Goal: Find contact information: Find contact information

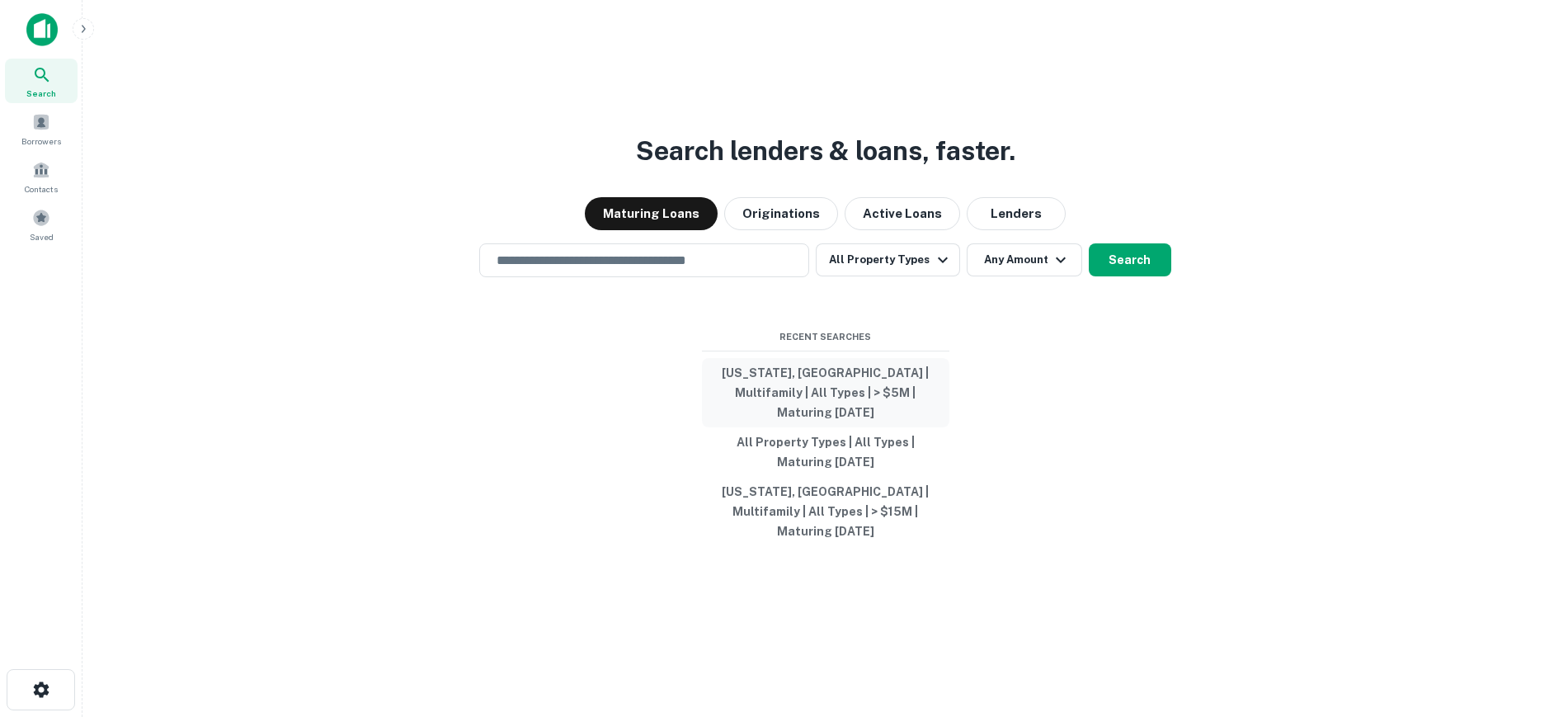
click at [835, 403] on button "[US_STATE], [GEOGRAPHIC_DATA] | Multifamily | All Types | > $5M | Maturing [DAT…" at bounding box center [825, 392] width 247 height 70
type input "**********"
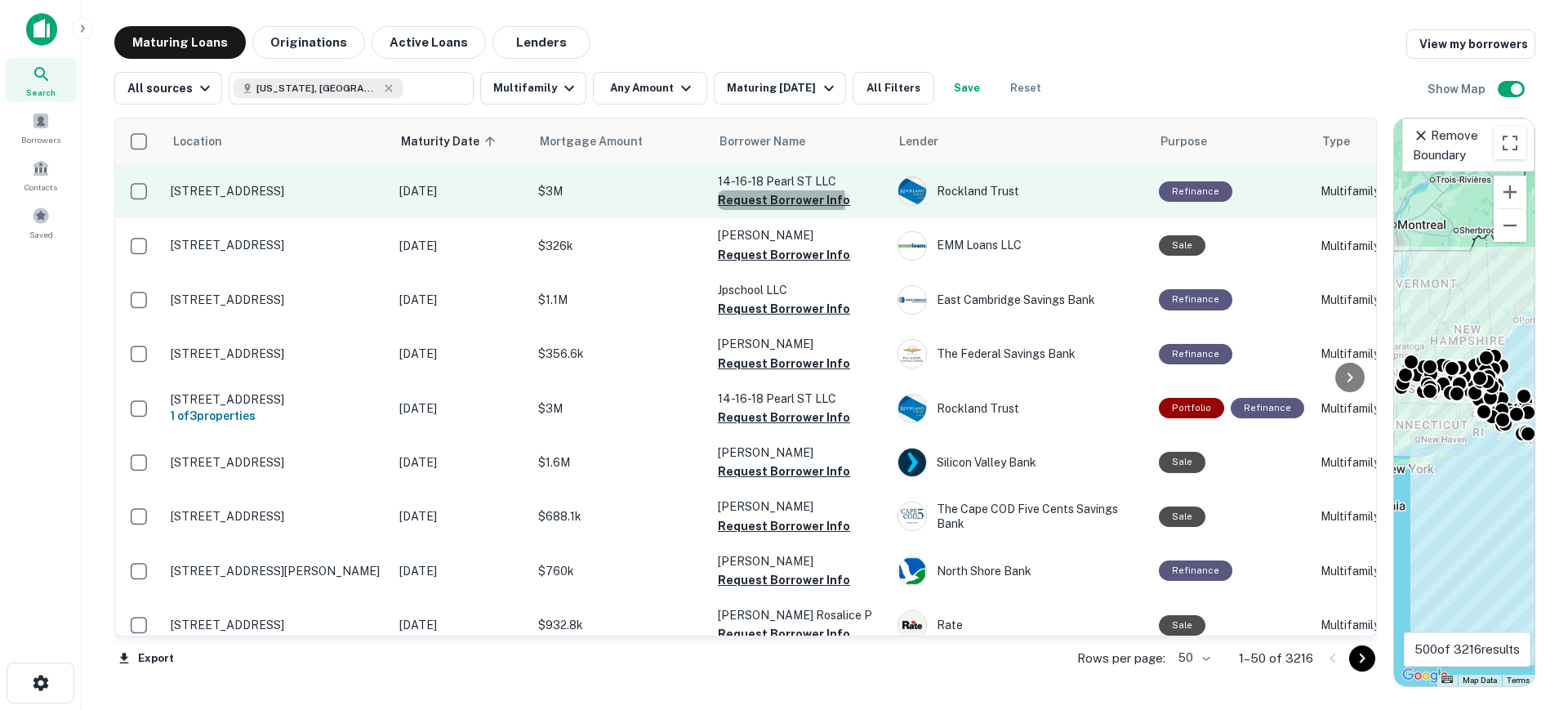
click at [781, 201] on button "Request Borrower Info" at bounding box center [784, 200] width 132 height 20
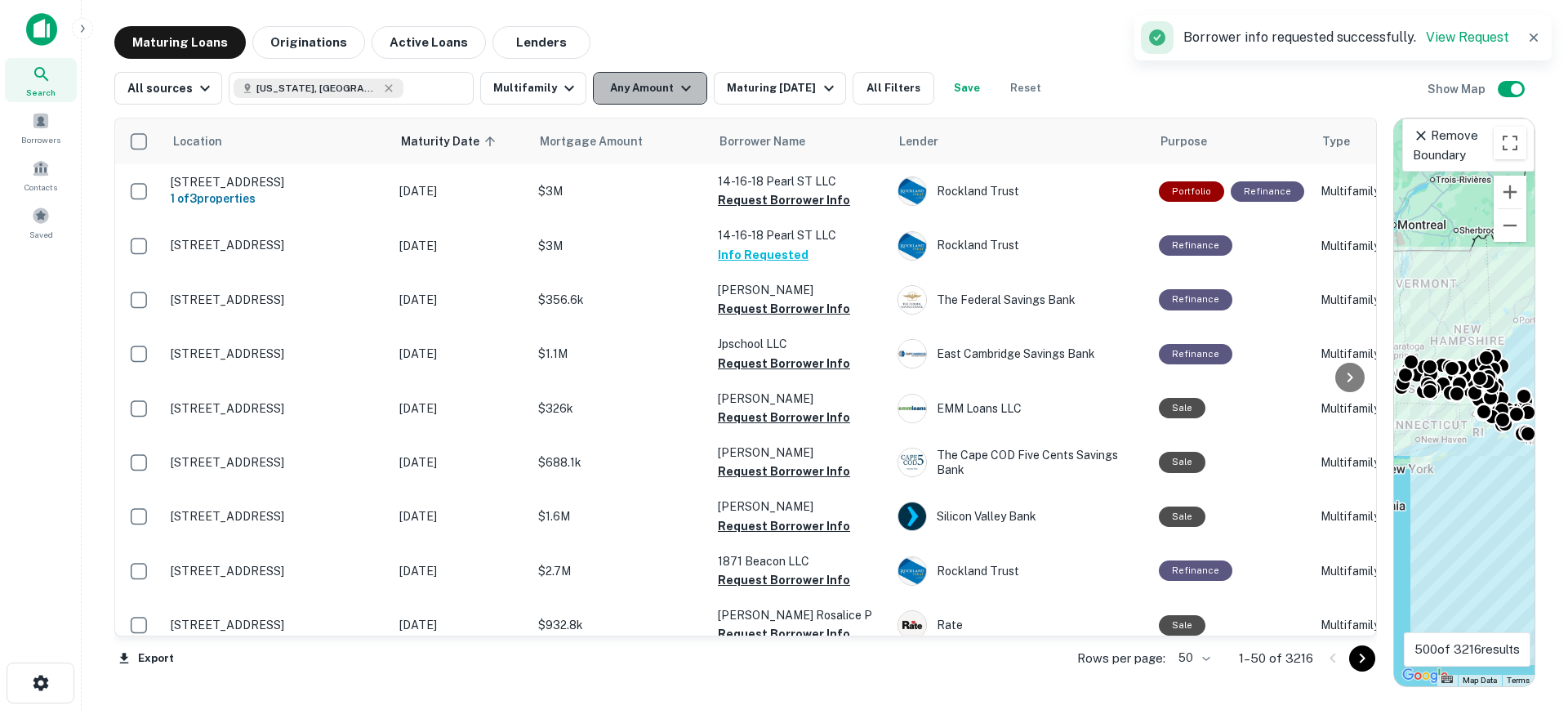
click at [692, 96] on button "Any Amount" at bounding box center [649, 89] width 114 height 33
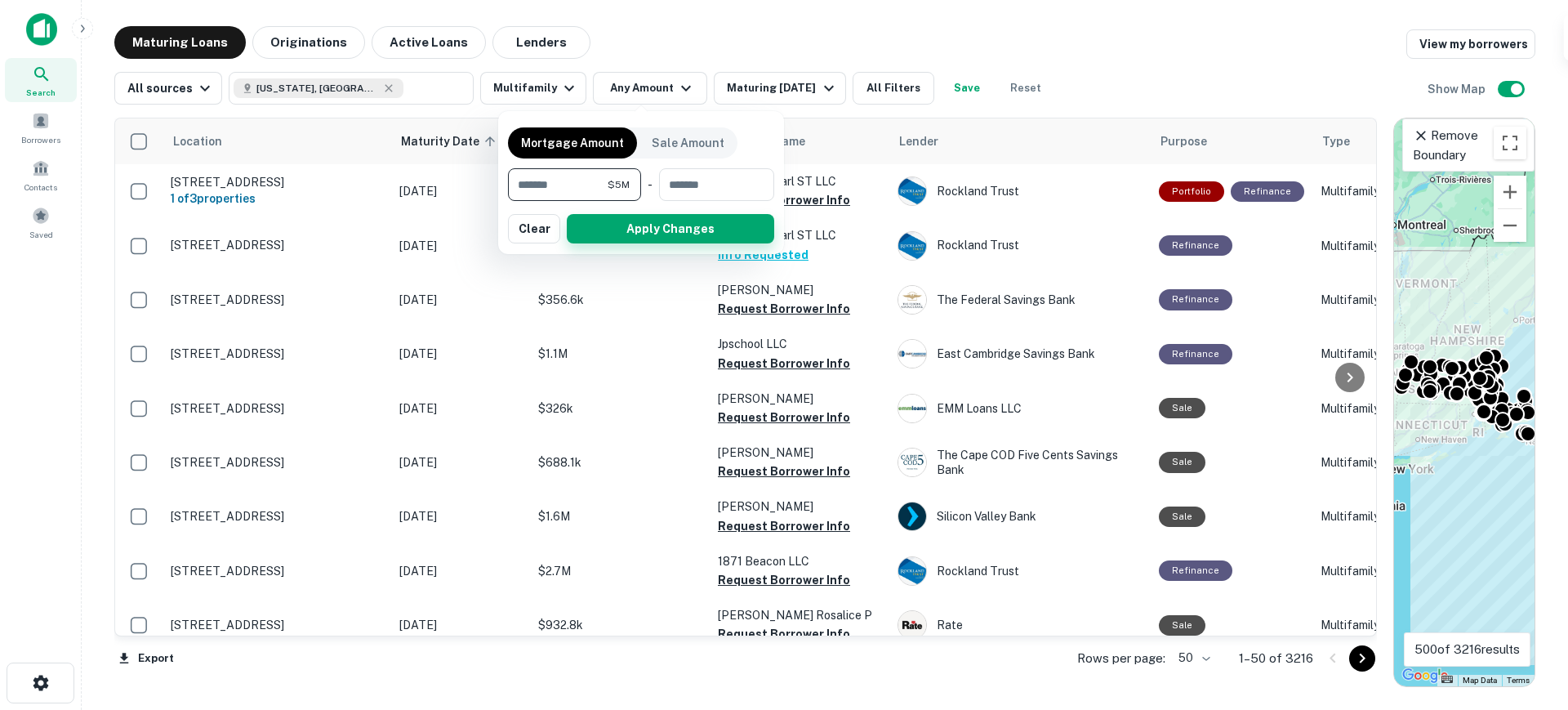
type input "*******"
click at [640, 222] on button "Apply Changes" at bounding box center [670, 229] width 207 height 30
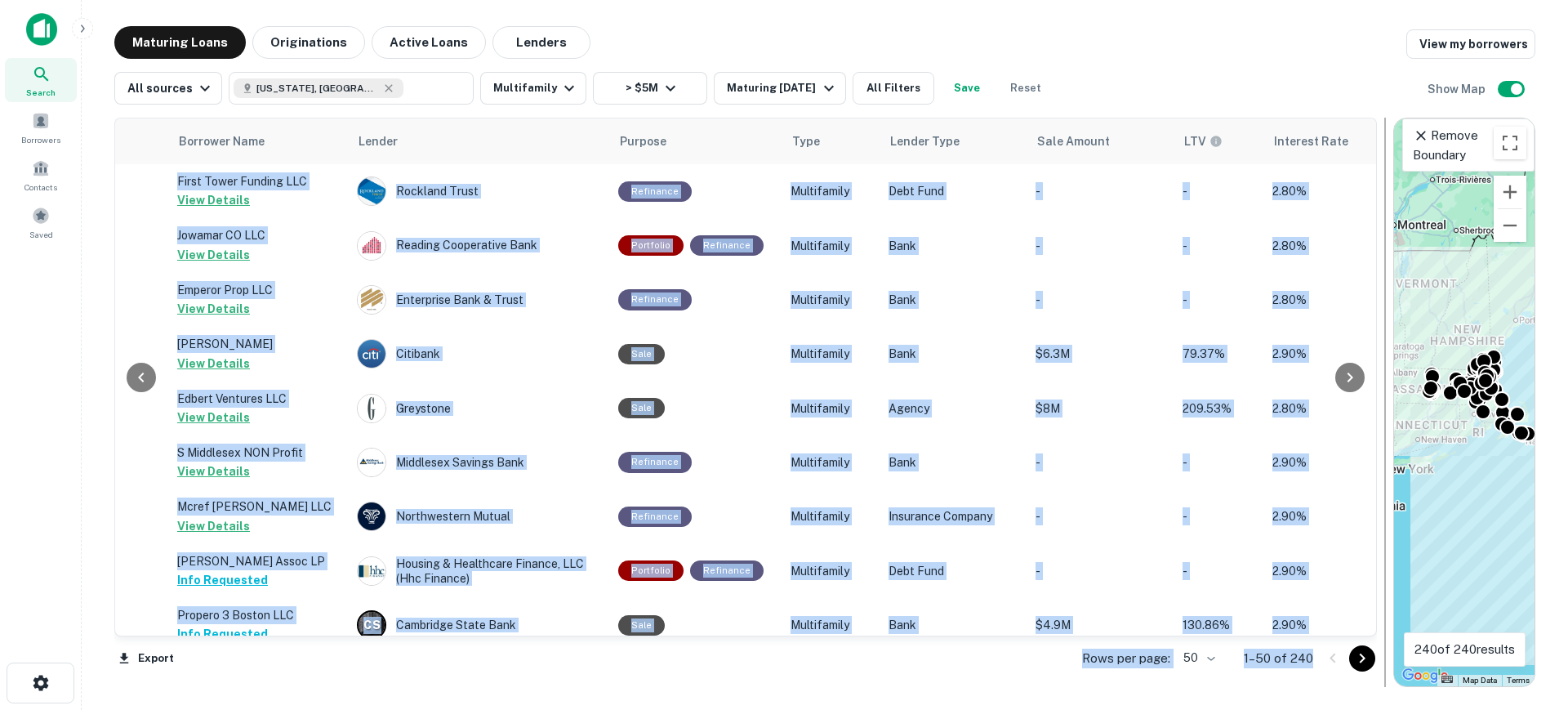
scroll to position [0, 965]
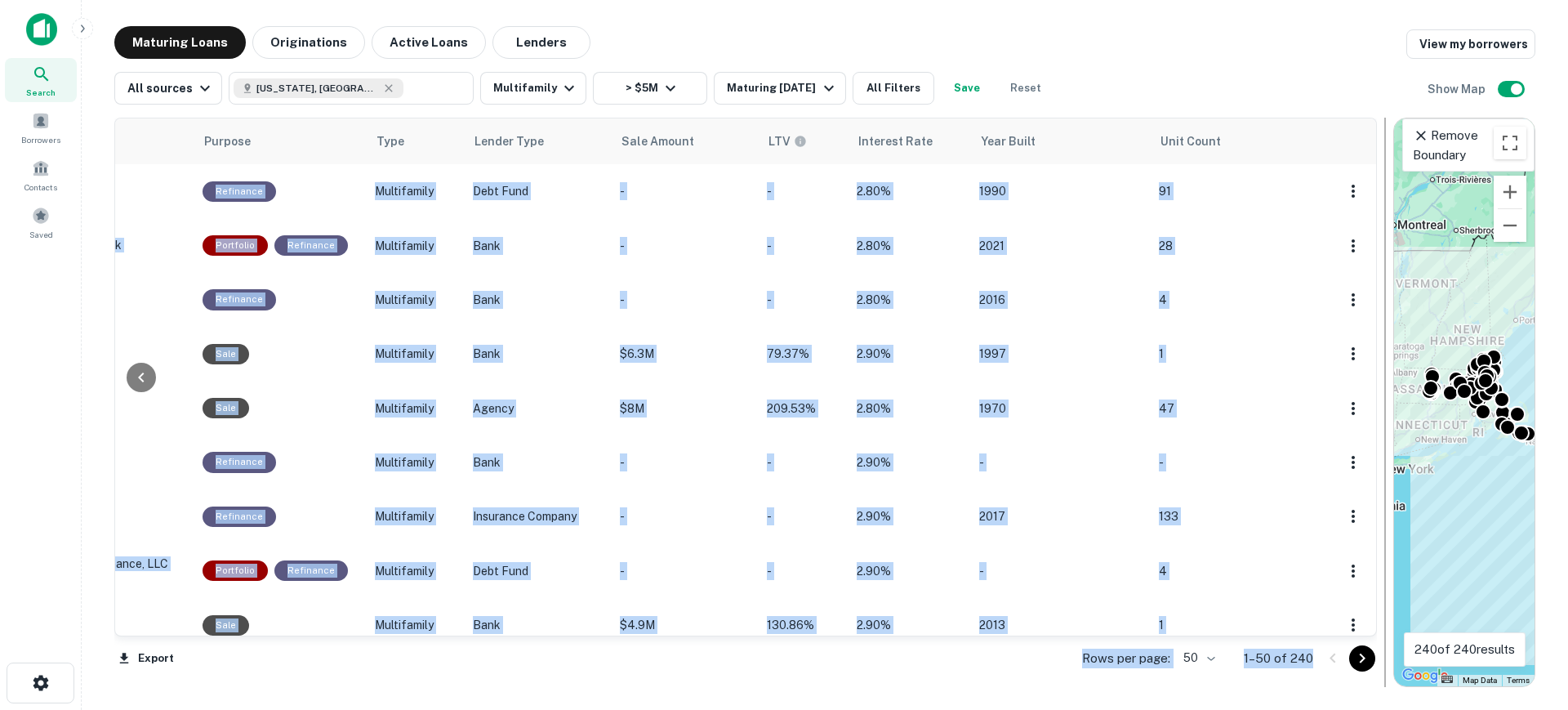
drag, startPoint x: 1364, startPoint y: 184, endPoint x: 1390, endPoint y: 263, distance: 83.2
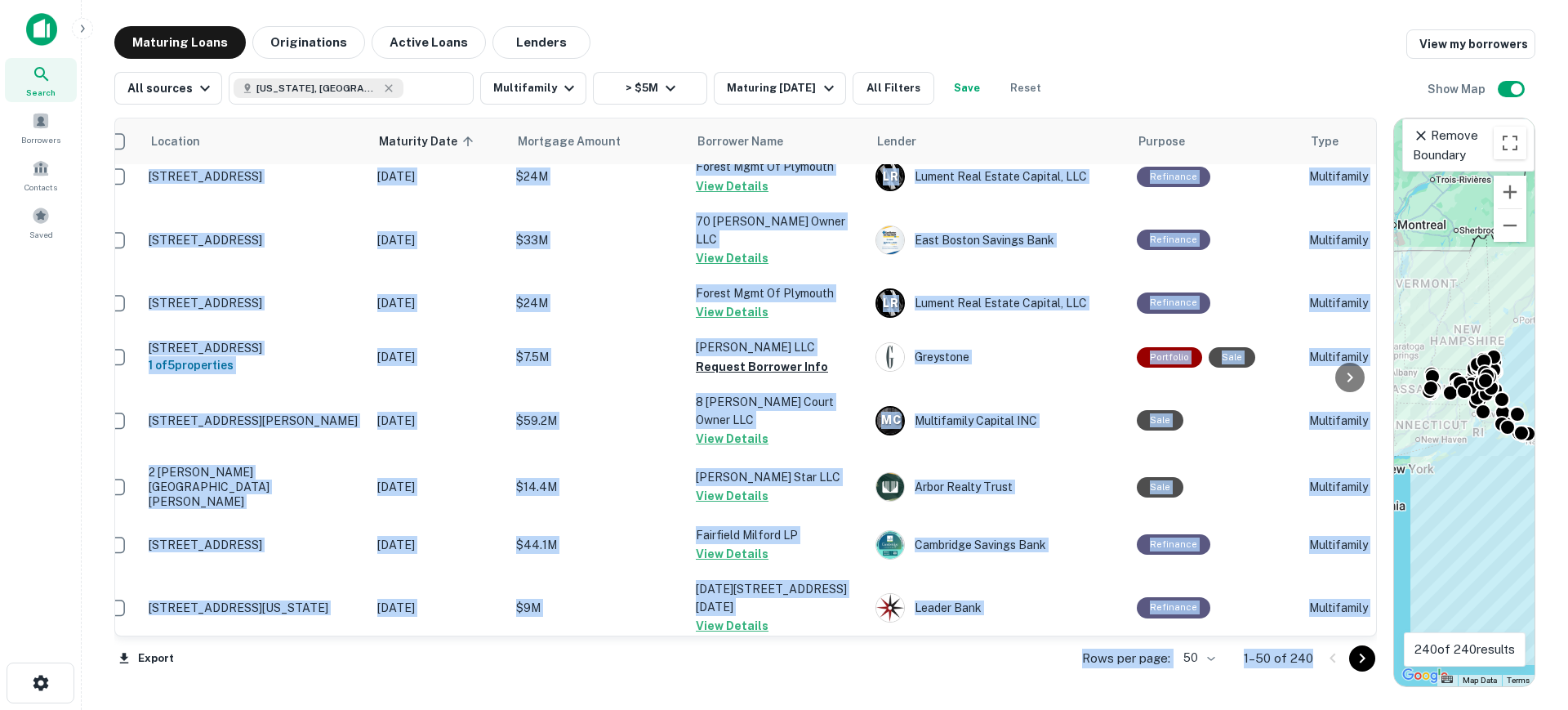
scroll to position [616, 22]
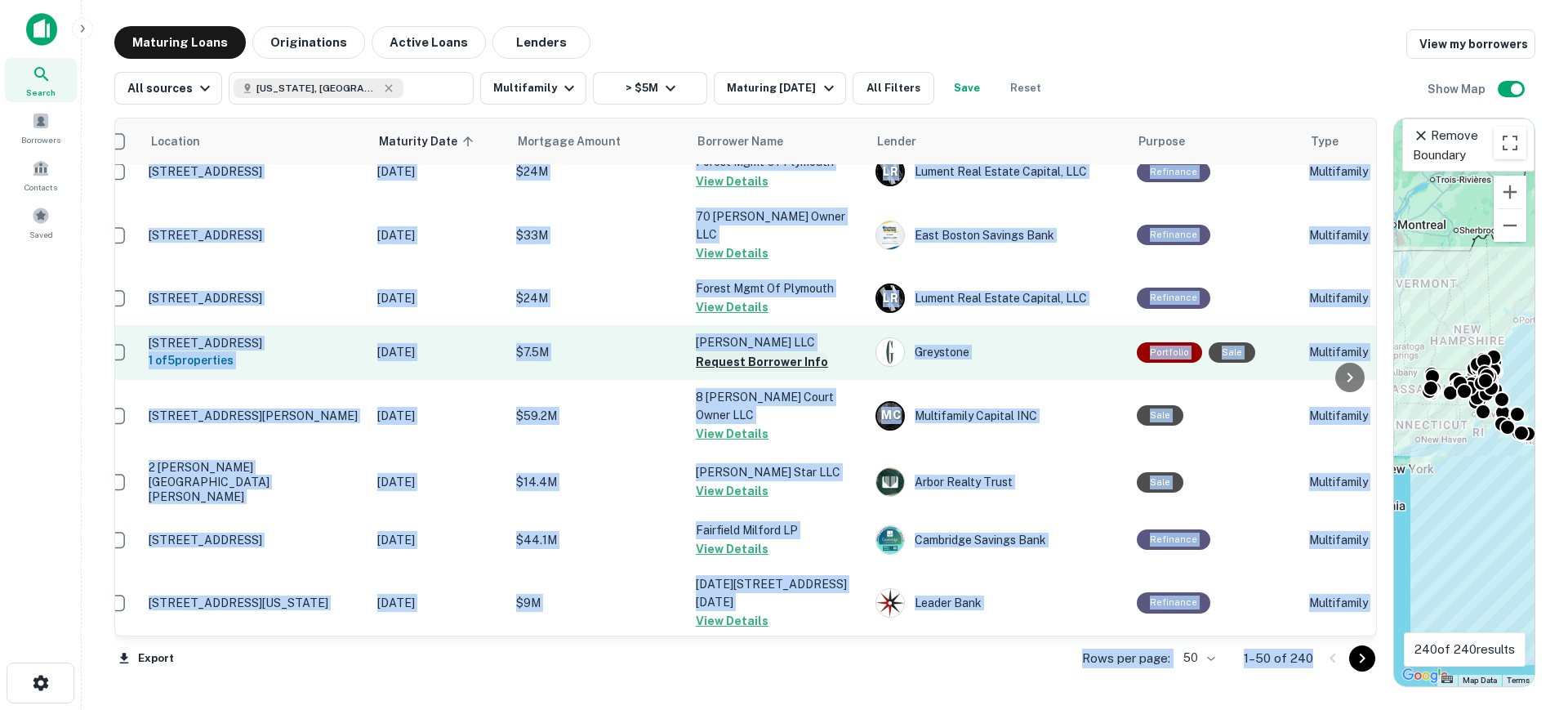
click at [712, 352] on button "Request Borrower Info" at bounding box center [762, 362] width 132 height 20
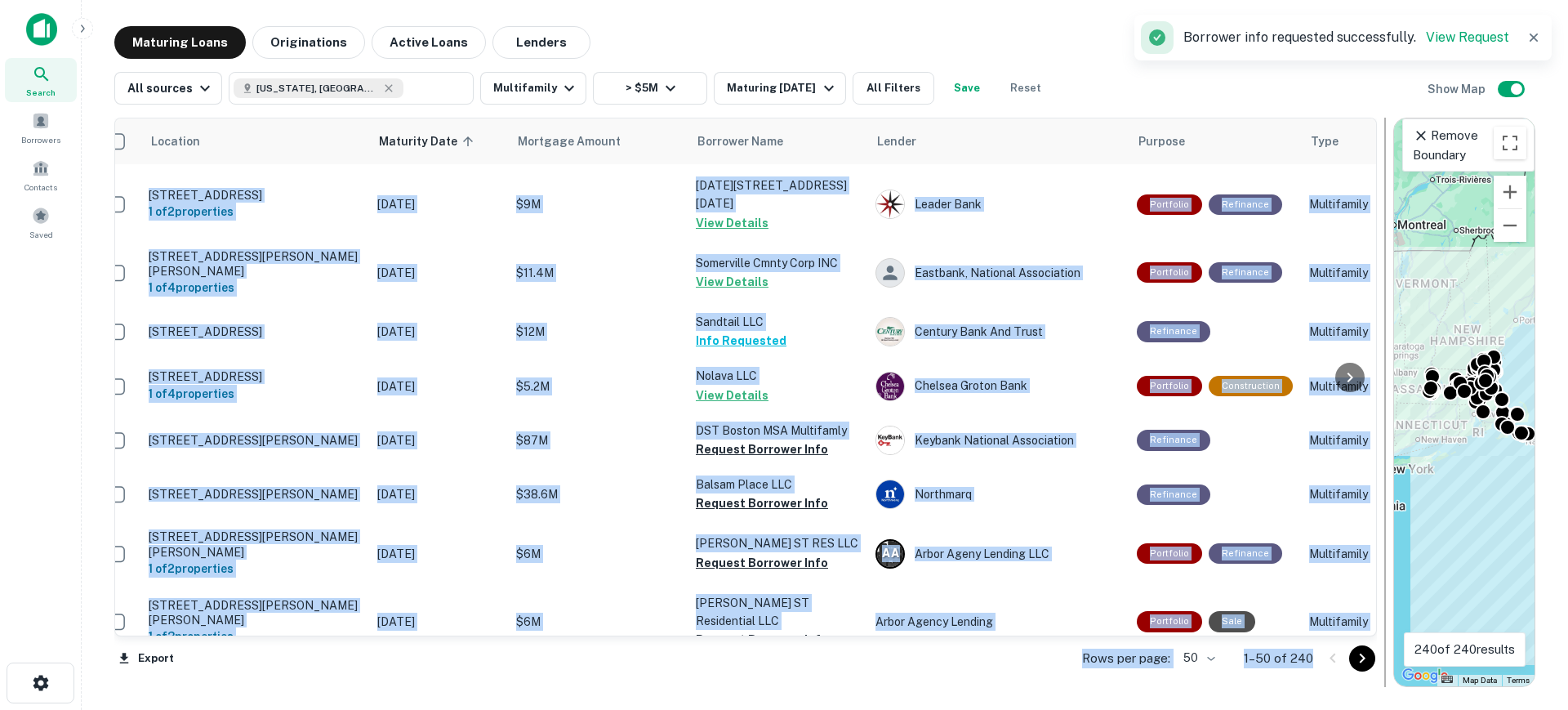
scroll to position [1386, 22]
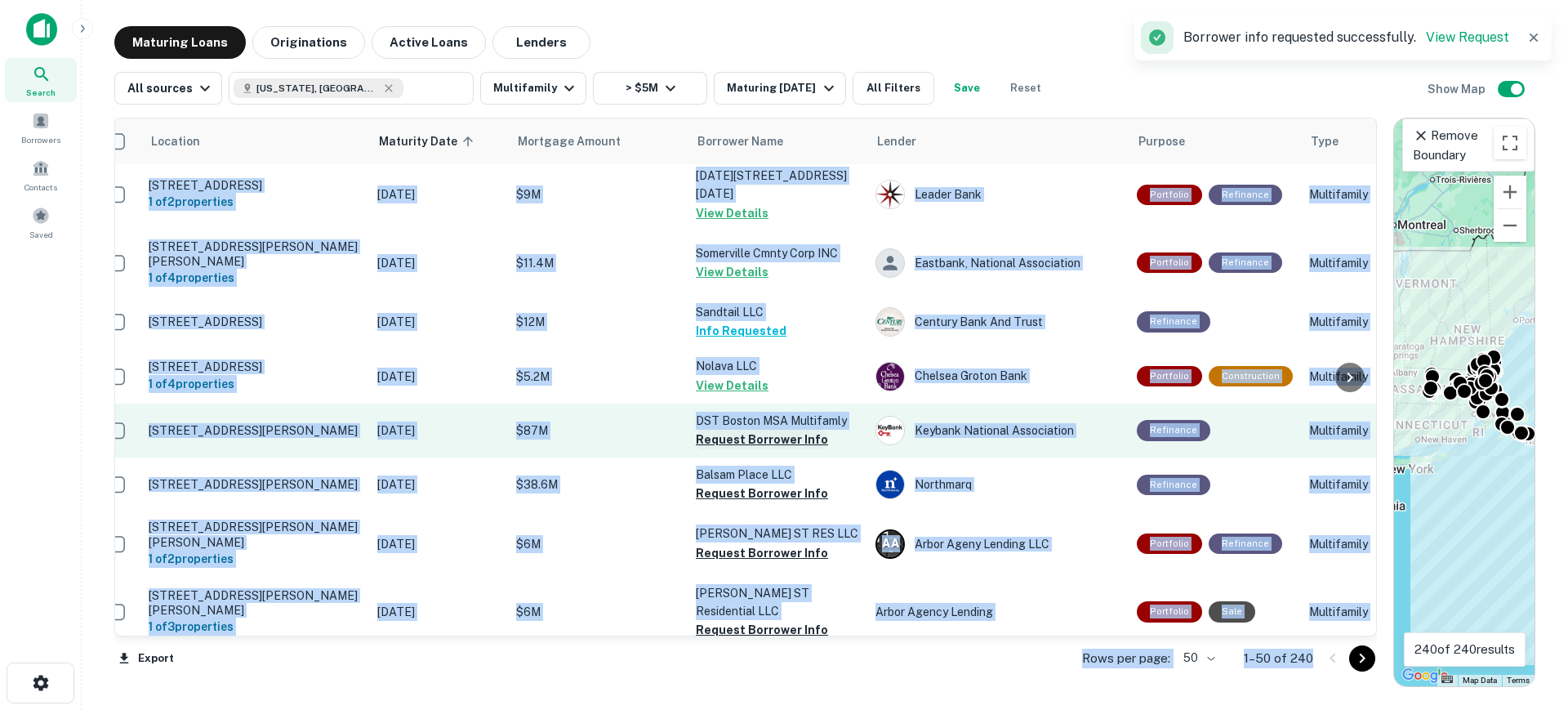
click at [754, 429] on button "Request Borrower Info" at bounding box center [762, 439] width 132 height 20
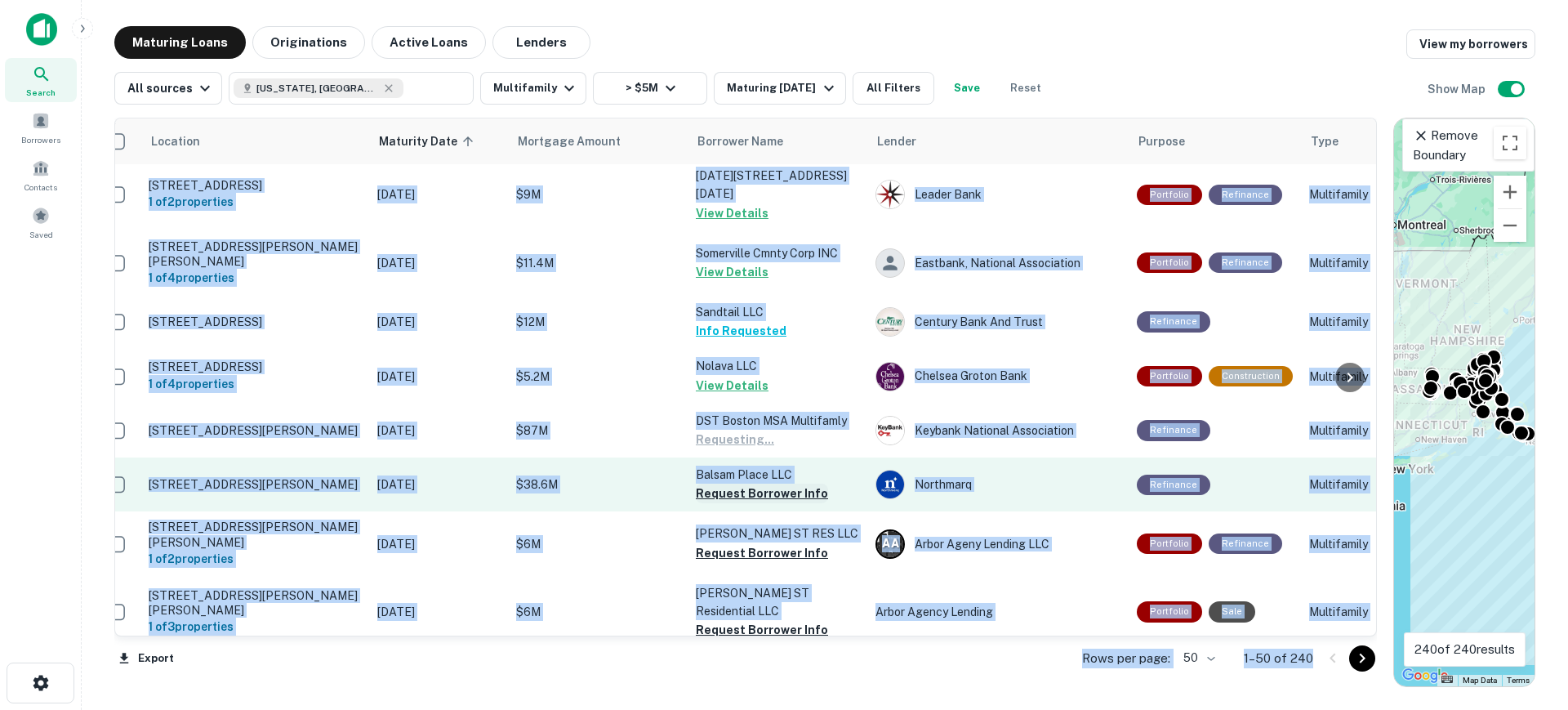
click at [757, 483] on button "Request Borrower Info" at bounding box center [762, 493] width 132 height 20
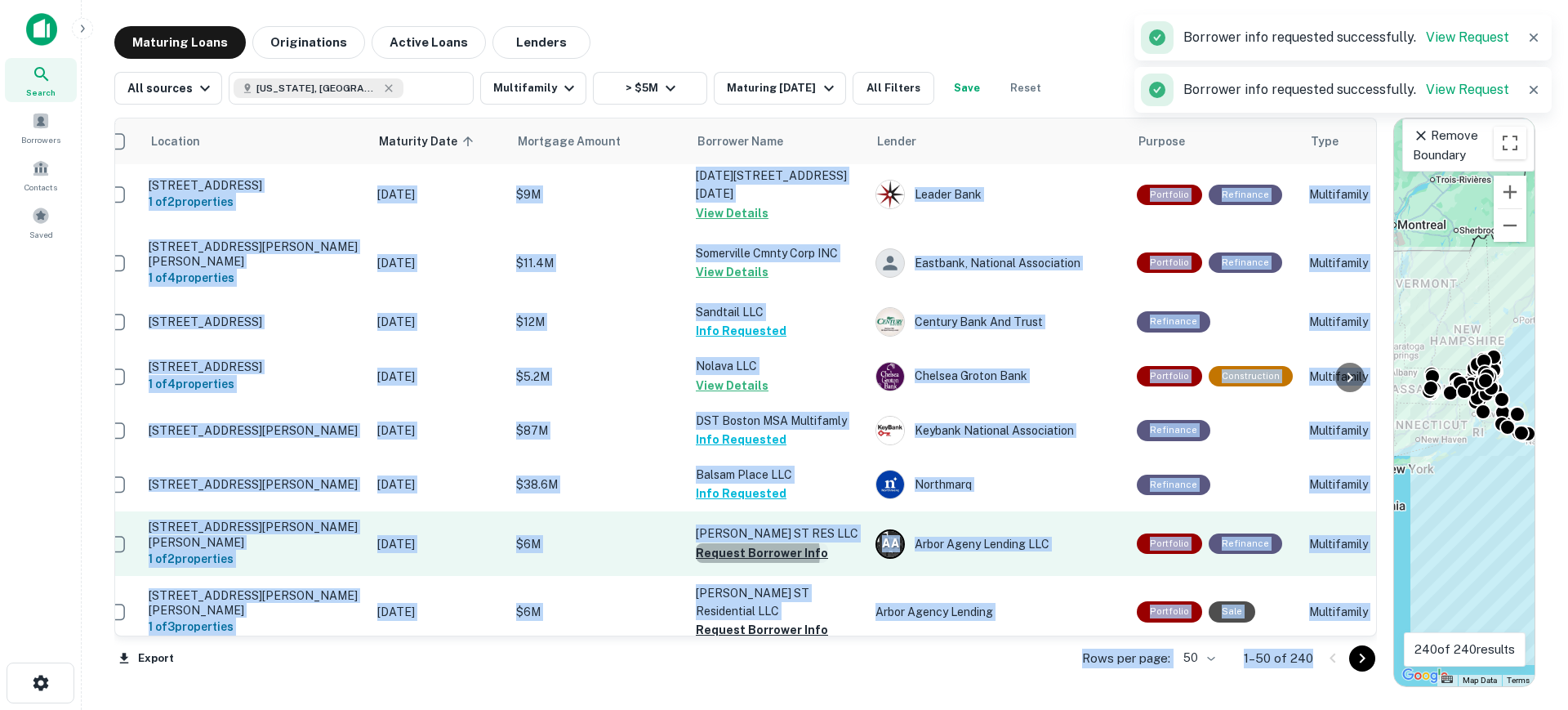
click at [757, 544] on button "Request Borrower Info" at bounding box center [762, 553] width 132 height 20
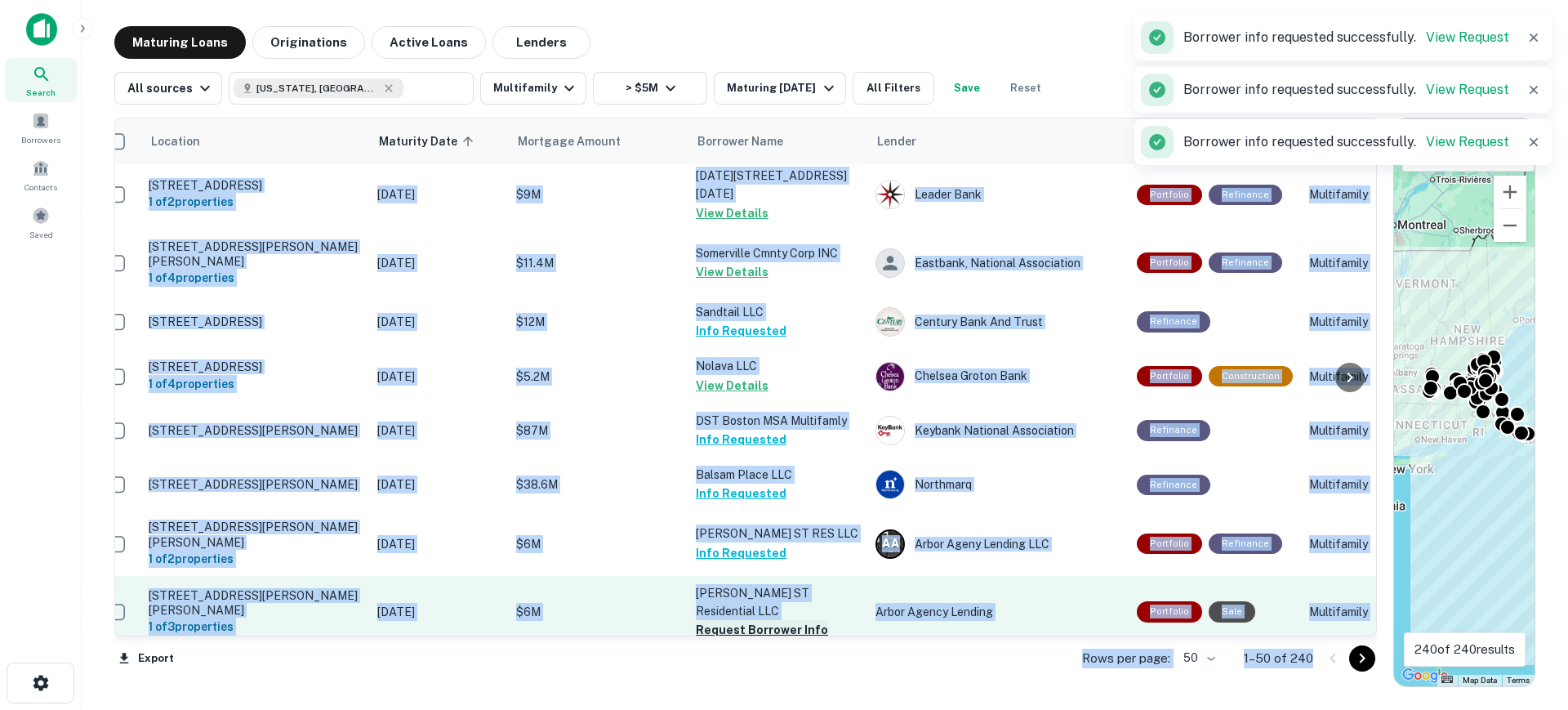
click at [766, 620] on button "Request Borrower Info" at bounding box center [762, 630] width 132 height 20
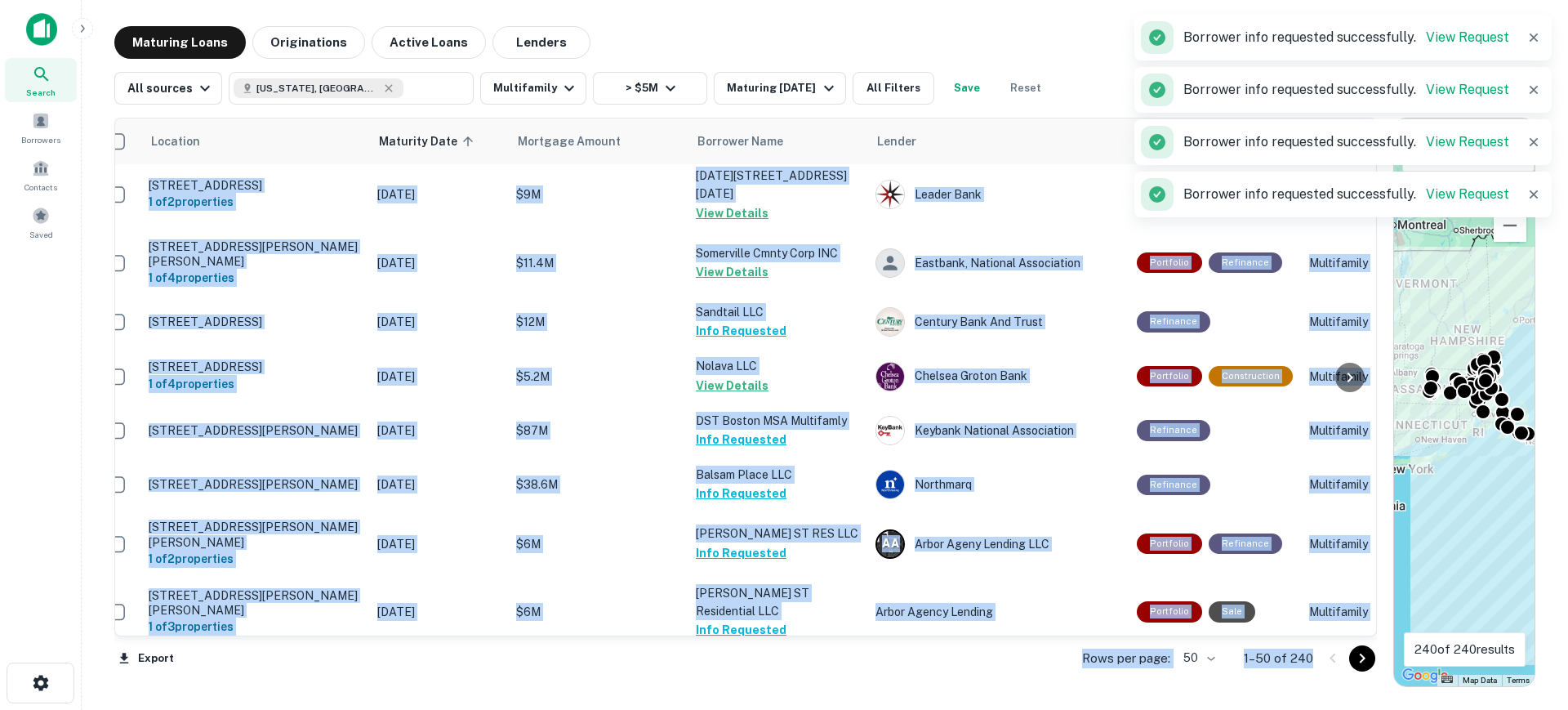
click at [764, 675] on button "Request Borrower Info" at bounding box center [762, 685] width 132 height 20
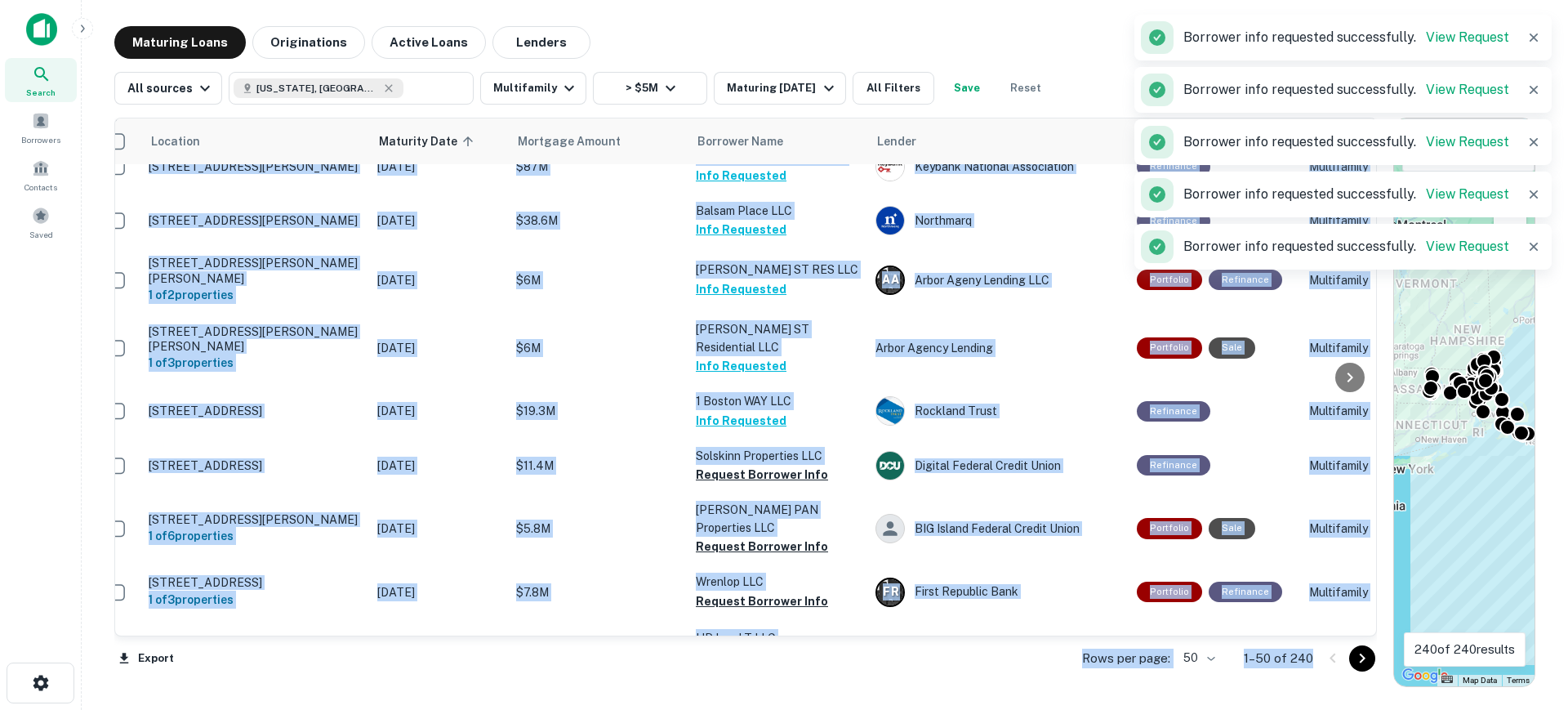
scroll to position [1669, 22]
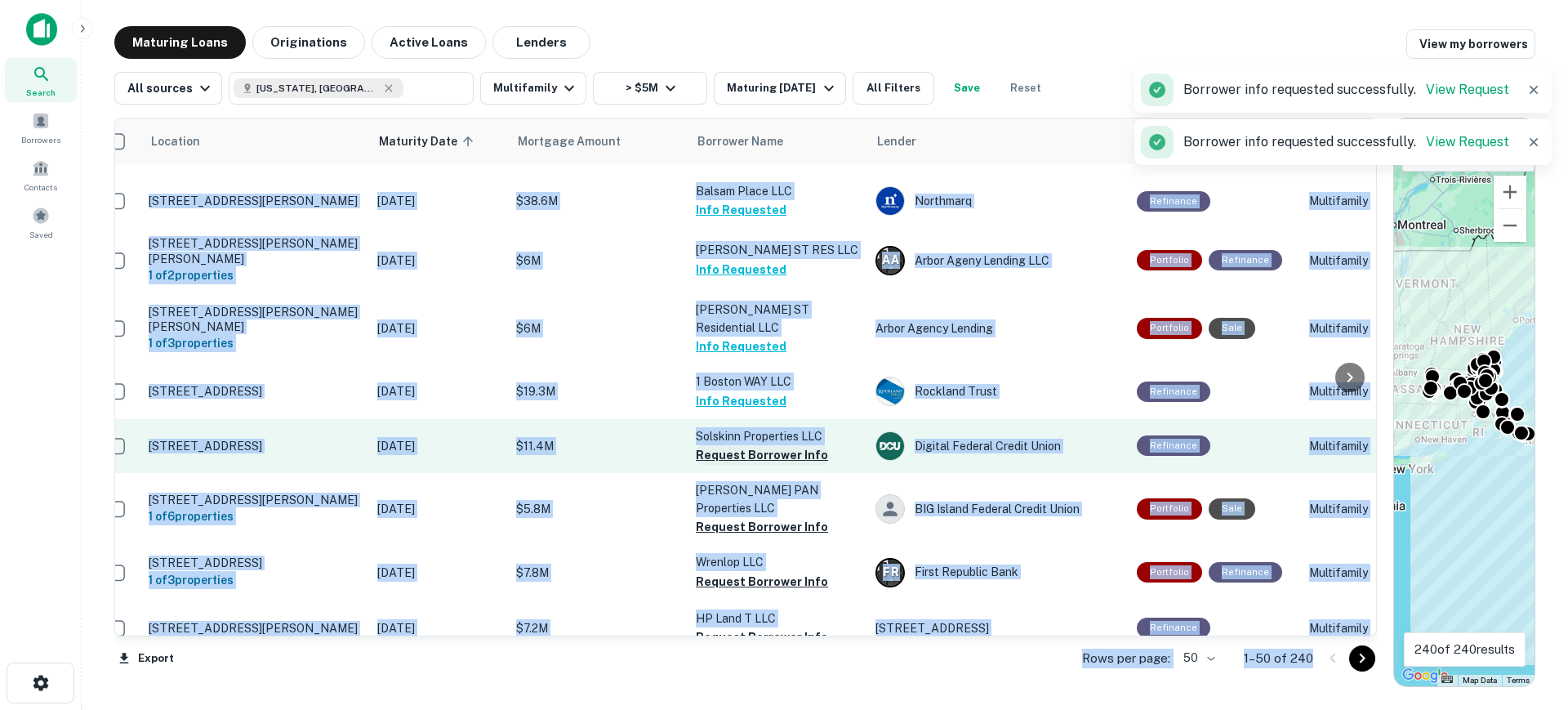
click at [776, 445] on button "Request Borrower Info" at bounding box center [762, 455] width 132 height 20
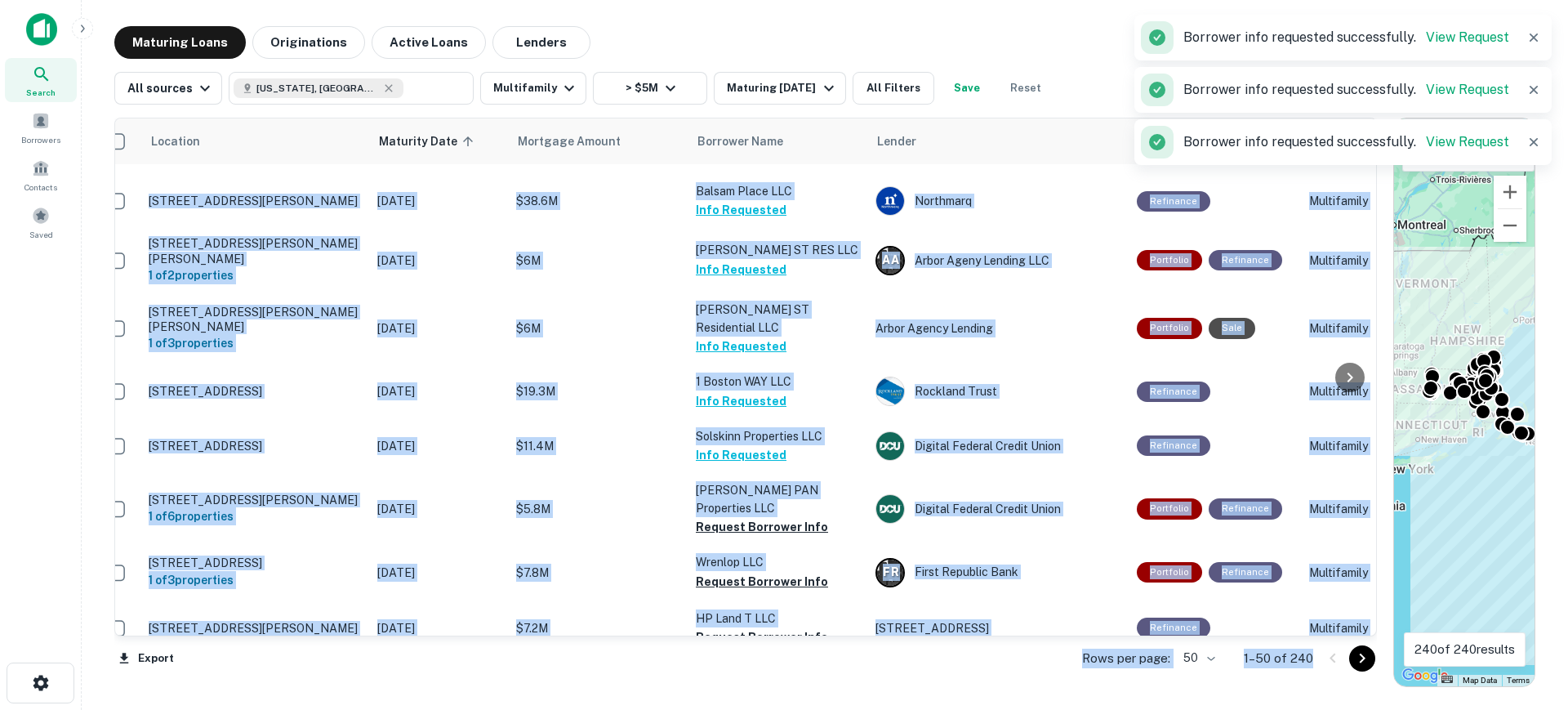
click at [764, 517] on button "Request Borrower Info" at bounding box center [762, 527] width 132 height 20
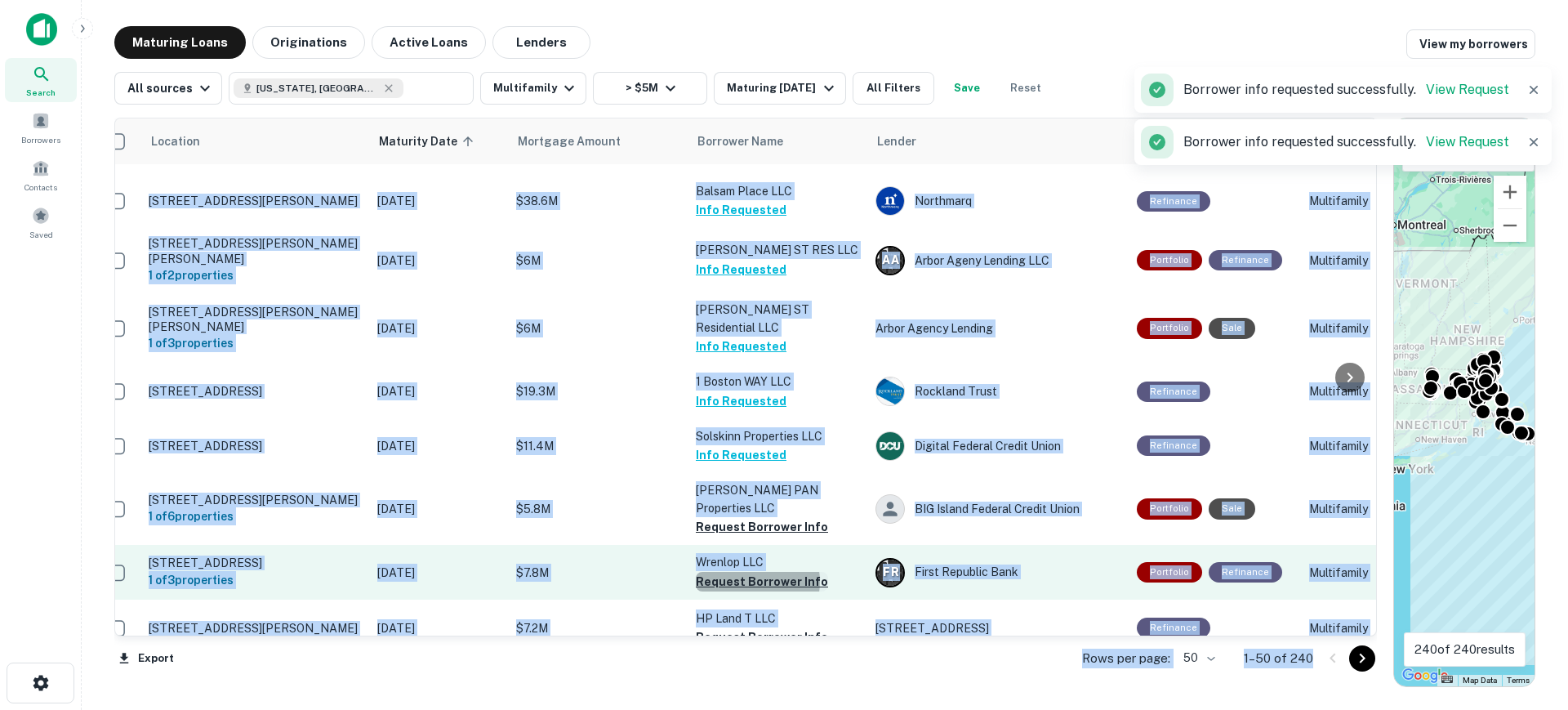
click at [750, 572] on button "Request Borrower Info" at bounding box center [762, 582] width 132 height 20
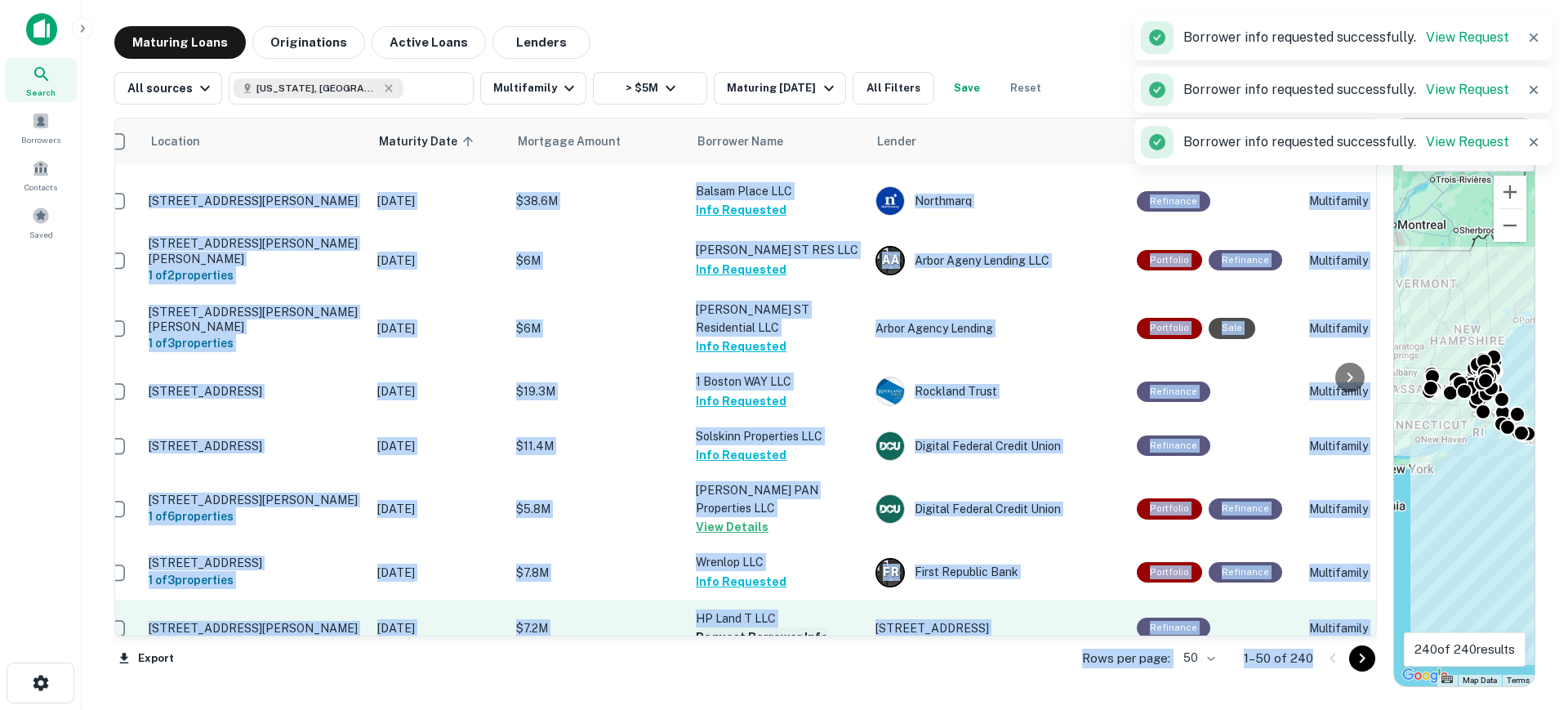
click at [750, 627] on button "Request Borrower Info" at bounding box center [762, 637] width 132 height 20
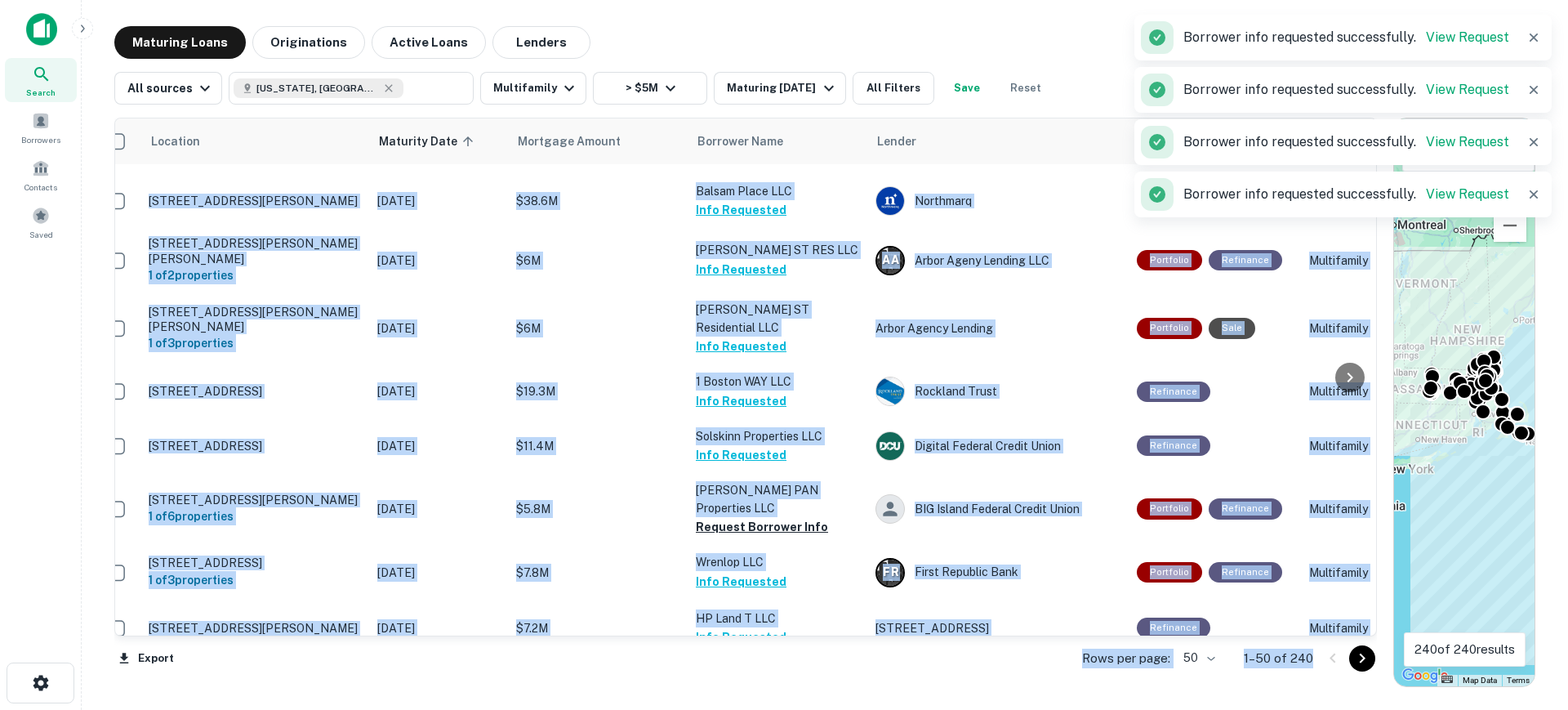
click at [750, 685] on button "Request Borrower Info" at bounding box center [762, 694] width 132 height 20
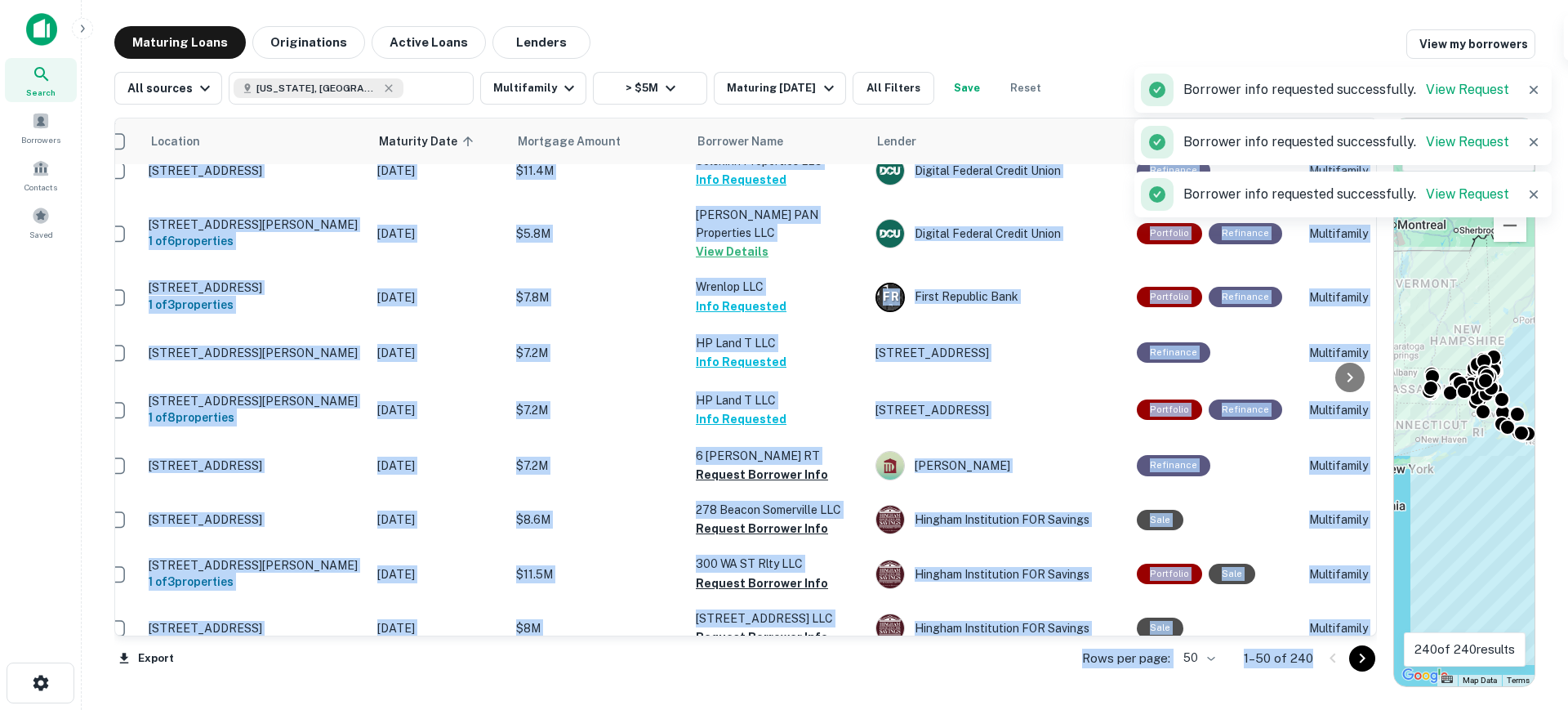
scroll to position [1970, 22]
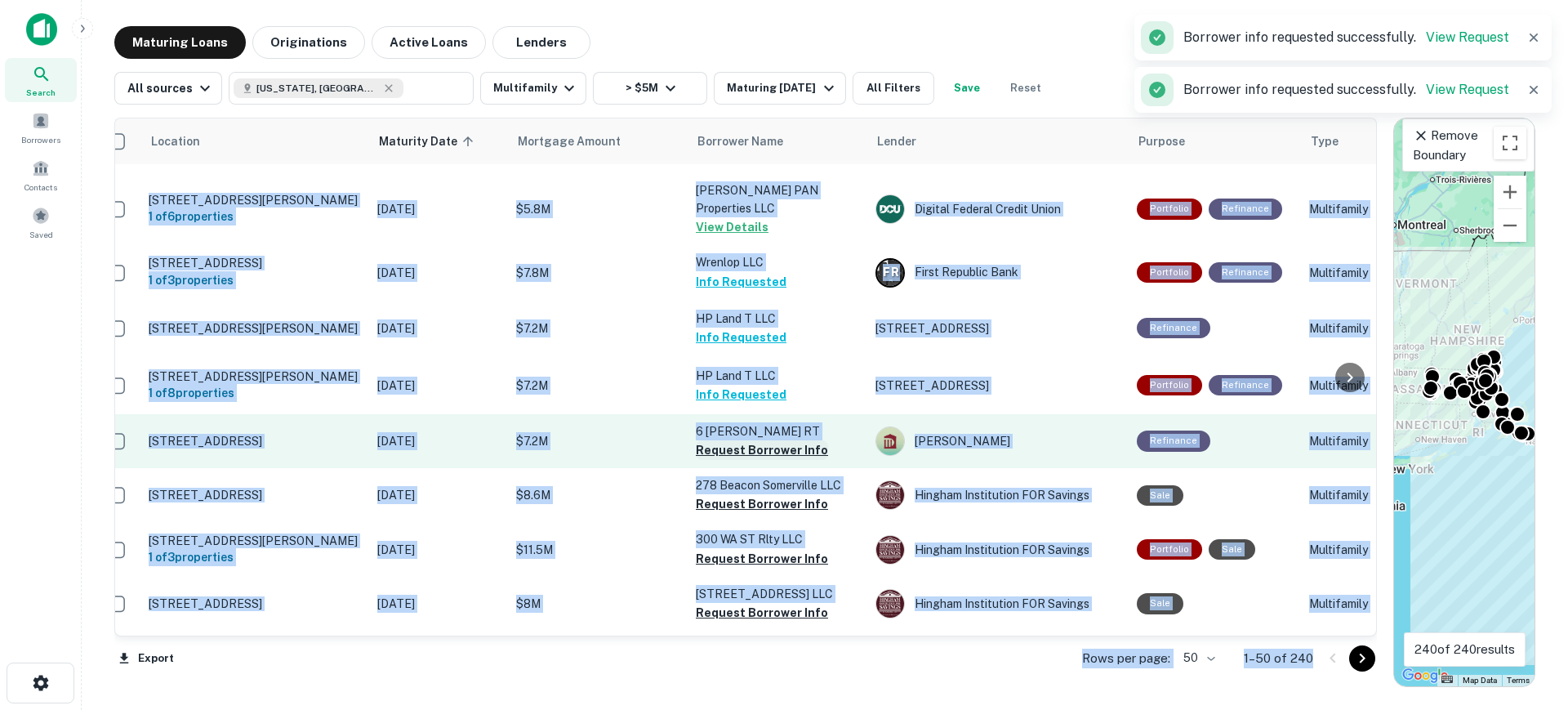
click at [723, 441] on button "Request Borrower Info" at bounding box center [762, 450] width 132 height 20
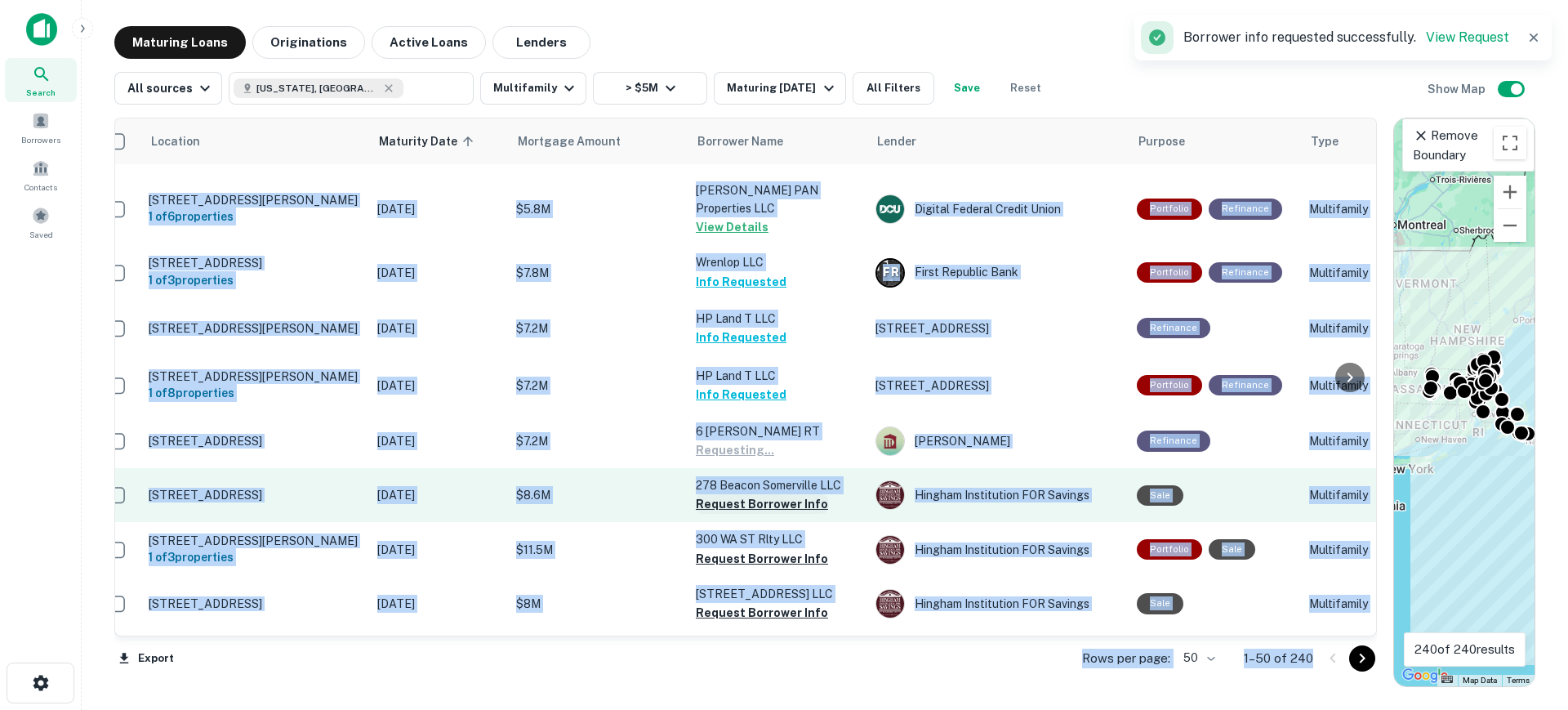
click at [723, 495] on button "Request Borrower Info" at bounding box center [762, 504] width 132 height 20
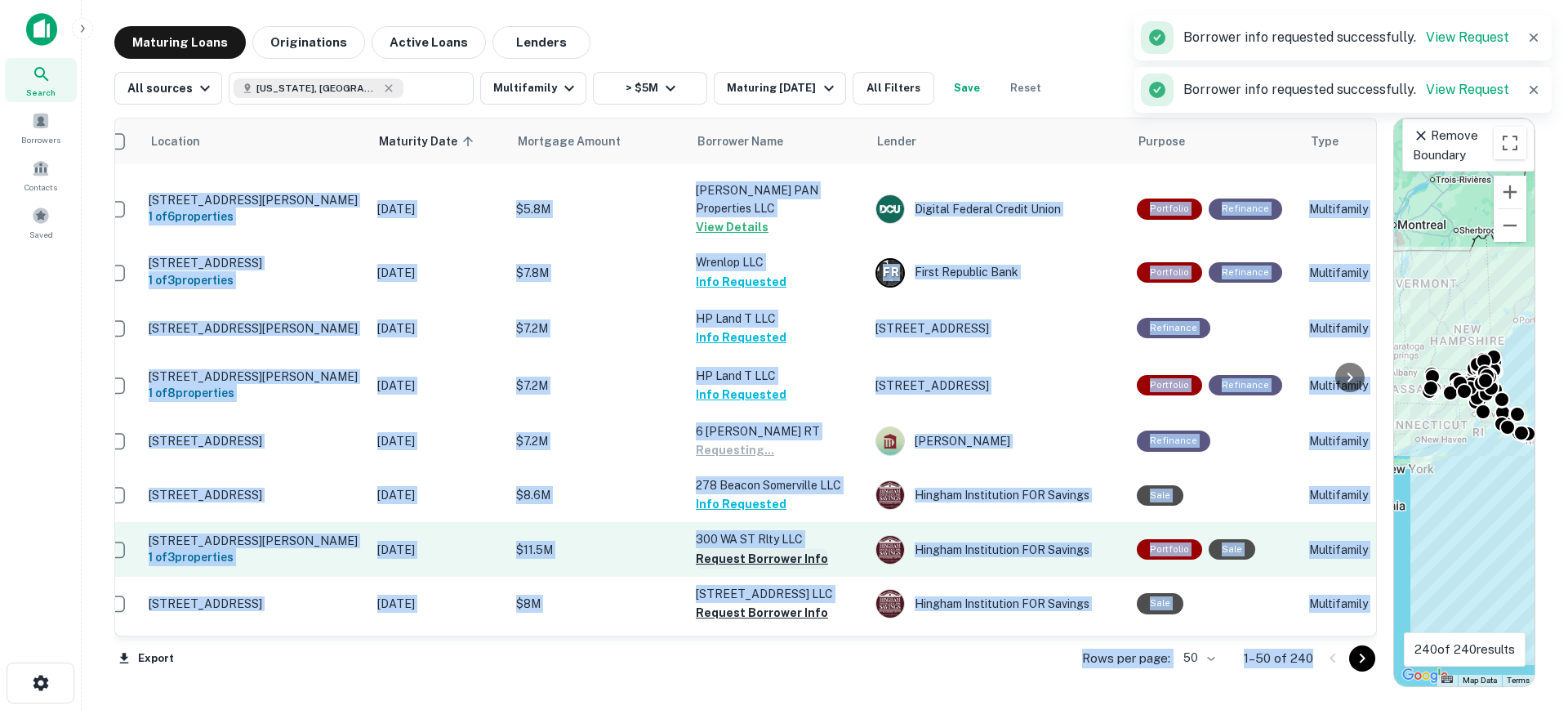
click at [731, 549] on button "Request Borrower Info" at bounding box center [762, 558] width 132 height 20
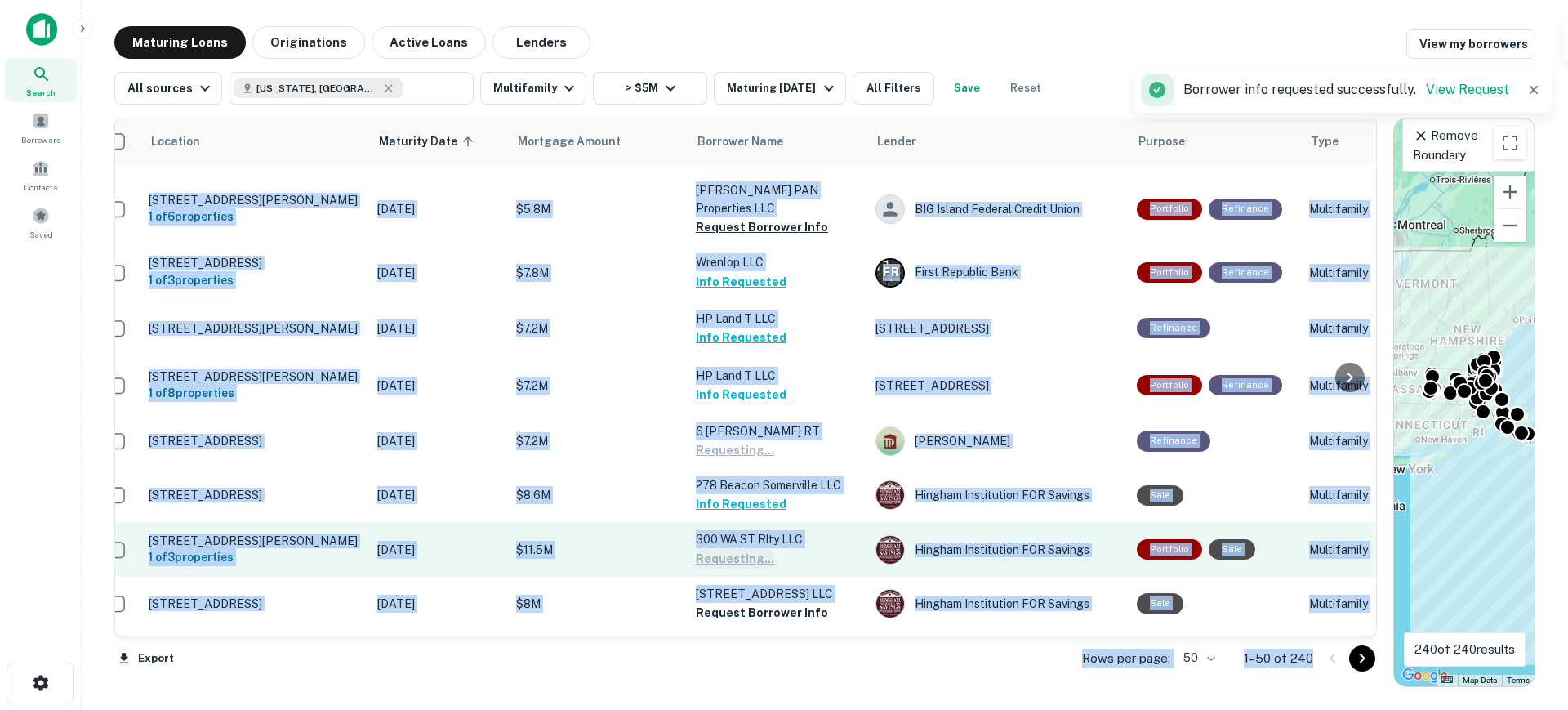
scroll to position [1959, 22]
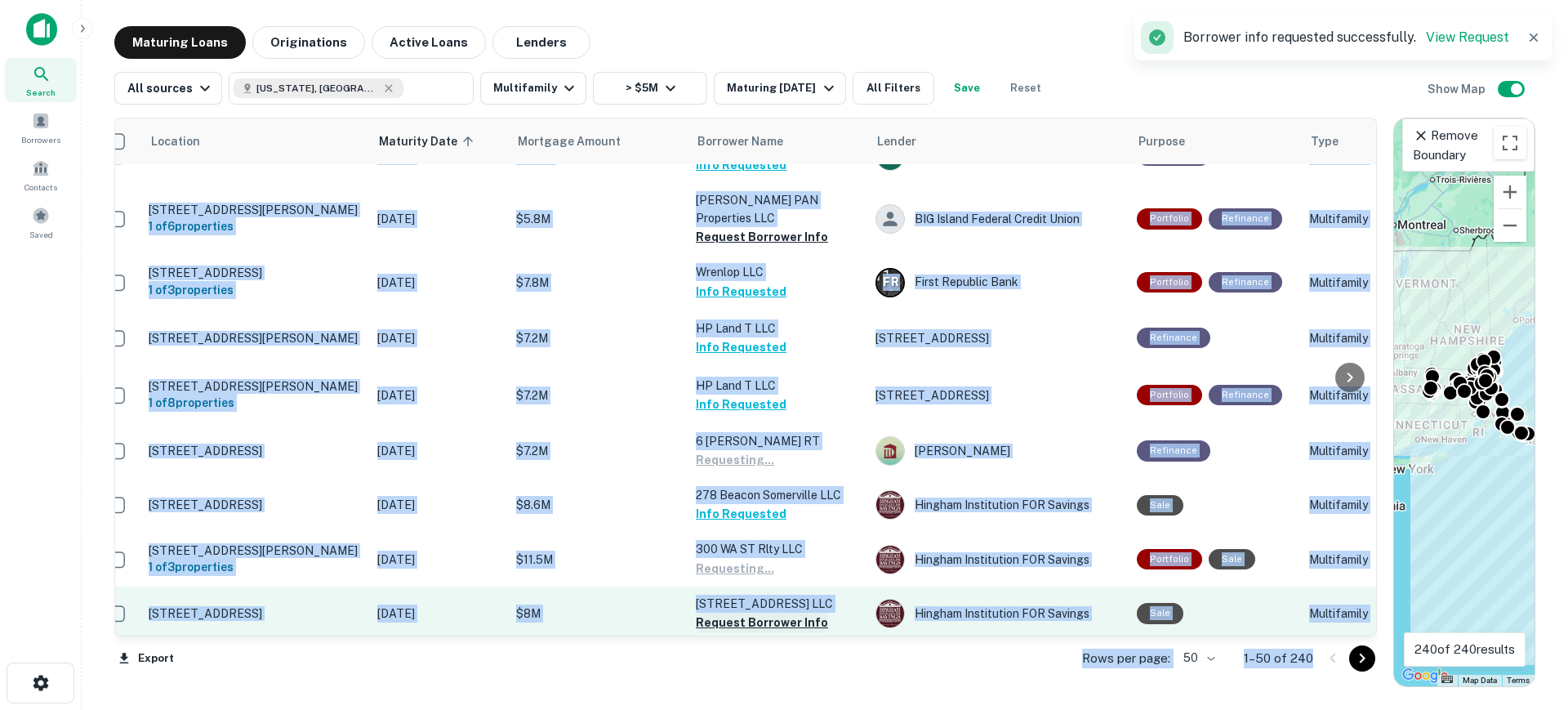
click at [734, 613] on button "Request Borrower Info" at bounding box center [762, 623] width 132 height 20
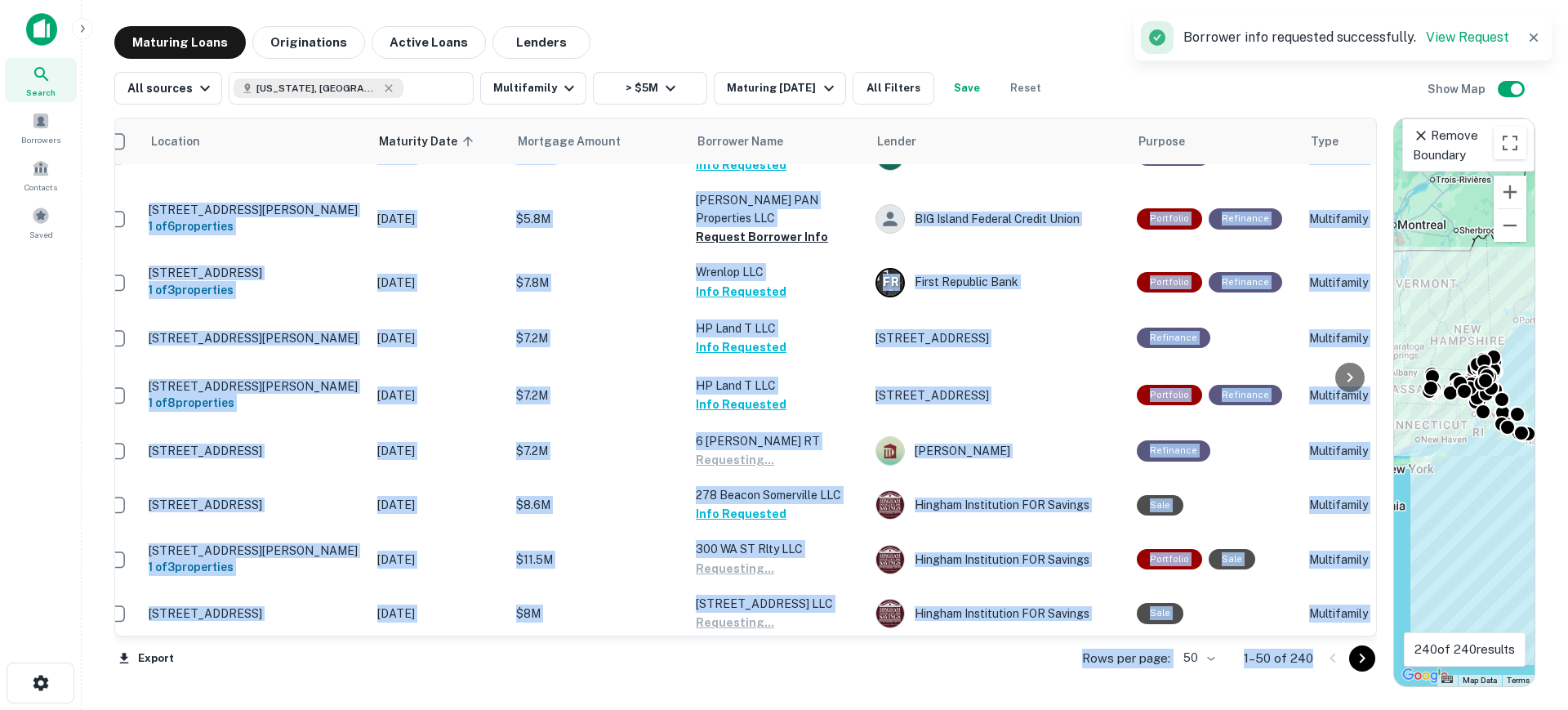
click at [740, 667] on button "Request Borrower Info" at bounding box center [762, 677] width 132 height 20
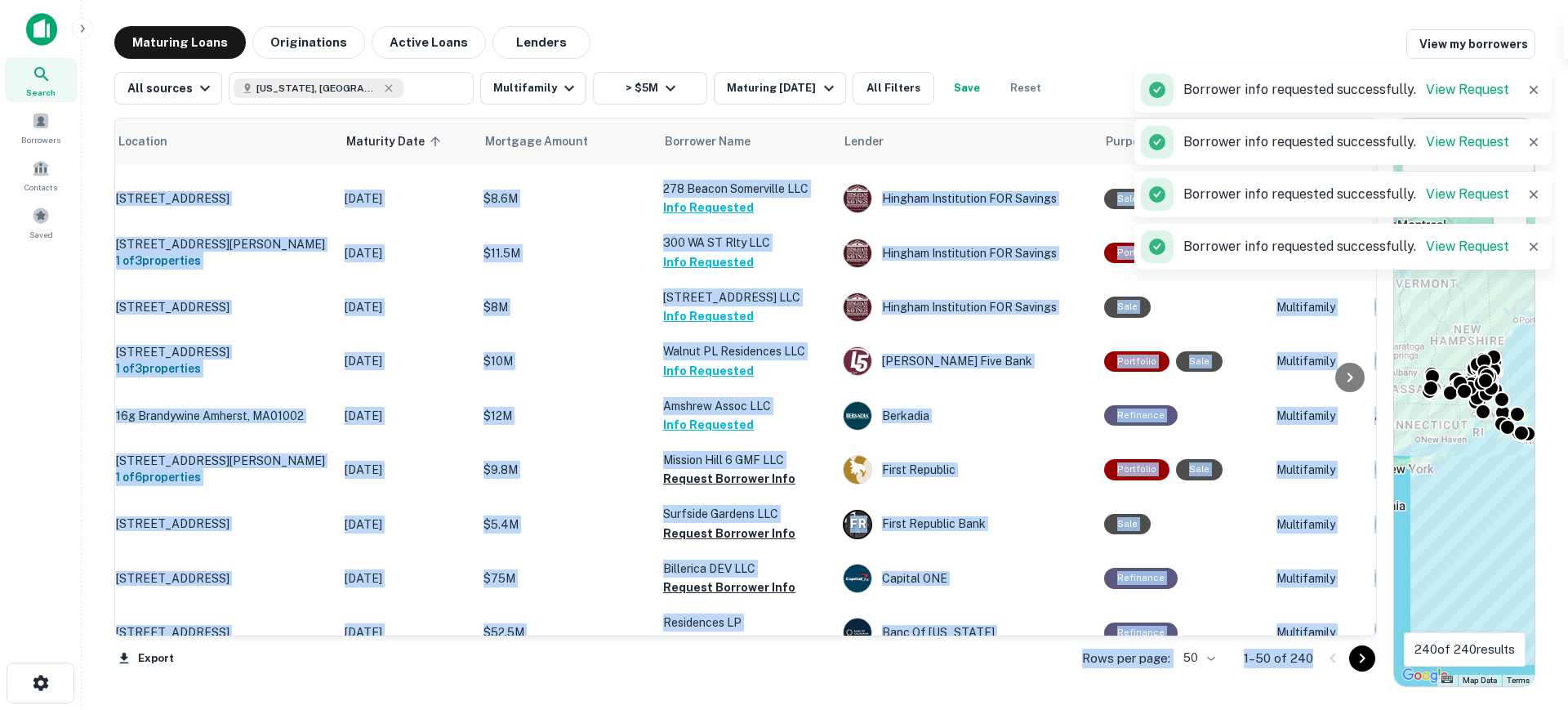
scroll to position [2311, 55]
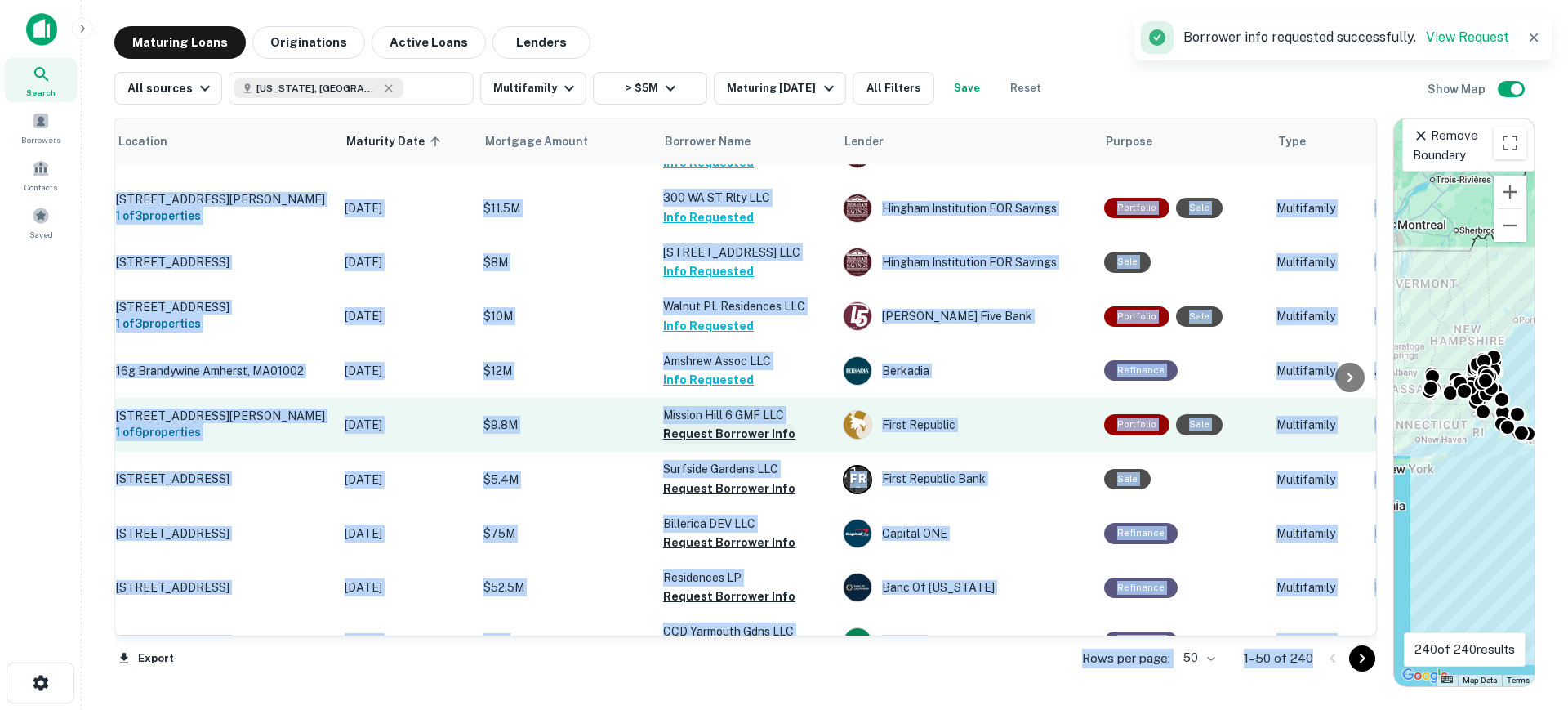
click at [752, 424] on button "Request Borrower Info" at bounding box center [730, 434] width 132 height 20
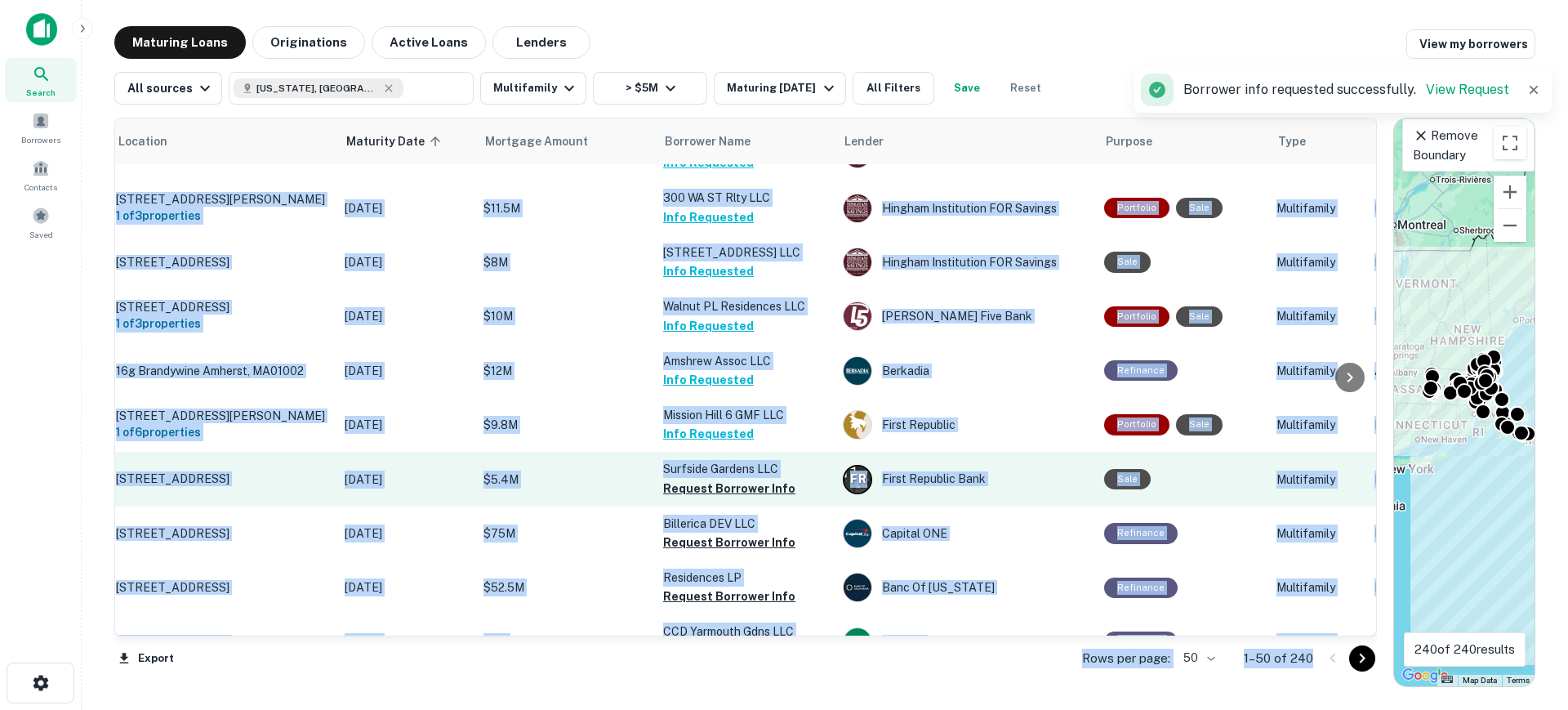
click at [731, 460] on p "Surfside Gardens LLC" at bounding box center [745, 469] width 164 height 18
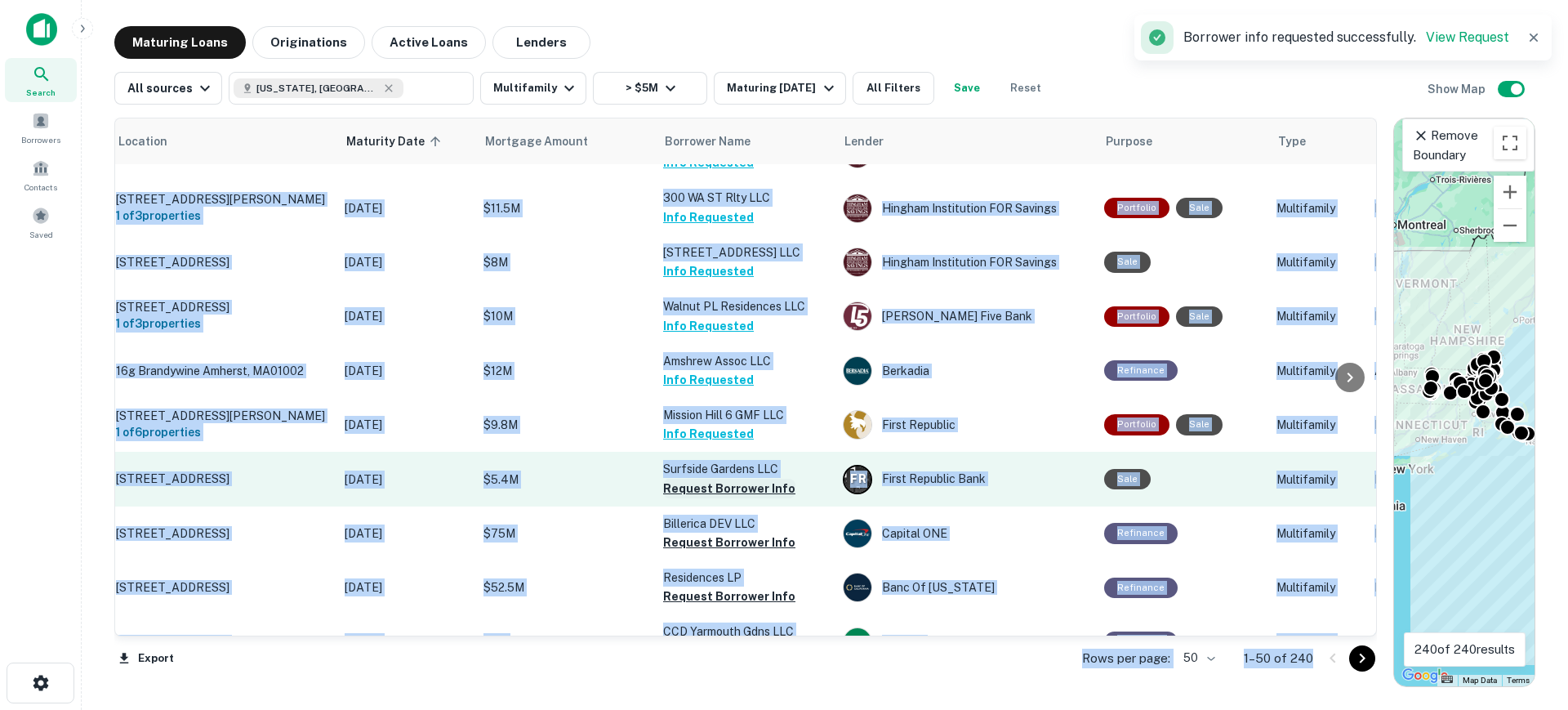
click at [722, 479] on button "Request Borrower Info" at bounding box center [730, 489] width 132 height 20
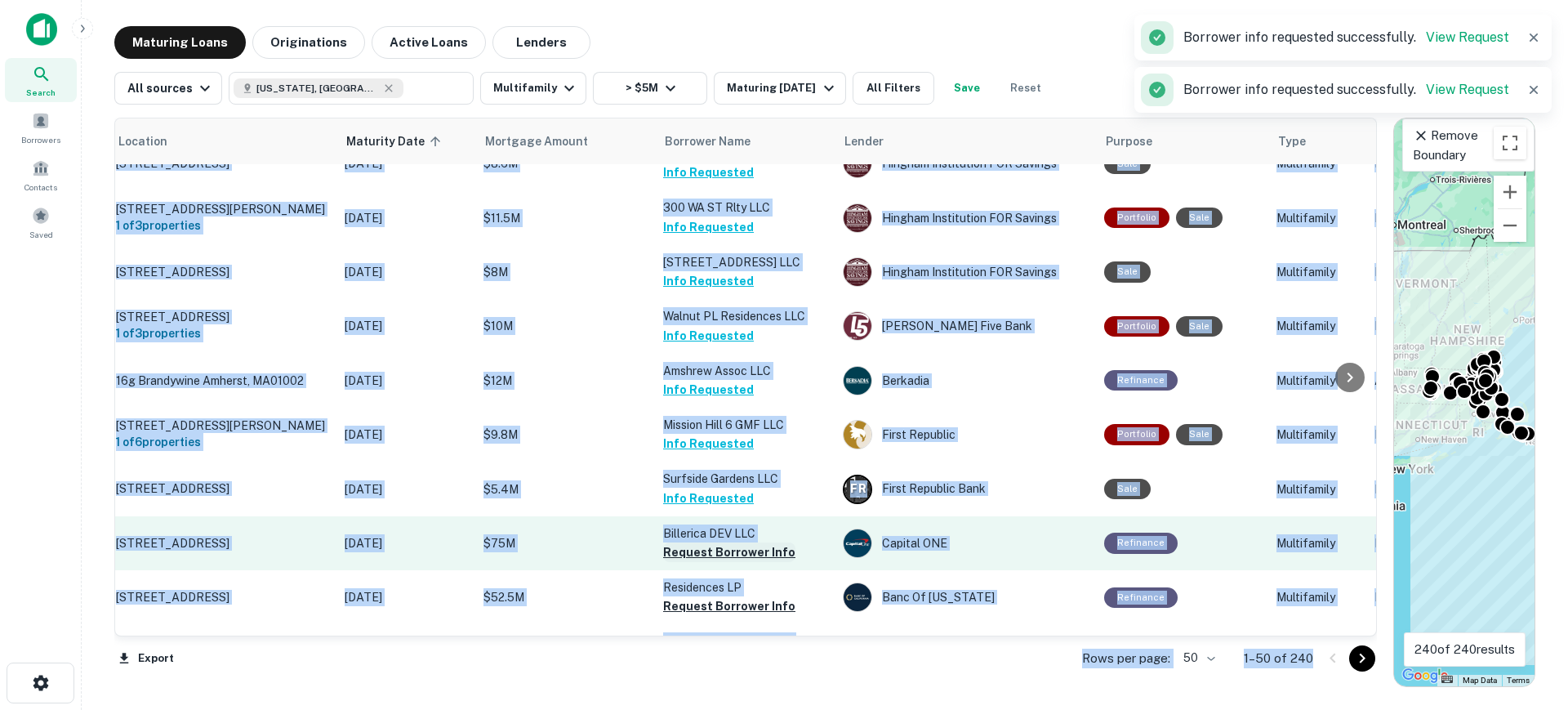
click at [715, 543] on button "Request Borrower Info" at bounding box center [730, 552] width 132 height 20
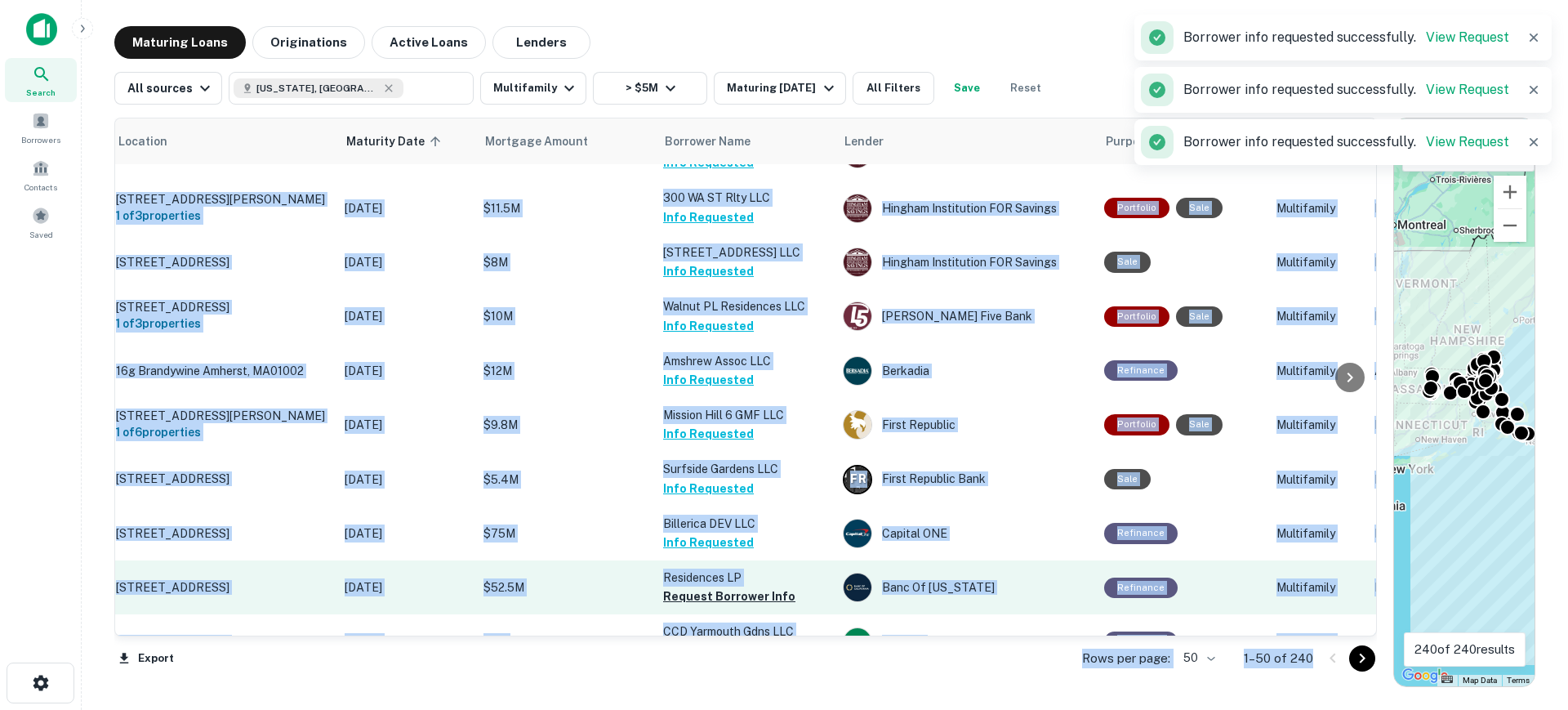
click at [721, 569] on p "Residences LP" at bounding box center [745, 578] width 164 height 18
click at [719, 586] on button "Request Borrower Info" at bounding box center [730, 596] width 132 height 20
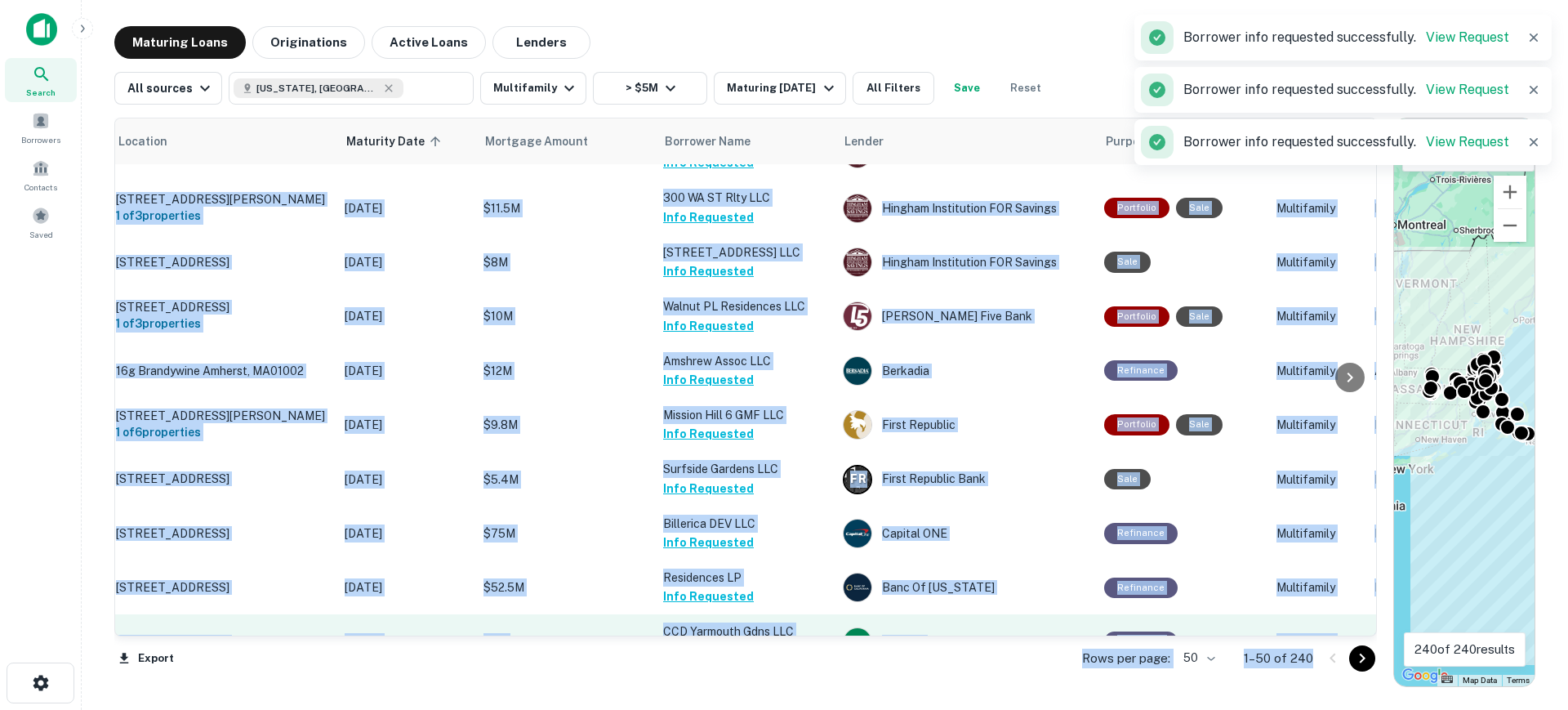
click at [719, 641] on button "Request Borrower Info" at bounding box center [730, 651] width 132 height 20
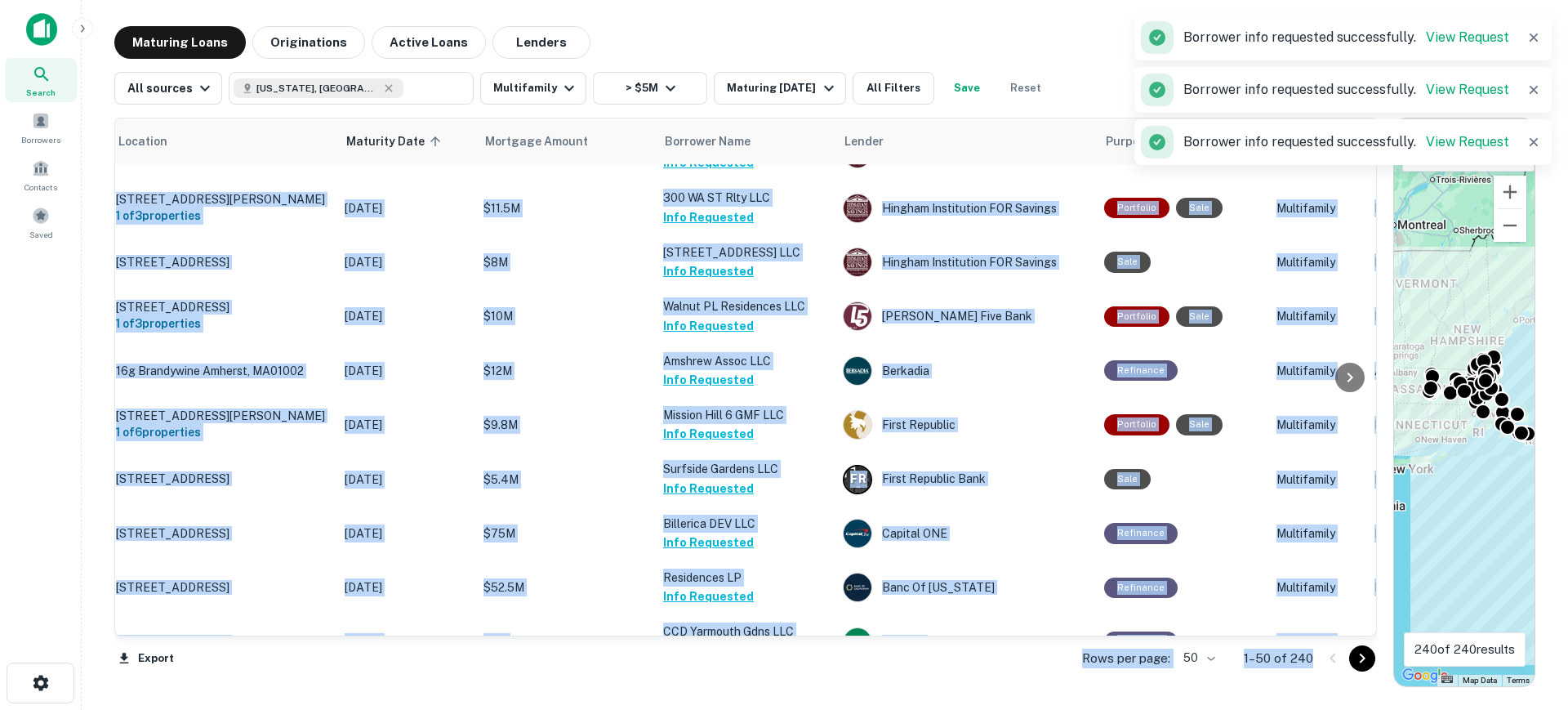
click at [716, 695] on button "Request Borrower Info" at bounding box center [730, 705] width 132 height 20
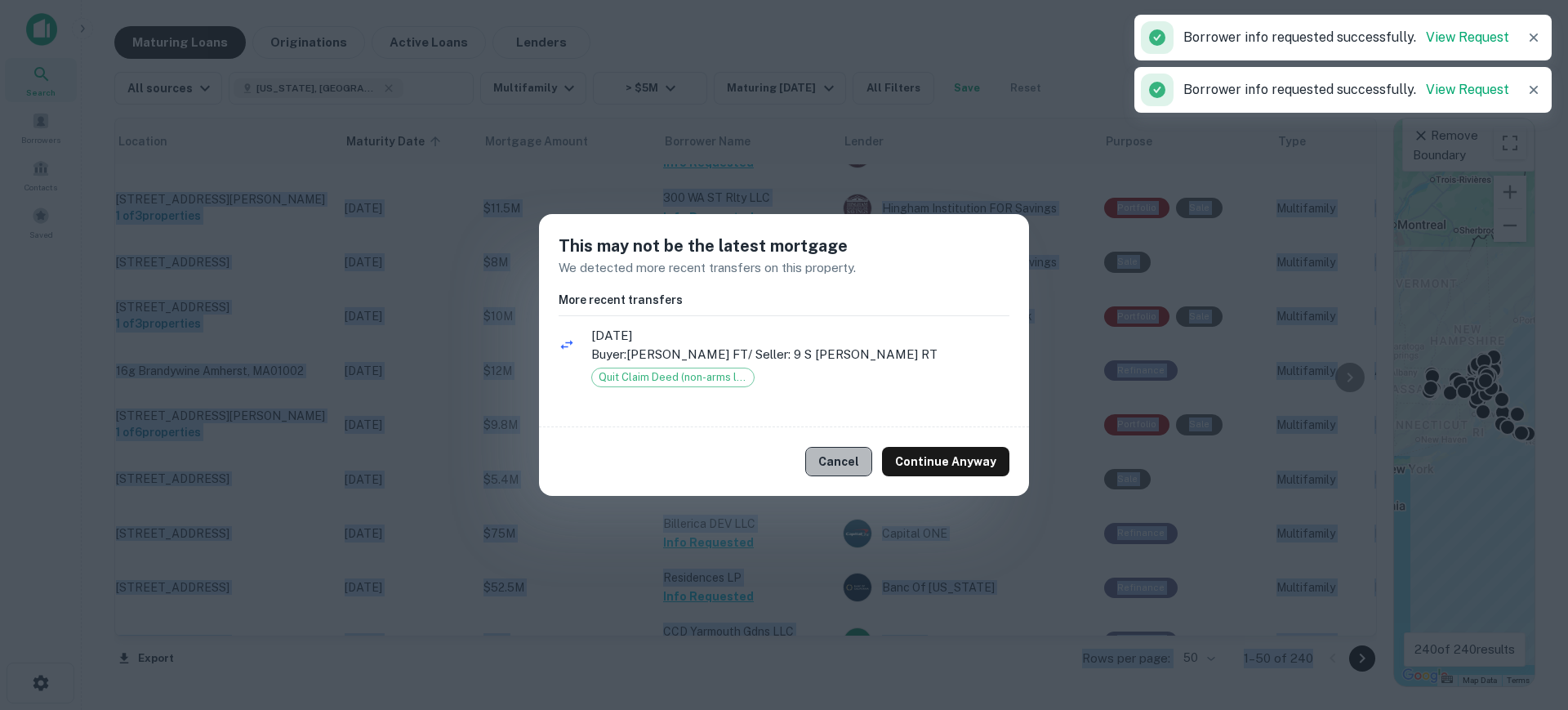
click at [857, 458] on button "Cancel" at bounding box center [838, 462] width 67 height 30
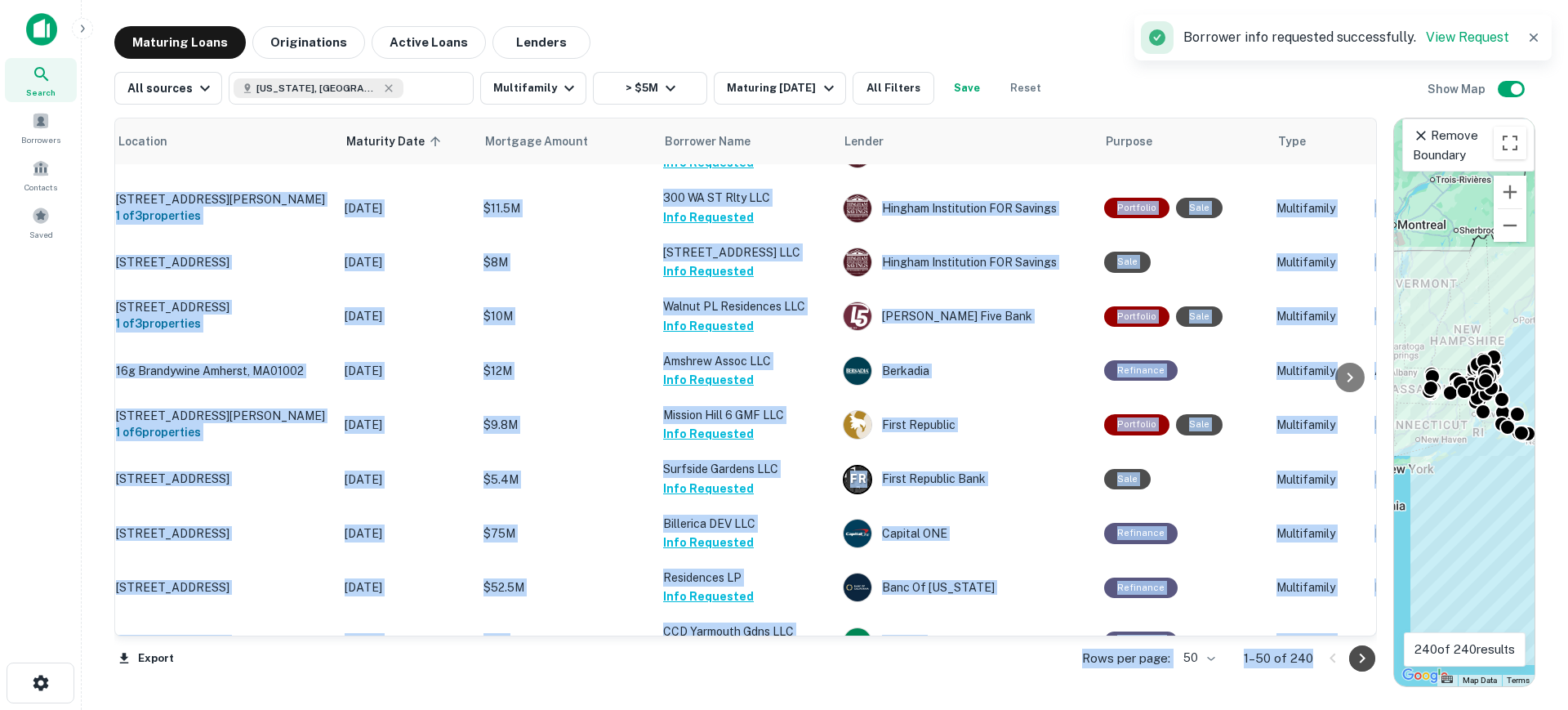
click at [1360, 656] on icon "Go to next page" at bounding box center [1362, 659] width 20 height 20
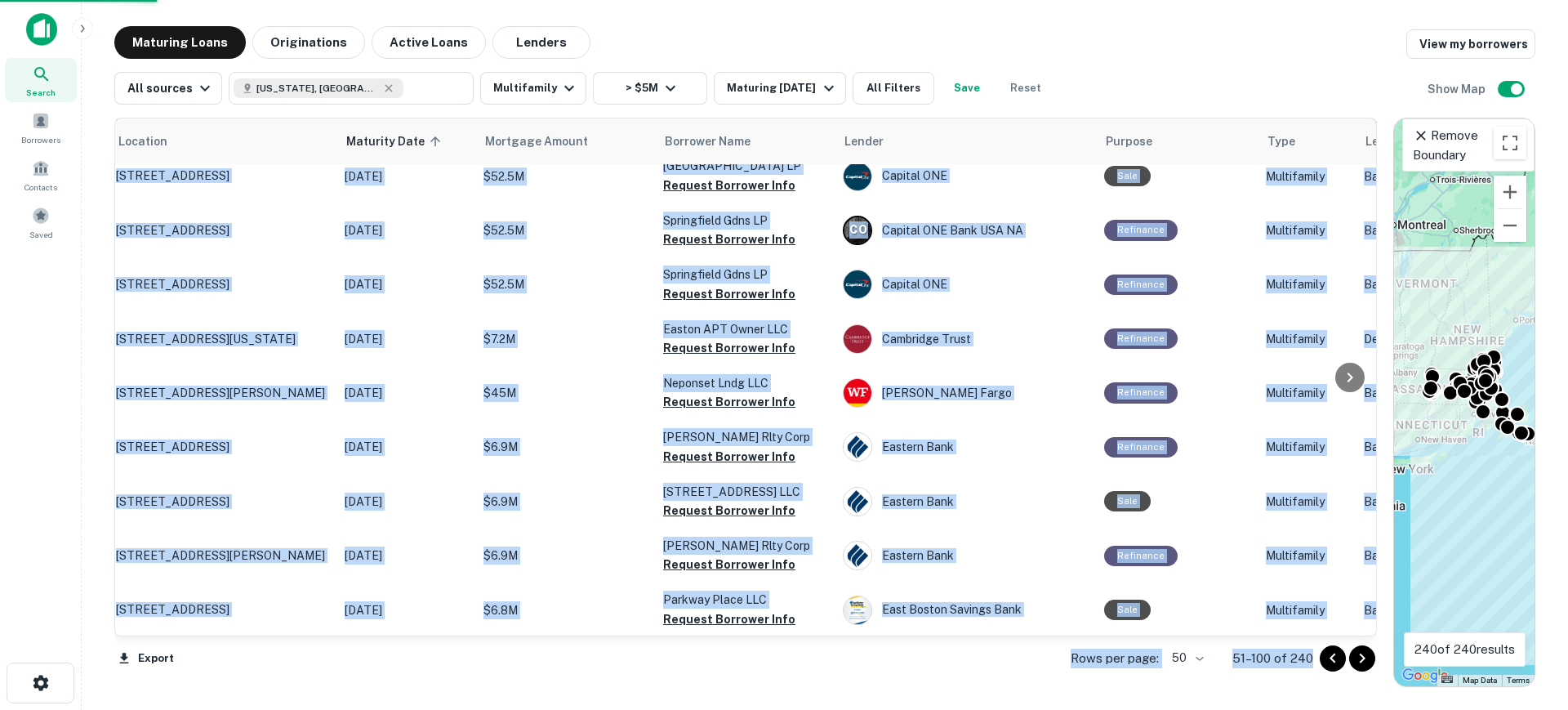
scroll to position [2256, 55]
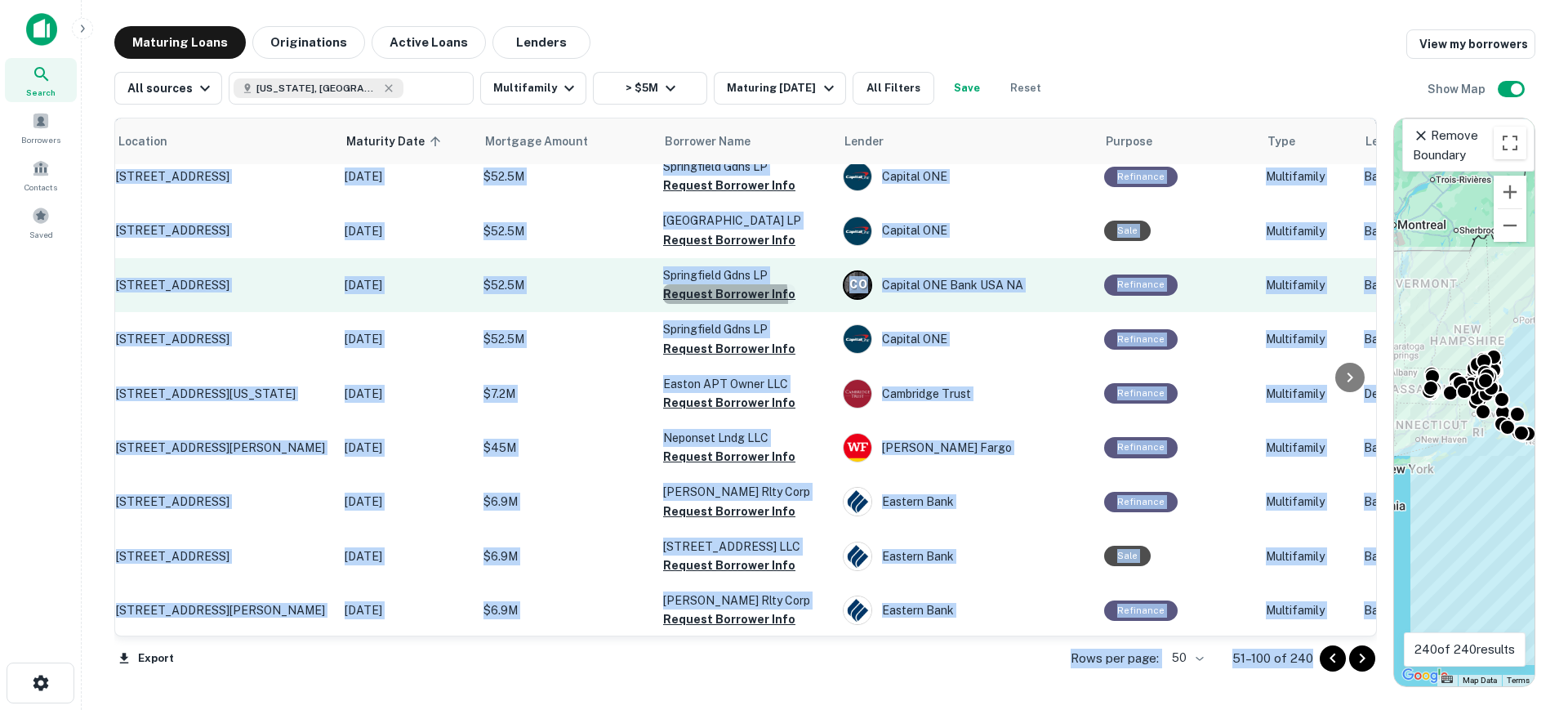
click at [688, 284] on button "Request Borrower Info" at bounding box center [730, 294] width 132 height 20
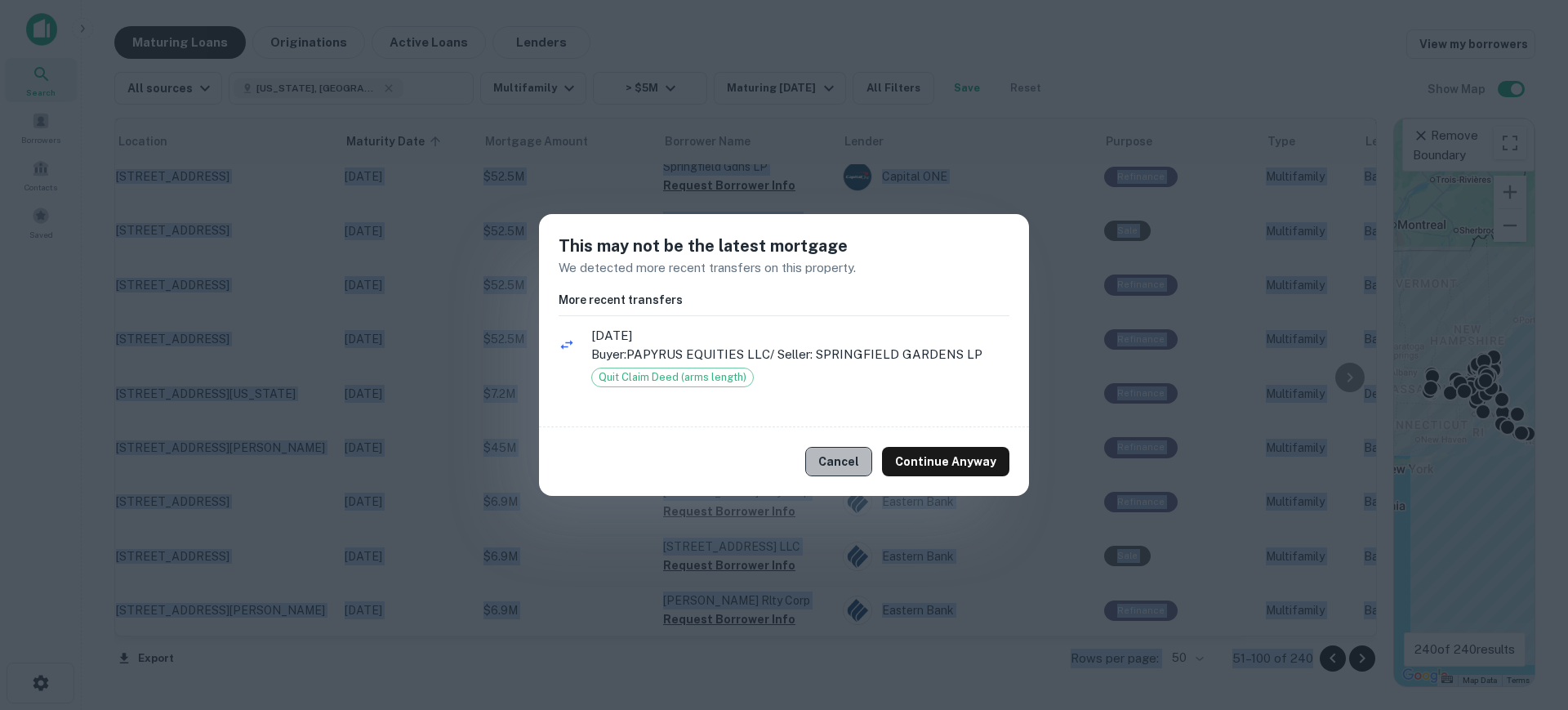
click at [850, 460] on button "Cancel" at bounding box center [838, 462] width 67 height 30
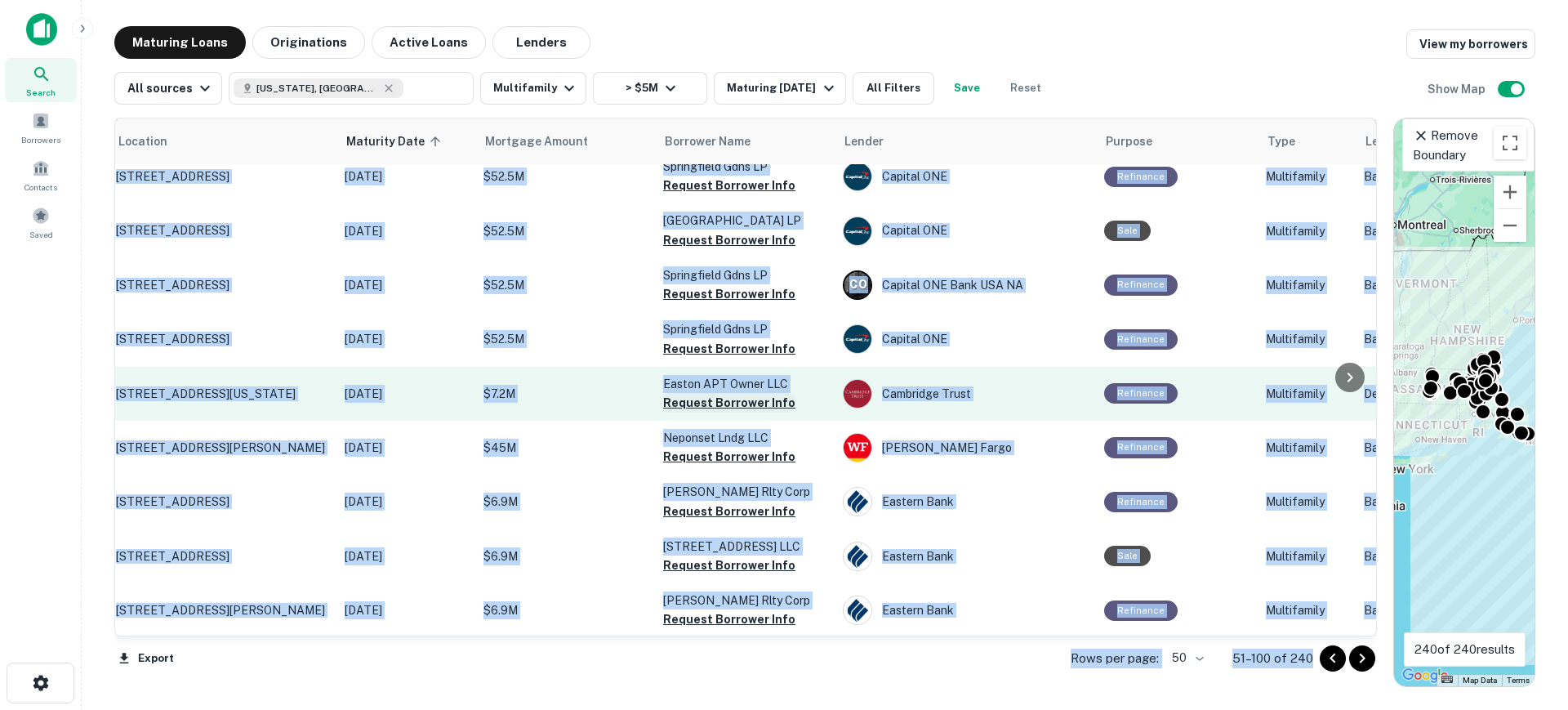
click at [744, 393] on button "Request Borrower Info" at bounding box center [730, 402] width 132 height 20
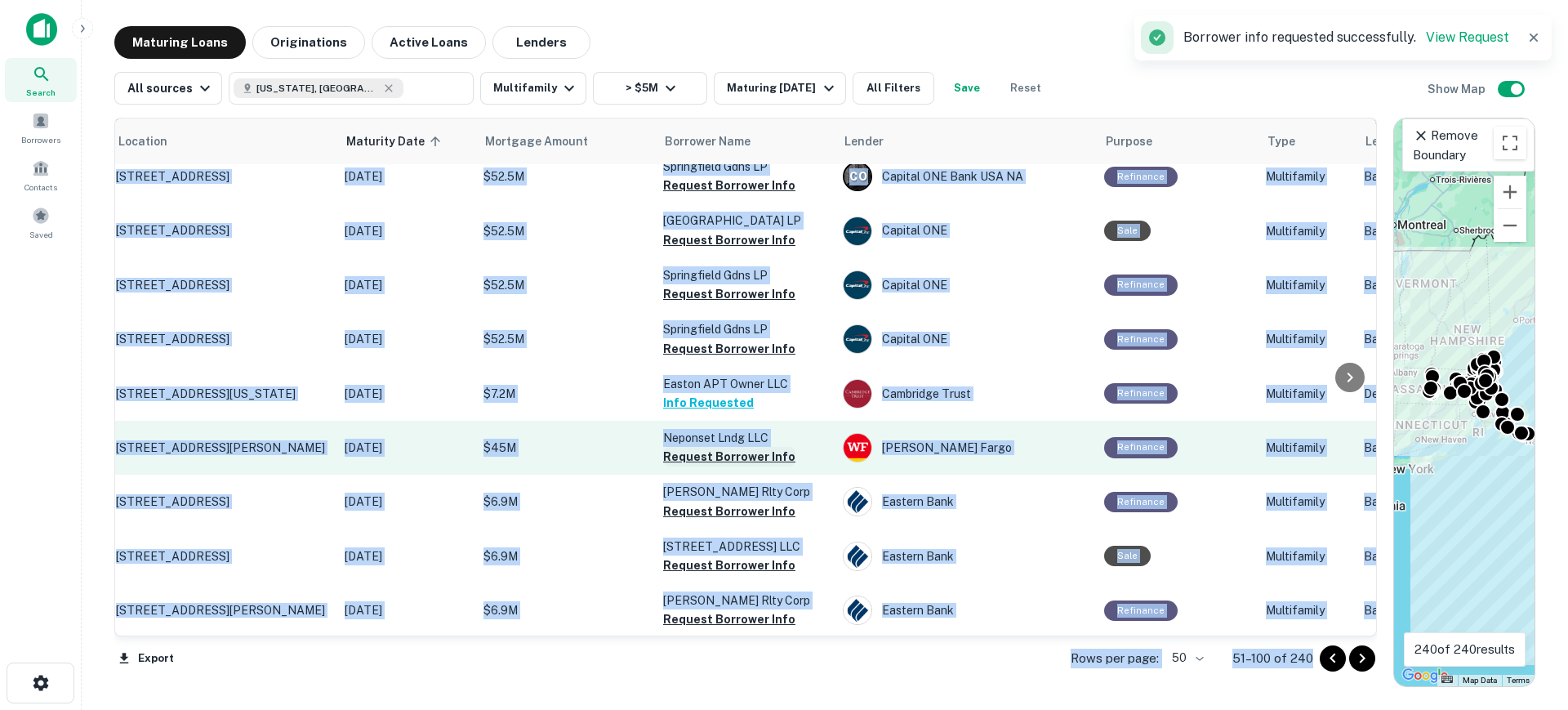
click at [744, 447] on button "Request Borrower Info" at bounding box center [730, 456] width 132 height 20
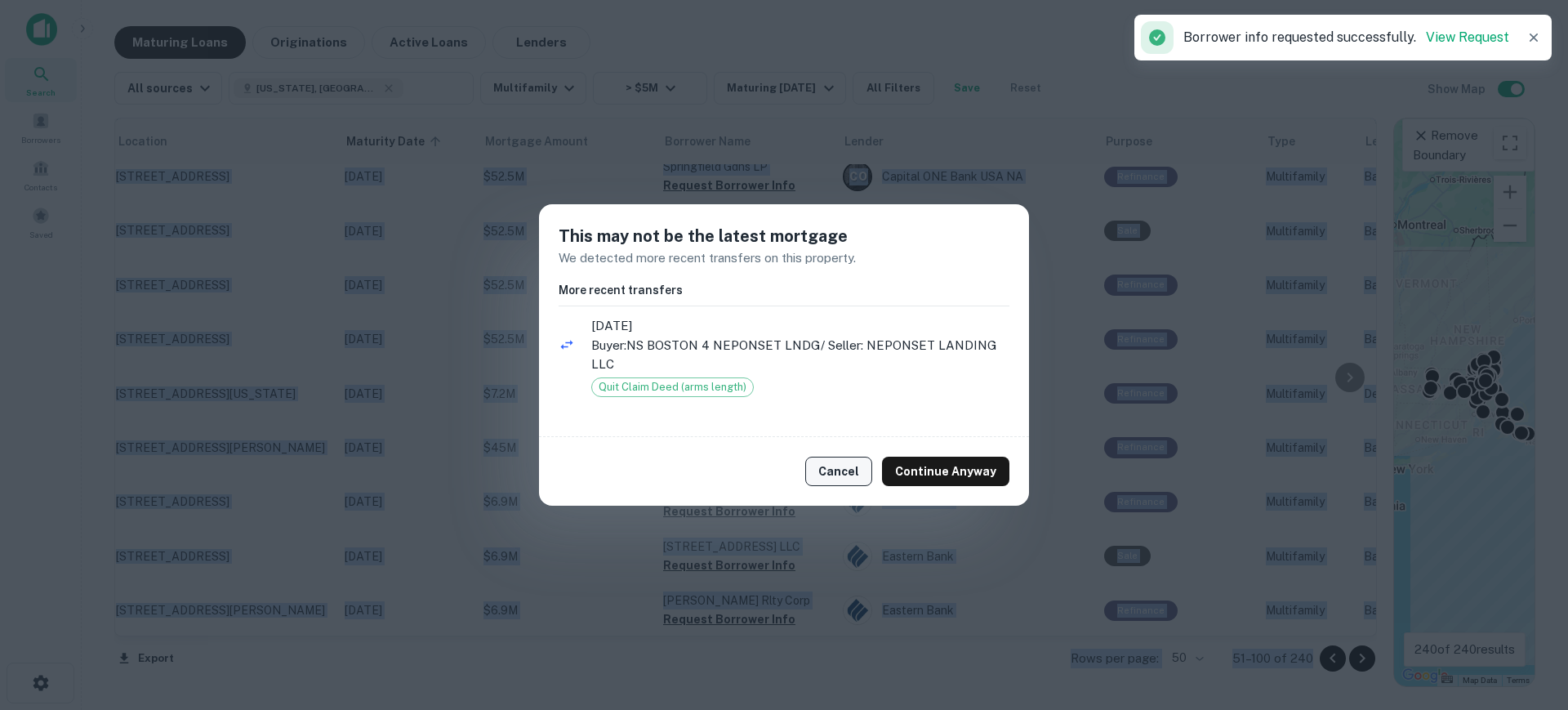
click at [847, 475] on button "Cancel" at bounding box center [838, 471] width 67 height 30
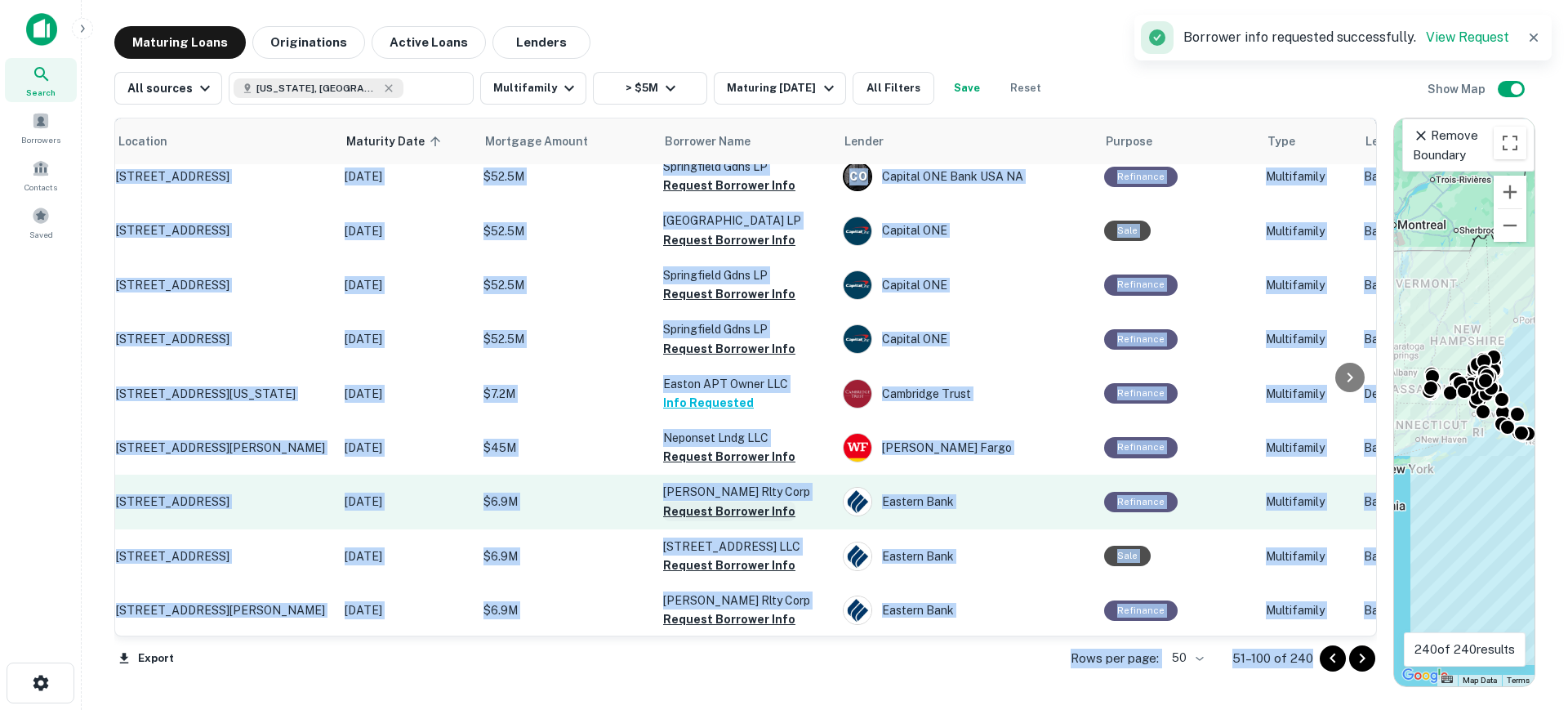
click at [744, 502] on button "Request Borrower Info" at bounding box center [730, 511] width 132 height 20
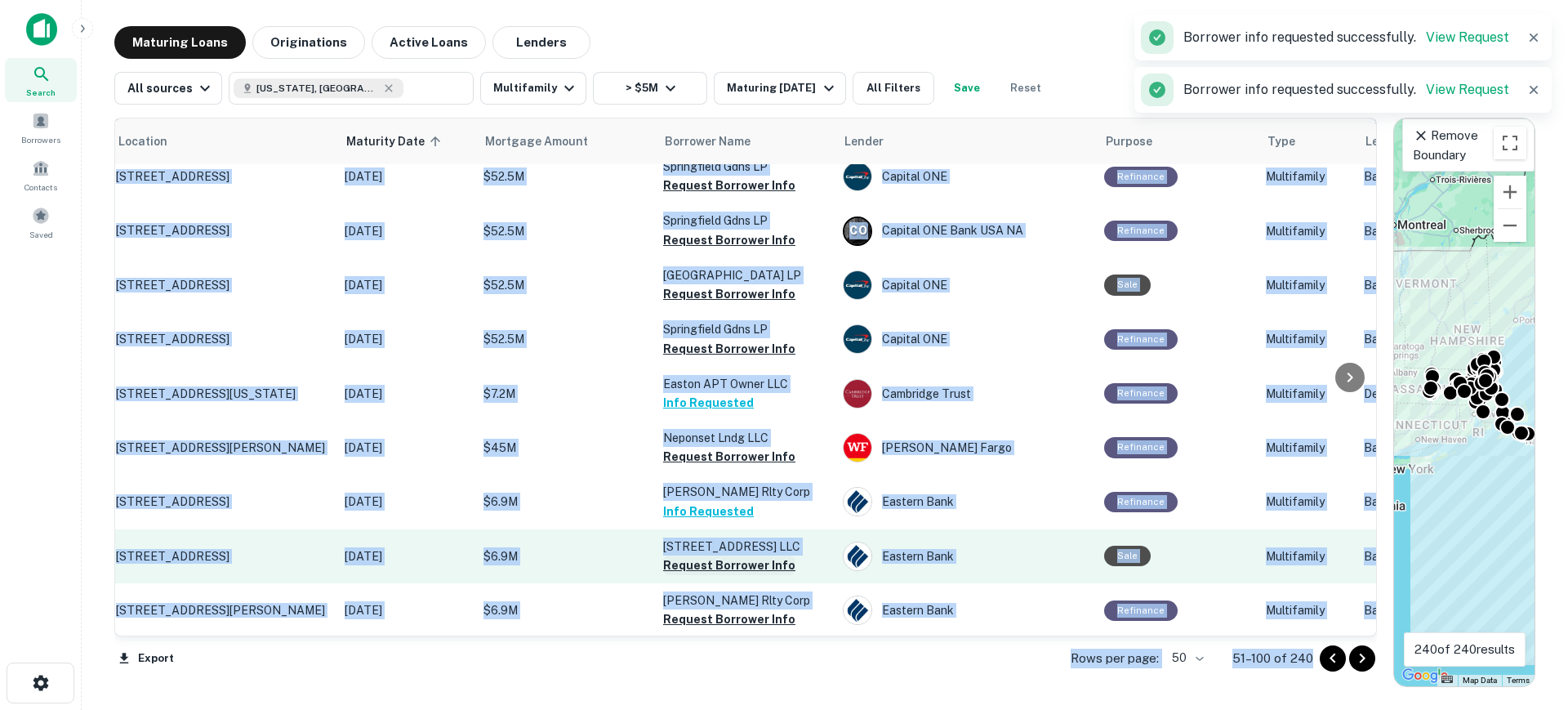
scroll to position [2266, 55]
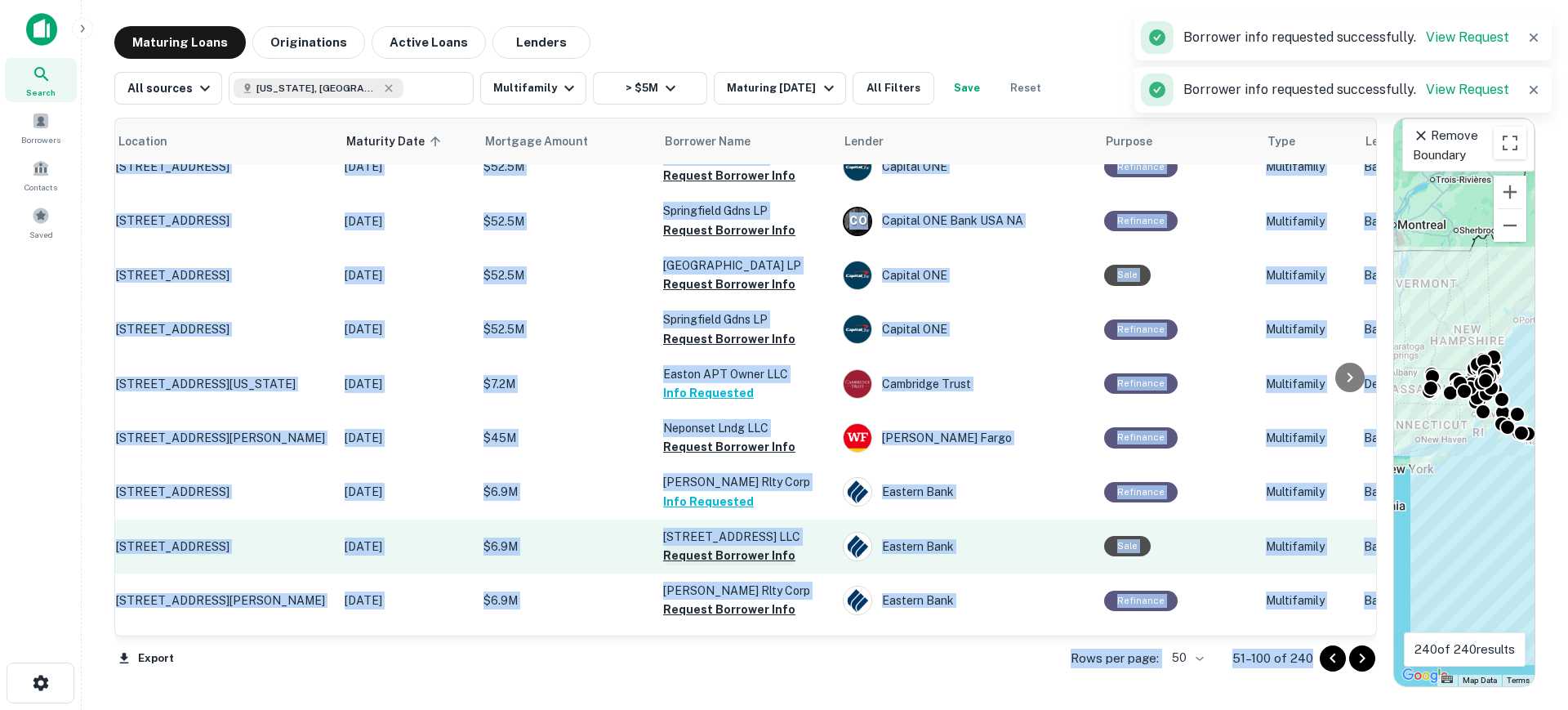
click at [744, 546] on button "Request Borrower Info" at bounding box center [730, 556] width 132 height 20
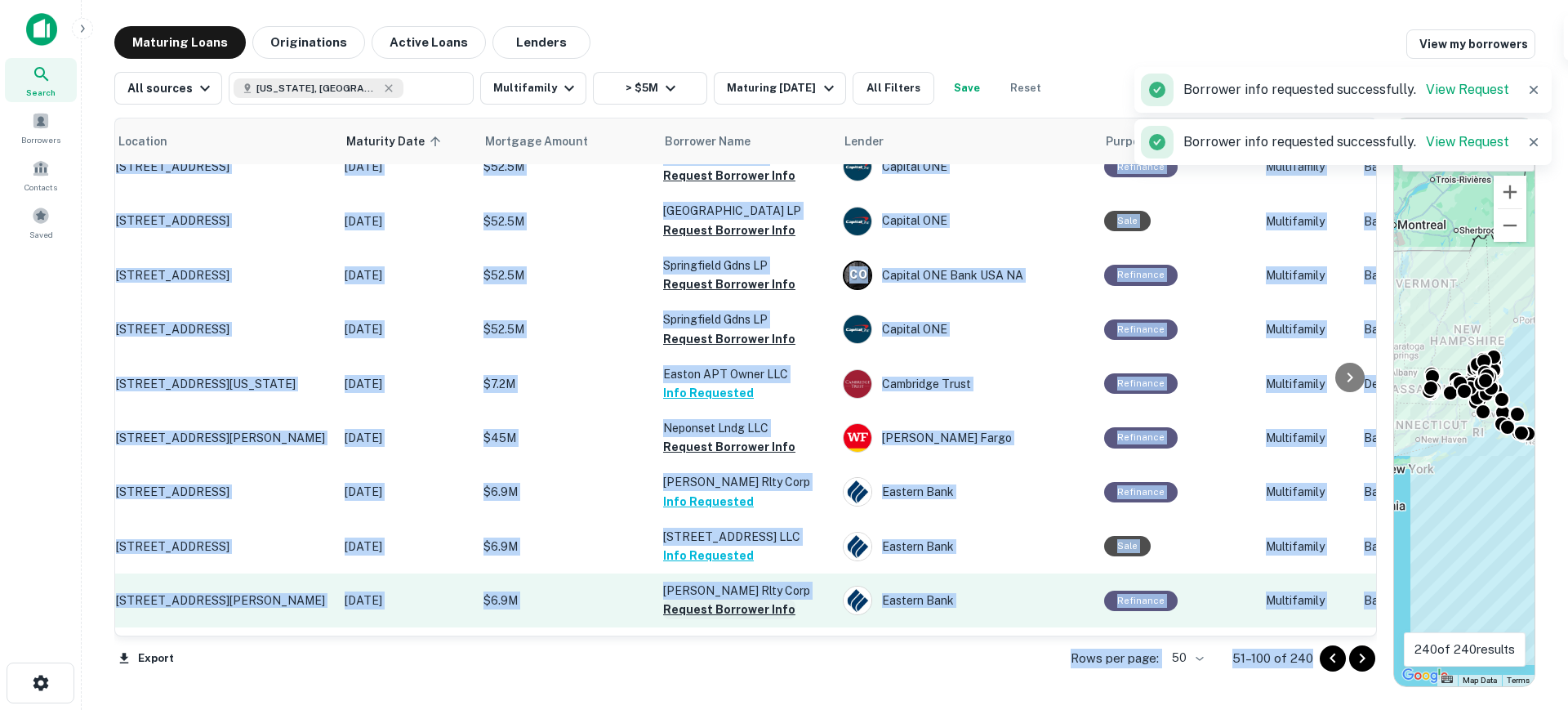
scroll to position [2256, 55]
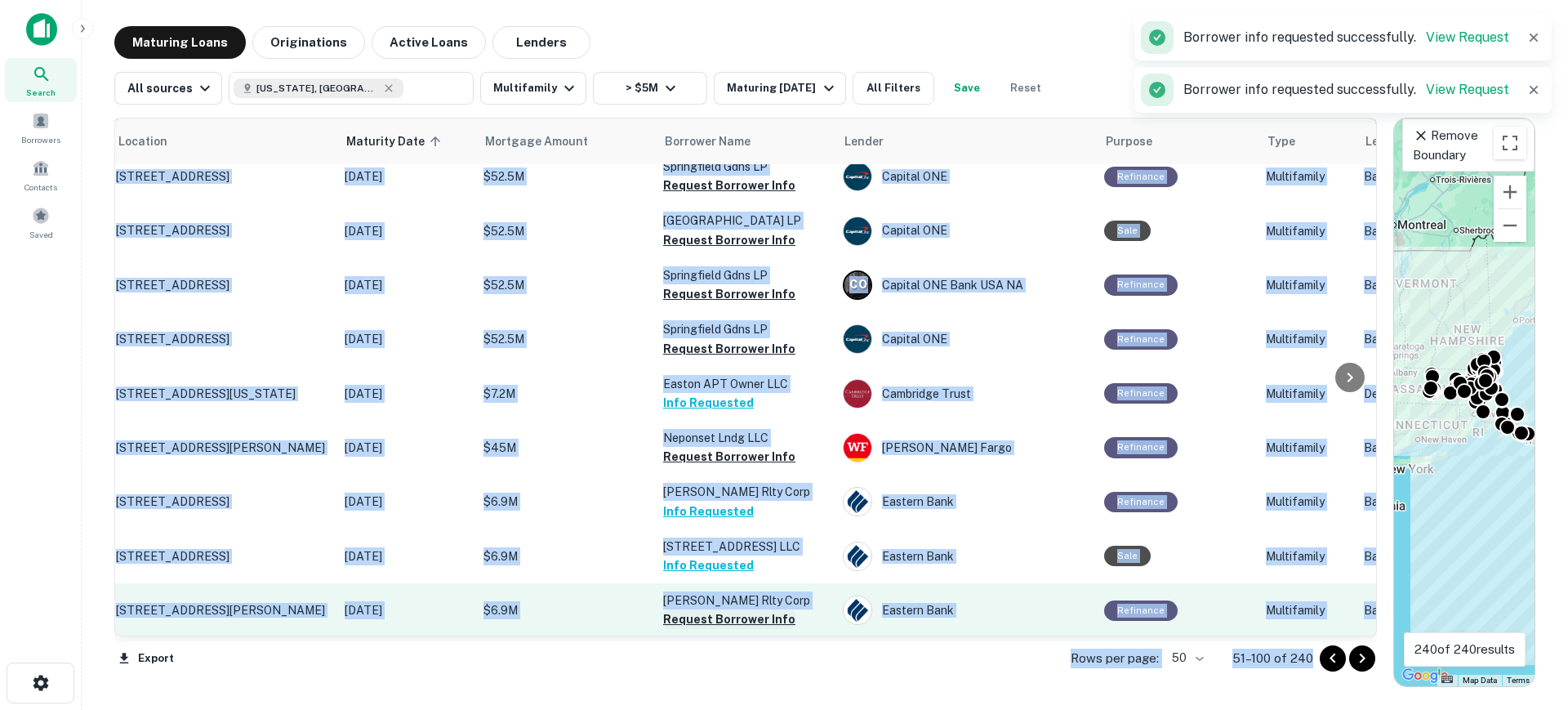
click at [735, 610] on button "Request Borrower Info" at bounding box center [730, 619] width 132 height 20
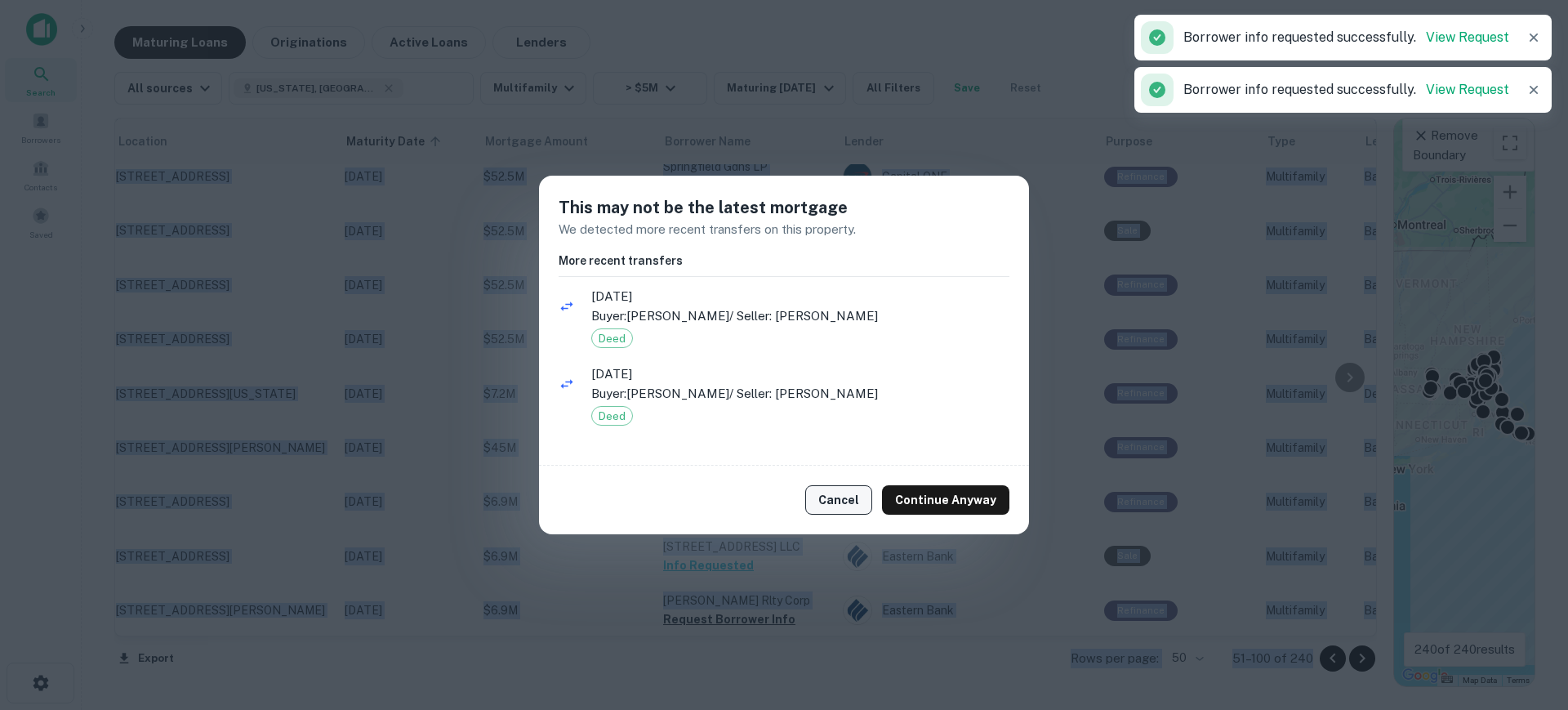
click at [838, 504] on button "Cancel" at bounding box center [838, 500] width 67 height 30
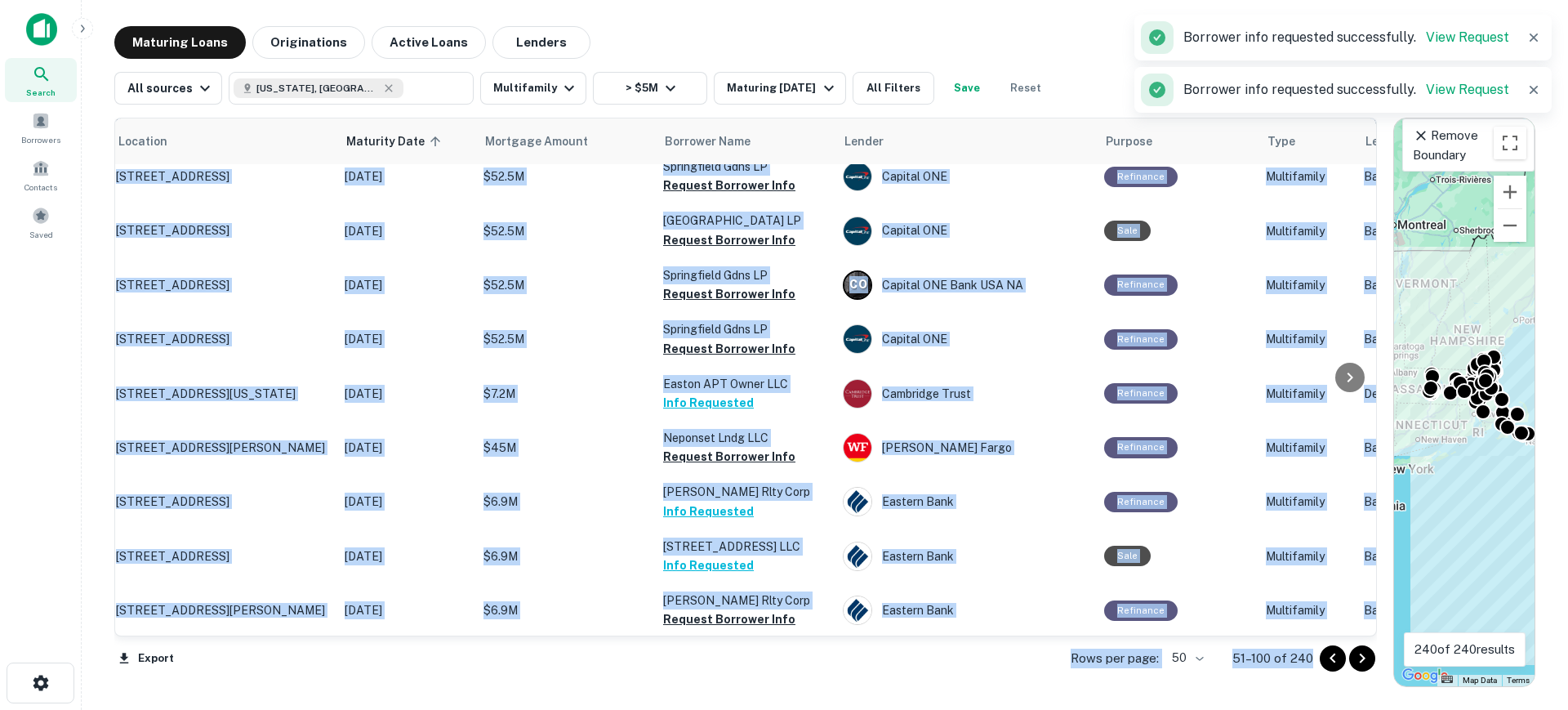
click at [752, 665] on button "Request Borrower Info" at bounding box center [730, 674] width 132 height 20
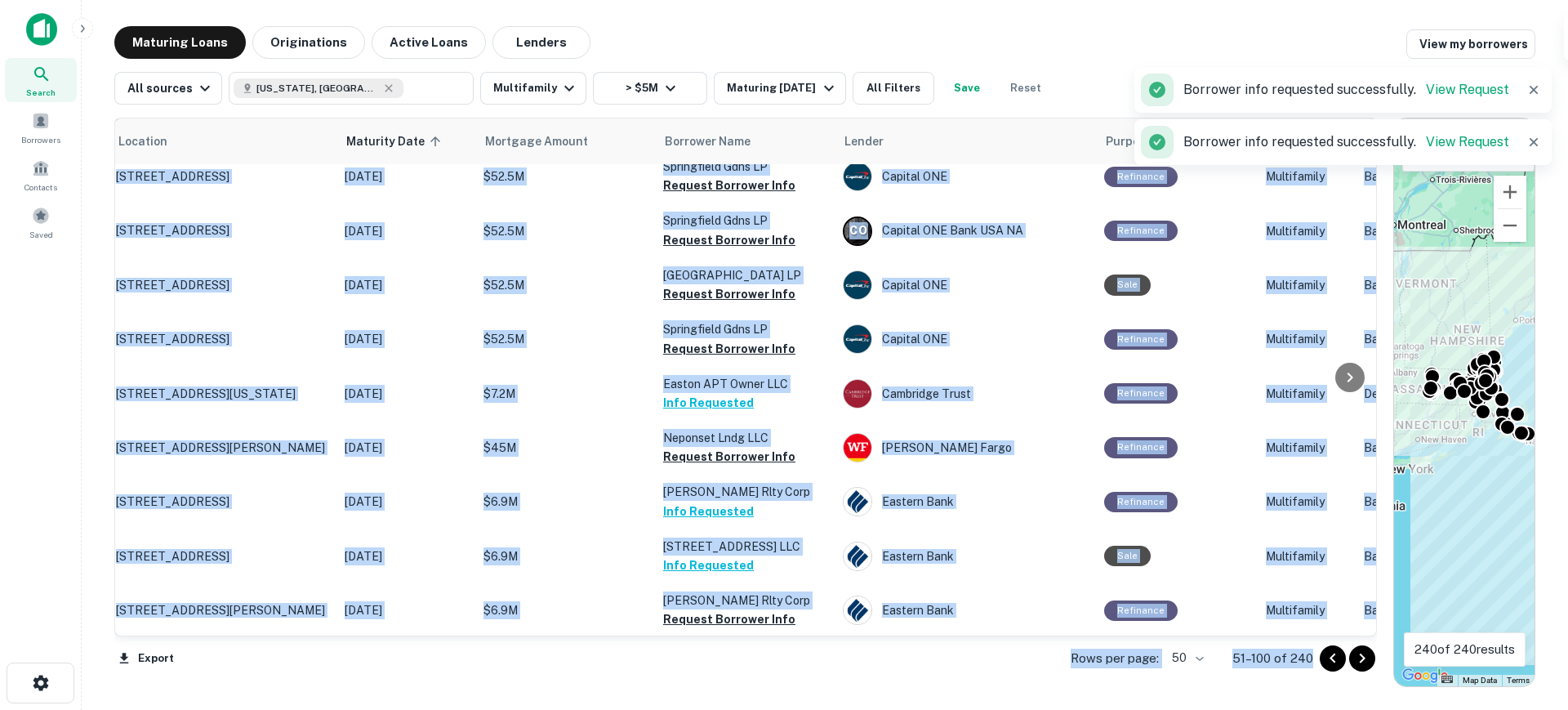
scroll to position [2266, 55]
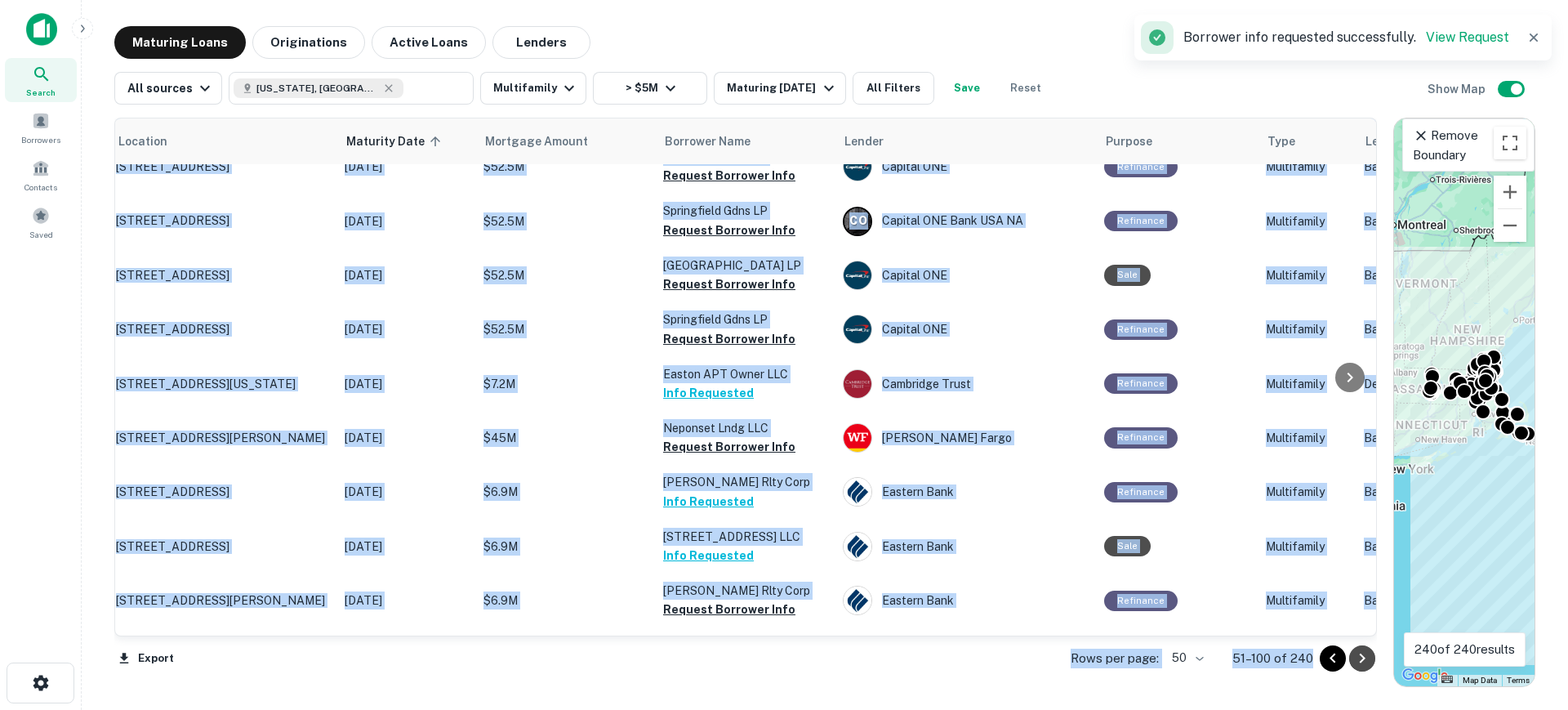
click at [1363, 654] on icon "Go to next page" at bounding box center [1363, 658] width 6 height 10
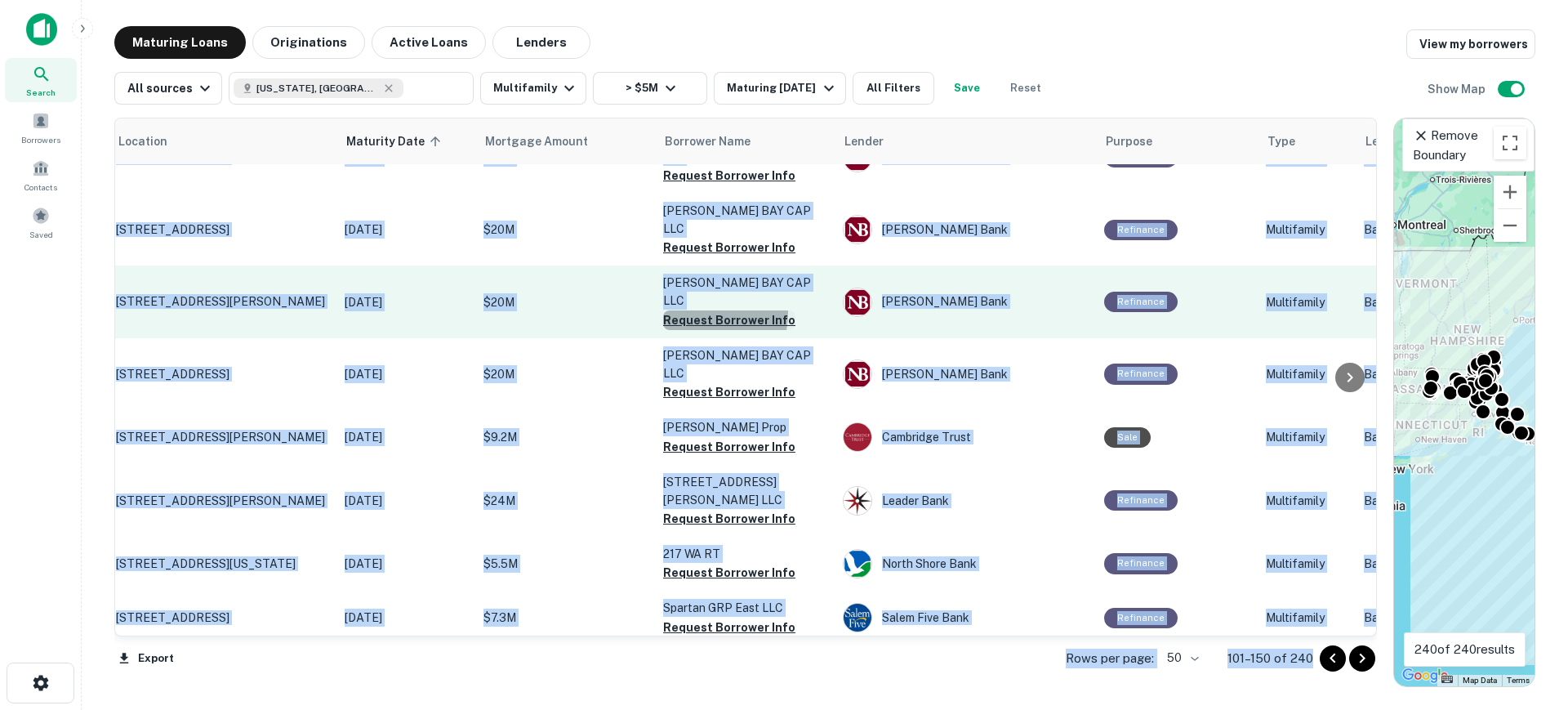
click at [675, 310] on button "Request Borrower Info" at bounding box center [730, 320] width 132 height 20
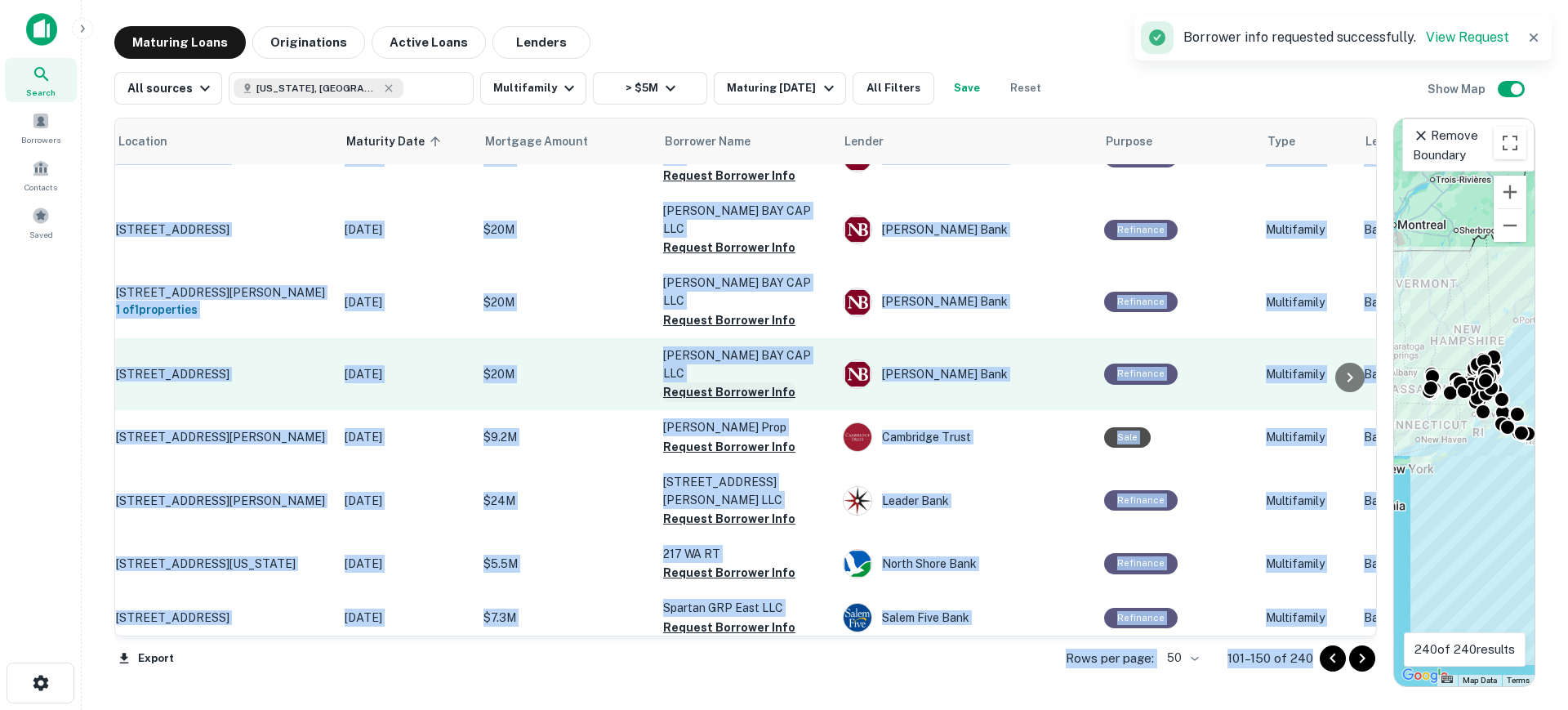
click at [694, 382] on button "Request Borrower Info" at bounding box center [730, 392] width 132 height 20
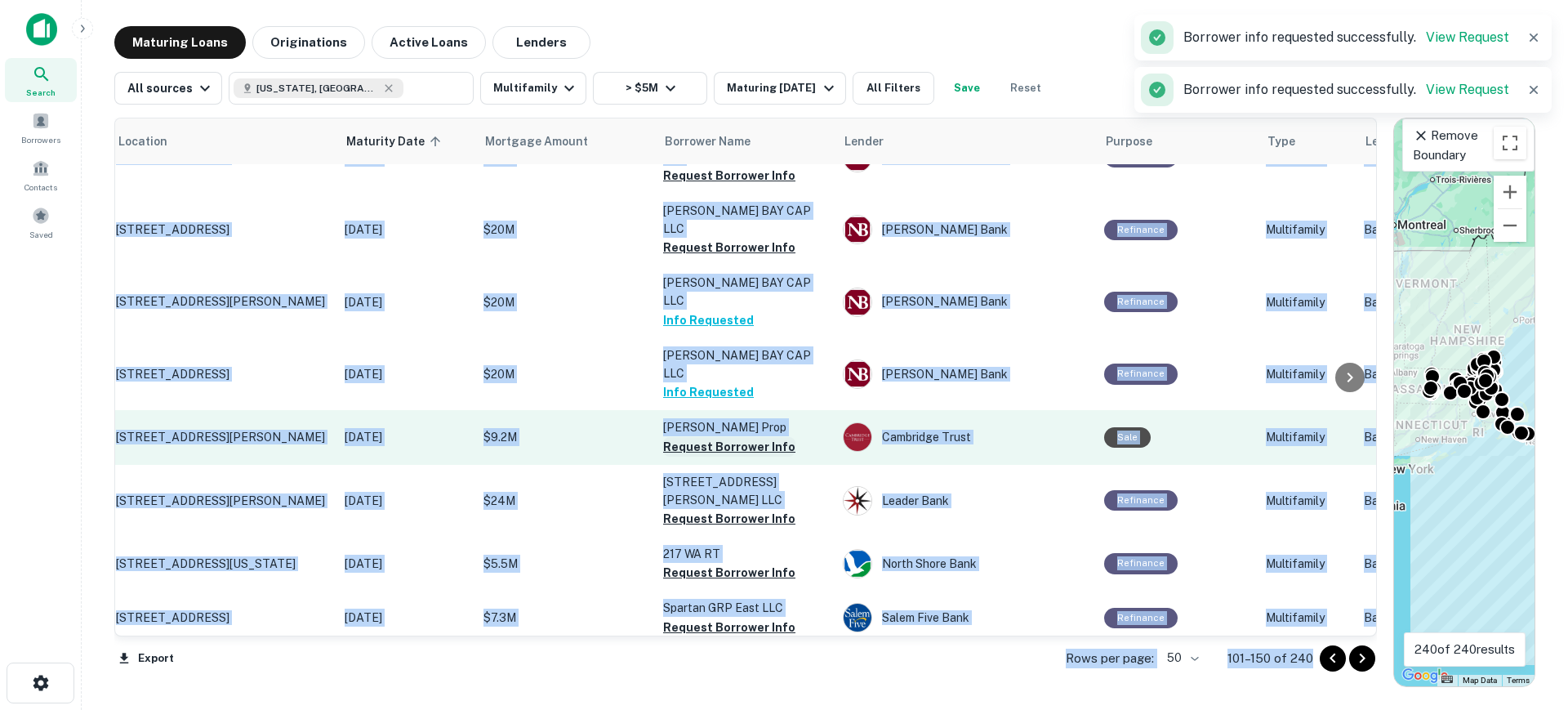
click at [697, 437] on button "Request Borrower Info" at bounding box center [730, 447] width 132 height 20
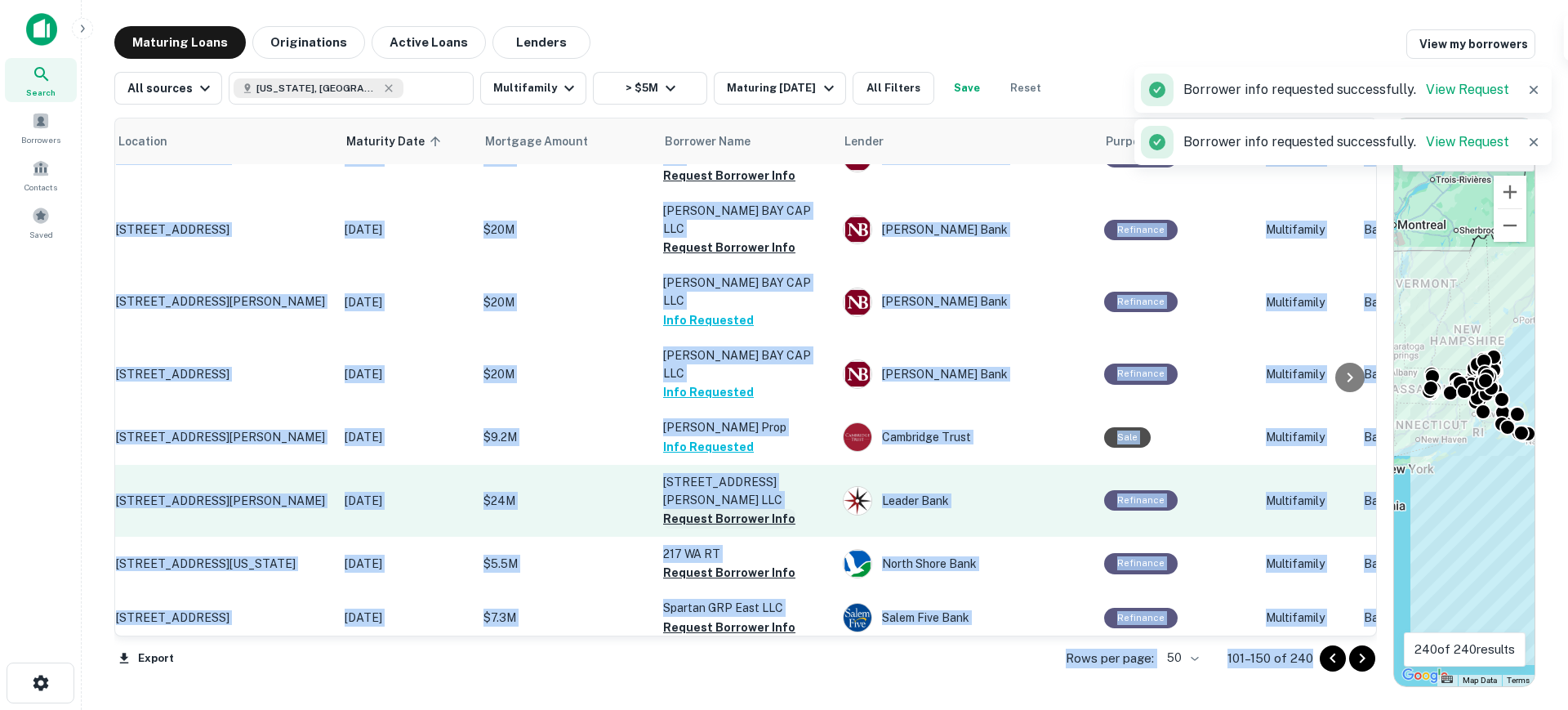
click at [691, 509] on button "Request Borrower Info" at bounding box center [730, 518] width 132 height 20
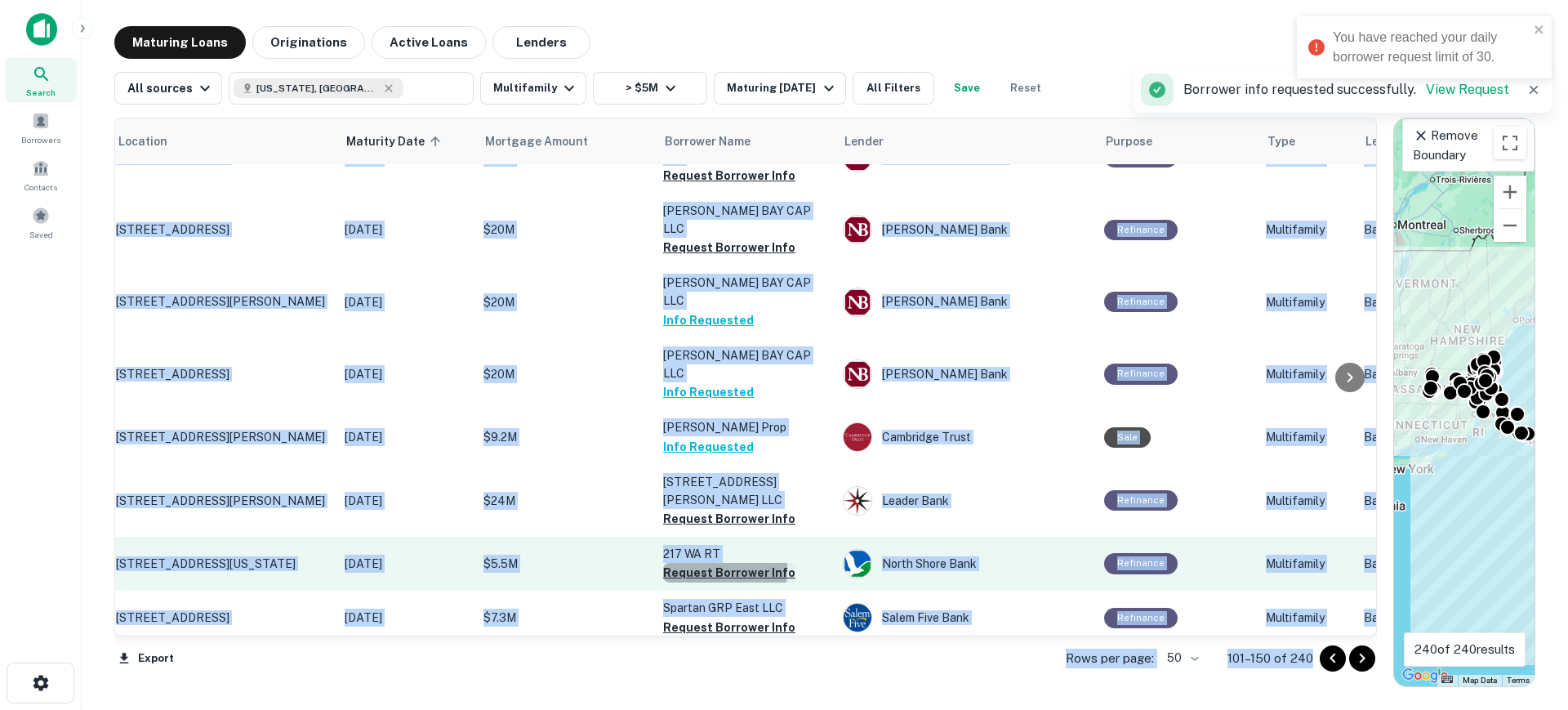
click at [688, 563] on button "Request Borrower Info" at bounding box center [730, 572] width 132 height 20
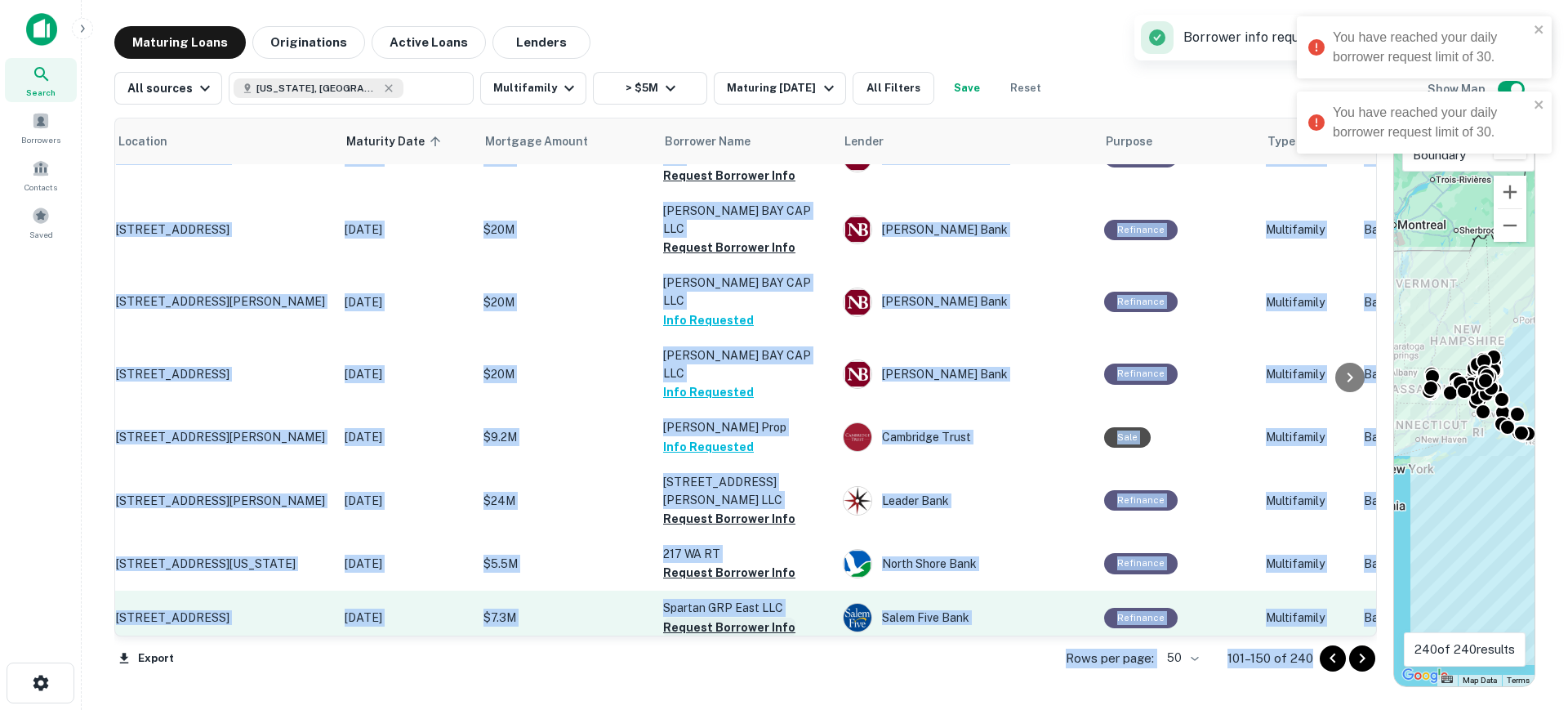
click at [689, 618] on button "Request Borrower Info" at bounding box center [730, 627] width 132 height 20
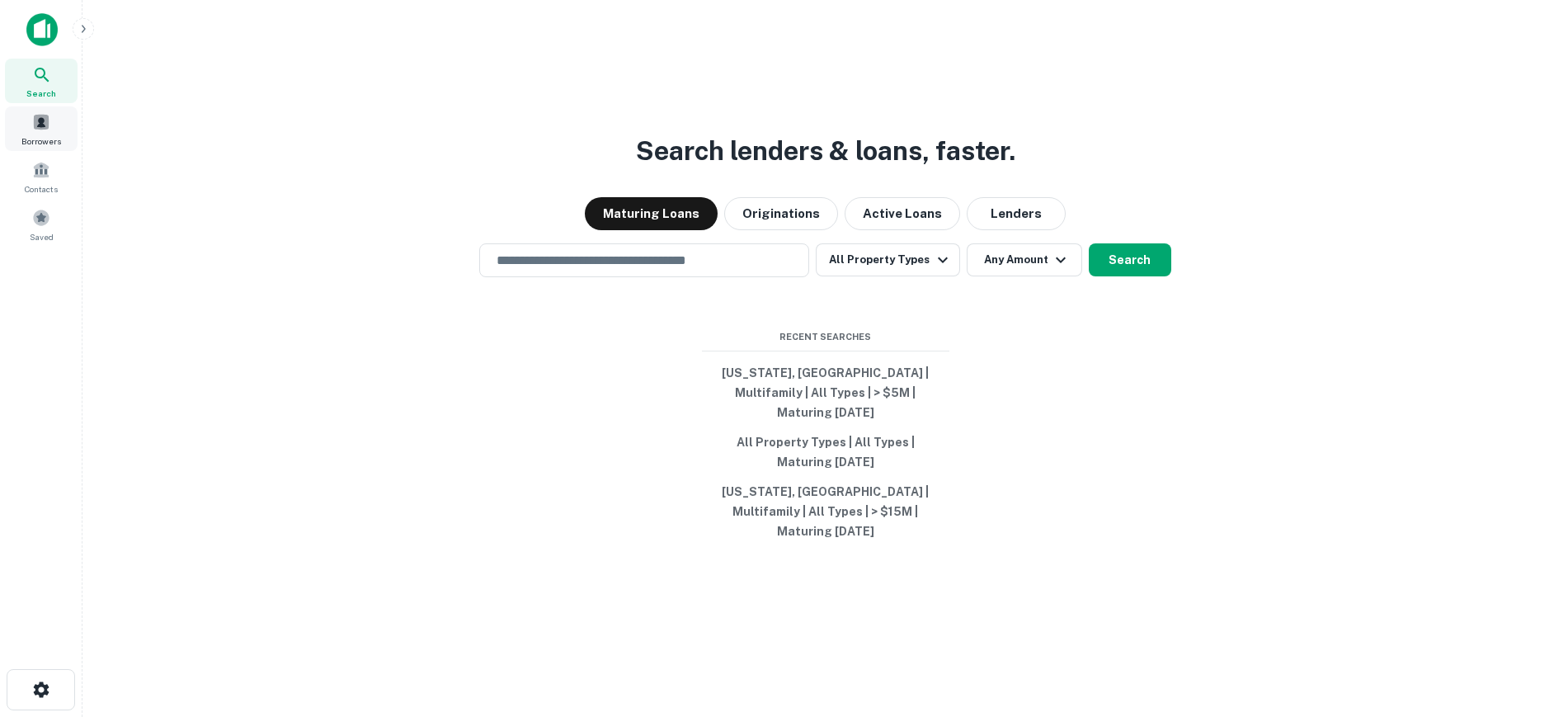
click at [49, 129] on span at bounding box center [41, 122] width 18 height 18
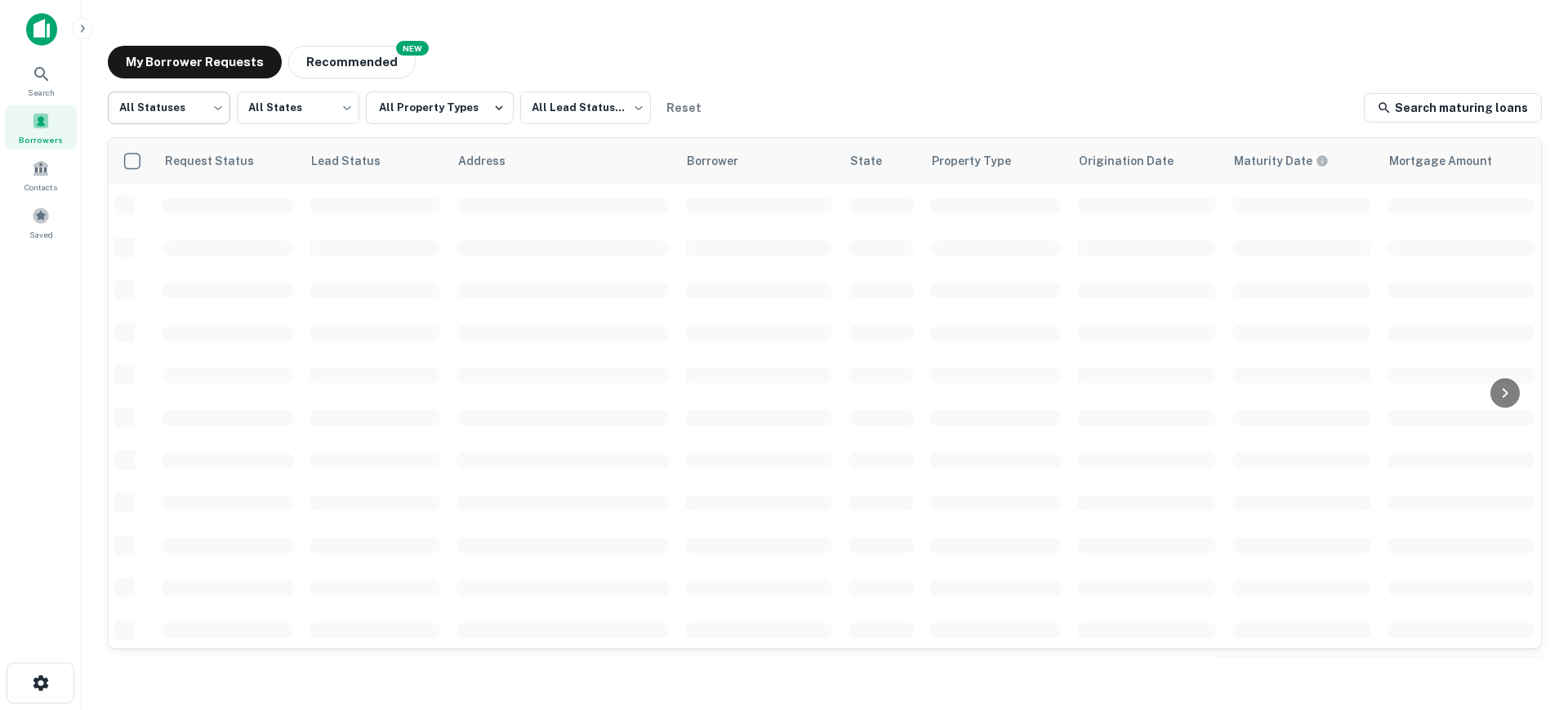
click at [208, 107] on body "Search Borrowers Contacts Saved My Borrower Requests NEW Recommended All Status…" at bounding box center [784, 355] width 1568 height 710
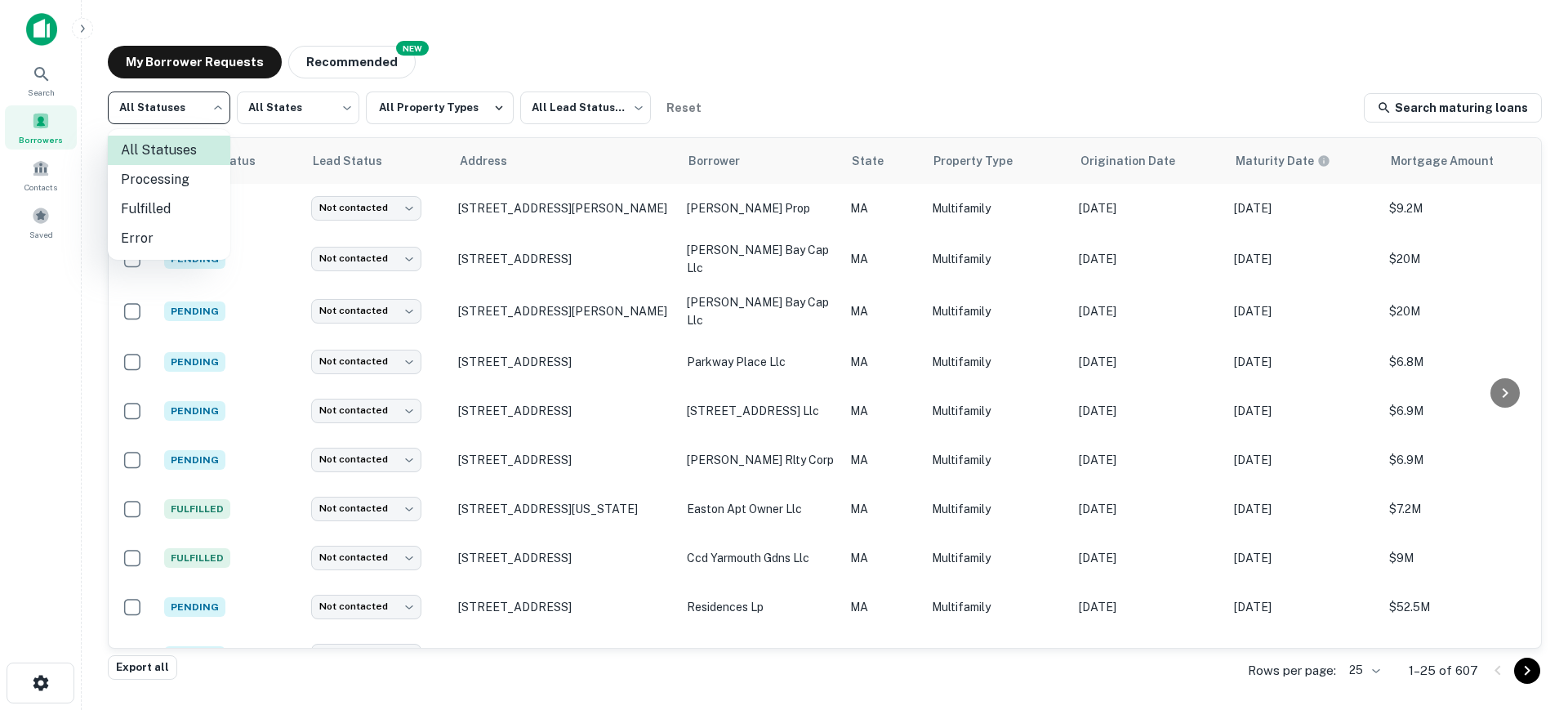
click at [191, 218] on li "Fulfilled" at bounding box center [169, 209] width 123 height 30
type input "*********"
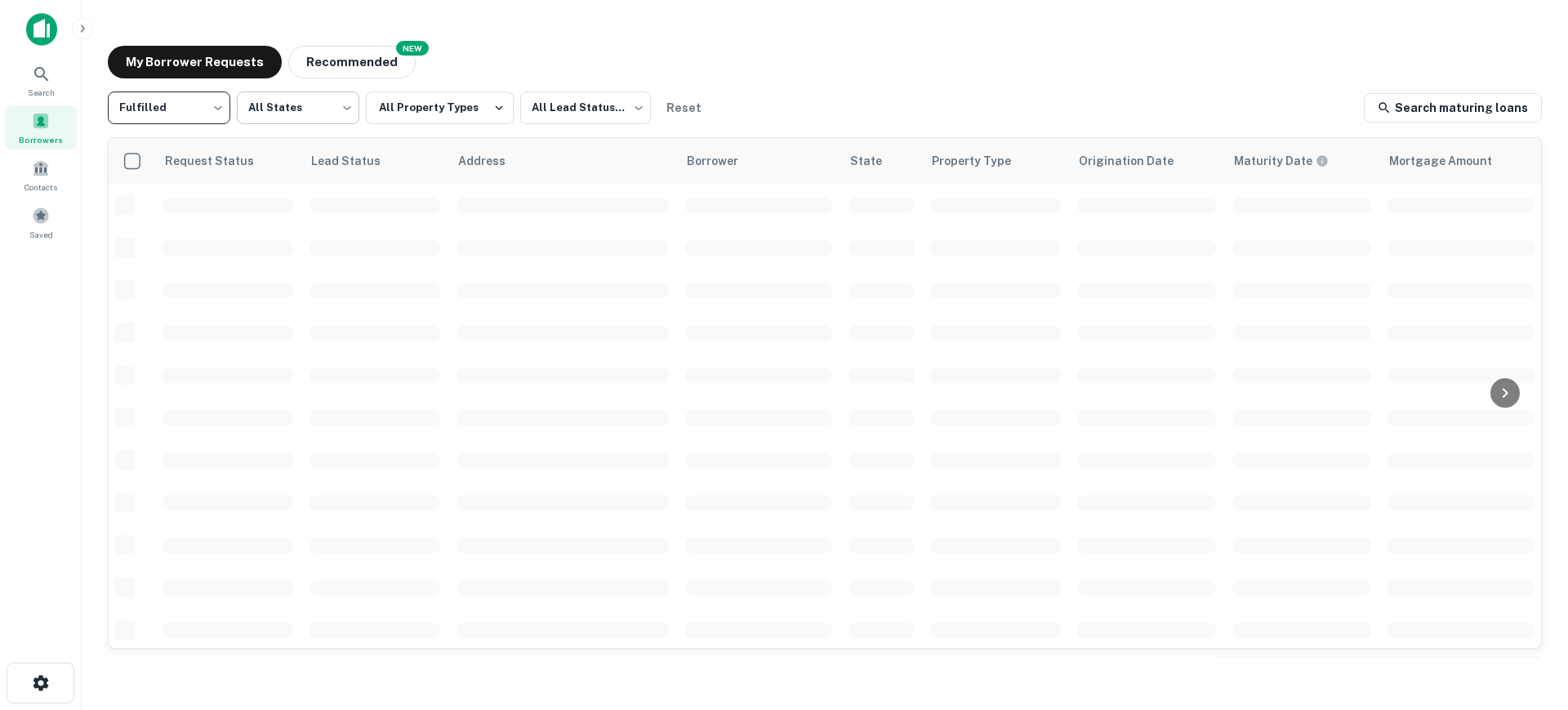
click at [291, 113] on body "Search Borrowers Contacts Saved My Borrower Requests NEW Recommended Fulfilled …" at bounding box center [784, 355] width 1568 height 710
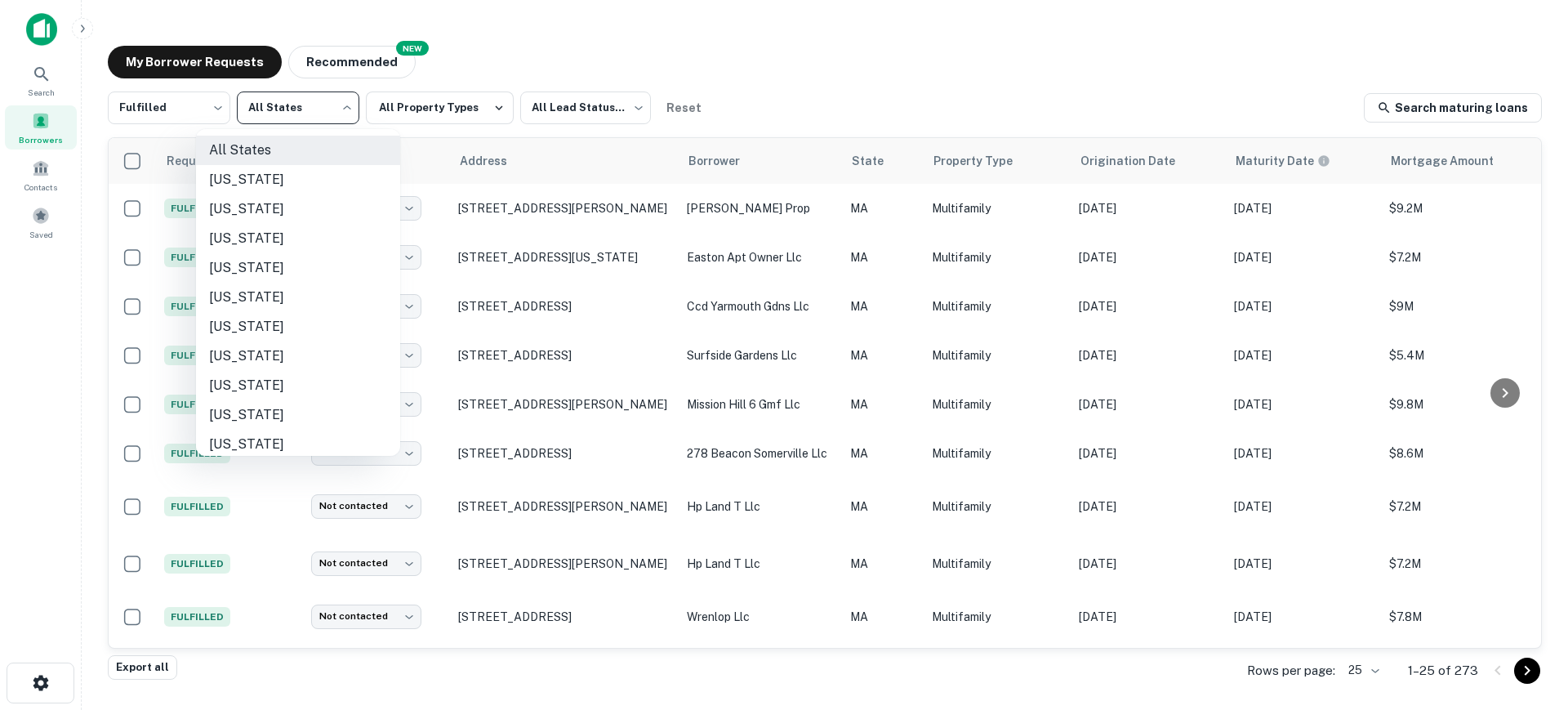
click at [270, 355] on li "Connecticut" at bounding box center [298, 356] width 205 height 30
type input "**"
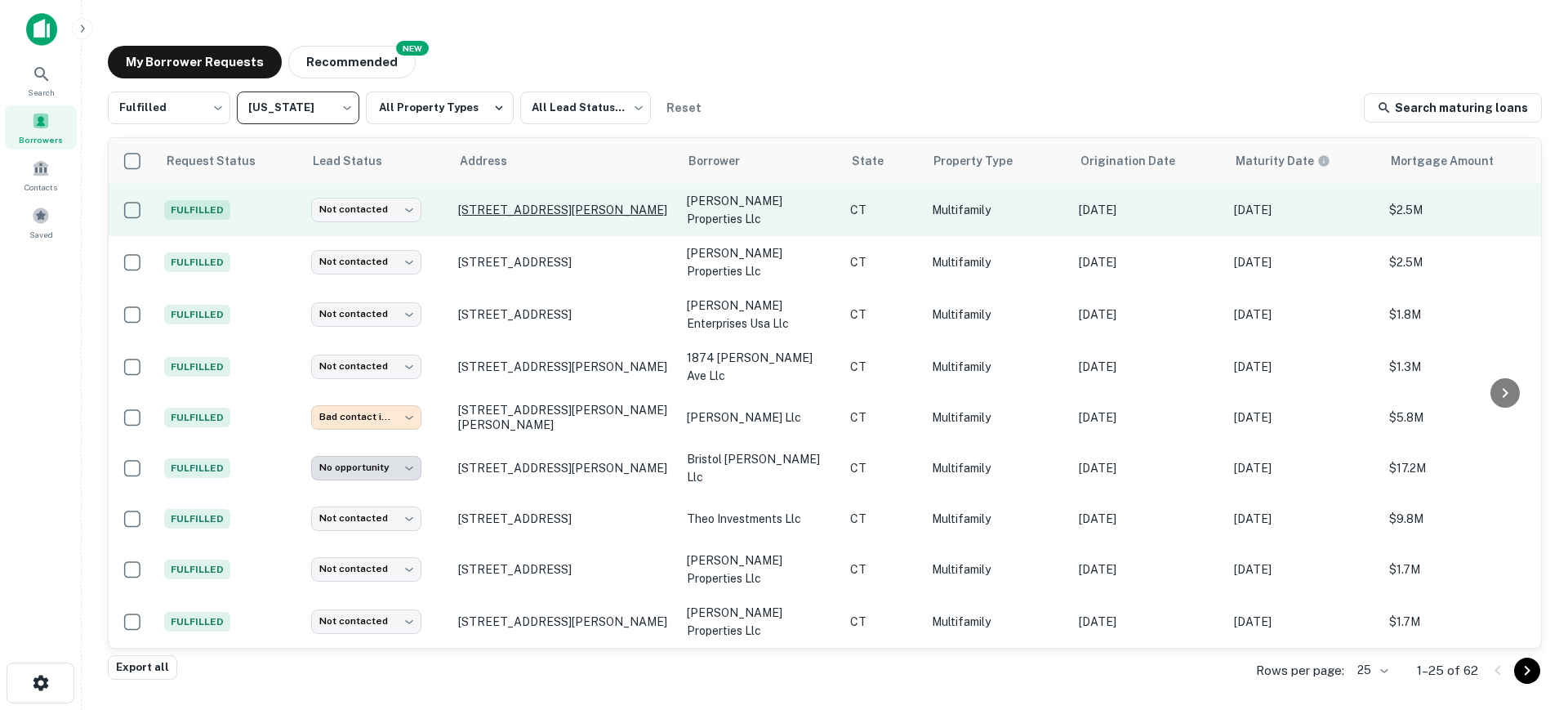
click at [489, 213] on p "37 Hamilton Ave Norwich, CT06360" at bounding box center [564, 210] width 212 height 15
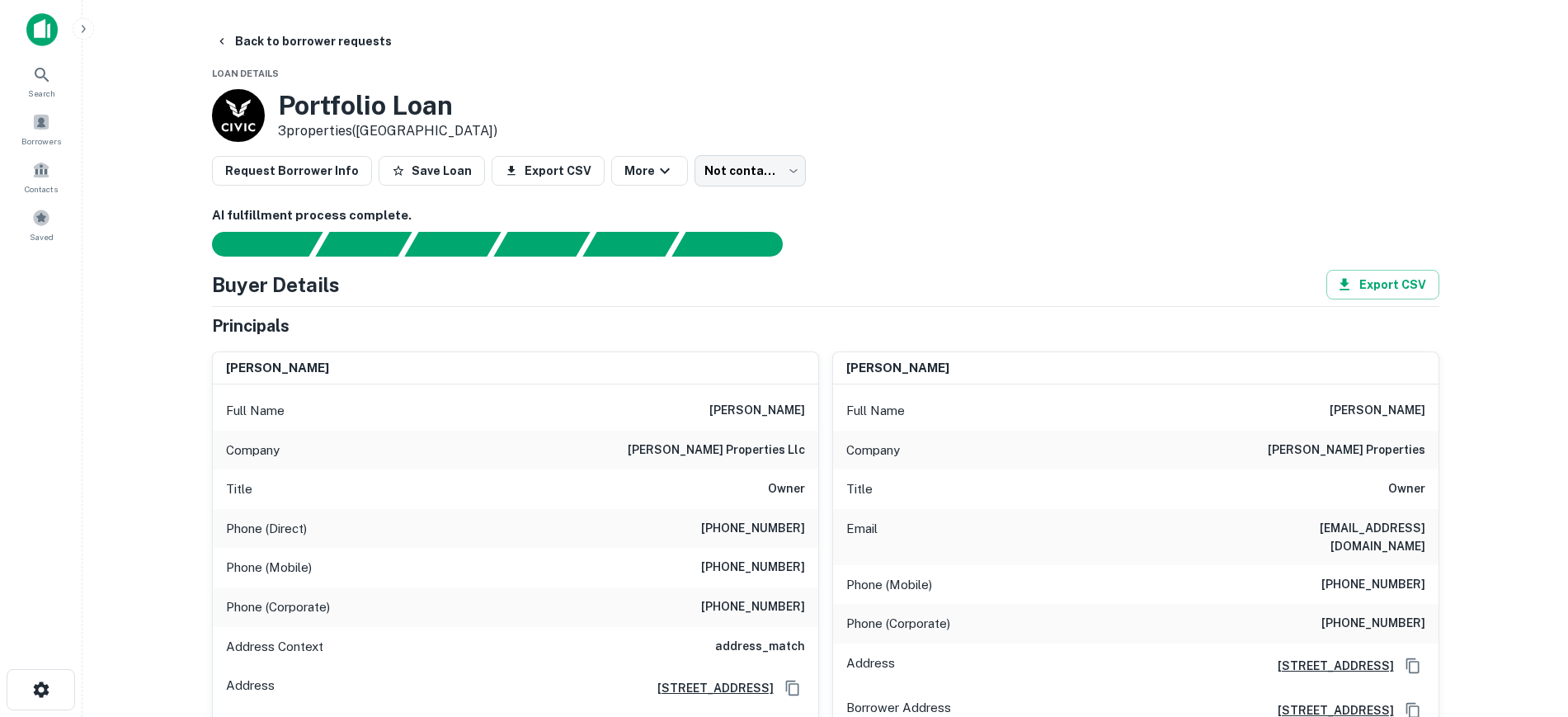
click at [111, 401] on main "Back to borrower requests Loan Details Portfolio Loan 3 properties (CT) Request…" at bounding box center [825, 358] width 1485 height 717
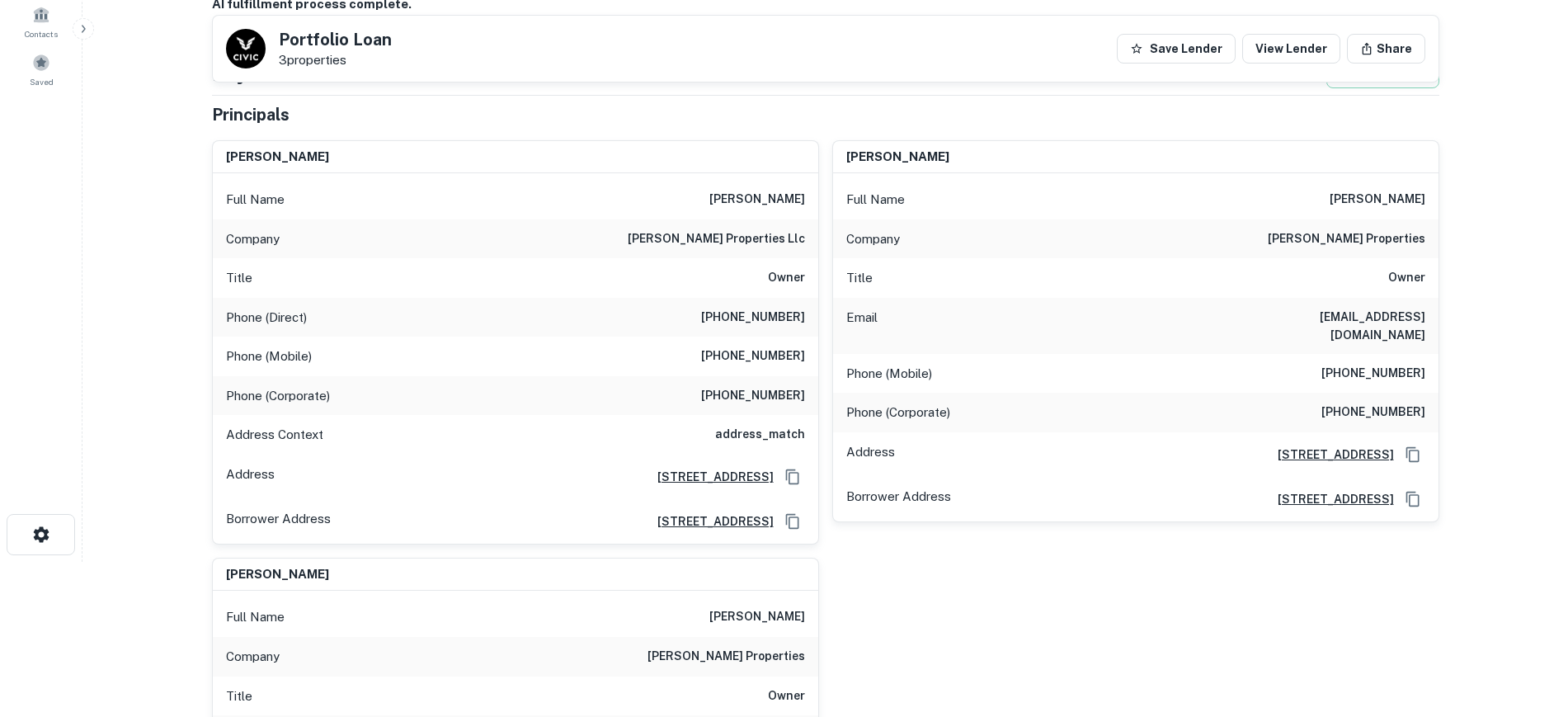
scroll to position [103, 0]
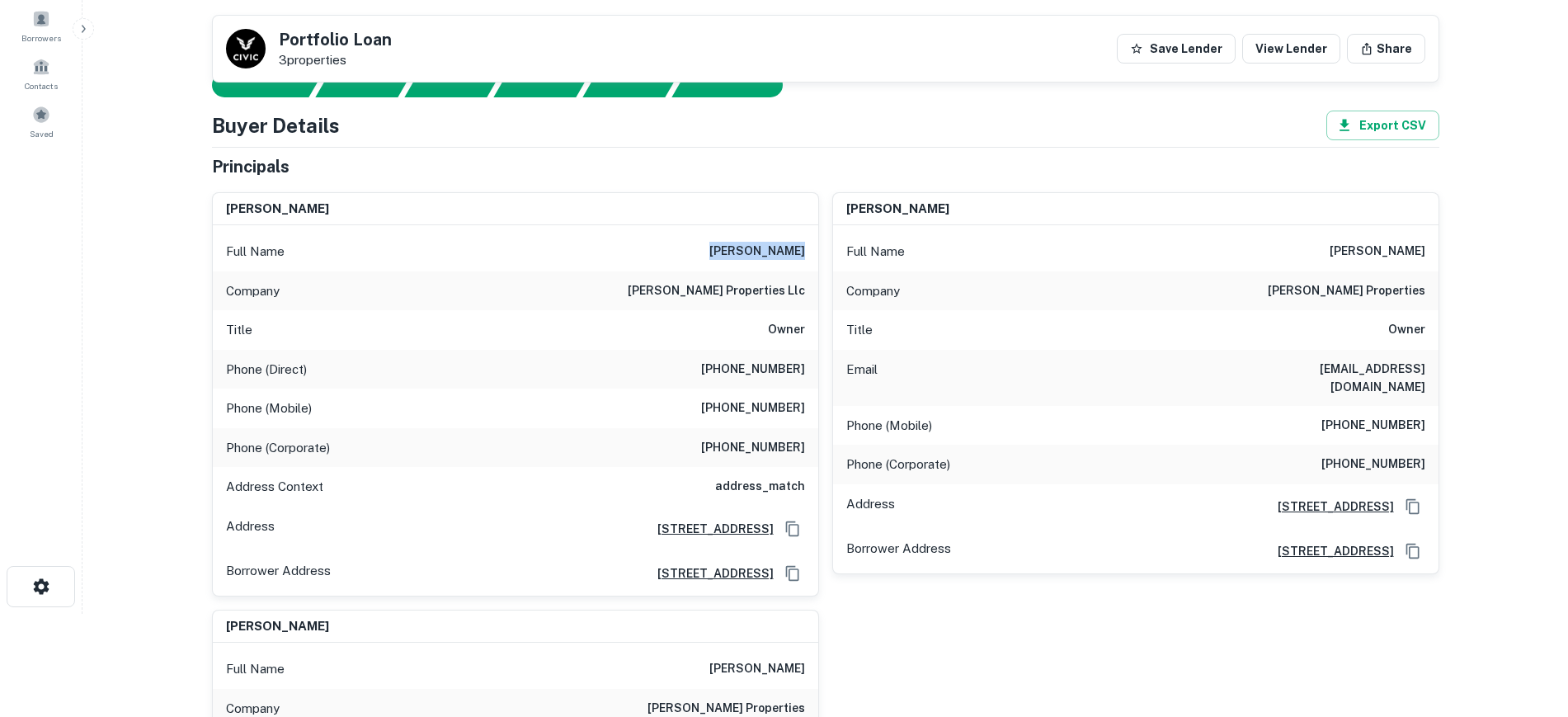
drag, startPoint x: 717, startPoint y: 252, endPoint x: 806, endPoint y: 245, distance: 89.3
click at [806, 245] on div "Full Name roger morello" at bounding box center [515, 252] width 606 height 40
copy h6 "roger morello"
click at [116, 316] on main "Back to borrower requests Portfolio Loan 3 properties Save Lender View Lender S…" at bounding box center [825, 255] width 1485 height 717
drag, startPoint x: 1215, startPoint y: 374, endPoint x: 1420, endPoint y: 376, distance: 205.0
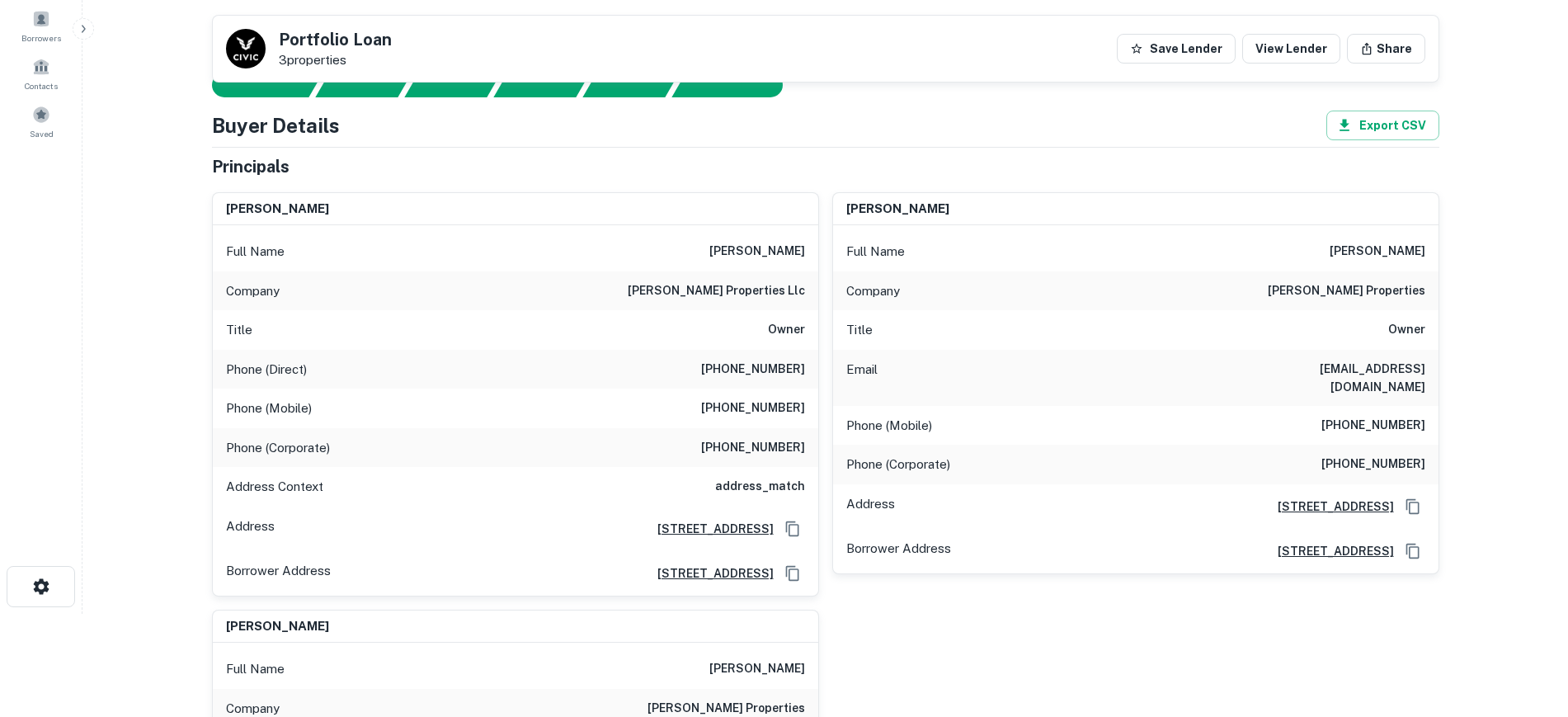
click at [1420, 376] on div "Email rmorello@morelloproperties.com" at bounding box center [1135, 378] width 606 height 56
copy h6 "rmorello@morelloproperties.com"
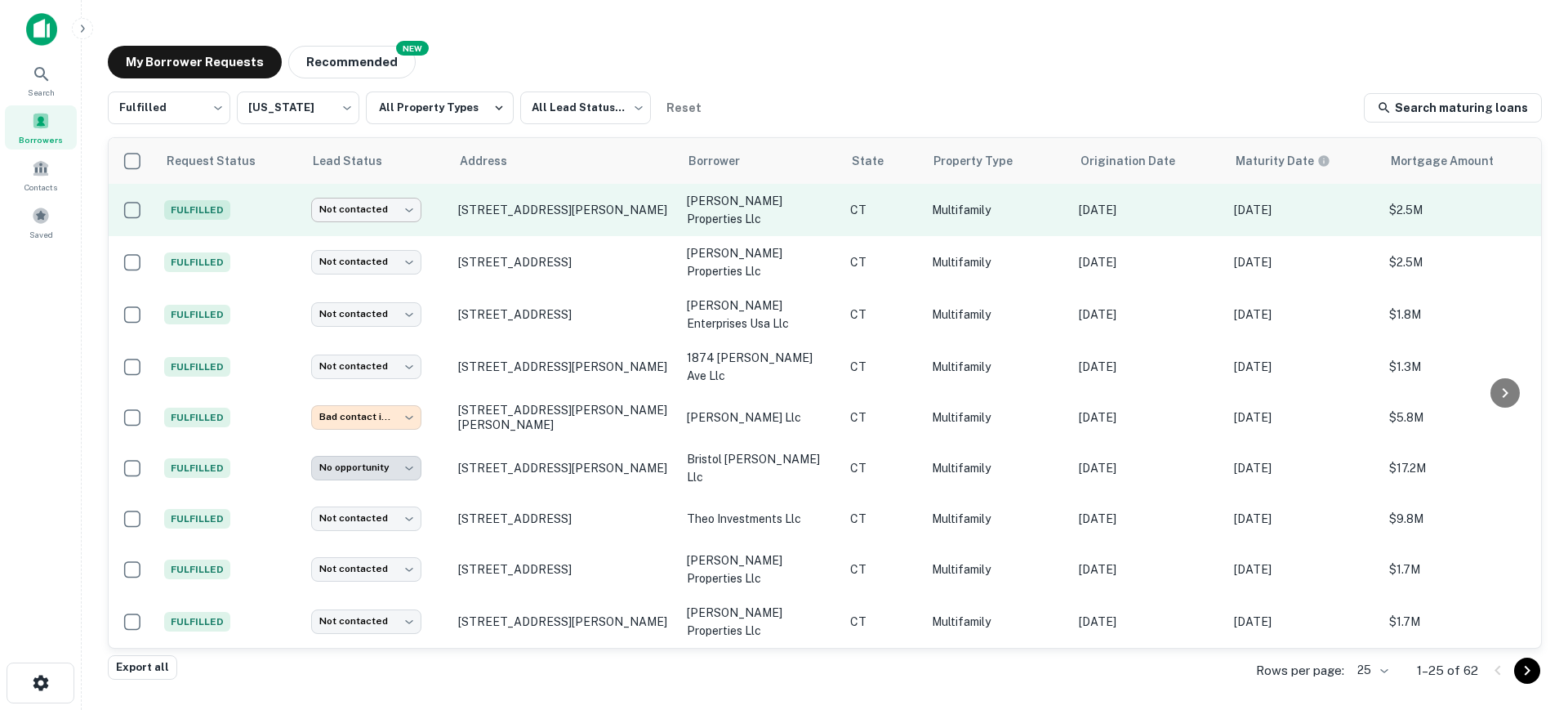
click at [375, 210] on body "Search Borrowers Contacts Saved My Borrower Requests NEW Recommended Fulfilled …" at bounding box center [784, 355] width 1568 height 710
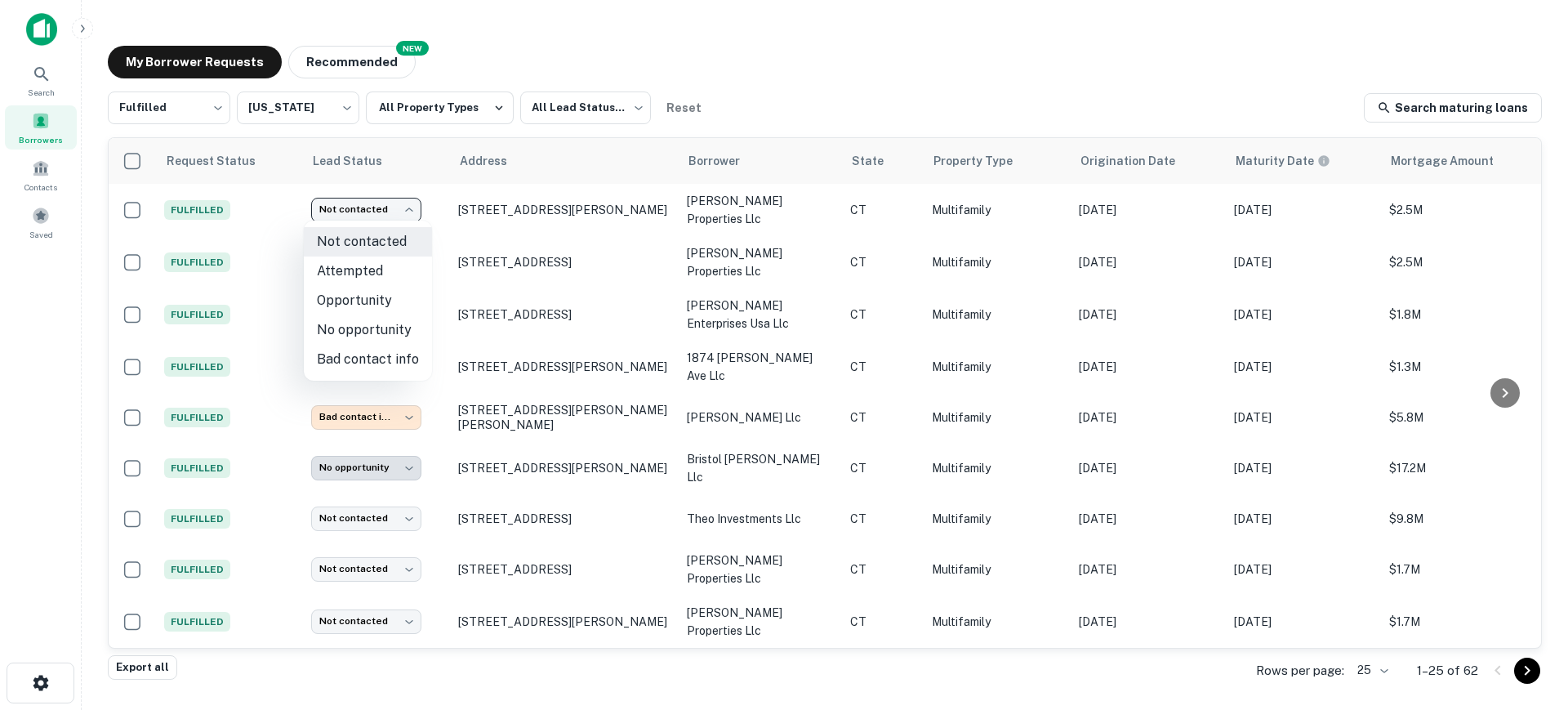
click at [365, 264] on li "Attempted" at bounding box center [367, 272] width 128 height 30
type input "*********"
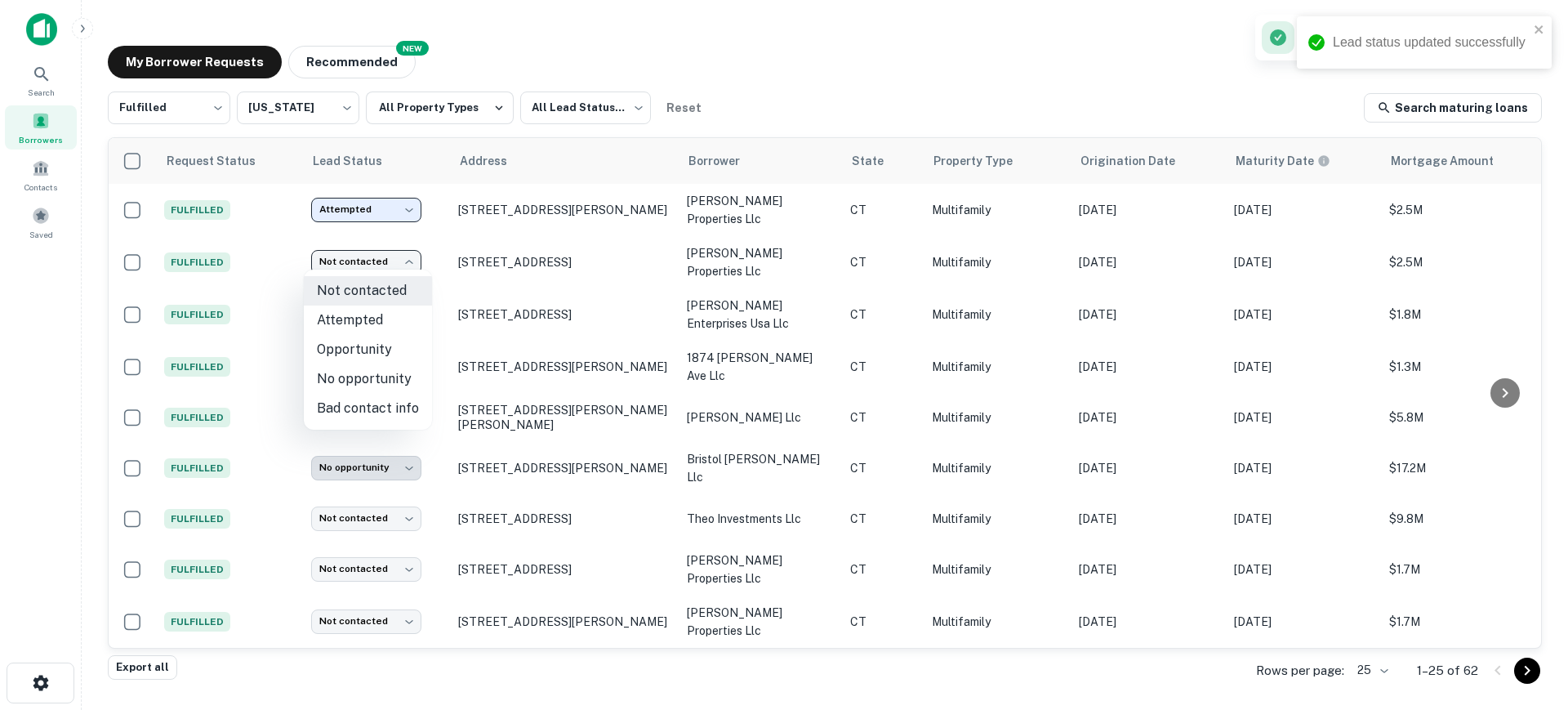
click at [365, 264] on body "Lead status updated successfully Search Borrowers Contacts Saved My Borrower Re…" at bounding box center [784, 355] width 1568 height 710
click at [364, 320] on li "Attempted" at bounding box center [367, 321] width 128 height 30
type input "*********"
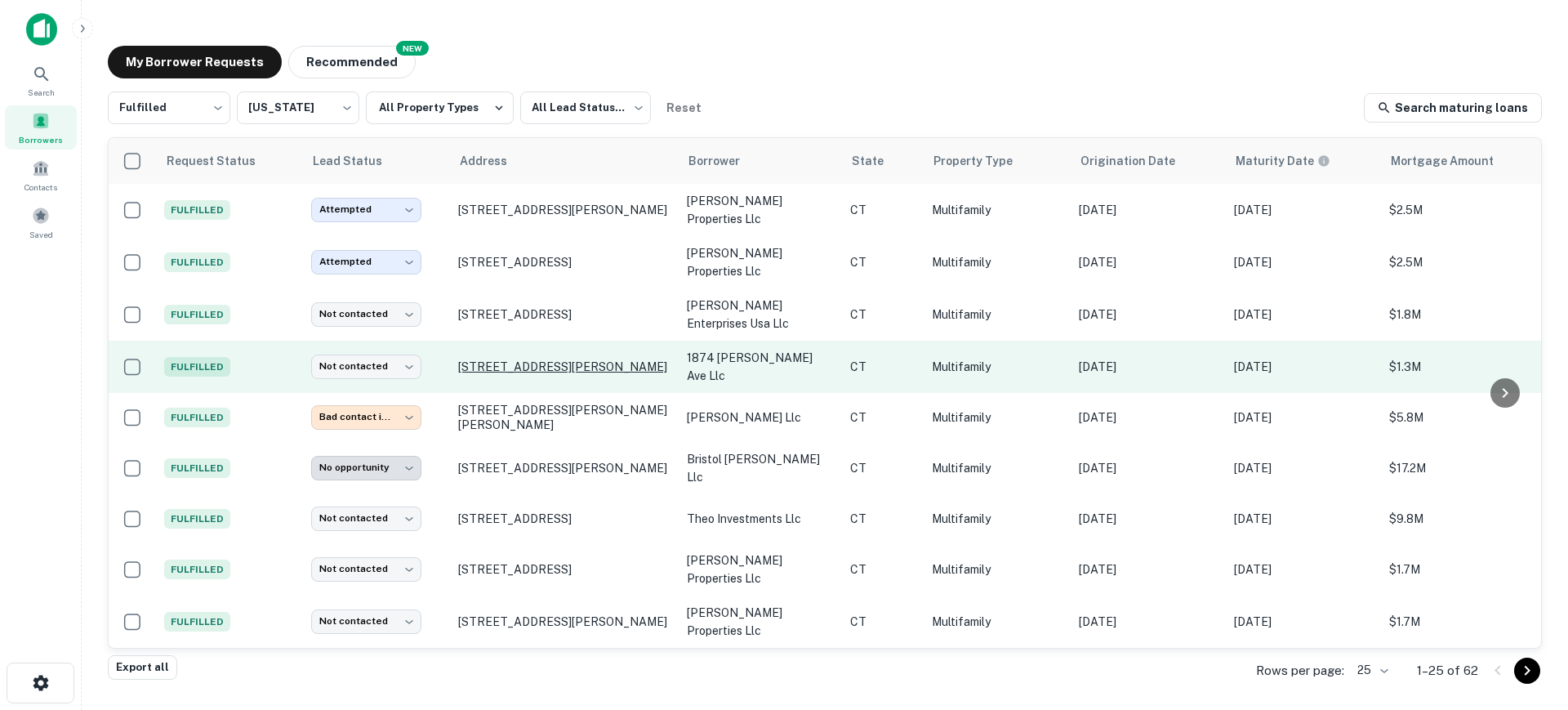
click at [521, 360] on p "1874 Barnum Ave Stratford, CT06614" at bounding box center [564, 367] width 212 height 15
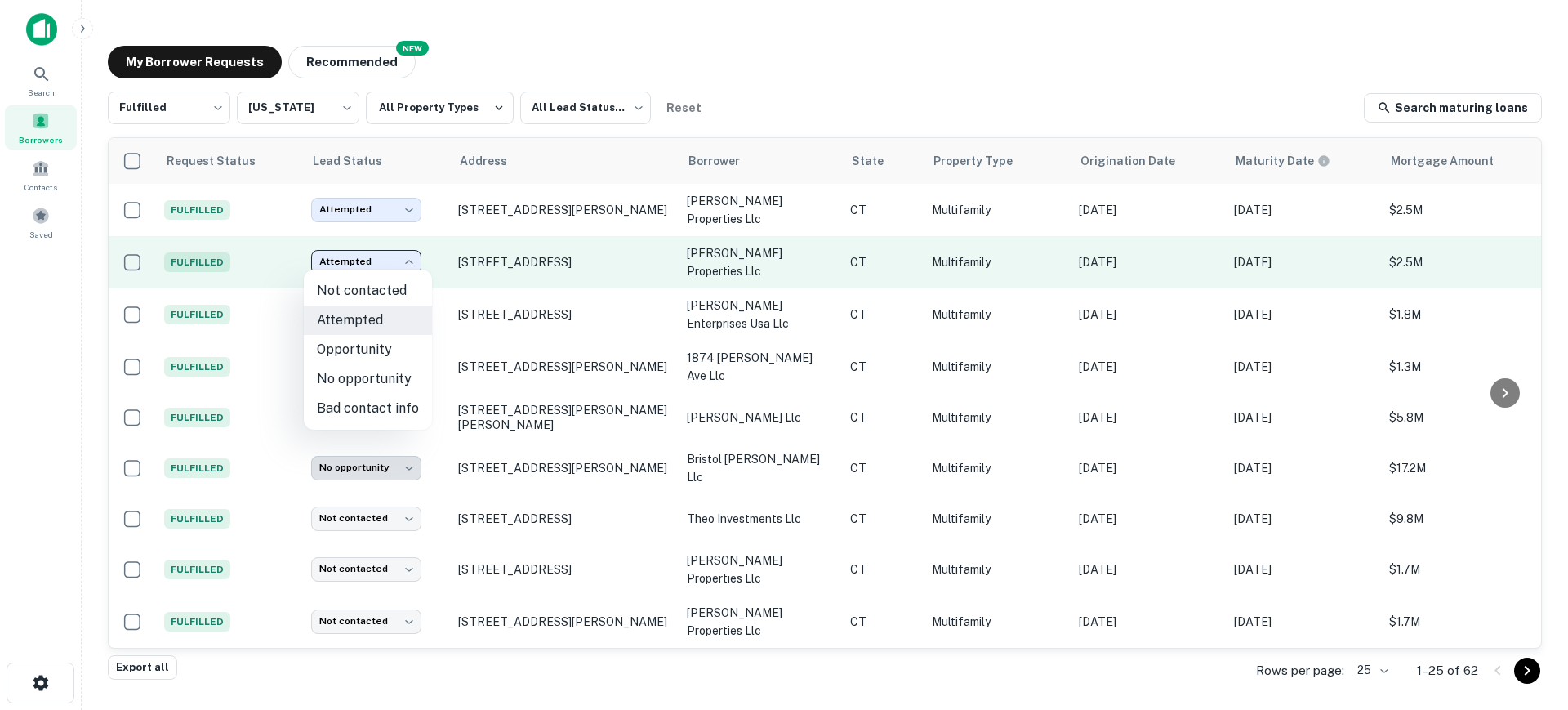
click at [413, 252] on body "Search Borrowers Contacts Saved My Borrower Requests NEW Recommended Fulfilled …" at bounding box center [784, 355] width 1568 height 710
click at [413, 252] on div at bounding box center [784, 355] width 1568 height 710
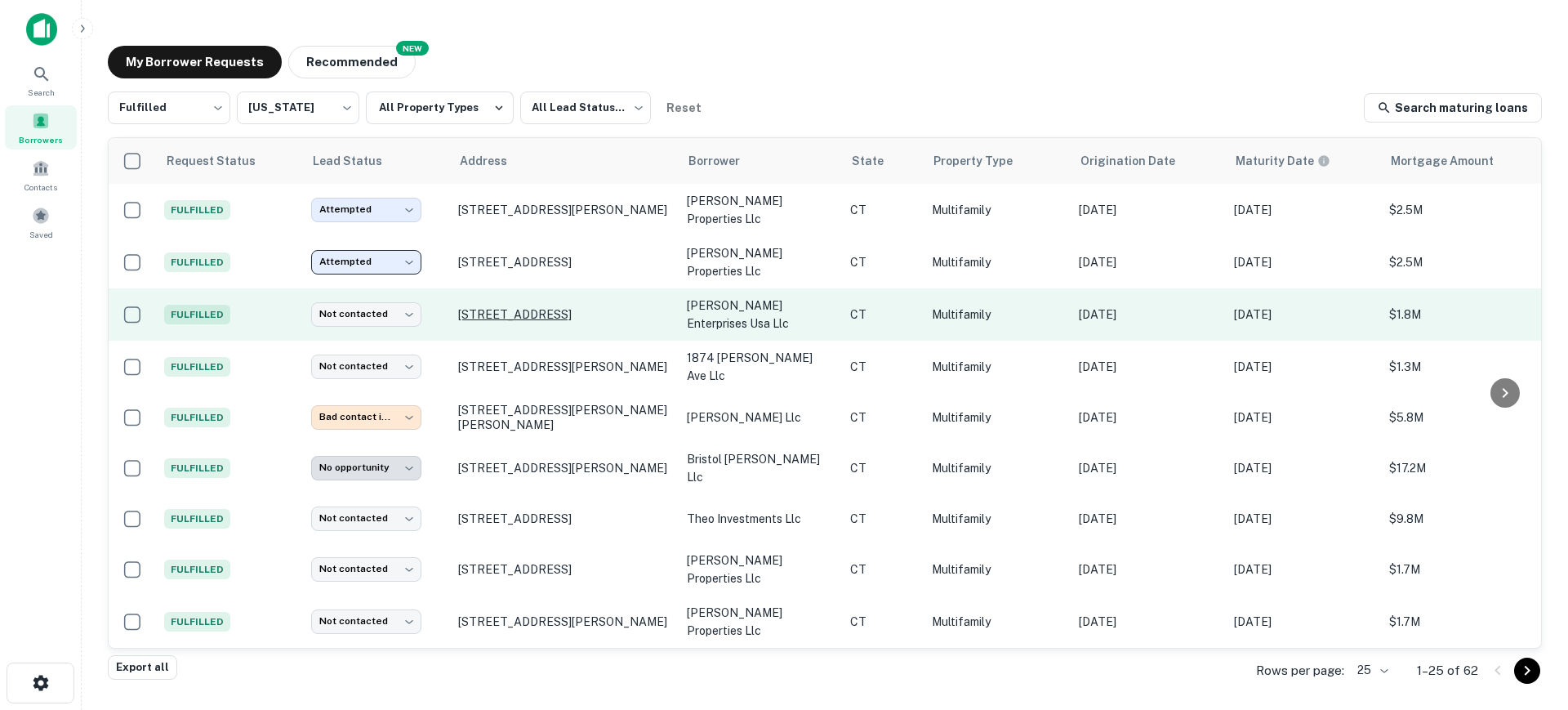
click at [568, 312] on p "821 Capitol Ave Hartford, CT06106" at bounding box center [564, 314] width 212 height 15
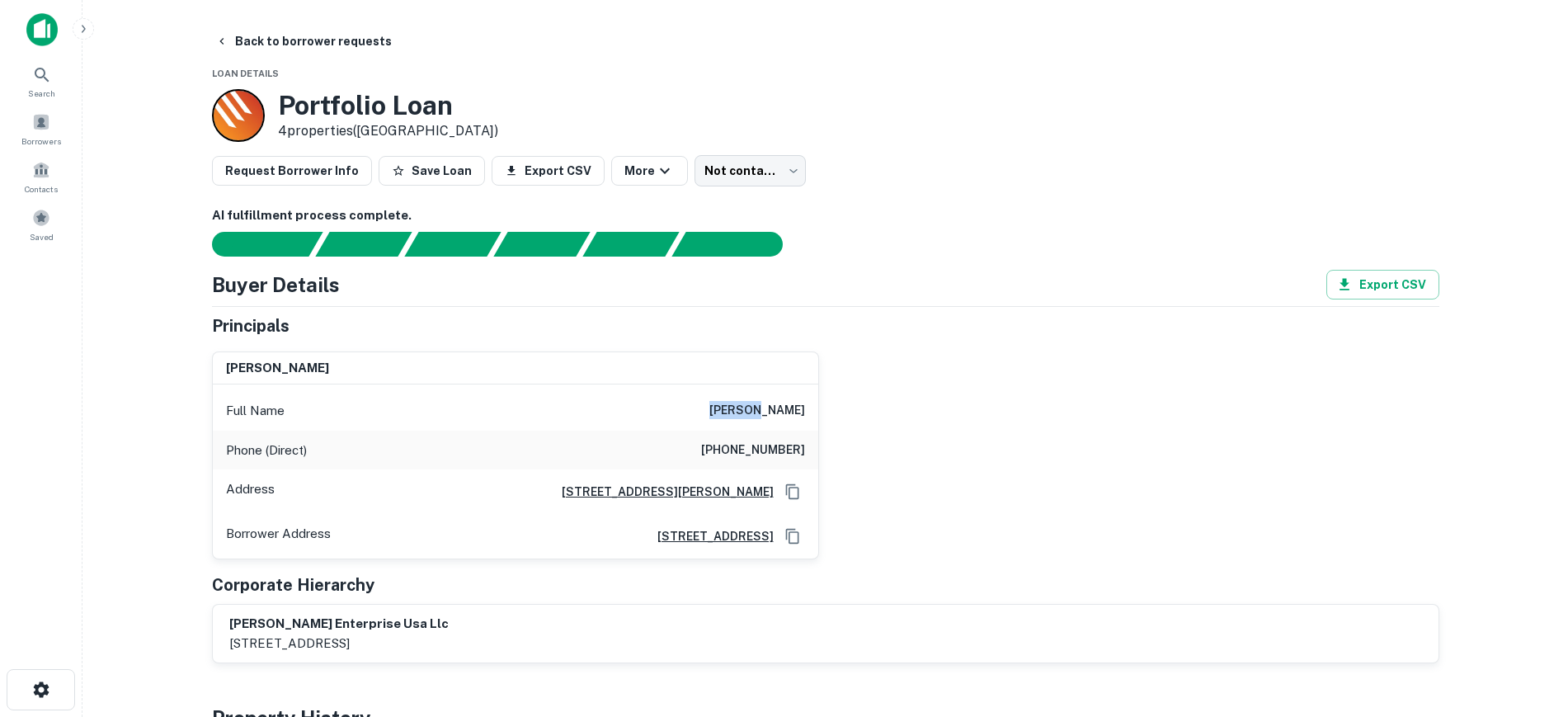
drag, startPoint x: 693, startPoint y: 411, endPoint x: 764, endPoint y: 401, distance: 71.7
click at [764, 401] on div "Full Name pinchus minzer" at bounding box center [515, 411] width 606 height 40
copy h6 "pinchus"
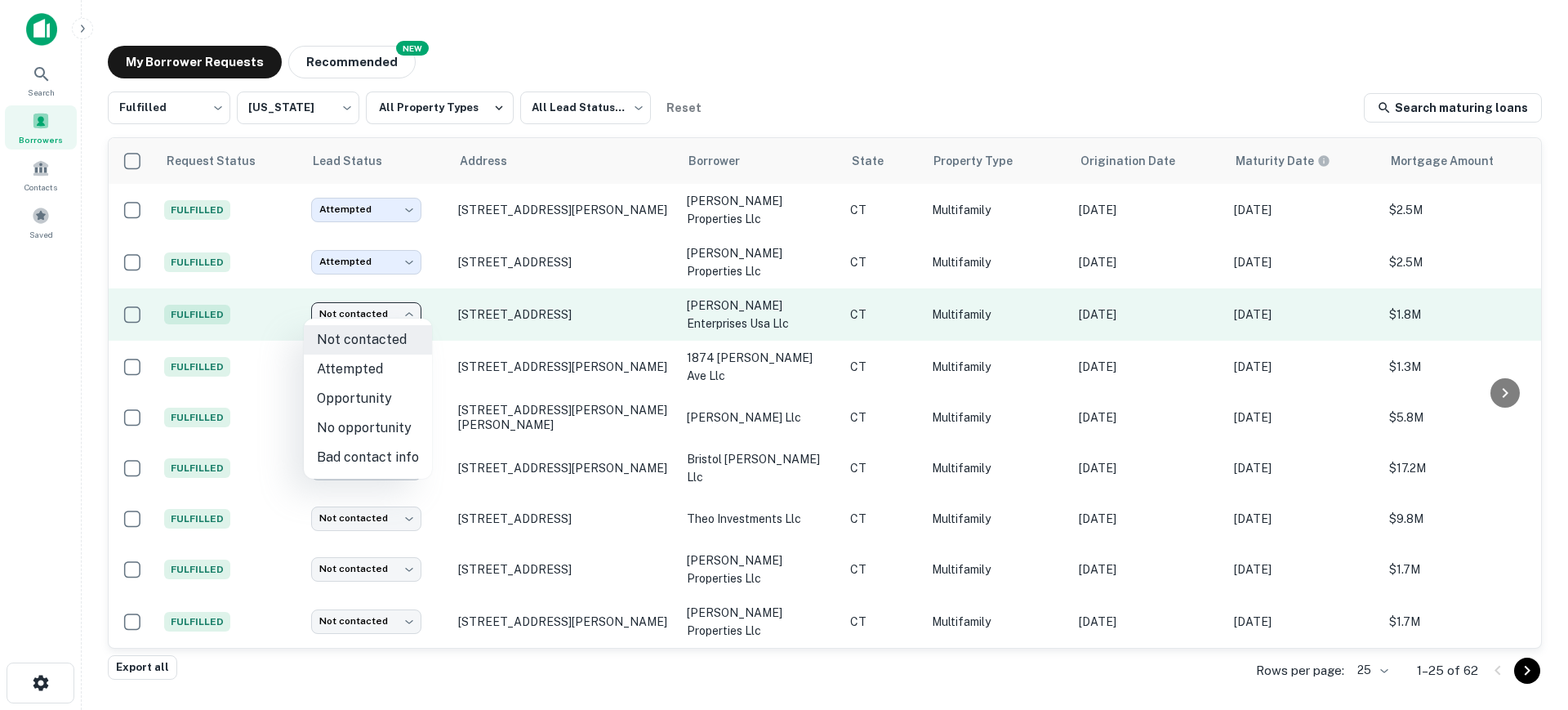
click at [399, 314] on body "Search Borrowers Contacts Saved My Borrower Requests NEW Recommended Fulfilled …" at bounding box center [784, 355] width 1568 height 710
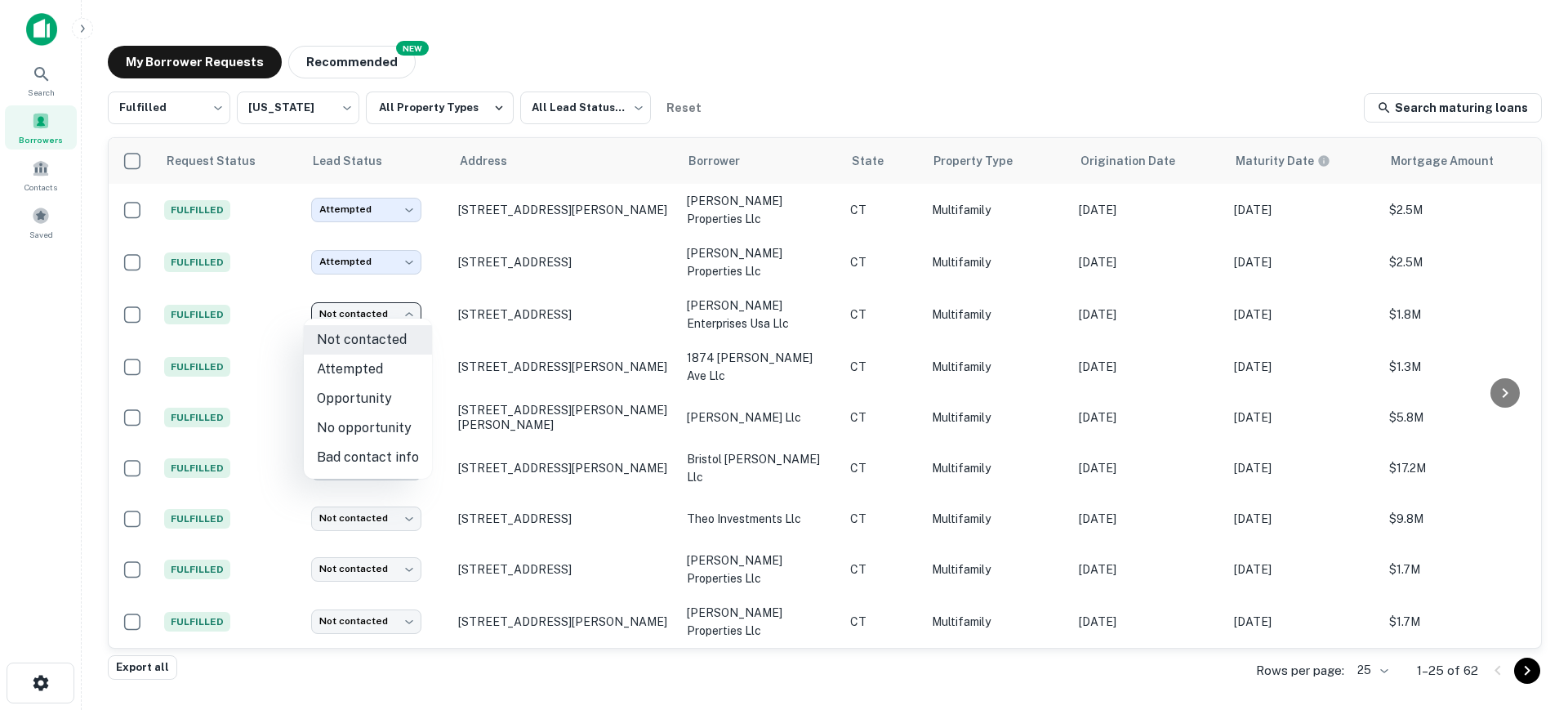
click at [390, 453] on li "Bad contact info" at bounding box center [367, 457] width 128 height 30
type input "**********"
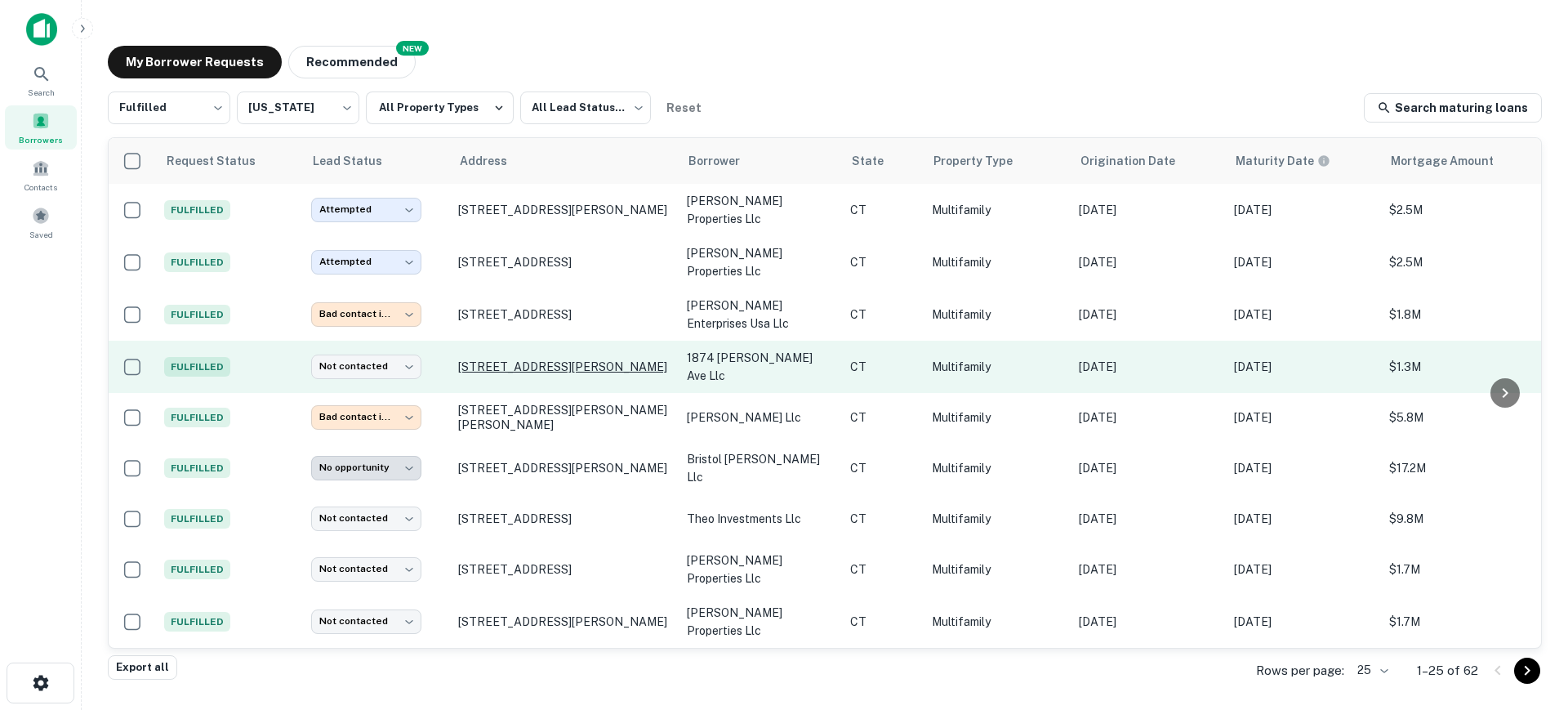
click at [545, 360] on p "1874 Barnum Ave Stratford, CT06614" at bounding box center [564, 367] width 212 height 15
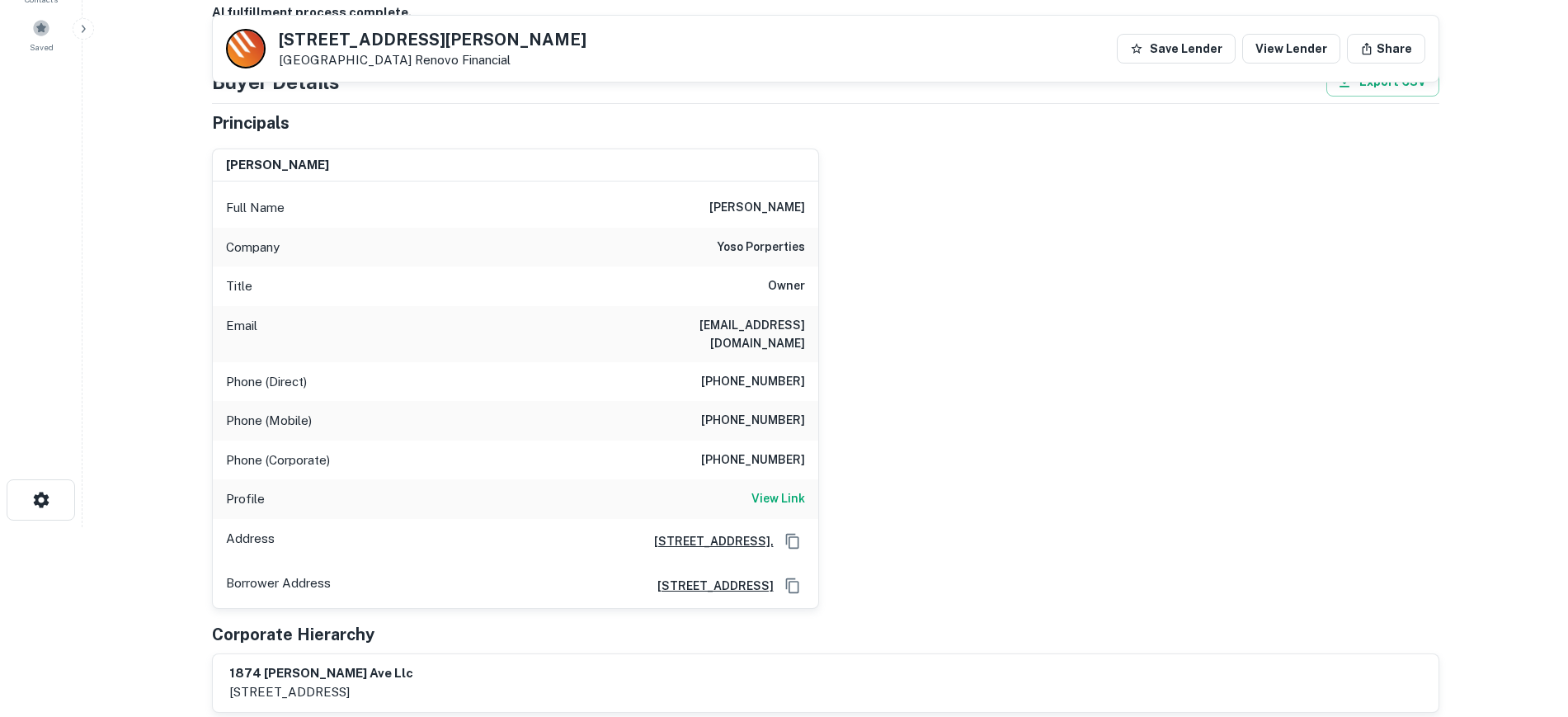
scroll to position [103, 0]
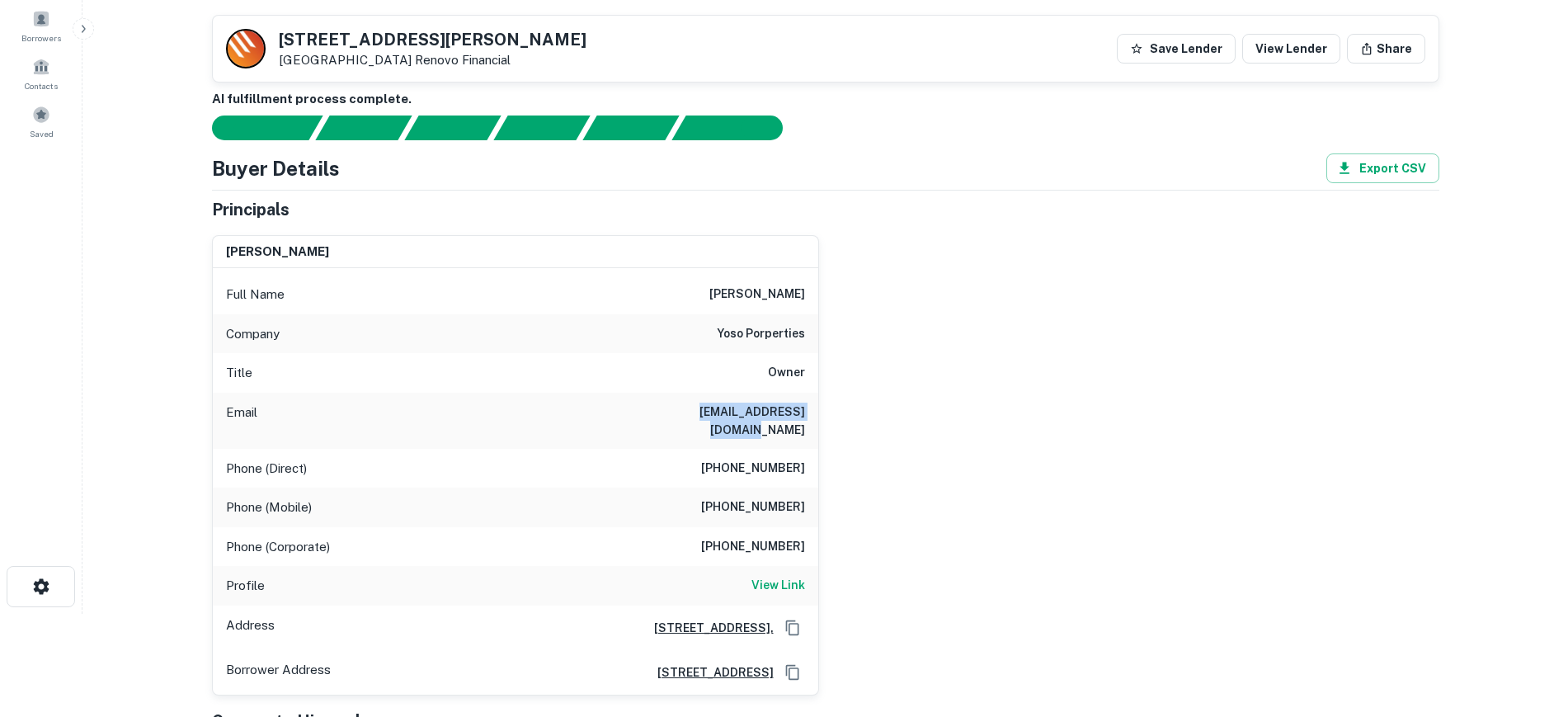
drag, startPoint x: 659, startPoint y: 403, endPoint x: 810, endPoint y: 411, distance: 151.2
click at [810, 411] on div "Email avi@yosoproperties.com" at bounding box center [515, 421] width 606 height 56
copy h6 "avi@yosoproperties.com"
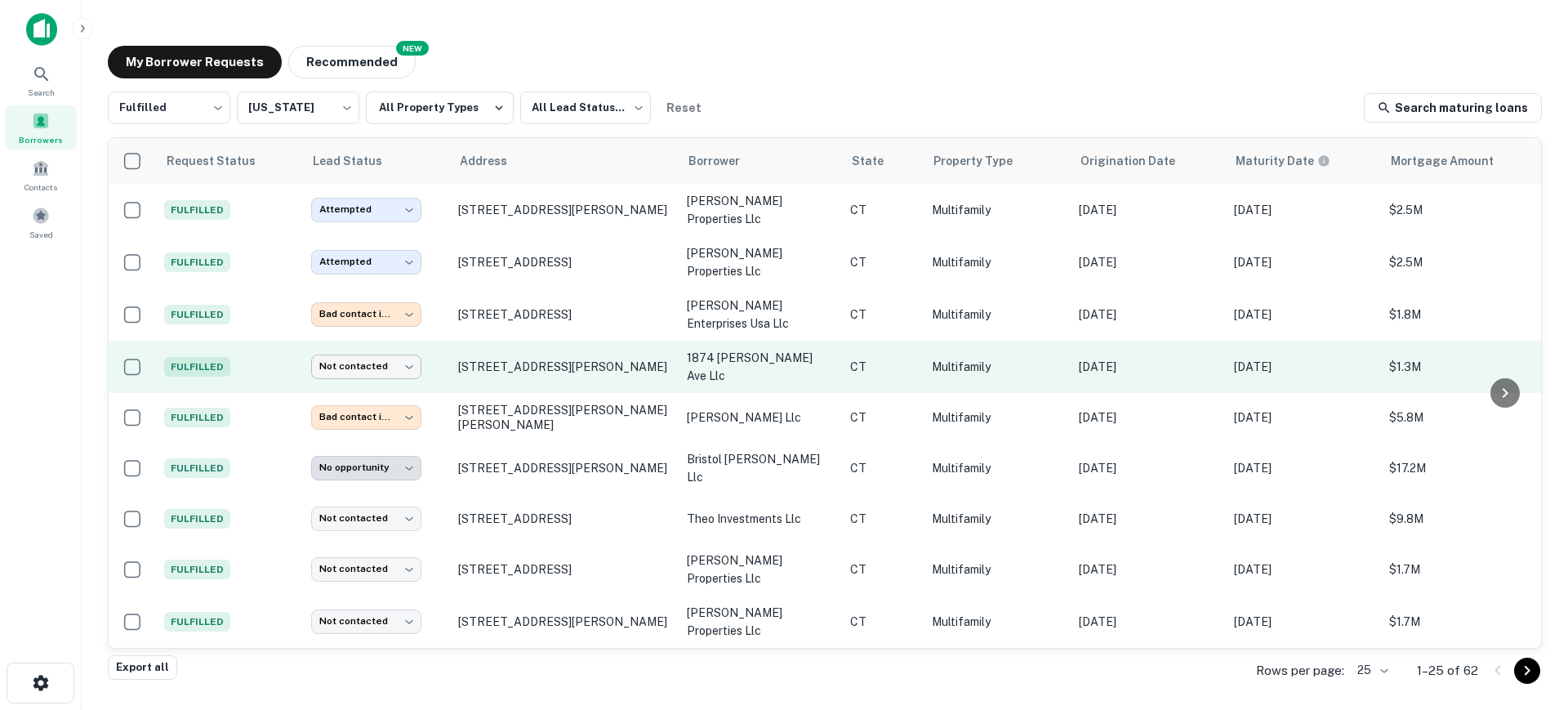
click at [387, 350] on body "**********" at bounding box center [784, 355] width 1568 height 710
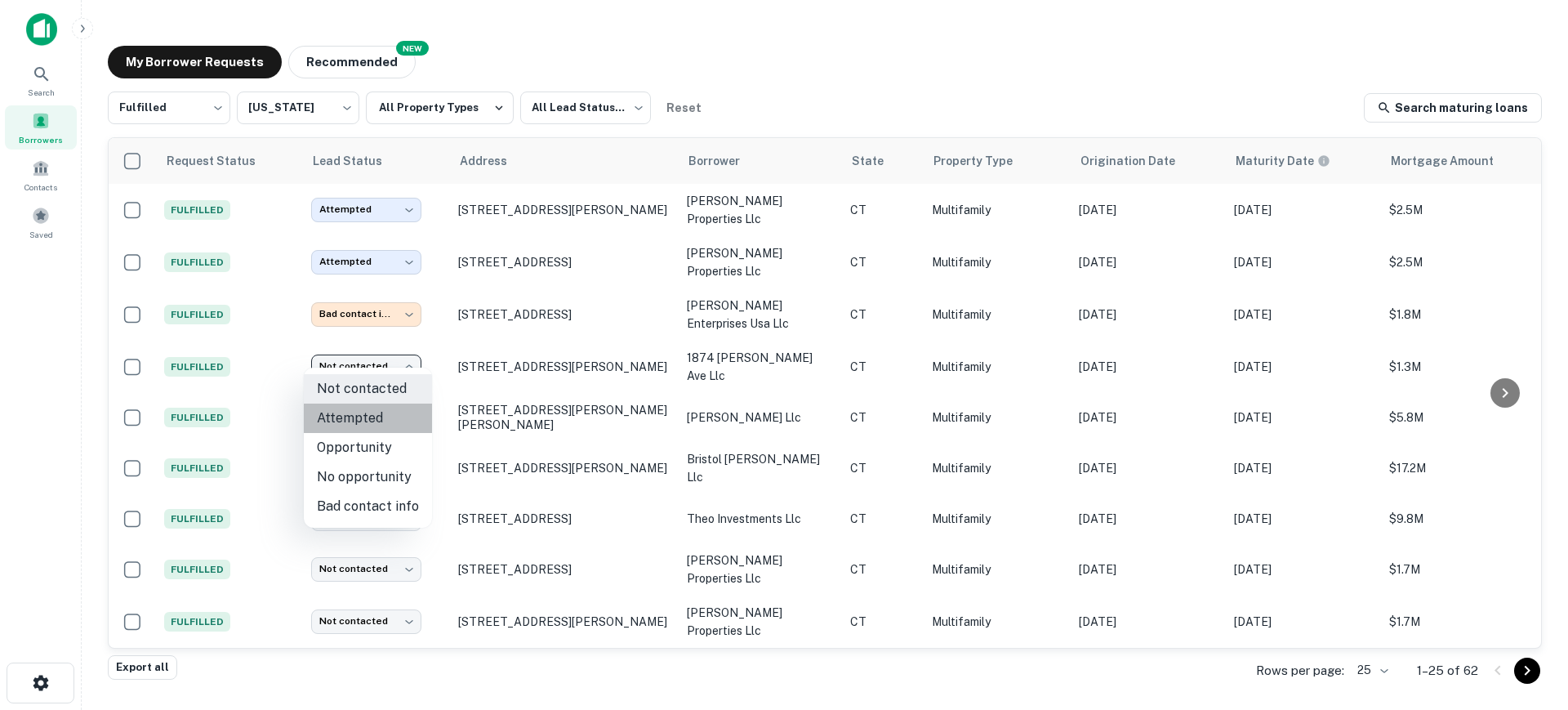
click at [384, 428] on li "Attempted" at bounding box center [367, 418] width 128 height 30
type input "*********"
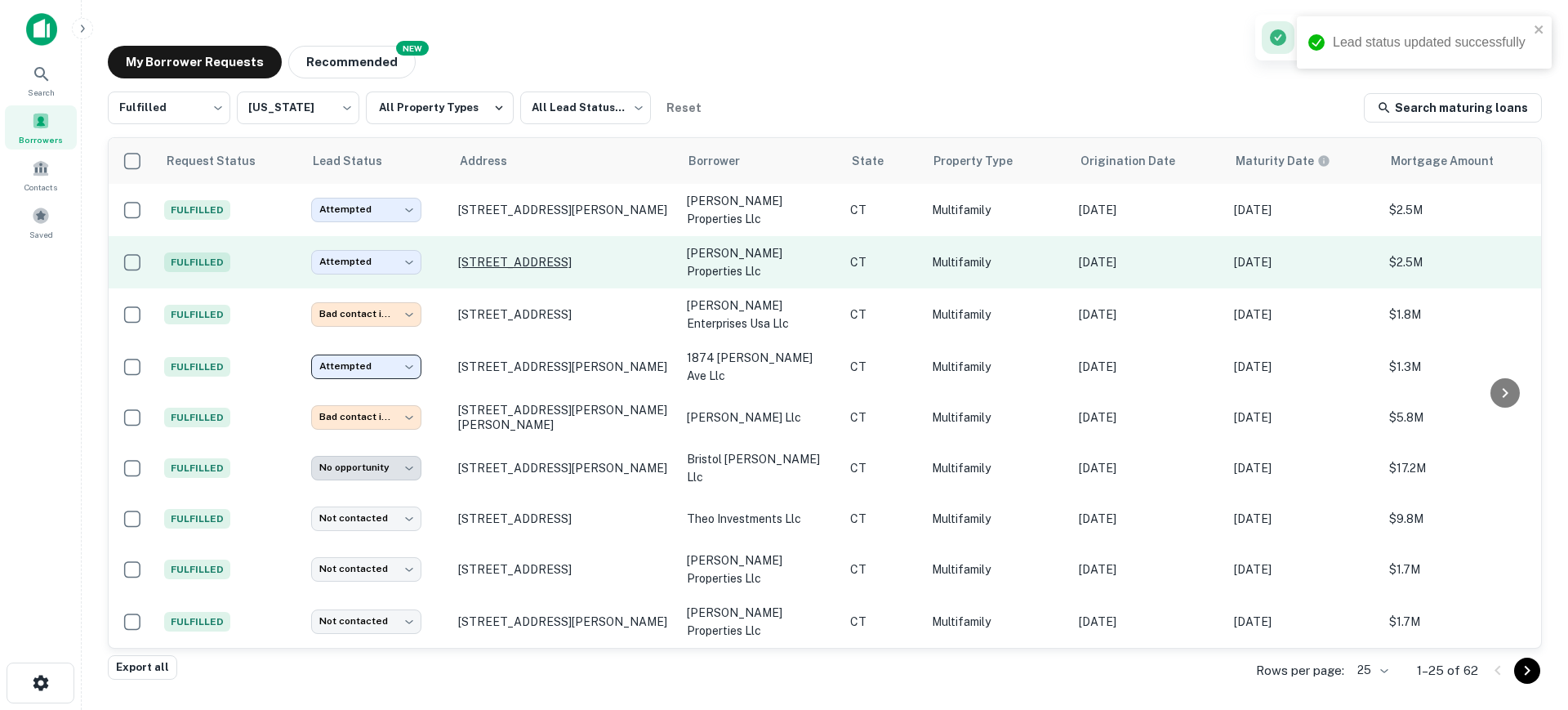
click at [517, 260] on p "36 Beacon St Waterbury, CT06704" at bounding box center [564, 262] width 212 height 15
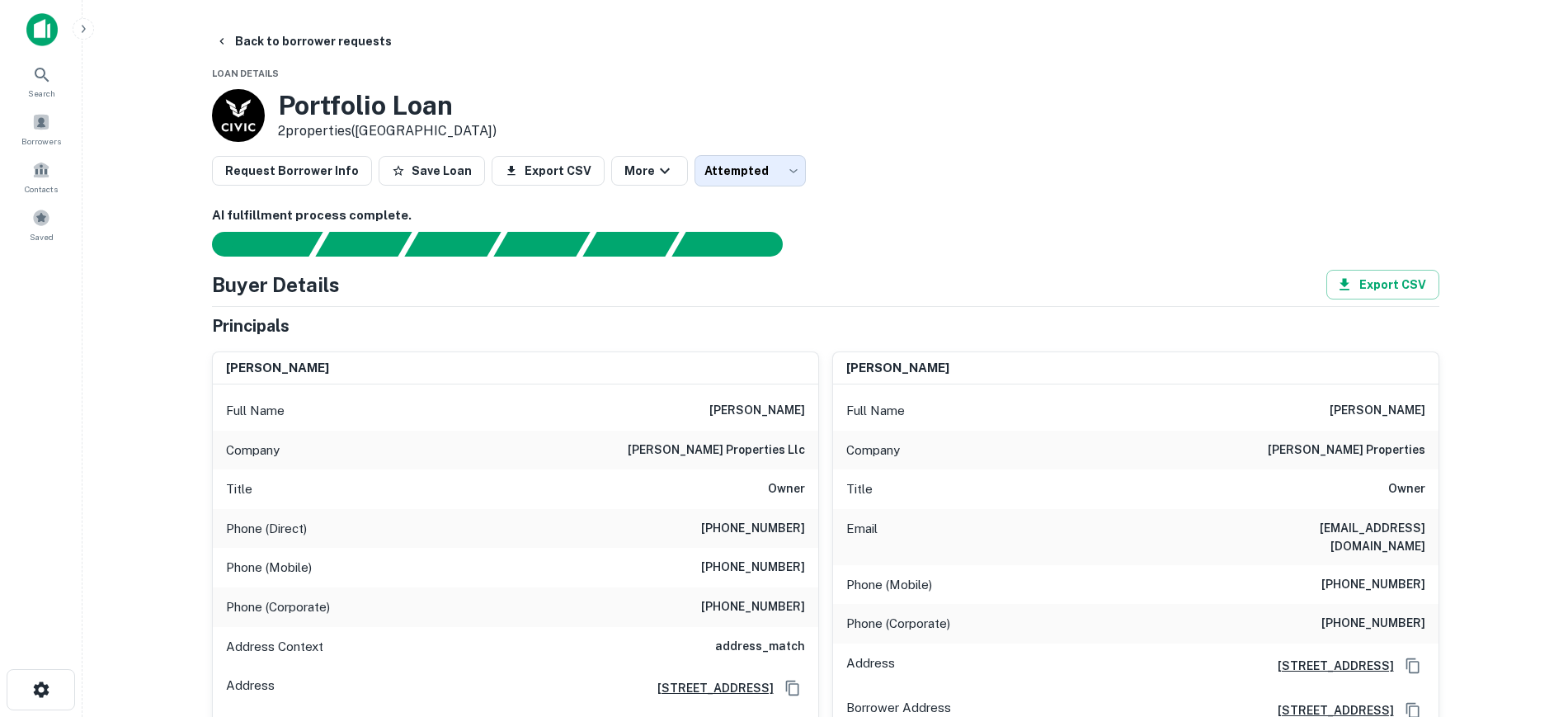
drag, startPoint x: 1251, startPoint y: 524, endPoint x: 1447, endPoint y: 520, distance: 196.0
copy h6 "rmorello@morelloproperties.com"
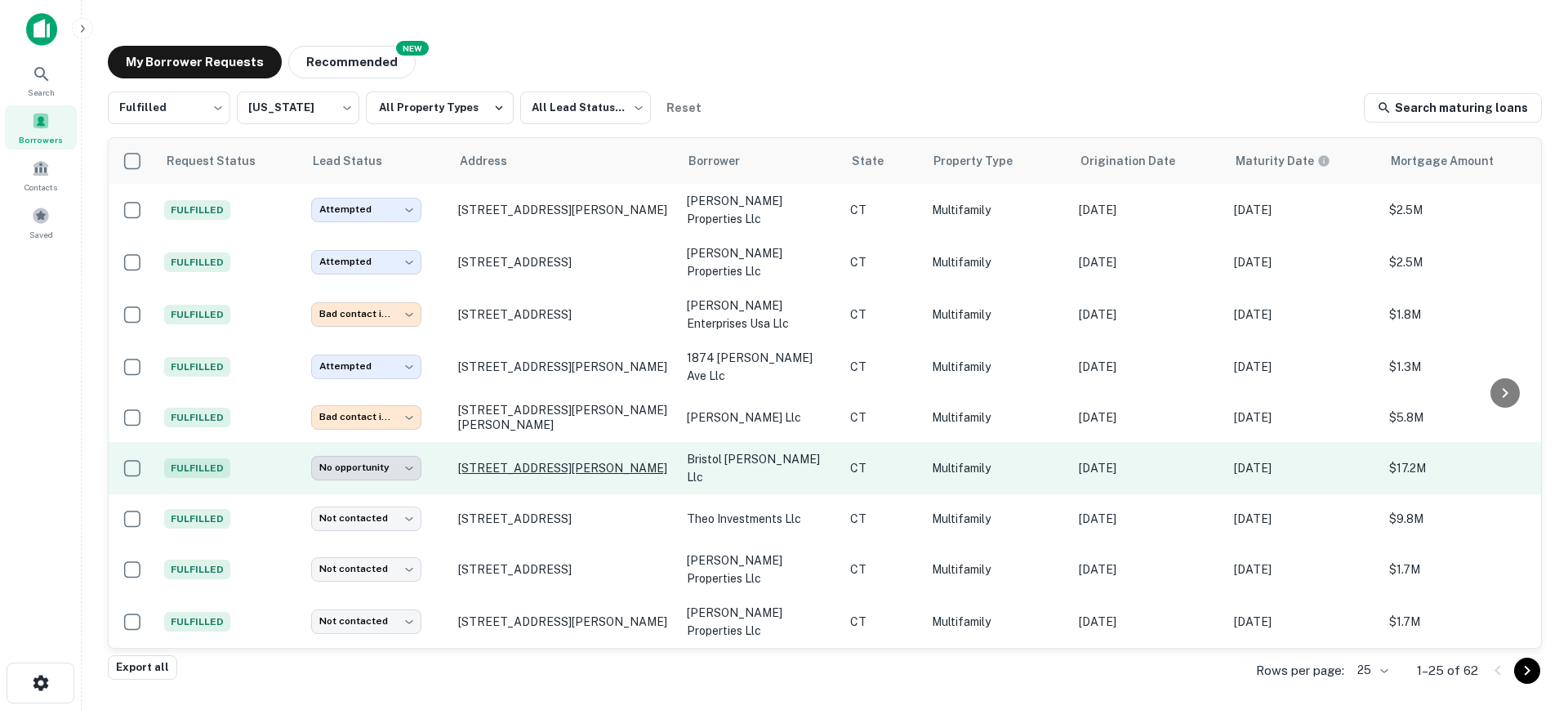
click at [520, 461] on p "460 Emmett St Bristol, CT06010" at bounding box center [564, 468] width 212 height 15
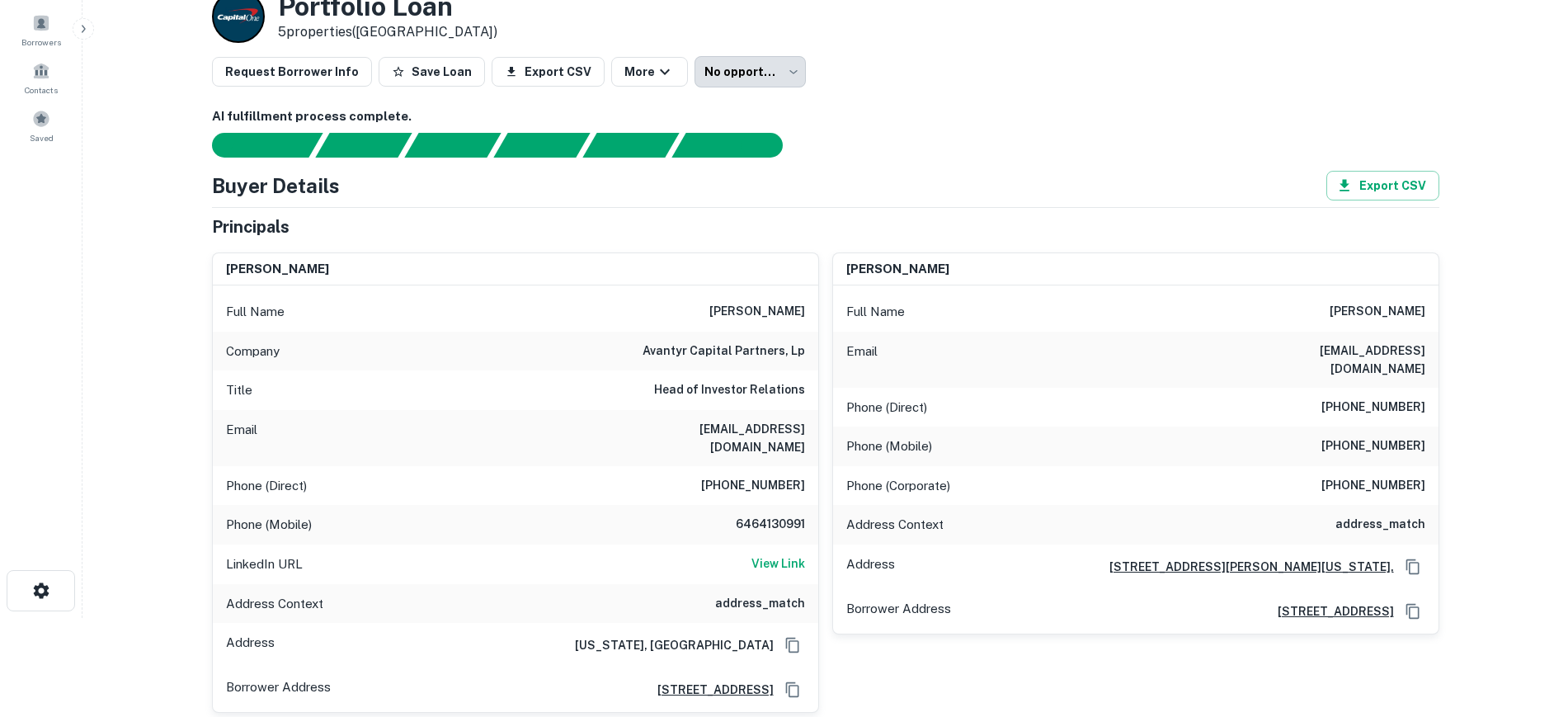
scroll to position [103, 0]
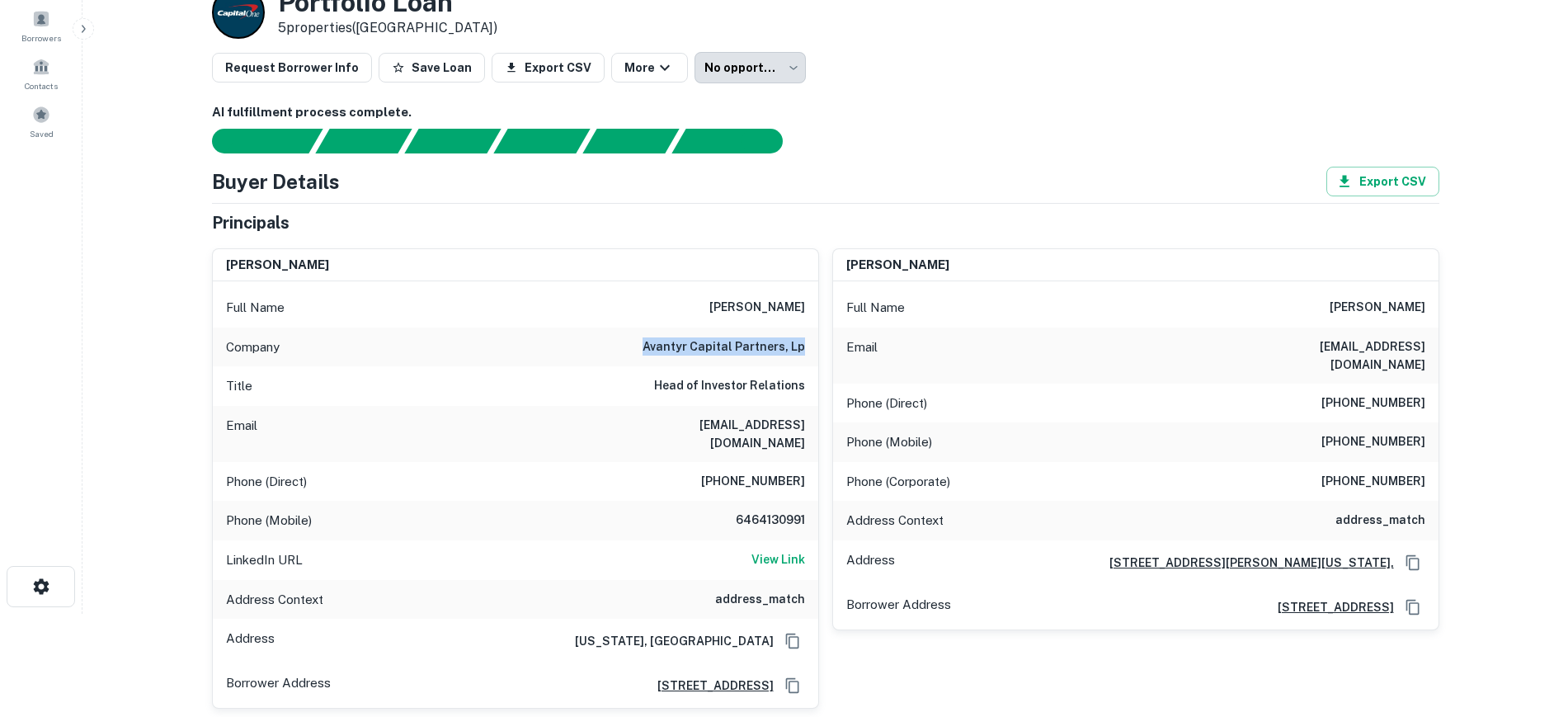
drag, startPoint x: 645, startPoint y: 340, endPoint x: 809, endPoint y: 342, distance: 164.0
click at [809, 342] on div "Company avantyr capital partners, lp" at bounding box center [515, 347] width 606 height 40
click at [773, 551] on h6 "View Link" at bounding box center [778, 560] width 54 height 18
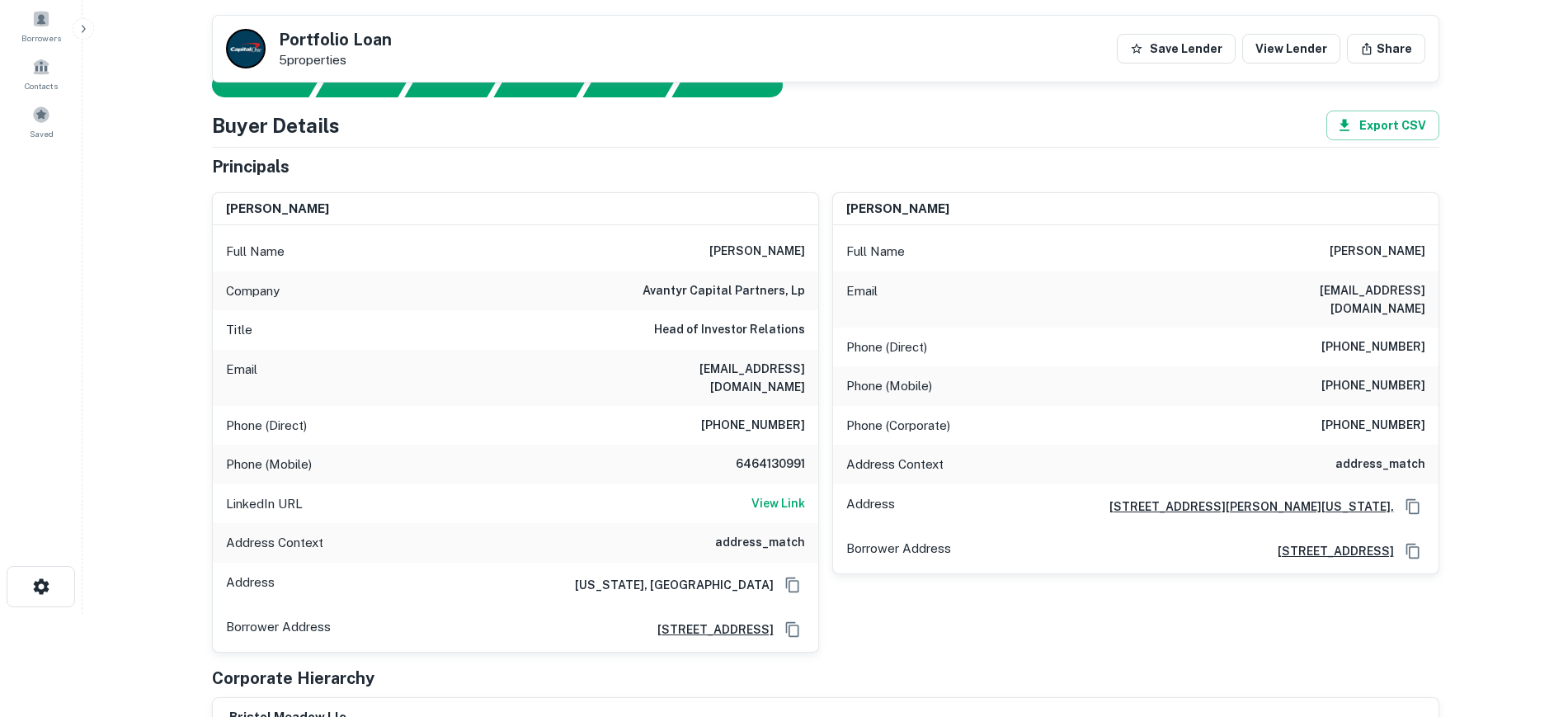
click at [1045, 378] on div "Full Name paul lyons Email azarionalexander3@gmail.com Phone (Direct) (781) 762…" at bounding box center [1135, 399] width 606 height 348
drag, startPoint x: 1231, startPoint y: 295, endPoint x: 1421, endPoint y: 296, distance: 190.0
click at [1421, 296] on div "Email azarionalexander3@gmail.com" at bounding box center [1135, 300] width 606 height 56
copy h6 "azarionalexander3@gmail.com"
drag, startPoint x: 654, startPoint y: 372, endPoint x: 801, endPoint y: 383, distance: 147.4
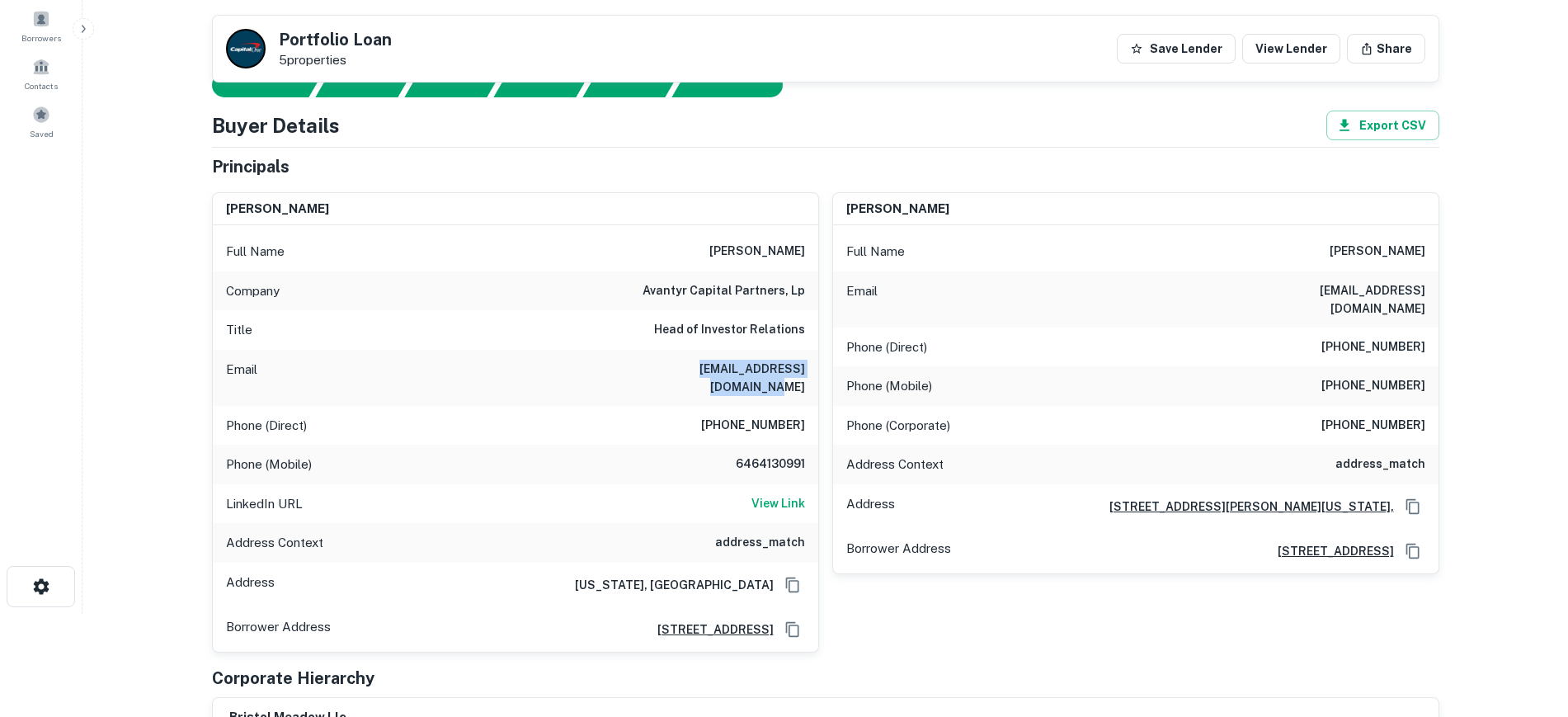
click at [801, 383] on div "Email lauren@avantyrcapital.com" at bounding box center [515, 378] width 606 height 56
copy h6 "lauren@avantyrcapital.com"
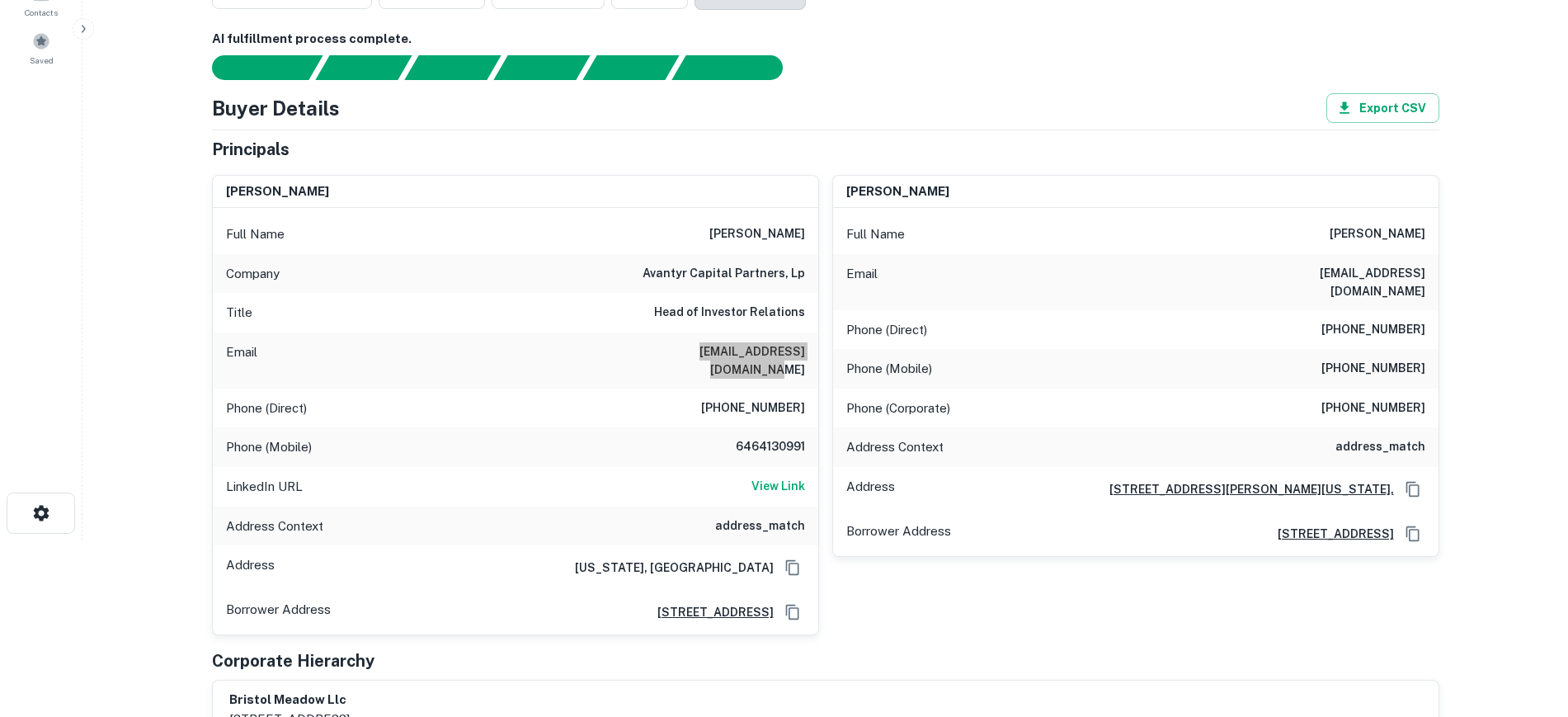
scroll to position [0, 0]
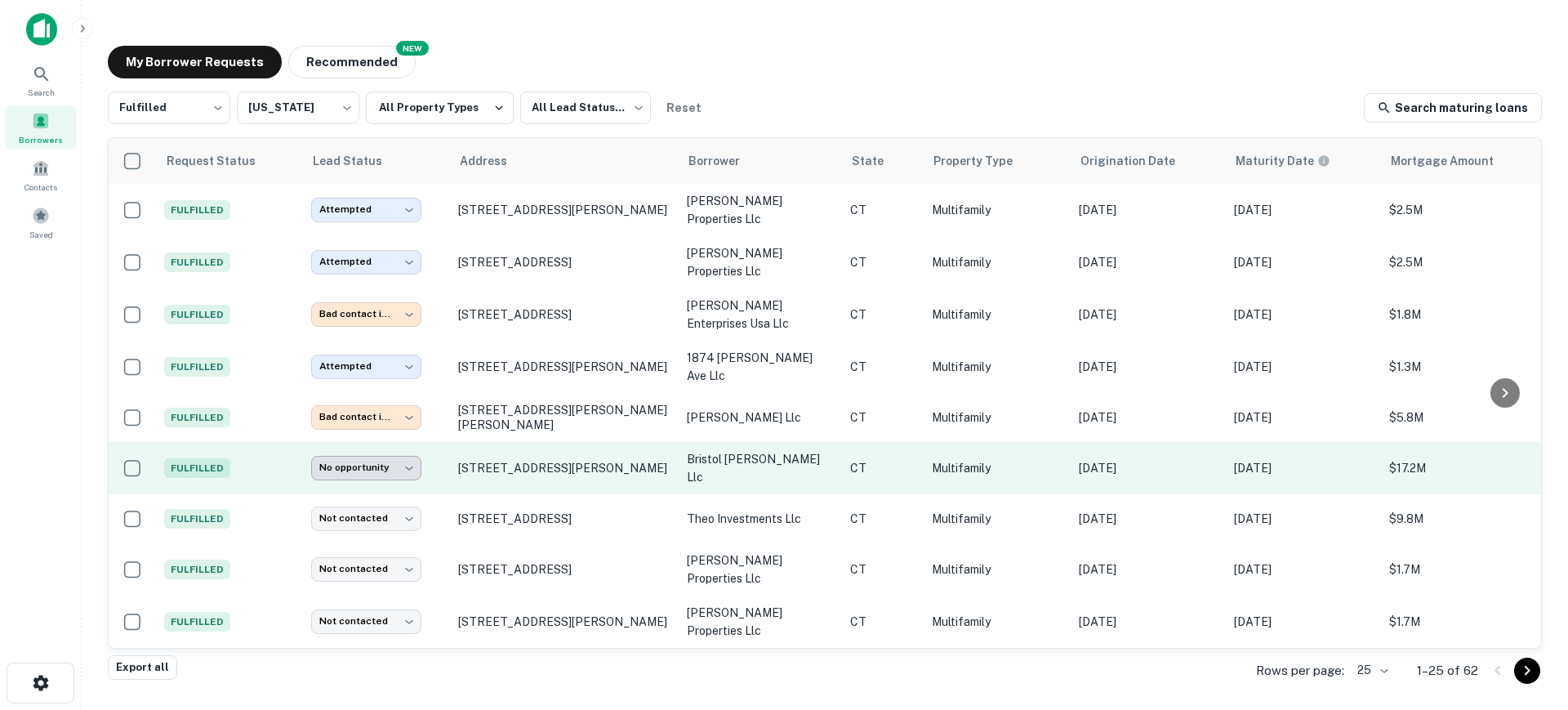
click at [400, 454] on body "**********" at bounding box center [784, 355] width 1568 height 710
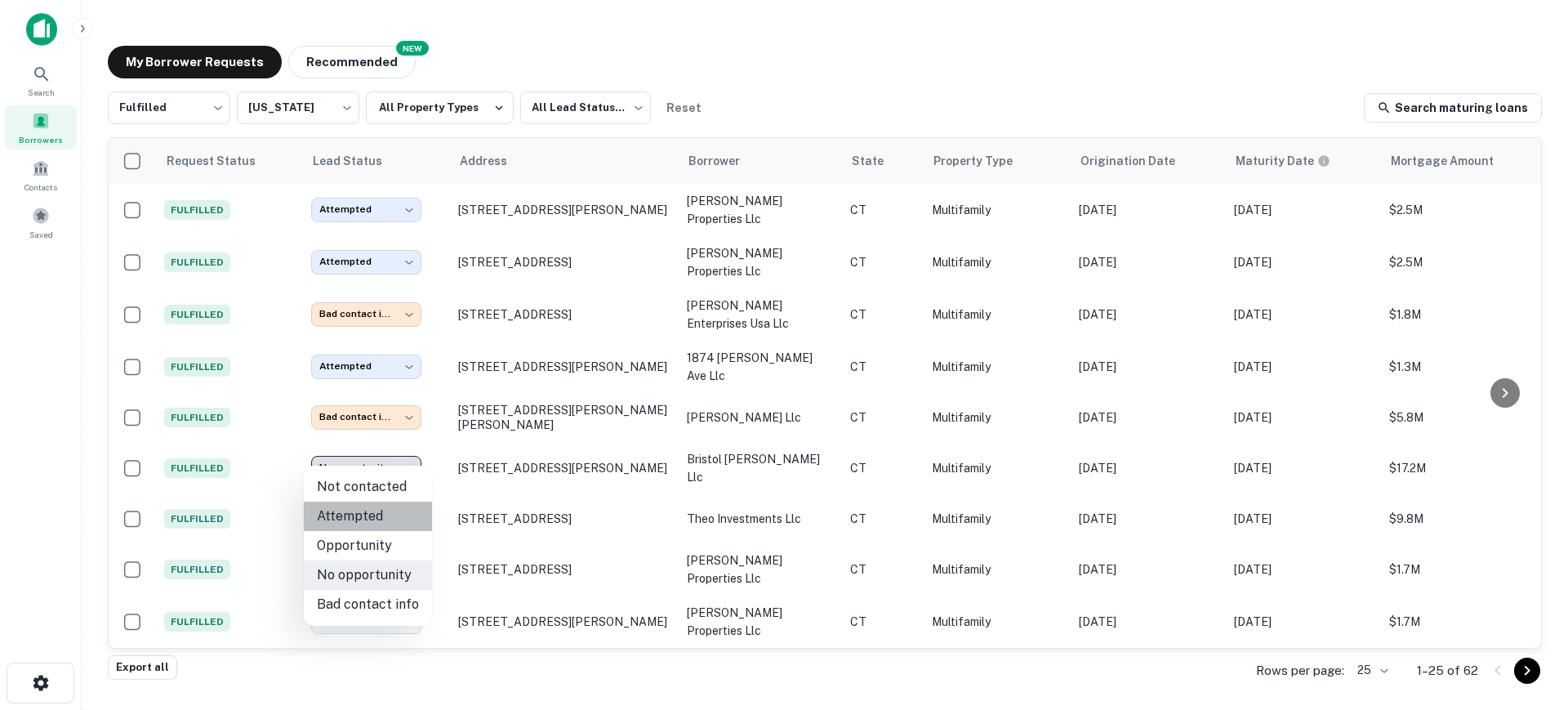
click at [390, 528] on li "Attempted" at bounding box center [367, 517] width 128 height 30
type input "*********"
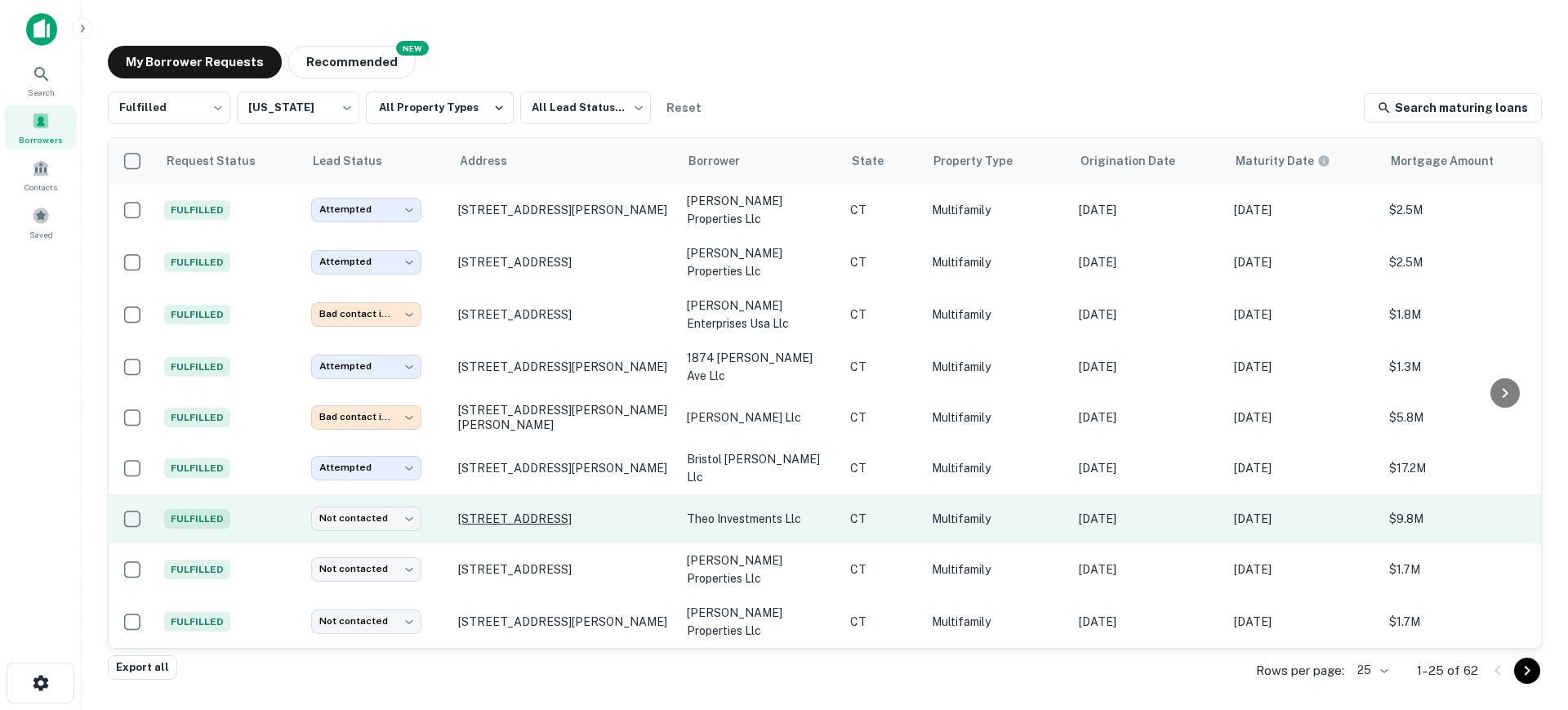
click at [534, 511] on p "60 Main St Hartford, CT06106" at bounding box center [564, 518] width 212 height 15
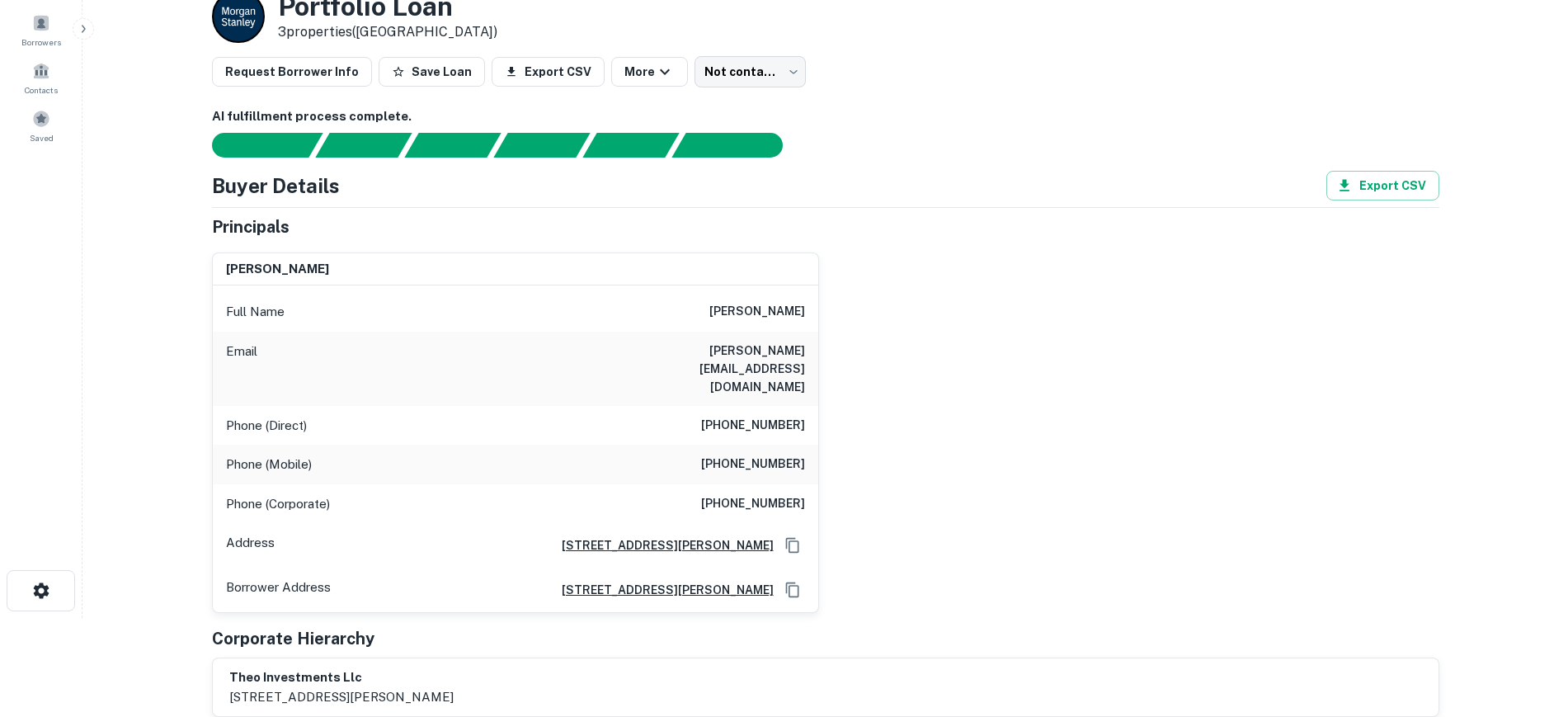
scroll to position [103, 0]
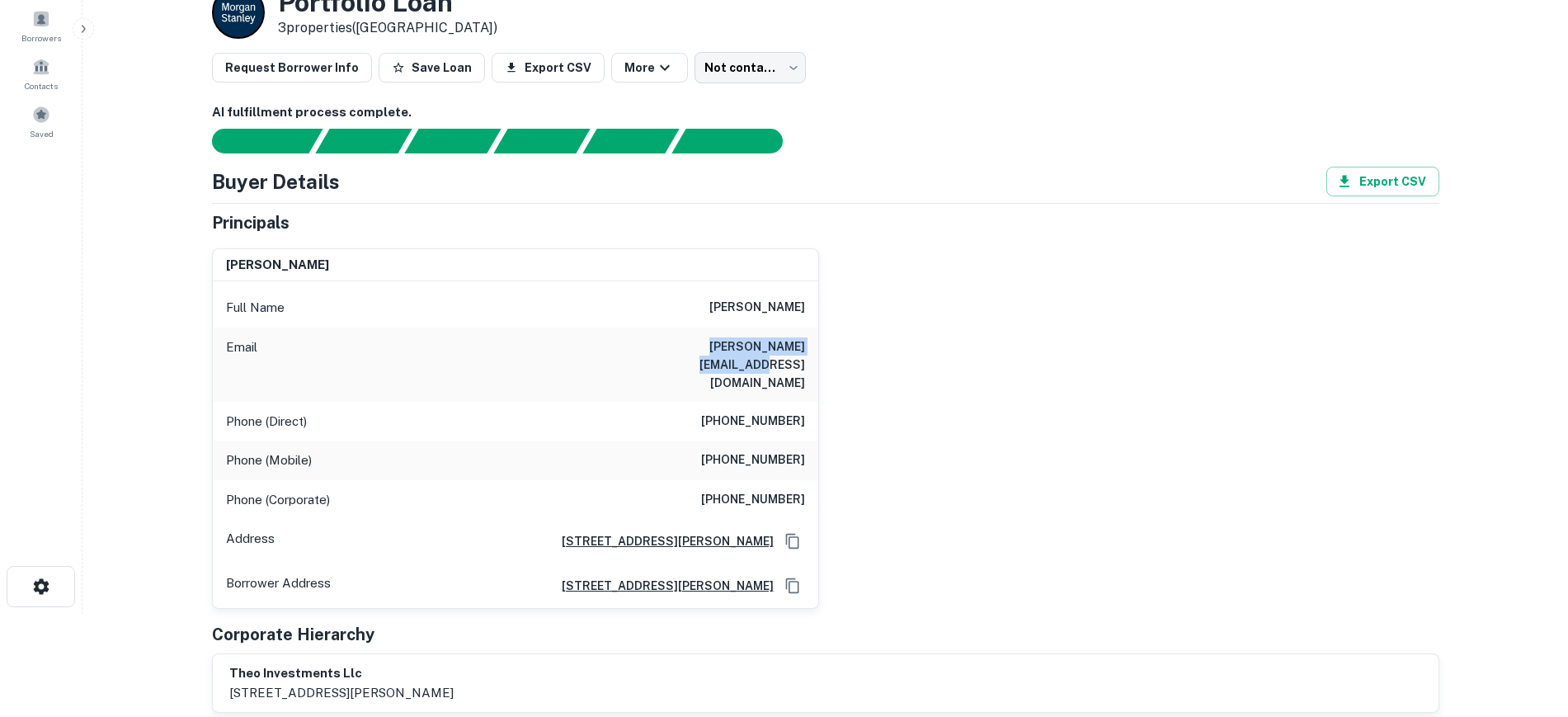
drag, startPoint x: 650, startPoint y: 345, endPoint x: 808, endPoint y: 339, distance: 158.1
click at [808, 339] on div "Email reategui@regorealty.com" at bounding box center [515, 364] width 606 height 74
copy h6 "reategui@regorealty.com"
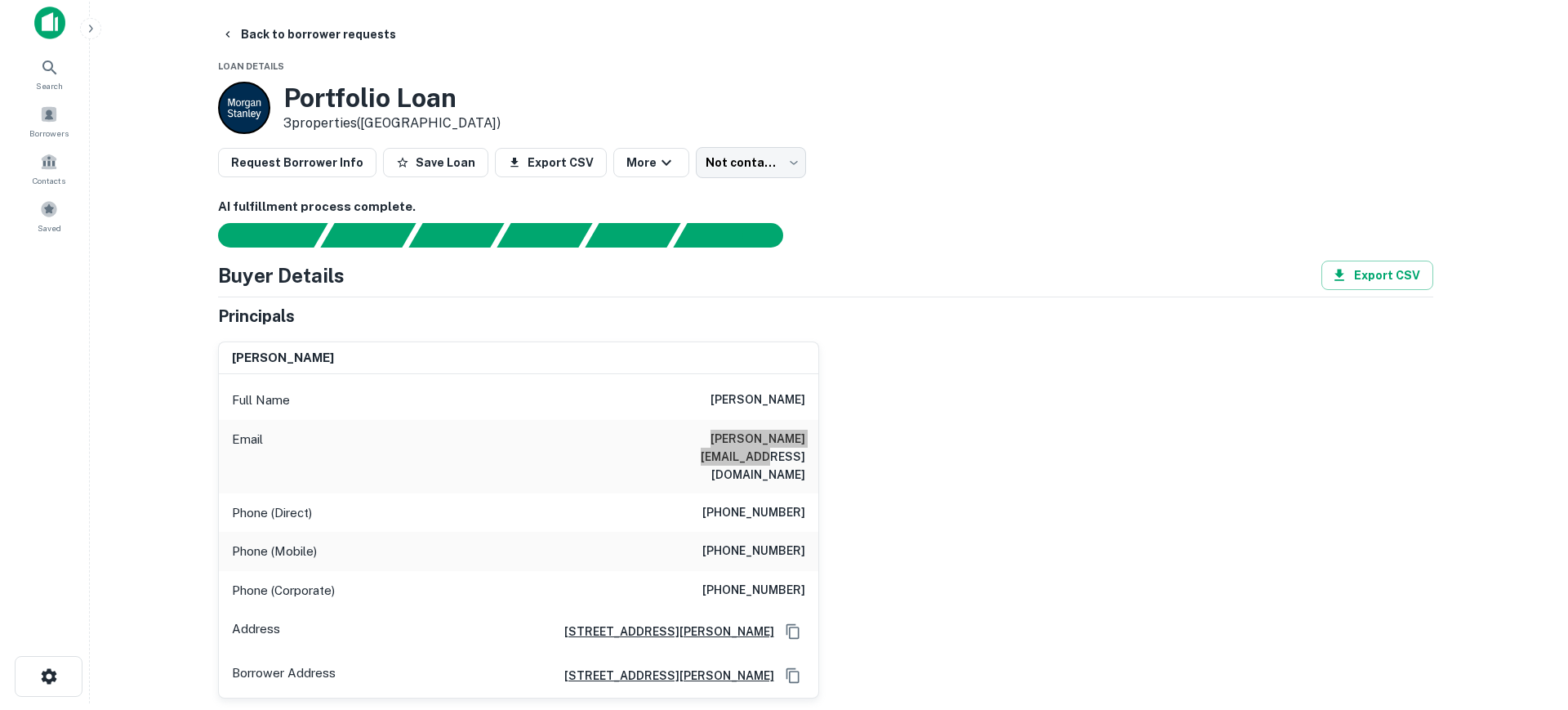
scroll to position [0, 0]
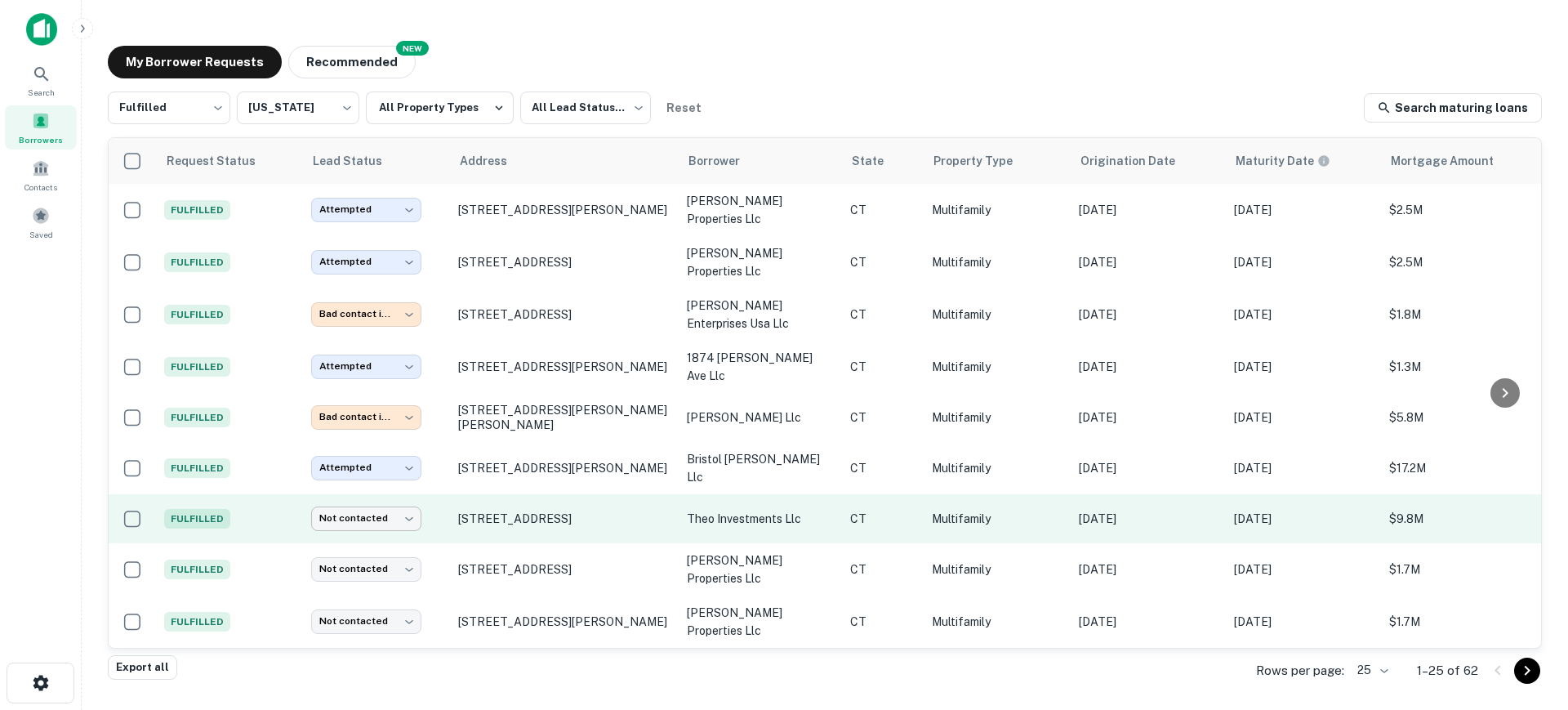
click at [388, 506] on body "**********" at bounding box center [784, 355] width 1568 height 710
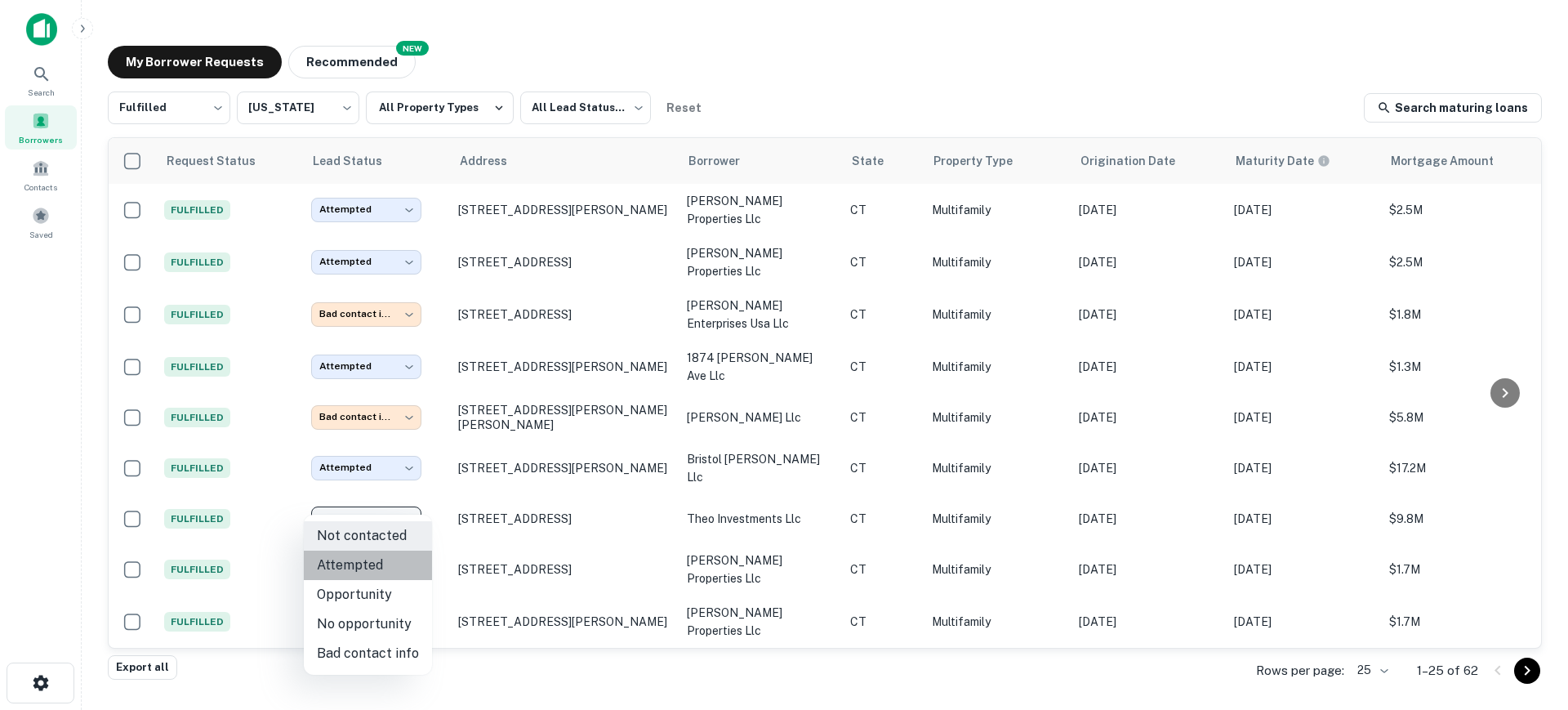
click at [391, 558] on li "Attempted" at bounding box center [367, 565] width 128 height 30
type input "*********"
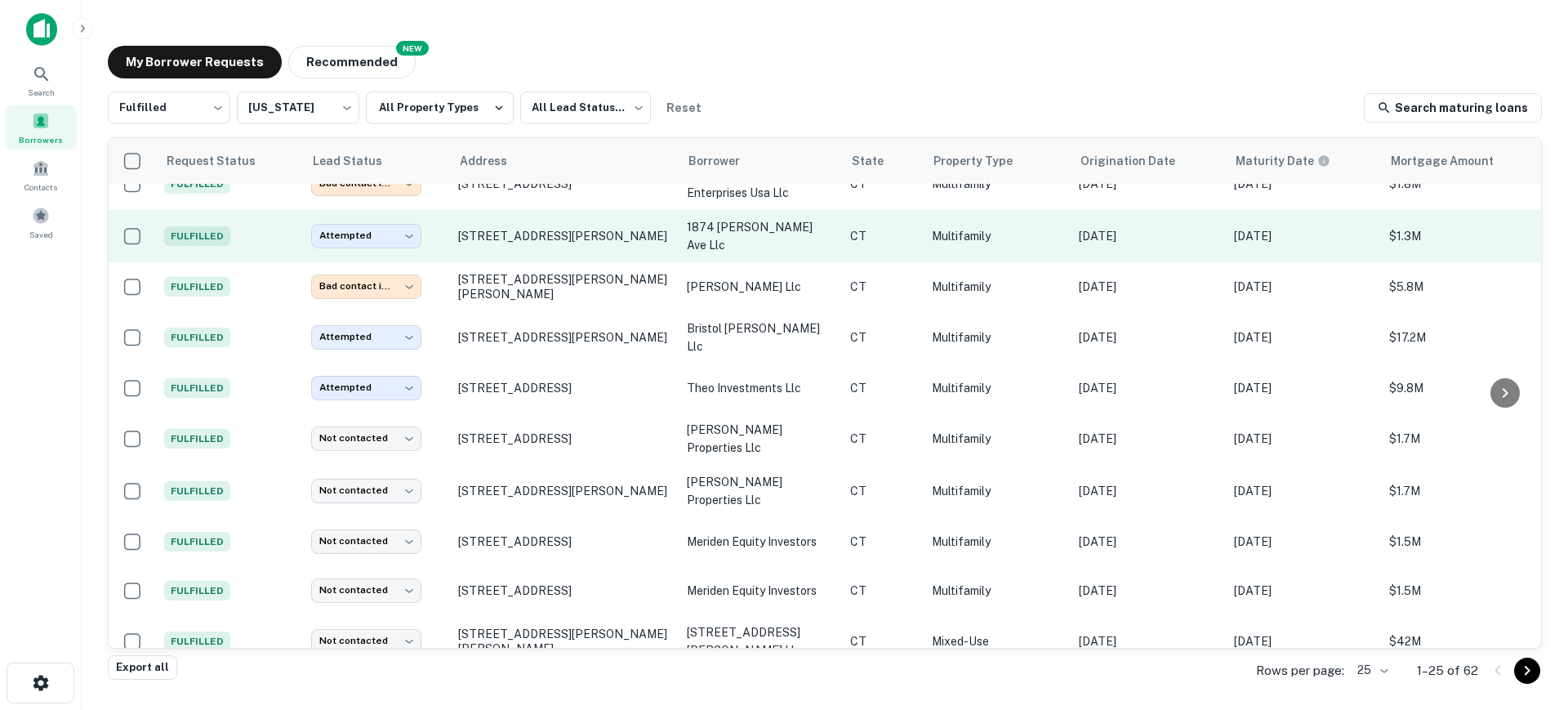
scroll to position [307, 0]
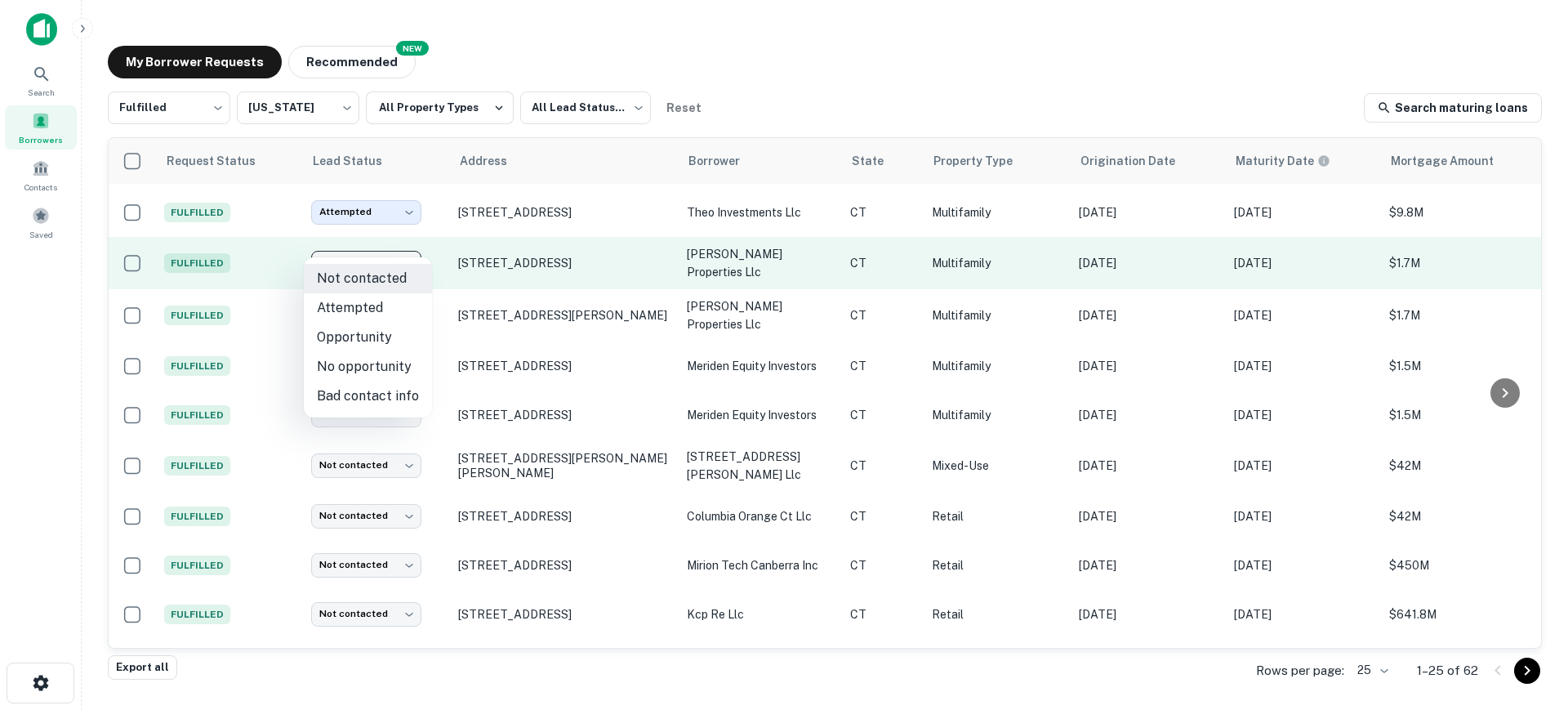
click at [391, 243] on body "**********" at bounding box center [784, 355] width 1568 height 710
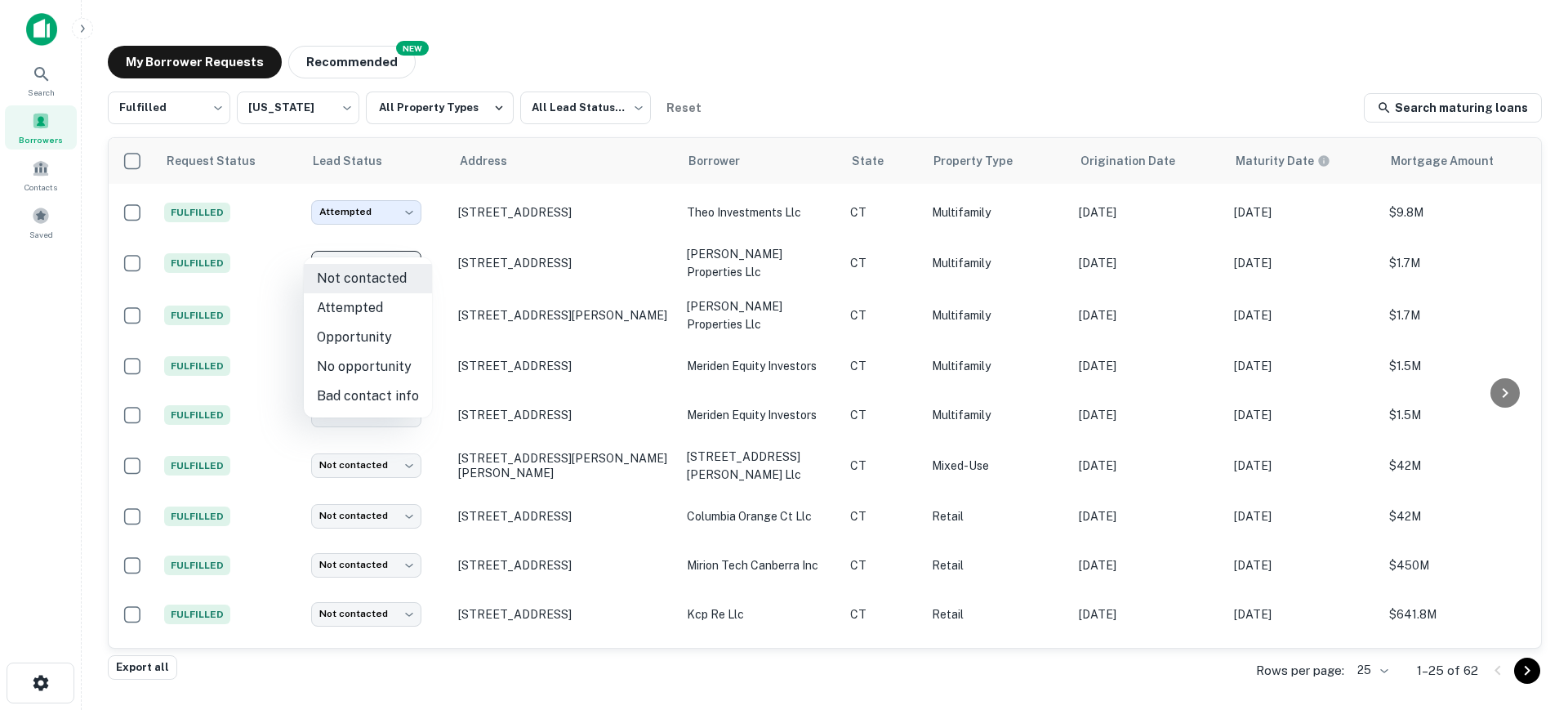
click at [367, 313] on li "Attempted" at bounding box center [367, 308] width 128 height 30
type input "*********"
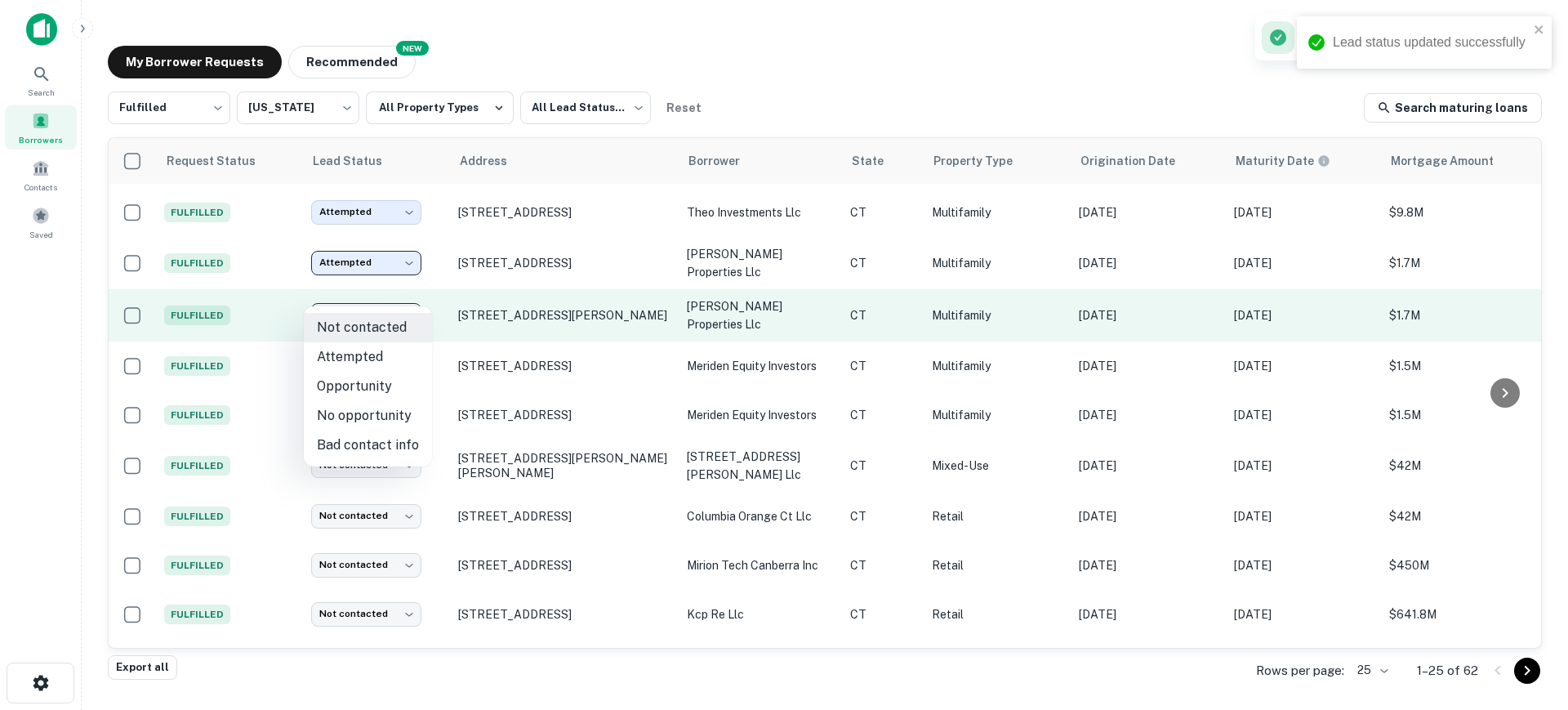
click at [381, 296] on body "**********" at bounding box center [784, 355] width 1568 height 710
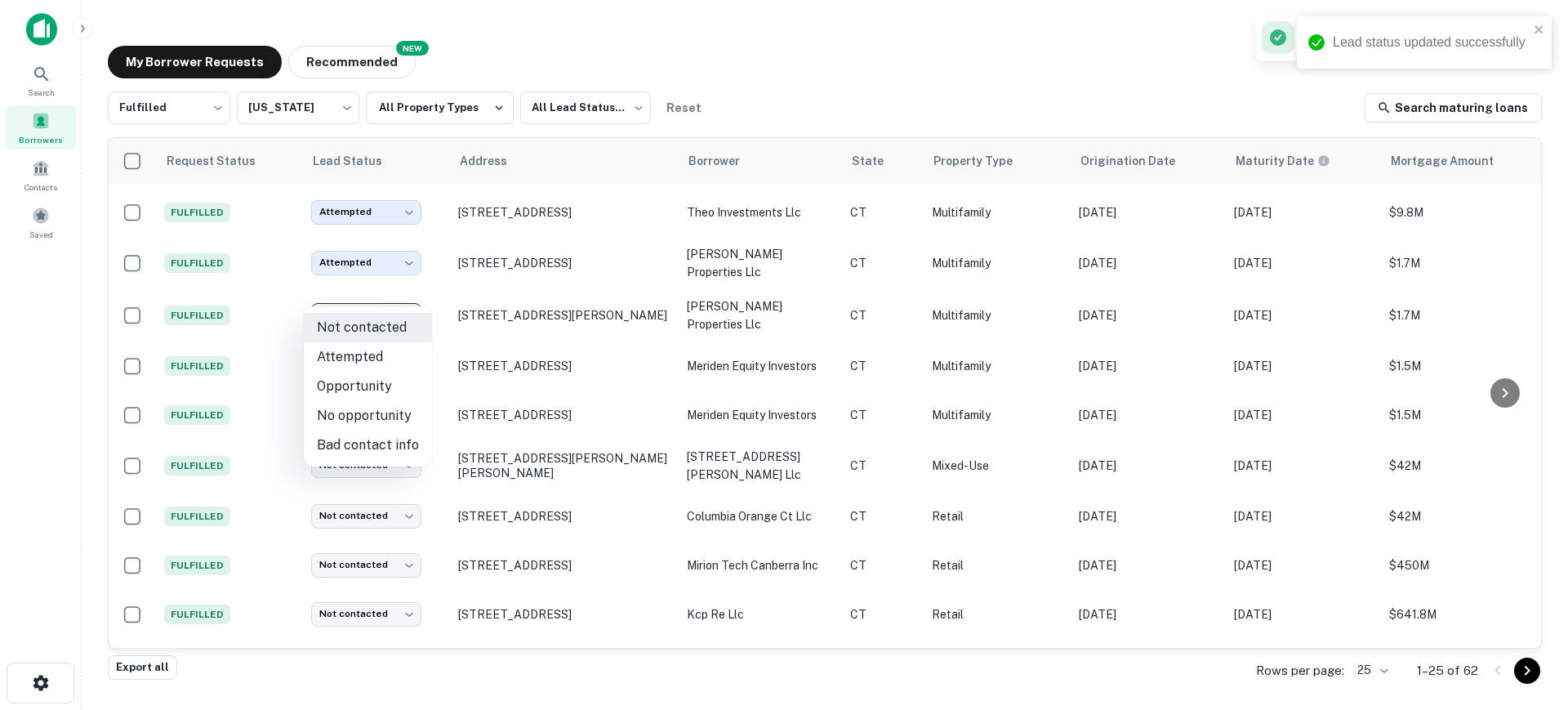
click at [382, 358] on li "Attempted" at bounding box center [367, 357] width 128 height 30
type input "*********"
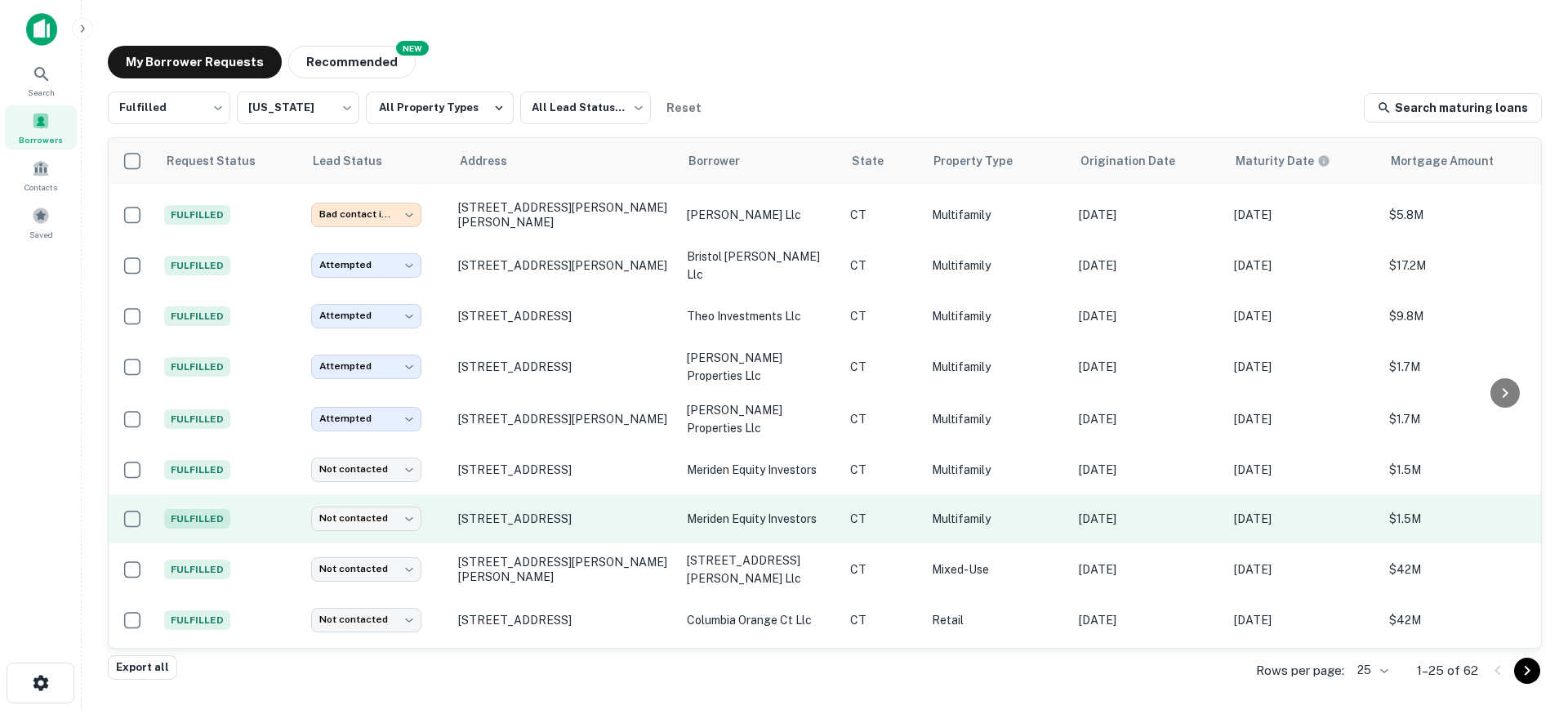
scroll to position [205, 0]
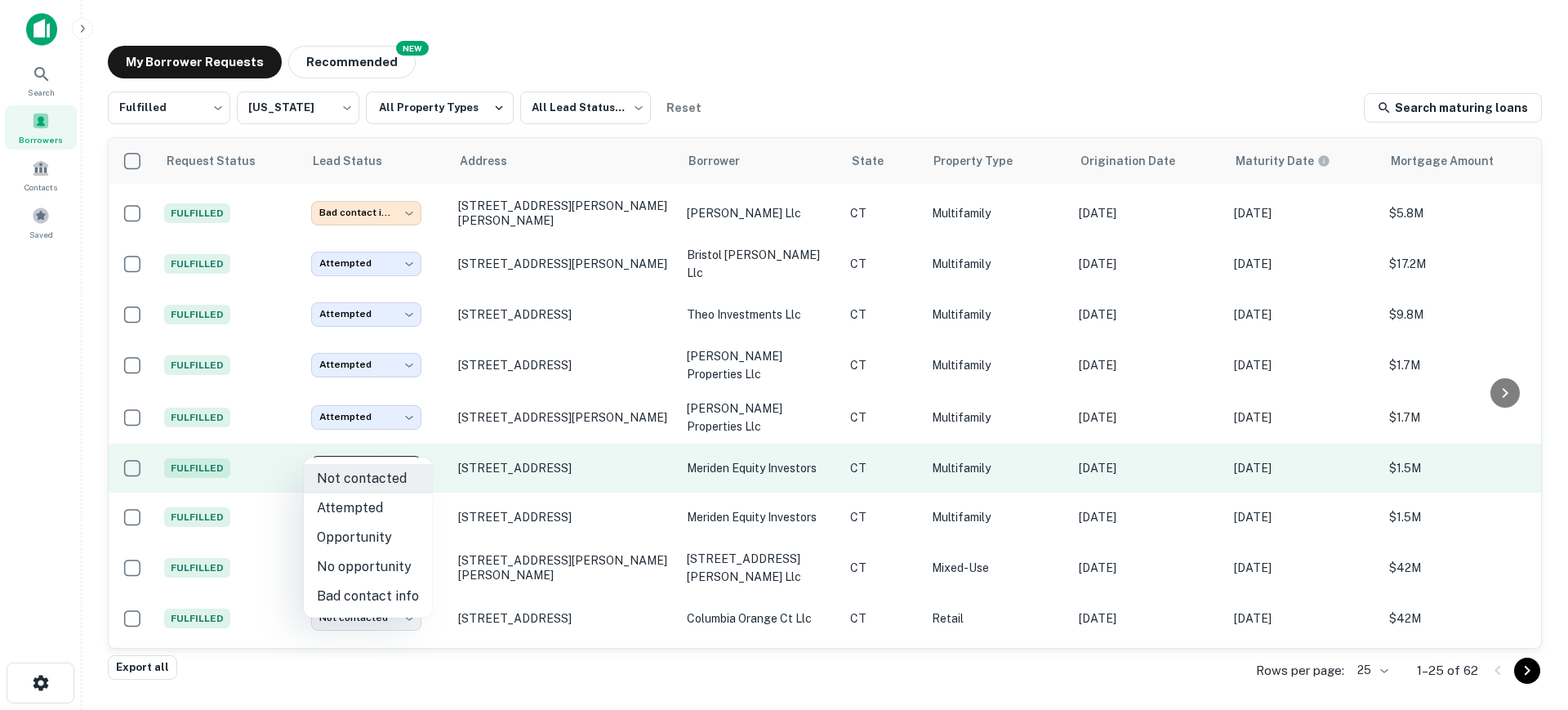
click at [387, 443] on body "**********" at bounding box center [784, 355] width 1568 height 710
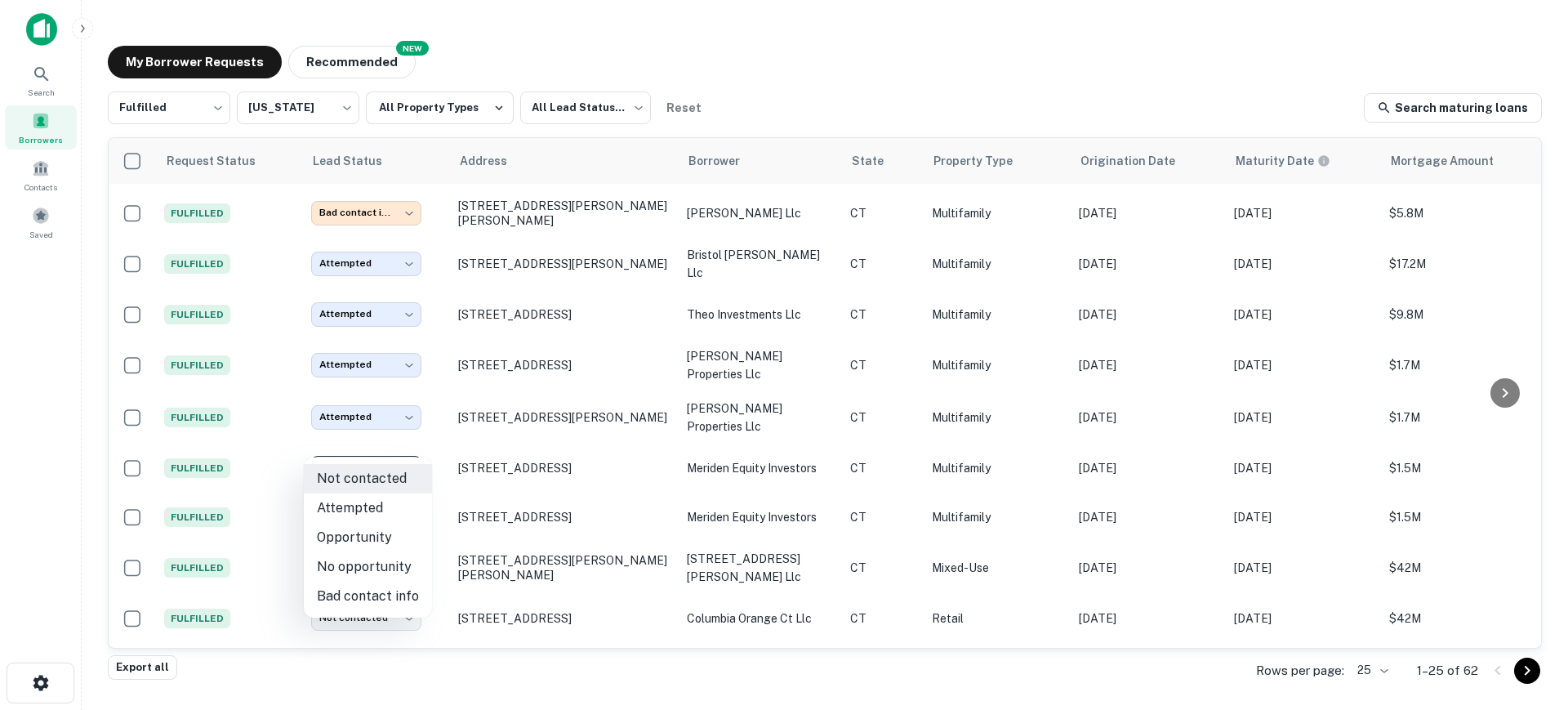
click at [391, 510] on li "Attempted" at bounding box center [367, 509] width 128 height 30
type input "*********"
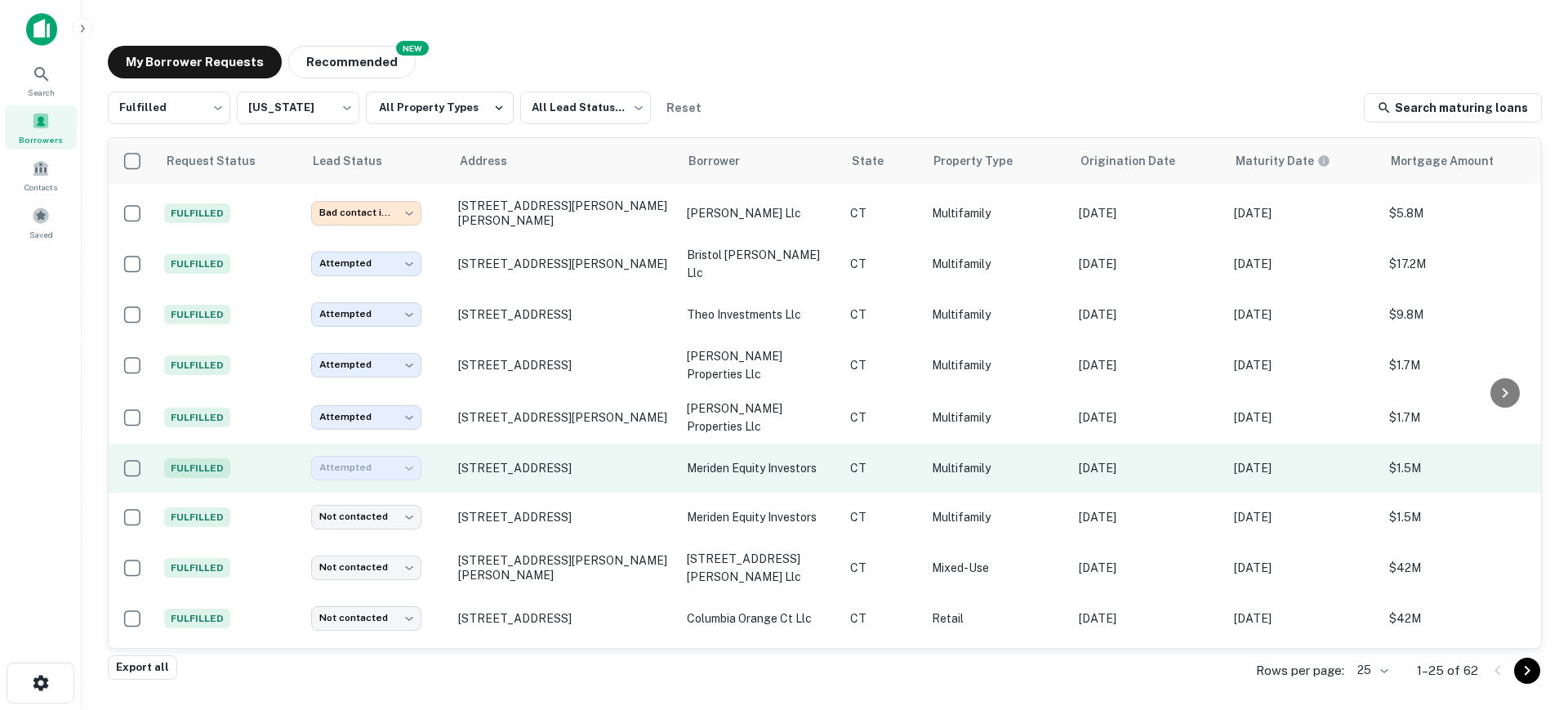
click at [731, 459] on p "meriden equity investors" at bounding box center [760, 468] width 147 height 18
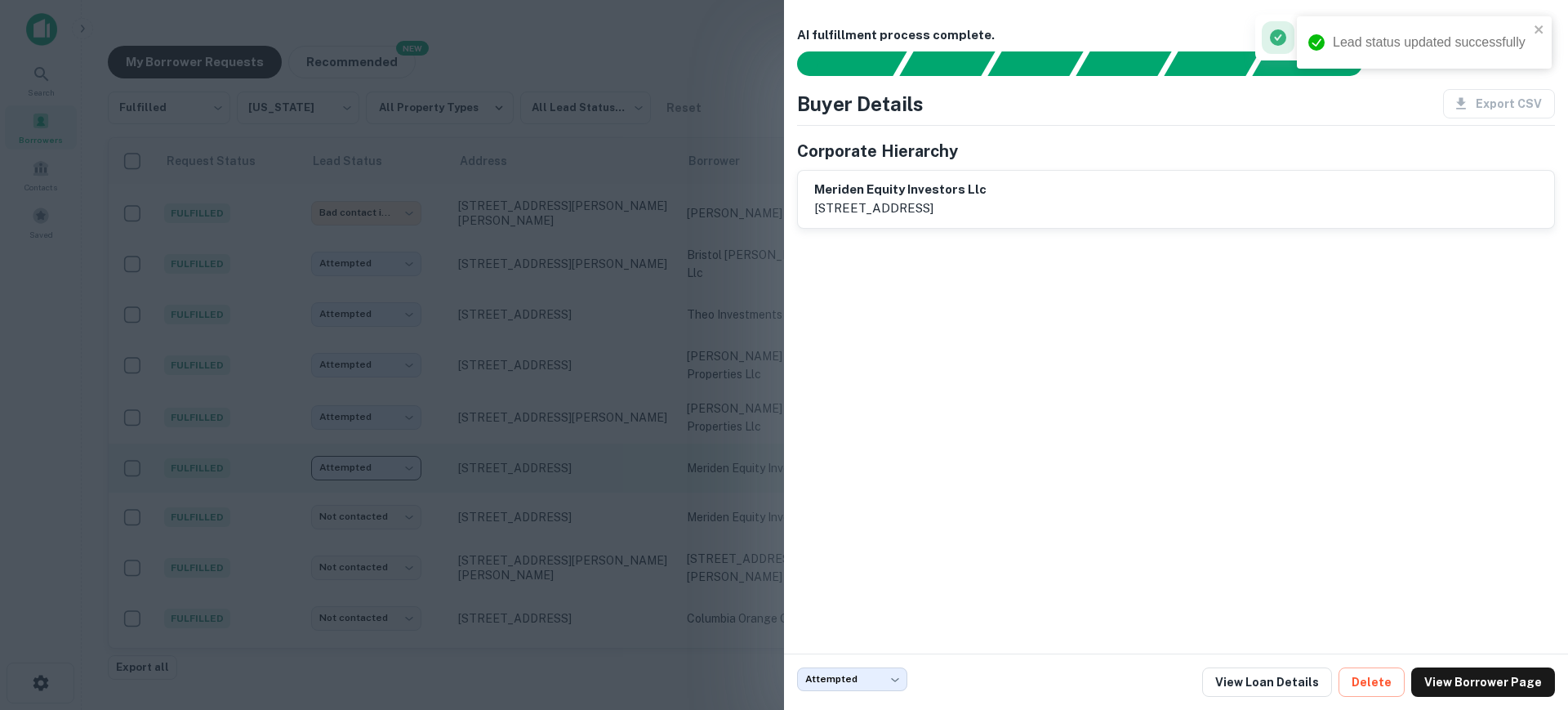
click at [502, 436] on div at bounding box center [784, 355] width 1568 height 710
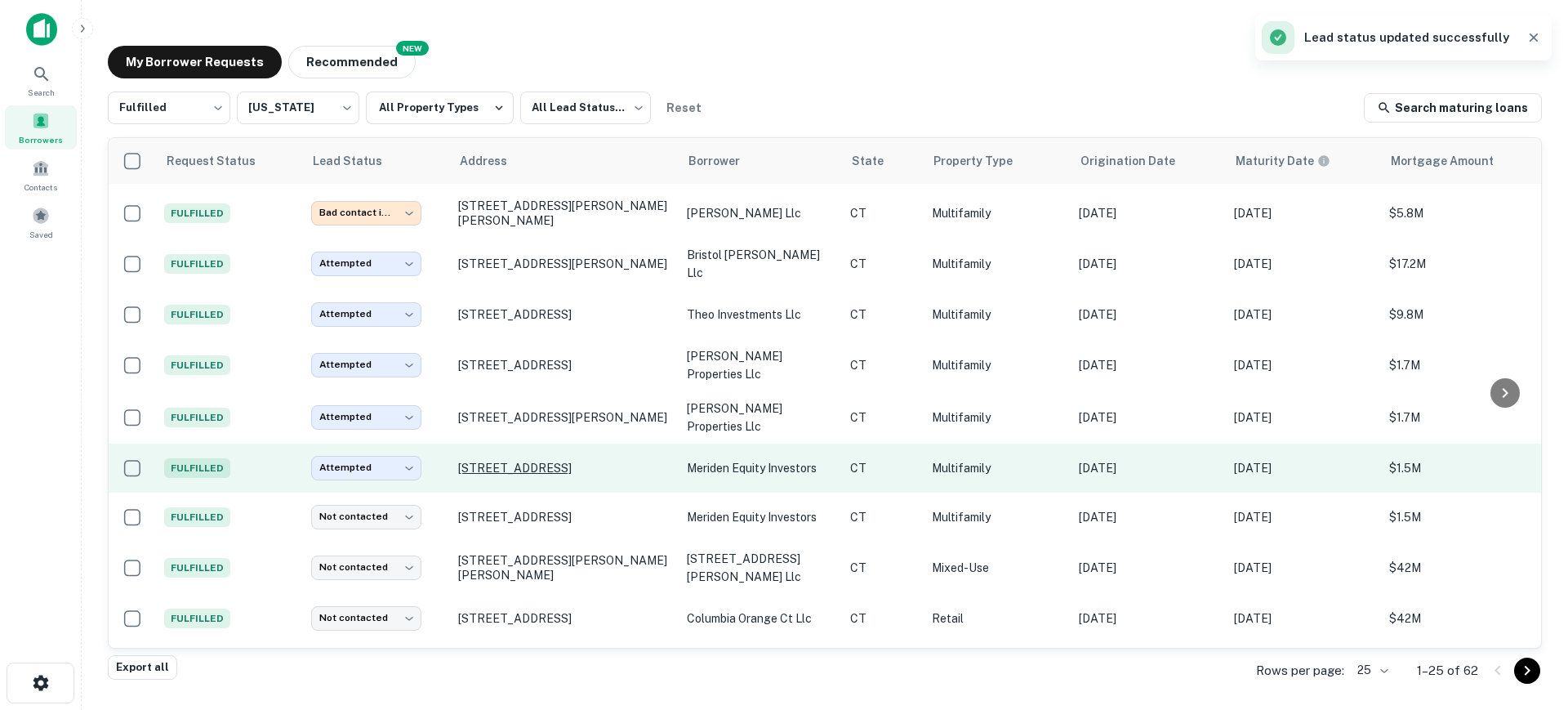
click at [501, 461] on p "750 Broad St Meriden, CT06450" at bounding box center [564, 468] width 212 height 15
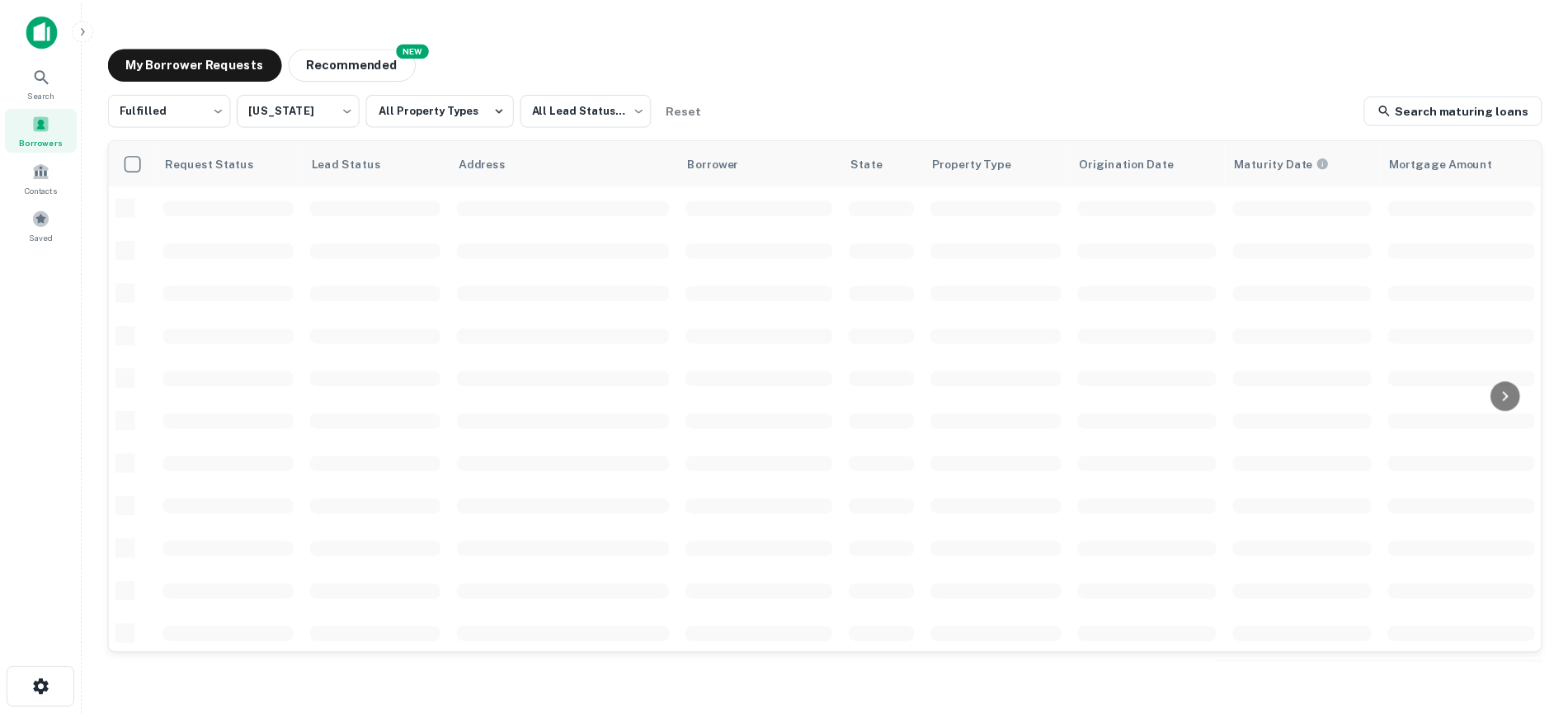
scroll to position [207, 0]
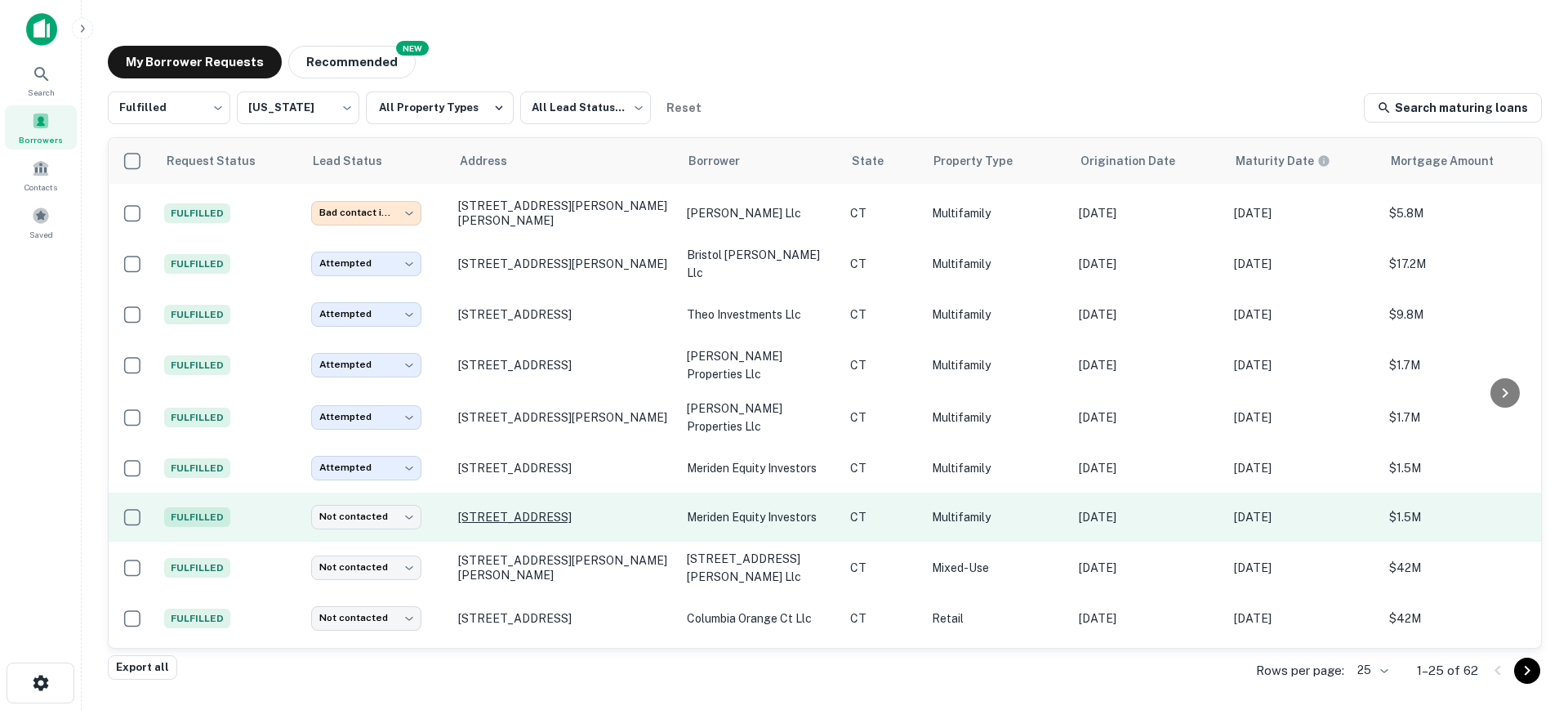
click at [513, 510] on p "478 E Main St Meriden, CT06450" at bounding box center [564, 517] width 212 height 15
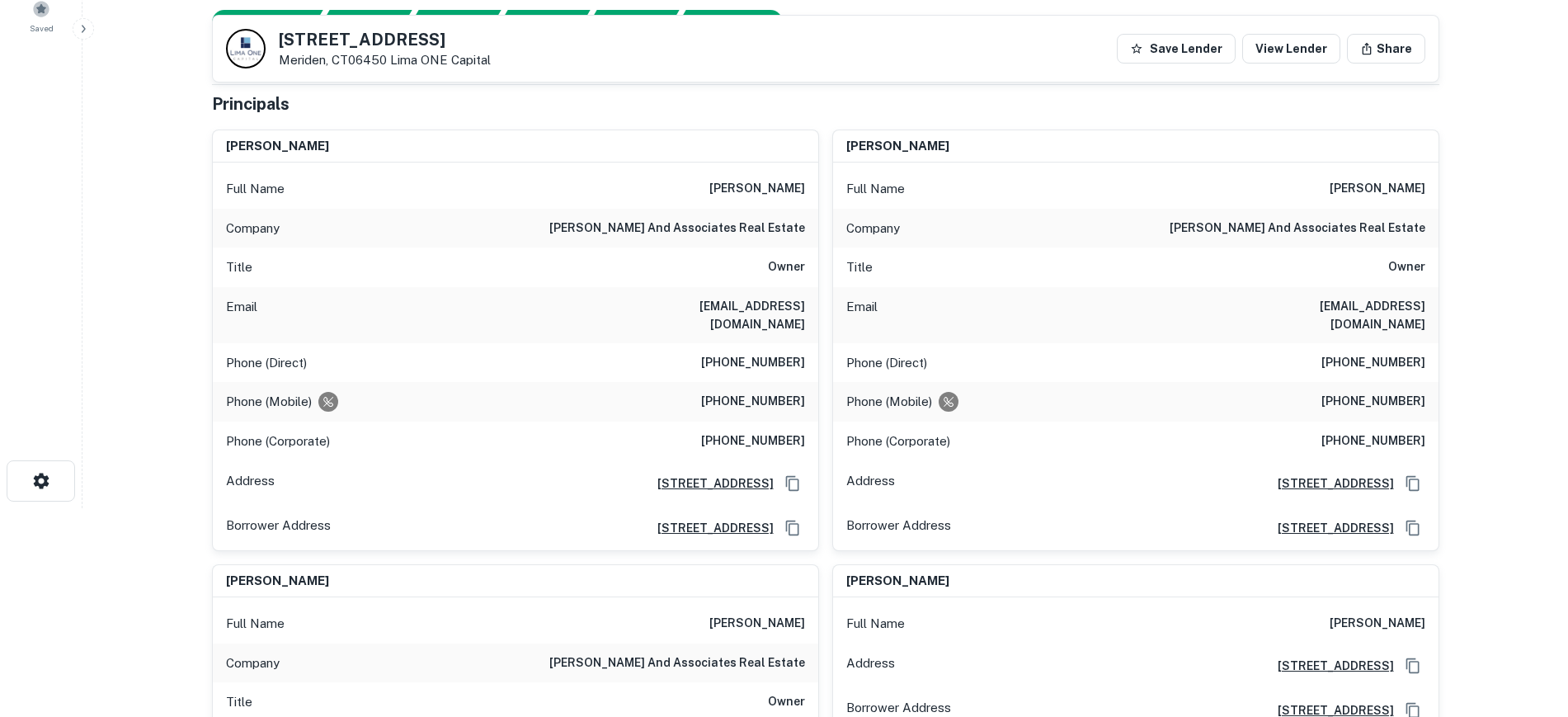
scroll to position [207, 0]
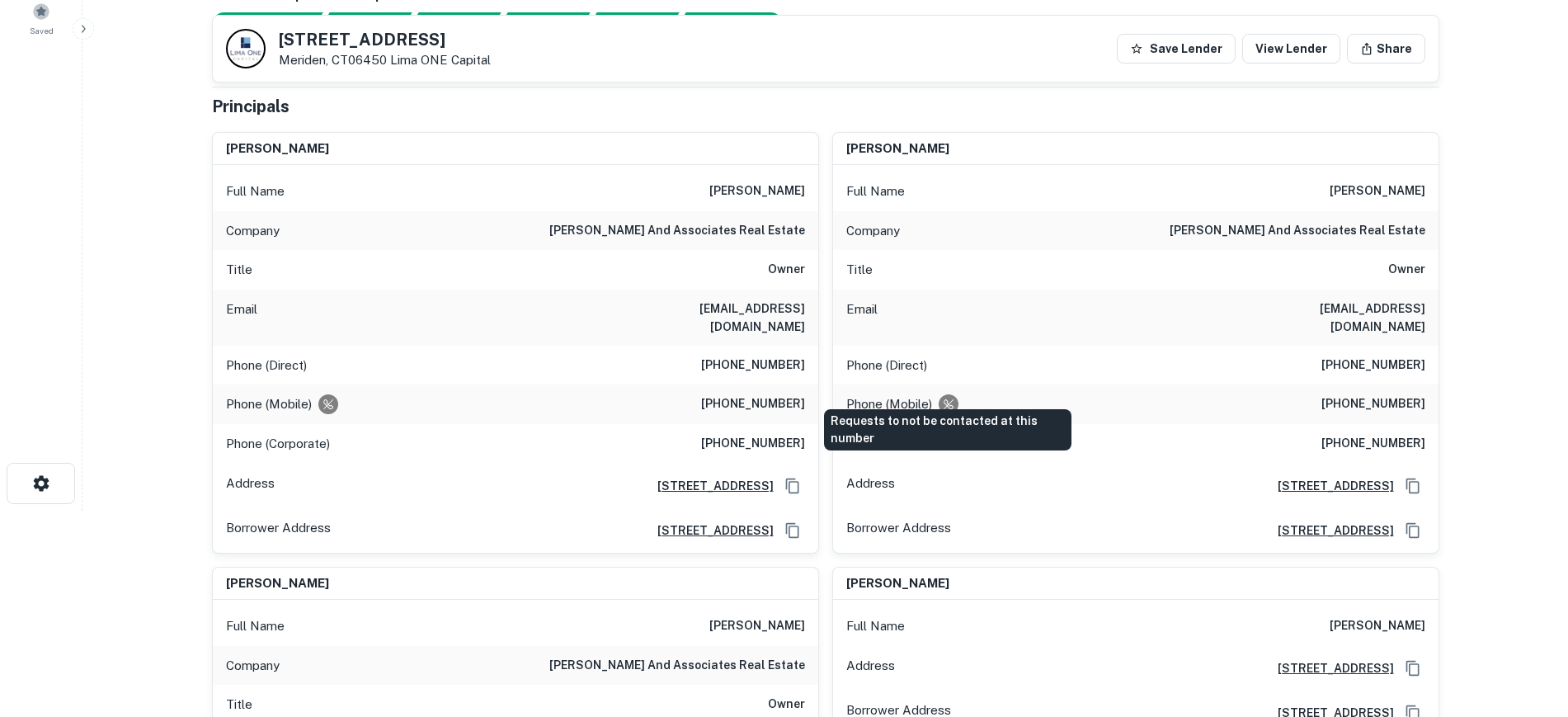
click at [945, 399] on icon "Requests to not be contacted at this number" at bounding box center [948, 404] width 10 height 10
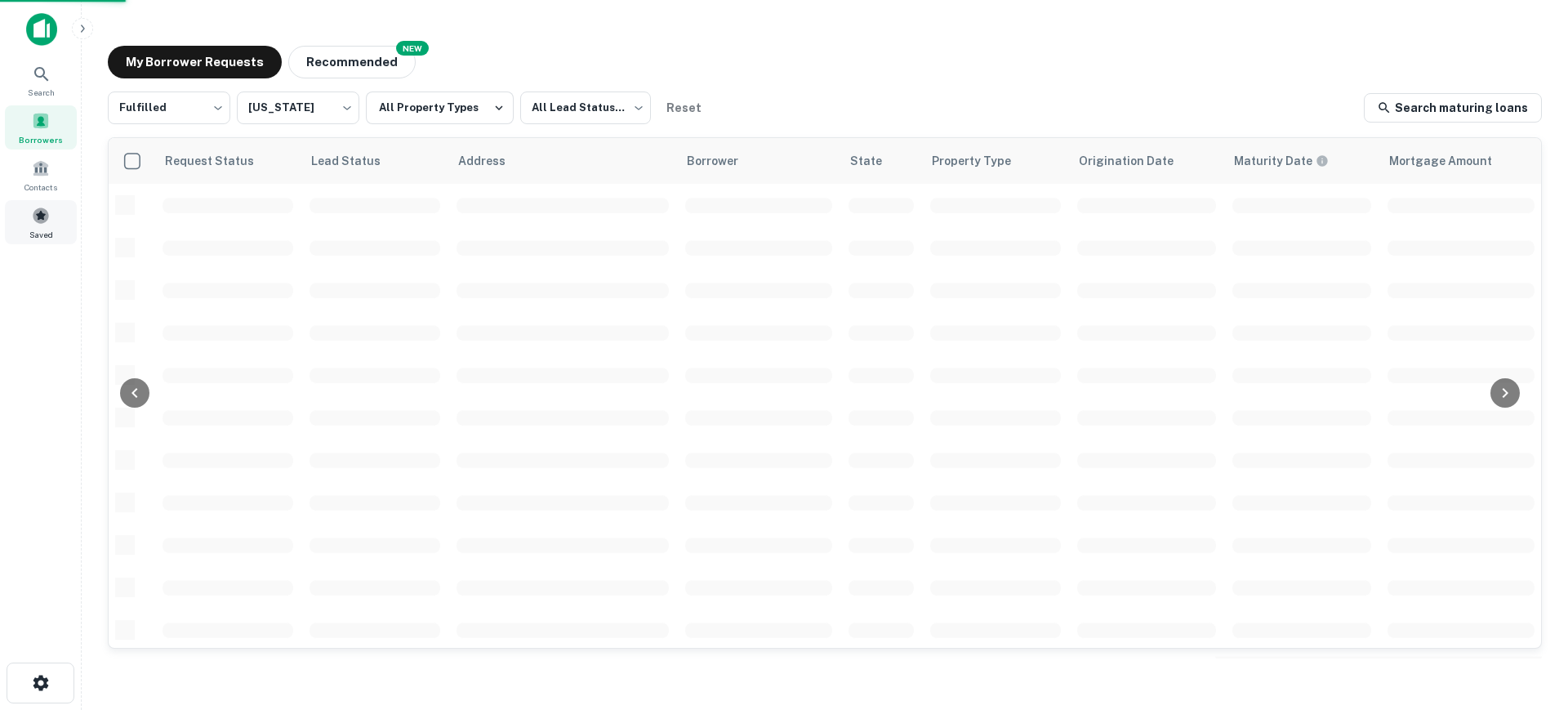
scroll to position [205, 0]
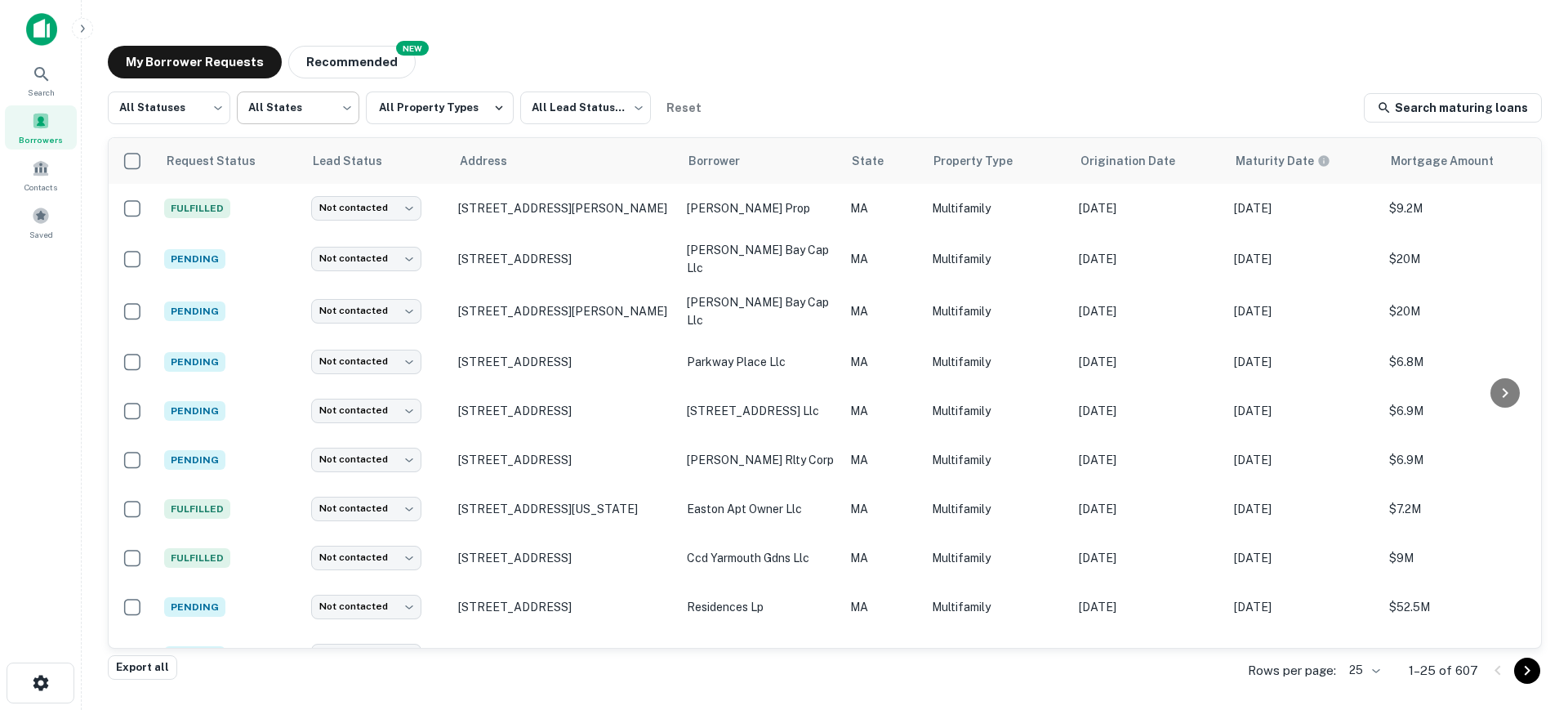
click at [286, 112] on body "Search Borrowers Contacts Saved My Borrower Requests NEW Recommended All Status…" at bounding box center [784, 355] width 1568 height 710
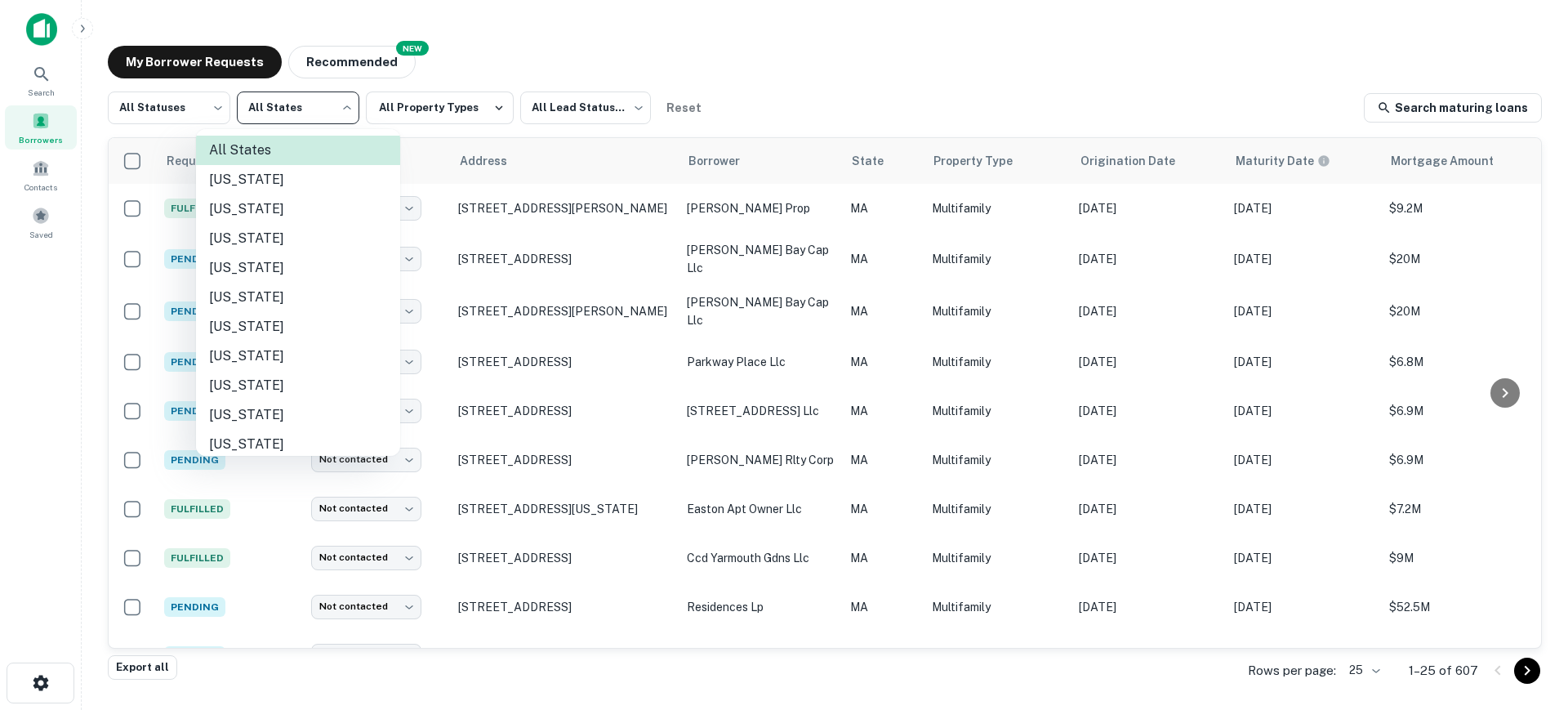
click at [284, 353] on li "Connecticut" at bounding box center [298, 356] width 205 height 30
type input "**"
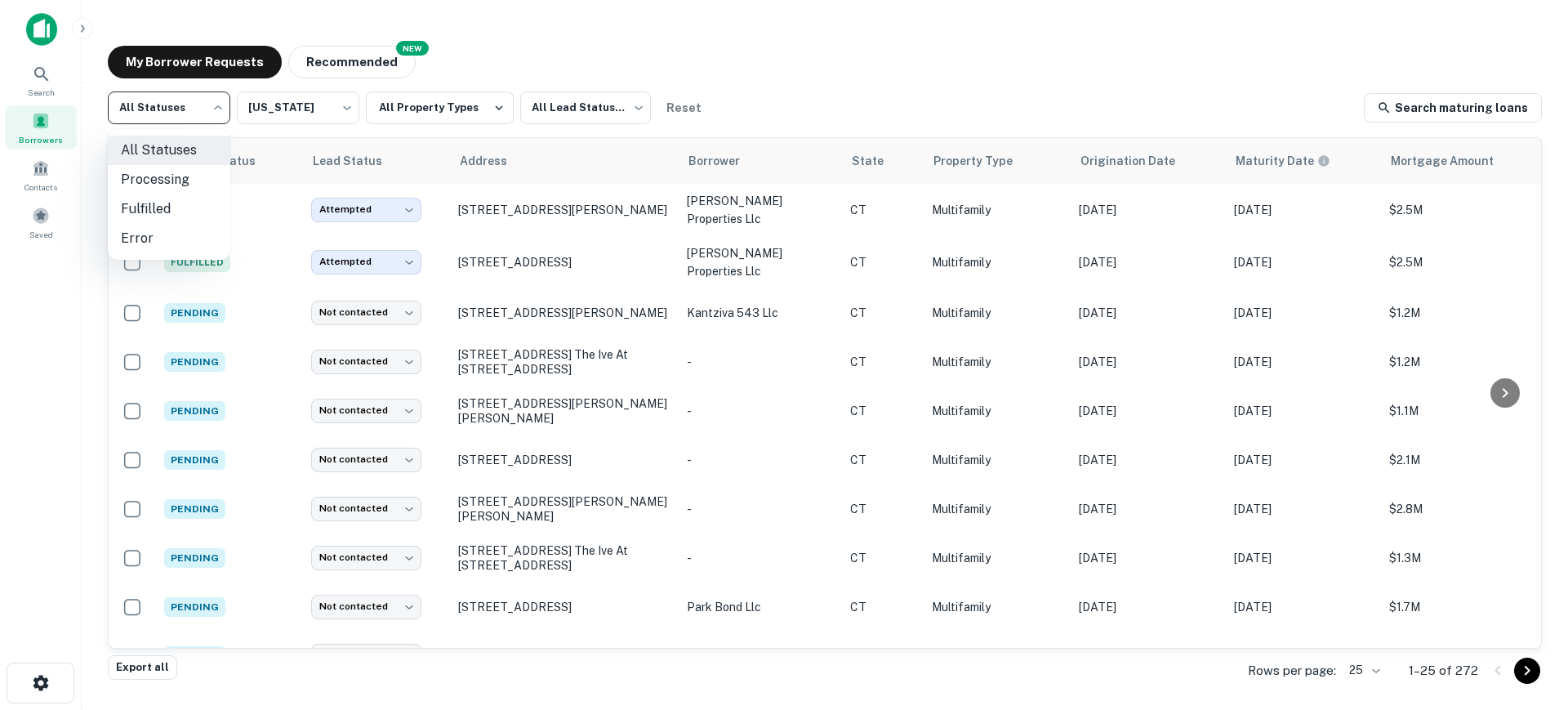
click at [206, 117] on body "Search Borrowers Contacts Saved My Borrower Requests NEW Recommended All Status…" at bounding box center [784, 355] width 1568 height 710
click at [177, 205] on li "Fulfilled" at bounding box center [169, 209] width 123 height 30
type input "*********"
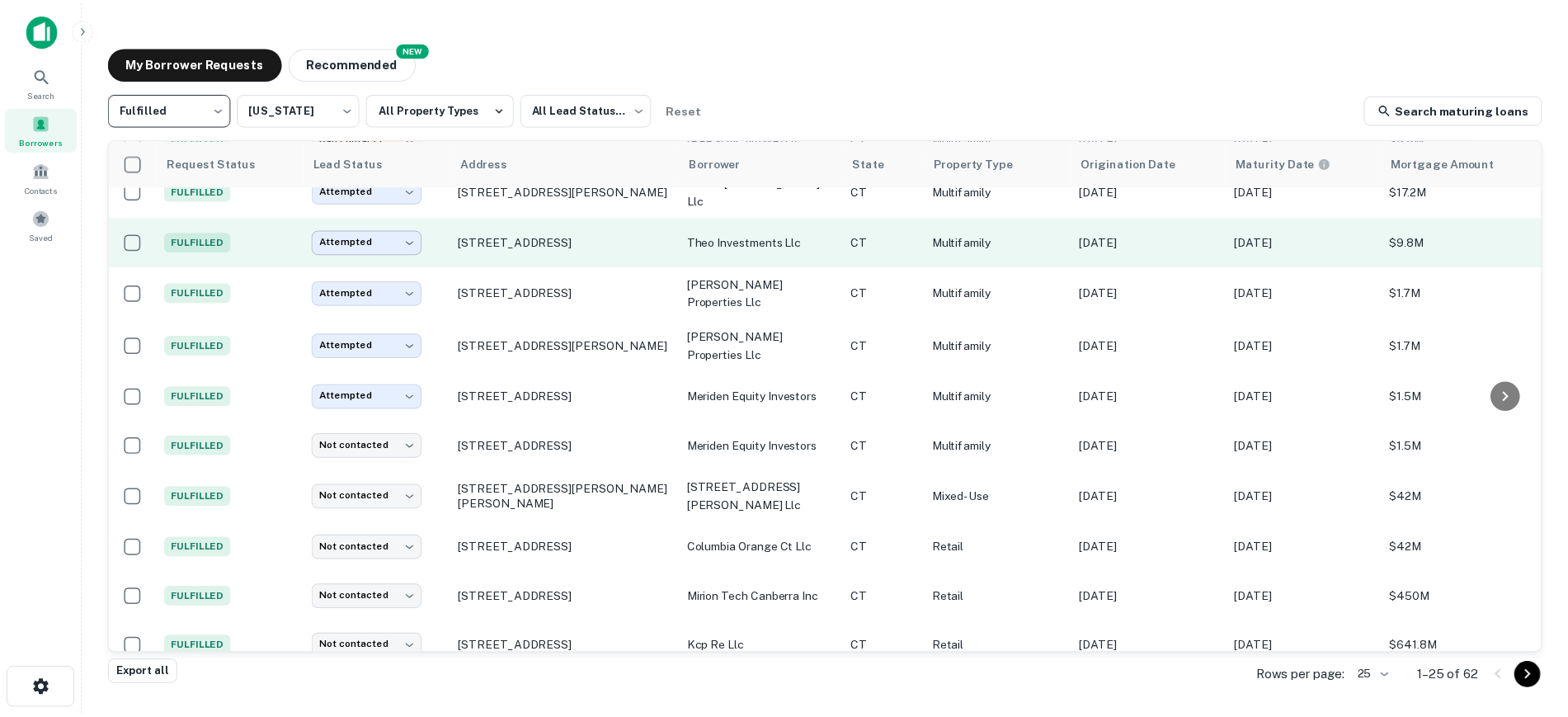
scroll to position [310, 0]
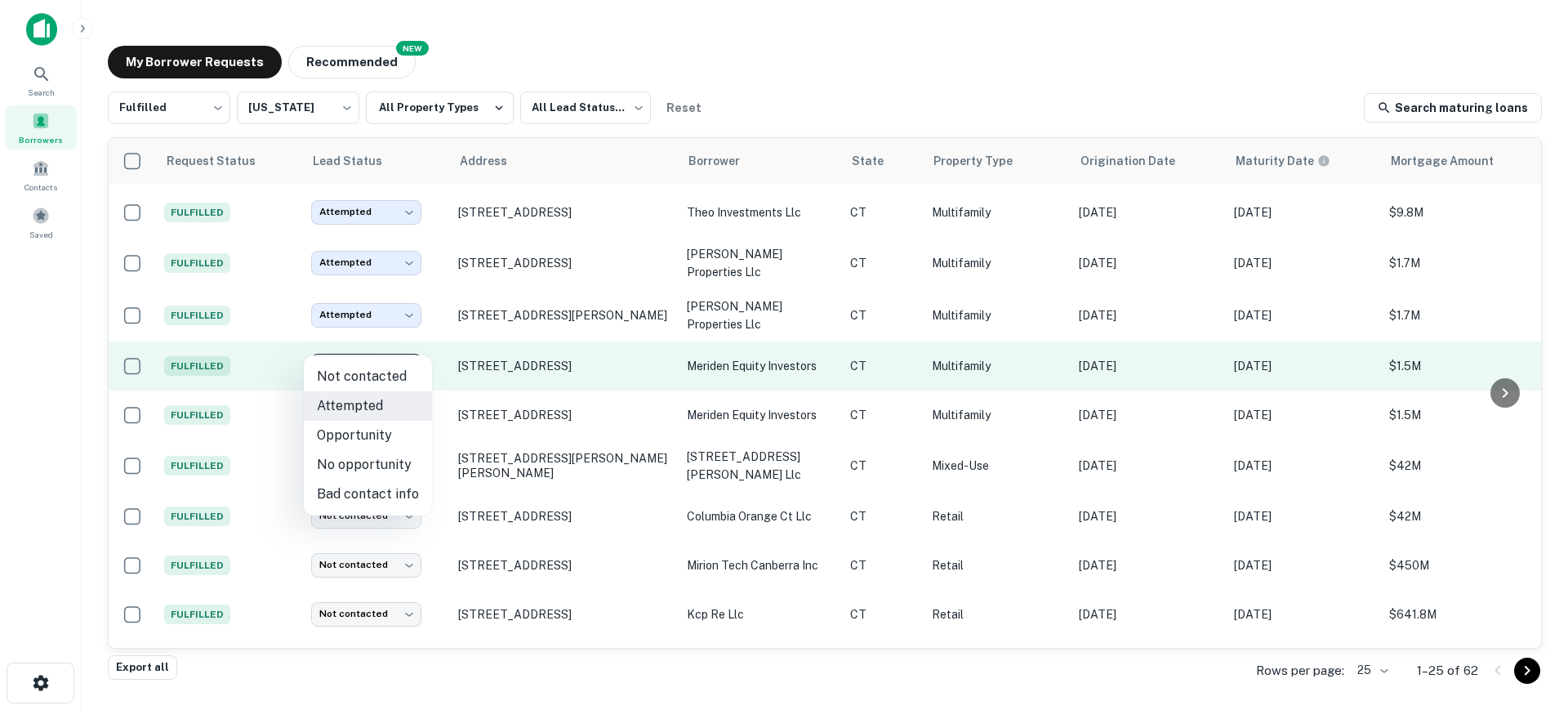
click at [397, 341] on body "**********" at bounding box center [784, 355] width 1568 height 710
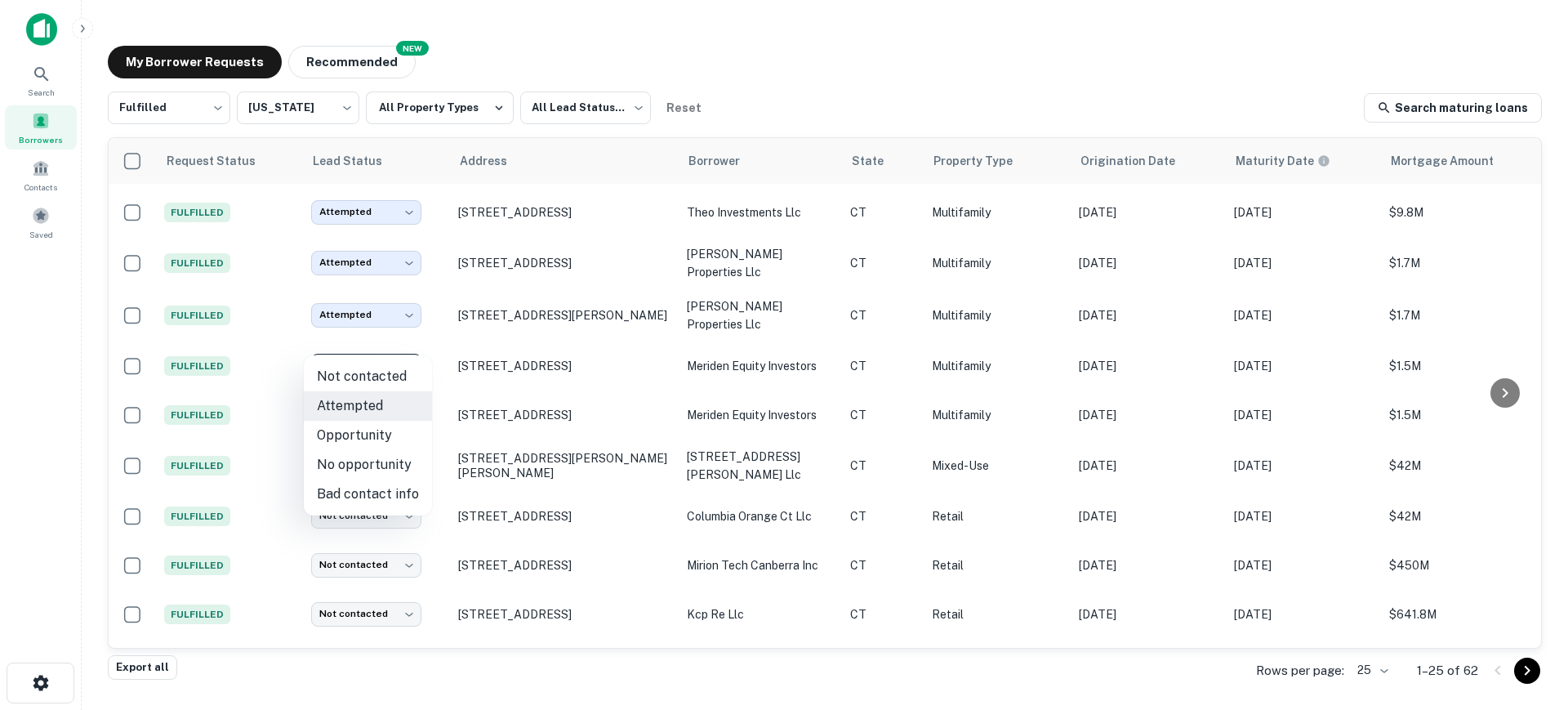
click at [388, 464] on li "No opportunity" at bounding box center [367, 465] width 128 height 30
type input "**********"
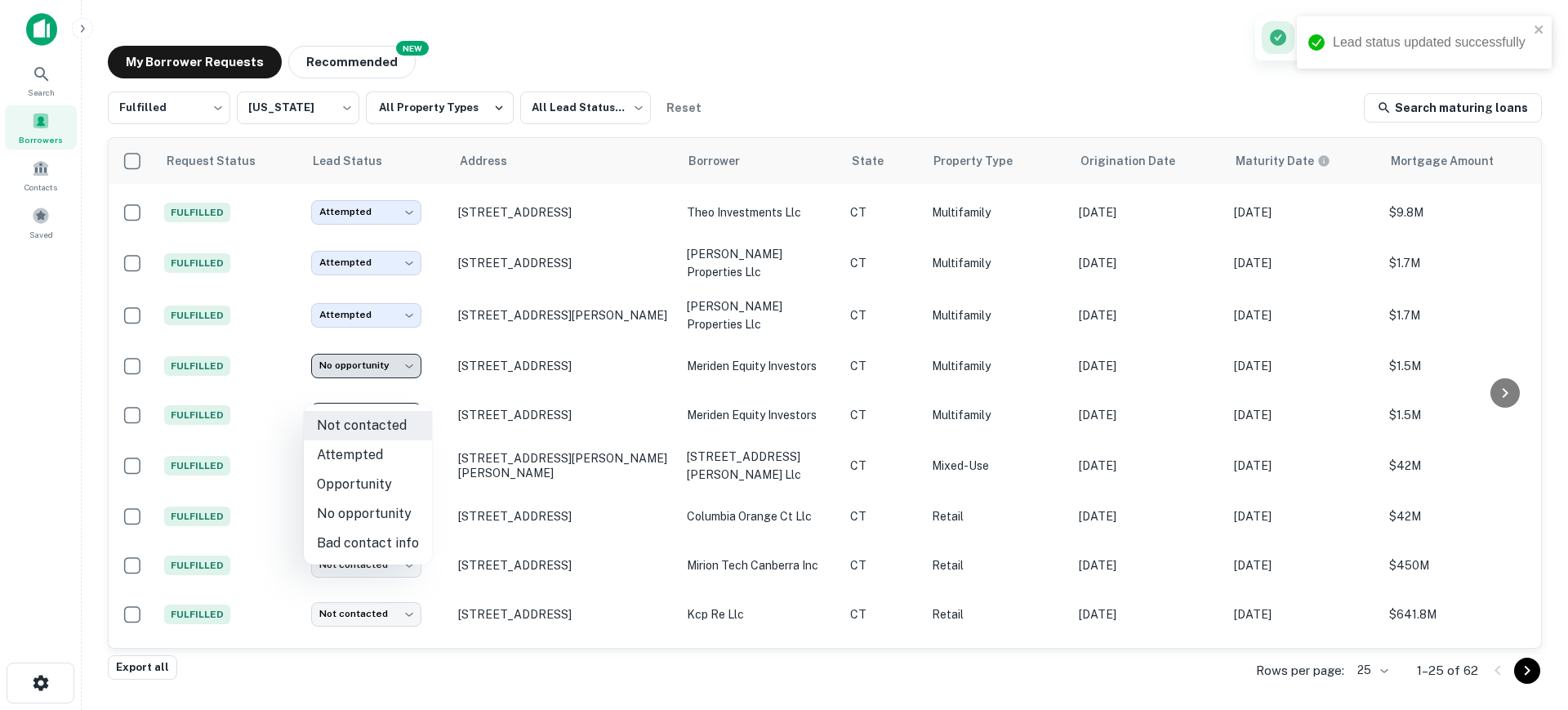
click at [381, 390] on body "**********" at bounding box center [784, 355] width 1568 height 710
click at [372, 513] on li "No opportunity" at bounding box center [367, 514] width 128 height 30
type input "**********"
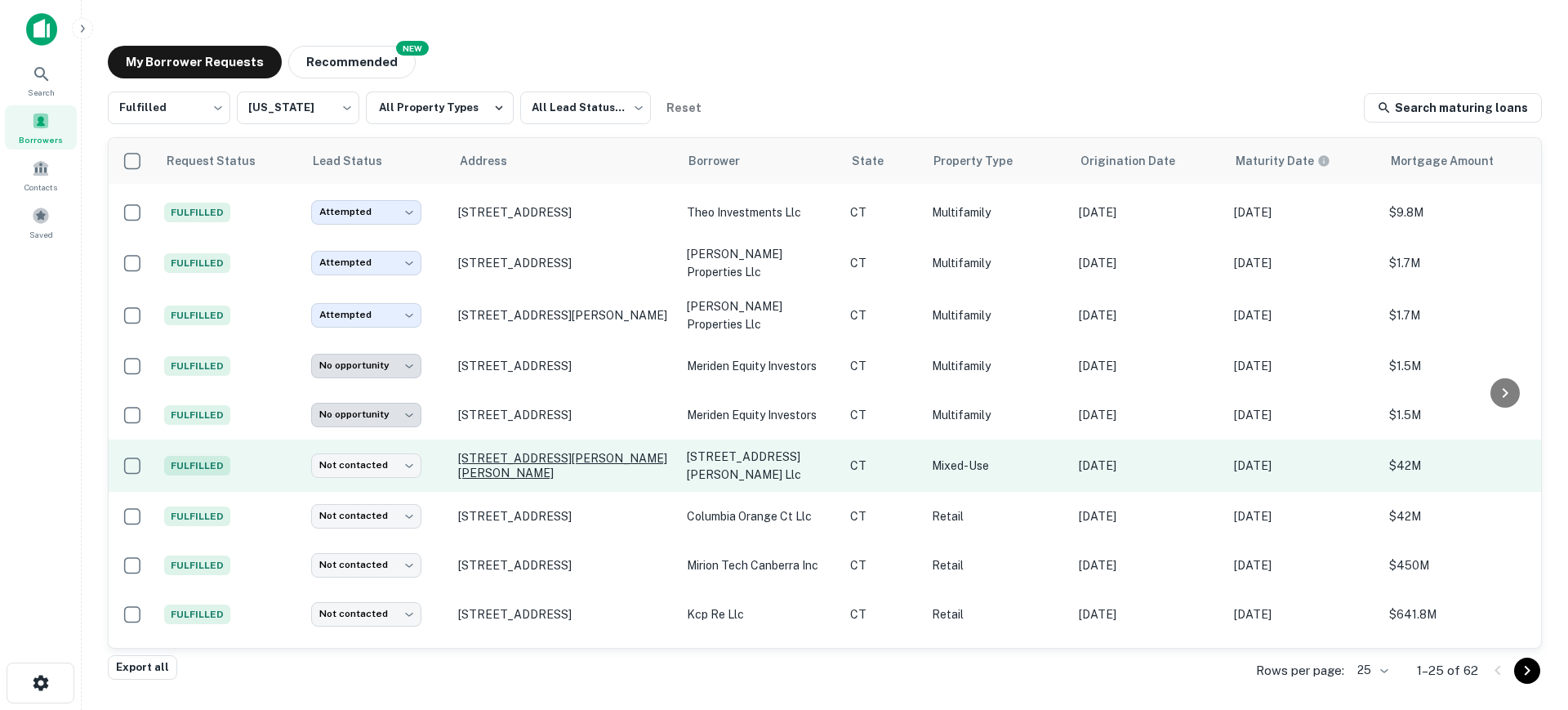
click at [491, 451] on p "2 Dearfield Dr Greenwich, CT06831" at bounding box center [564, 466] width 212 height 30
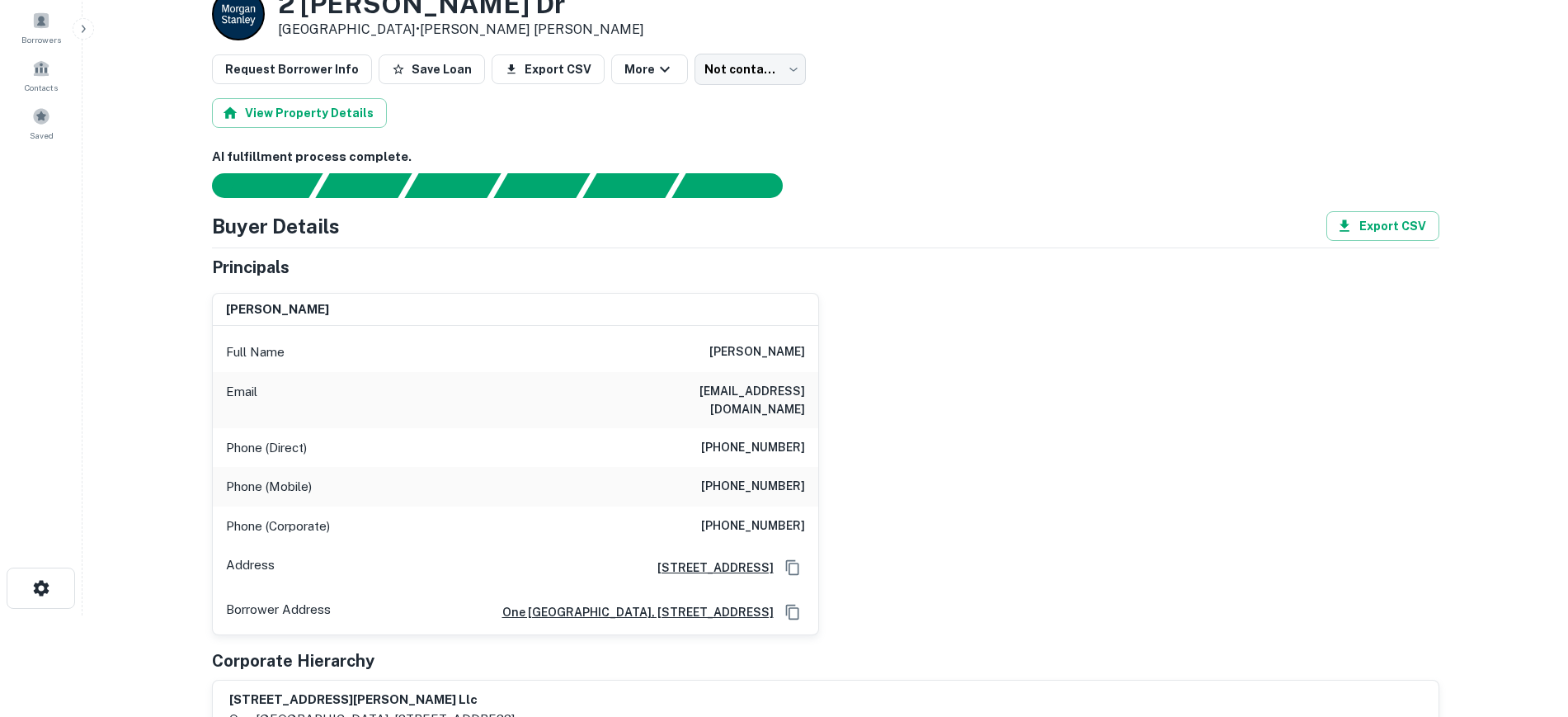
scroll to position [103, 0]
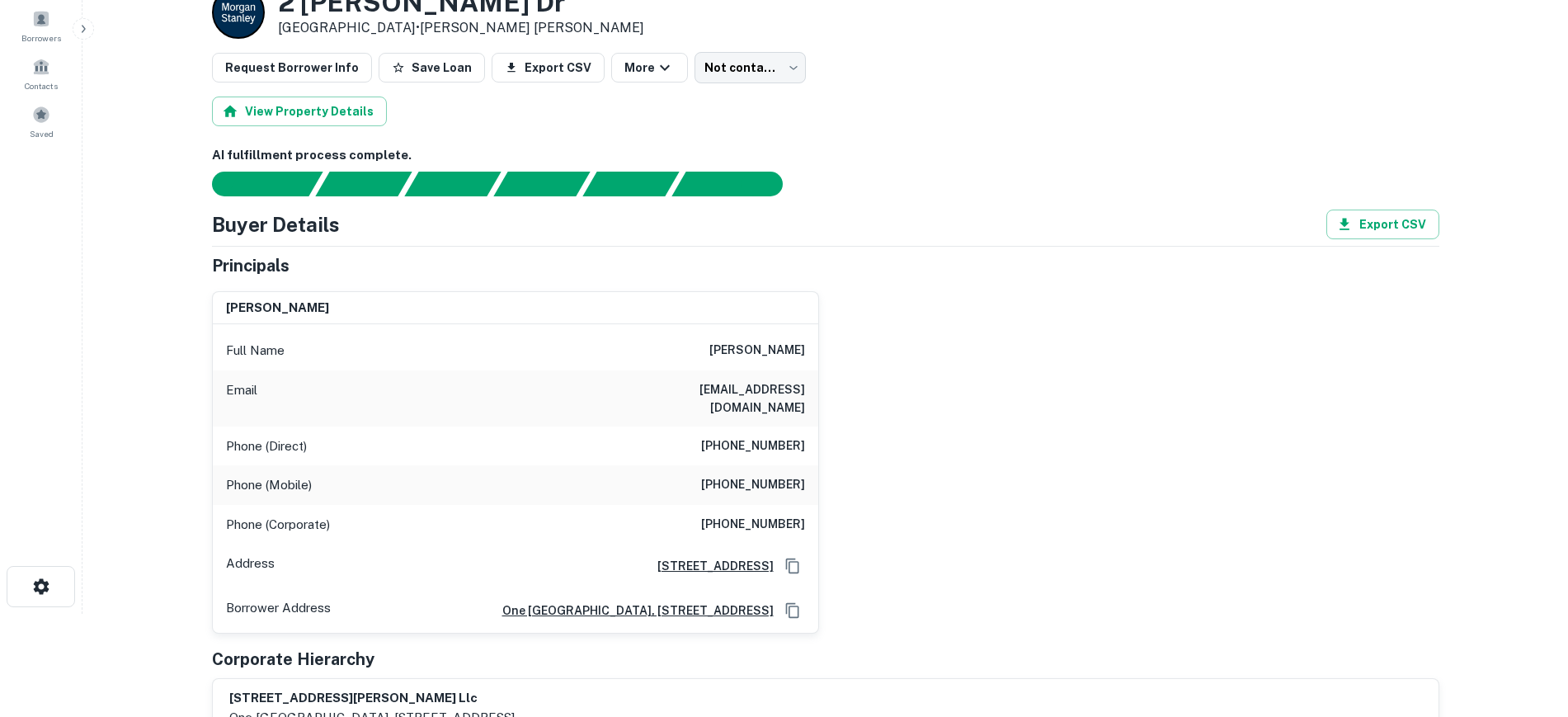
click at [692, 389] on h6 "jfareri@fareriassociates.com" at bounding box center [705, 398] width 198 height 36
drag, startPoint x: 645, startPoint y: 386, endPoint x: 809, endPoint y: 390, distance: 164.0
click at [809, 390] on div "Email jfareri@fareriassociates.com" at bounding box center [515, 399] width 606 height 56
drag, startPoint x: 726, startPoint y: 353, endPoint x: 822, endPoint y: 352, distance: 96.0
click at [822, 352] on div "john j. fareri Full Name john j. fareri Email jfareri@fareriassociates.com Phon…" at bounding box center [819, 456] width 1241 height 356
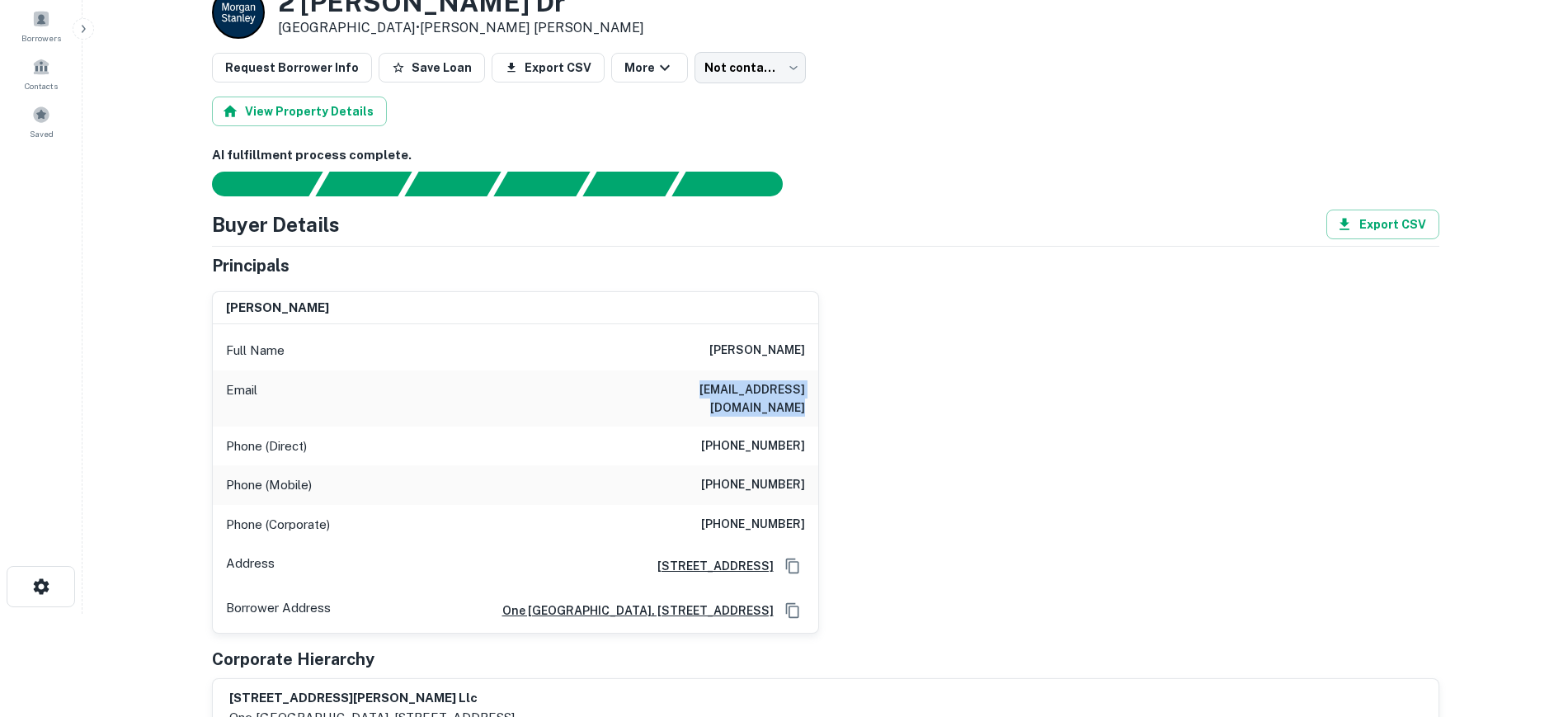
copy h6 "john j. fareri"
click at [119, 418] on main "Back to borrower requests Loan Details 2 Dearfield Dr Greenwich, CT06831 • Morg…" at bounding box center [825, 255] width 1485 height 717
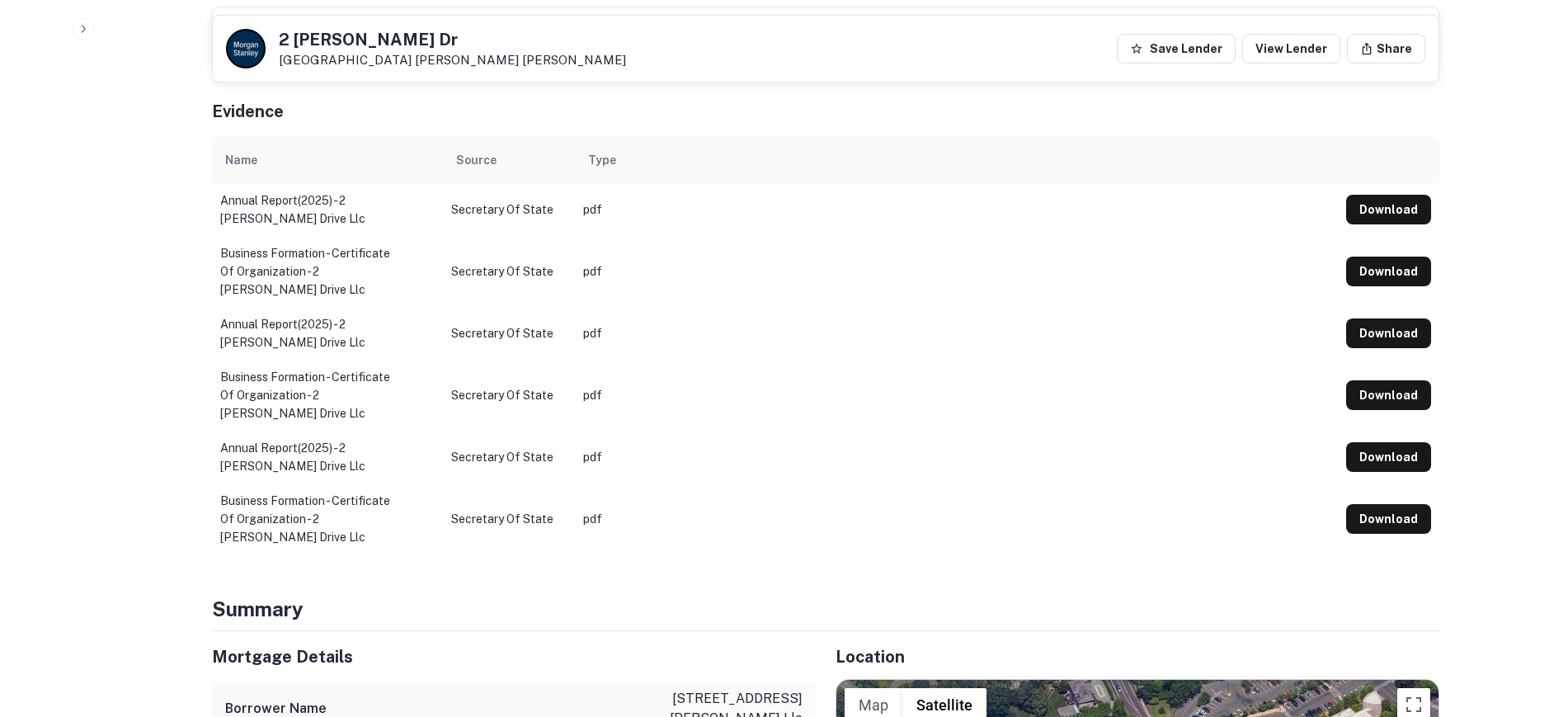
scroll to position [722, 0]
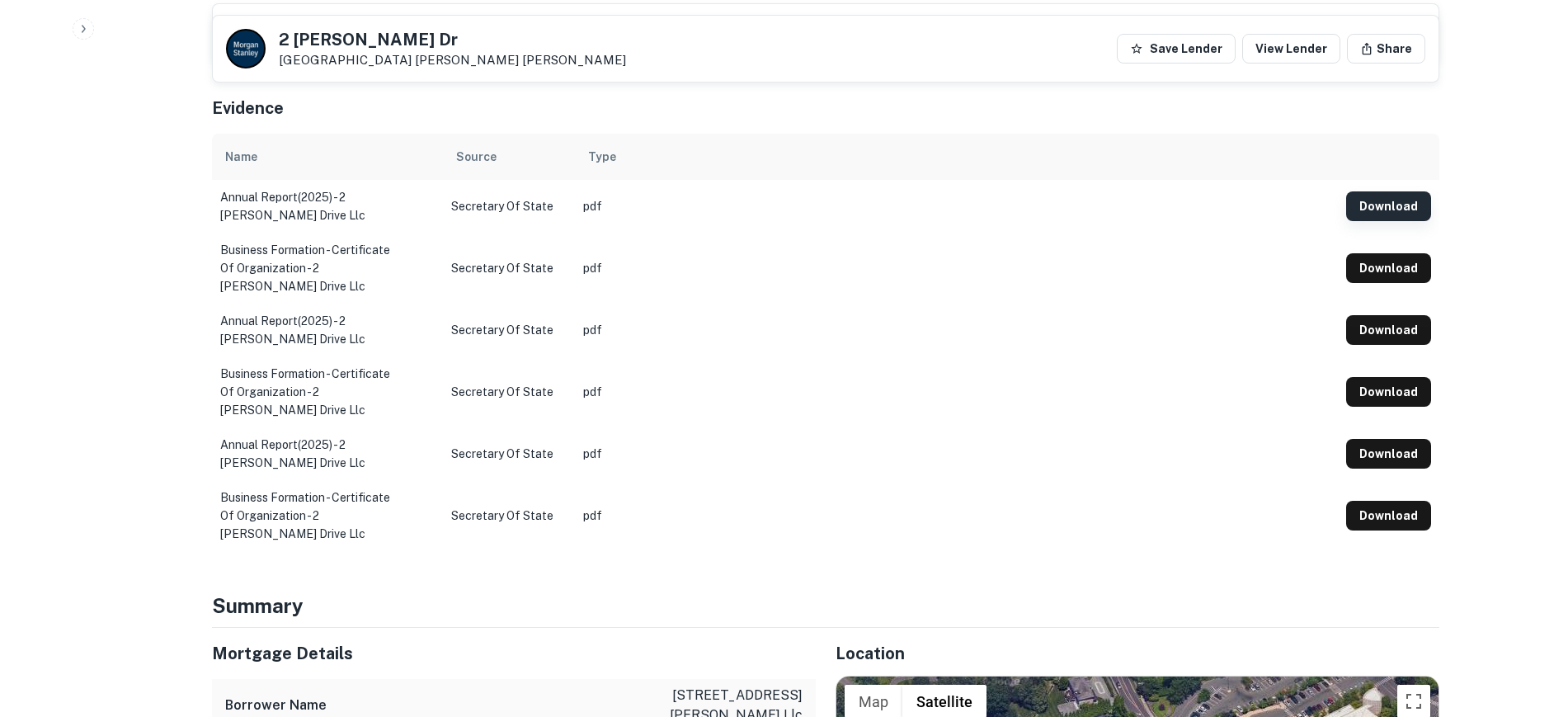
click at [1388, 192] on button "Download" at bounding box center [1389, 207] width 85 height 30
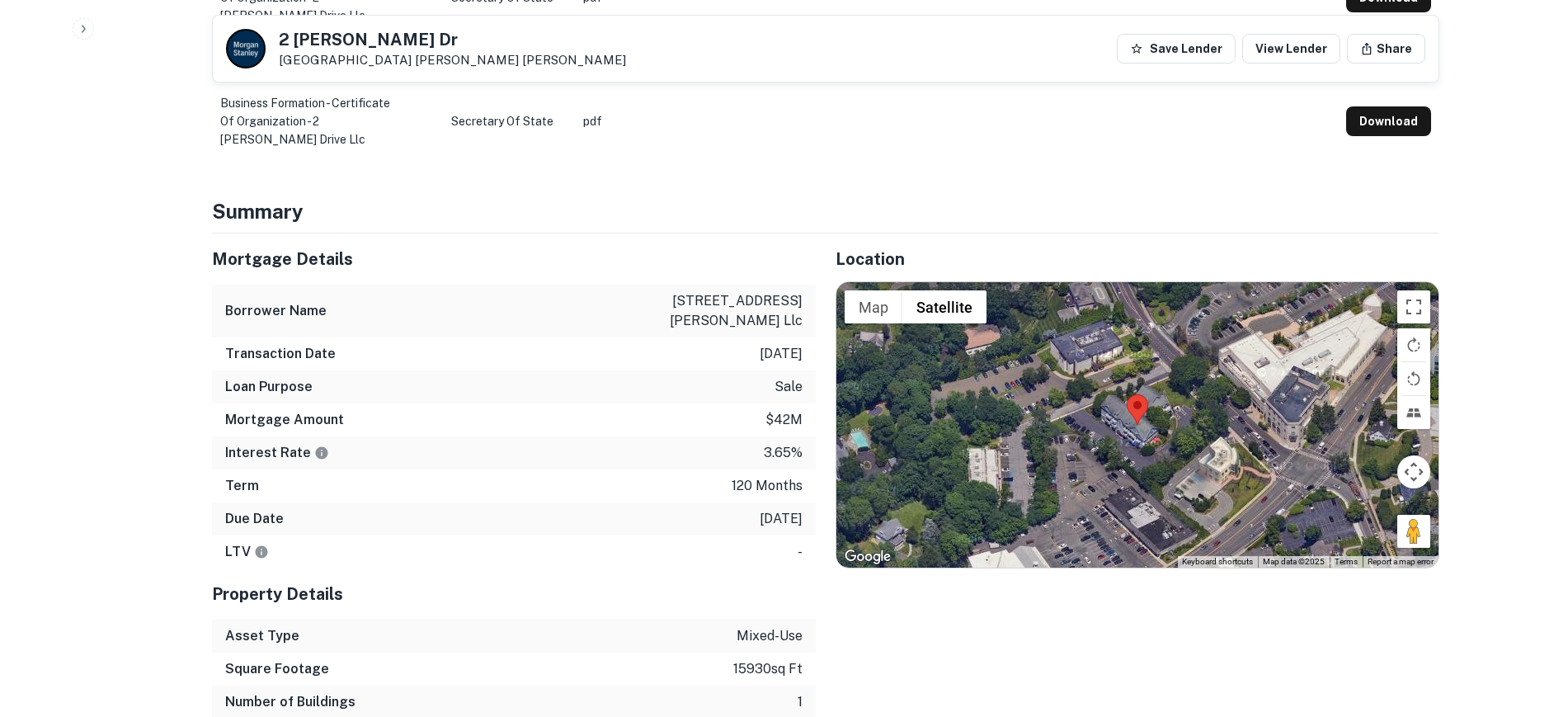
scroll to position [1135, 0]
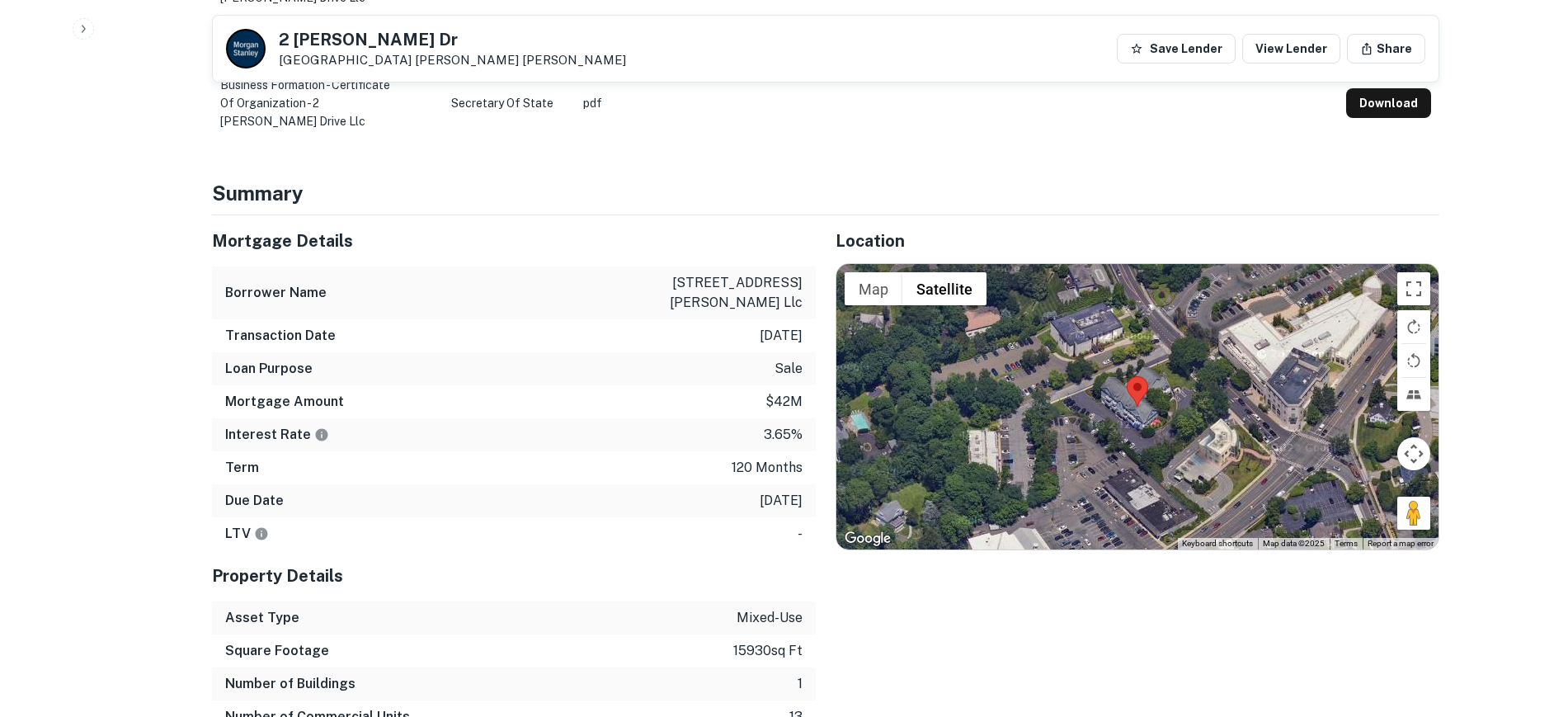
click at [1162, 410] on div at bounding box center [1137, 406] width 602 height 286
click at [1413, 273] on button "Toggle fullscreen view" at bounding box center [1414, 289] width 33 height 33
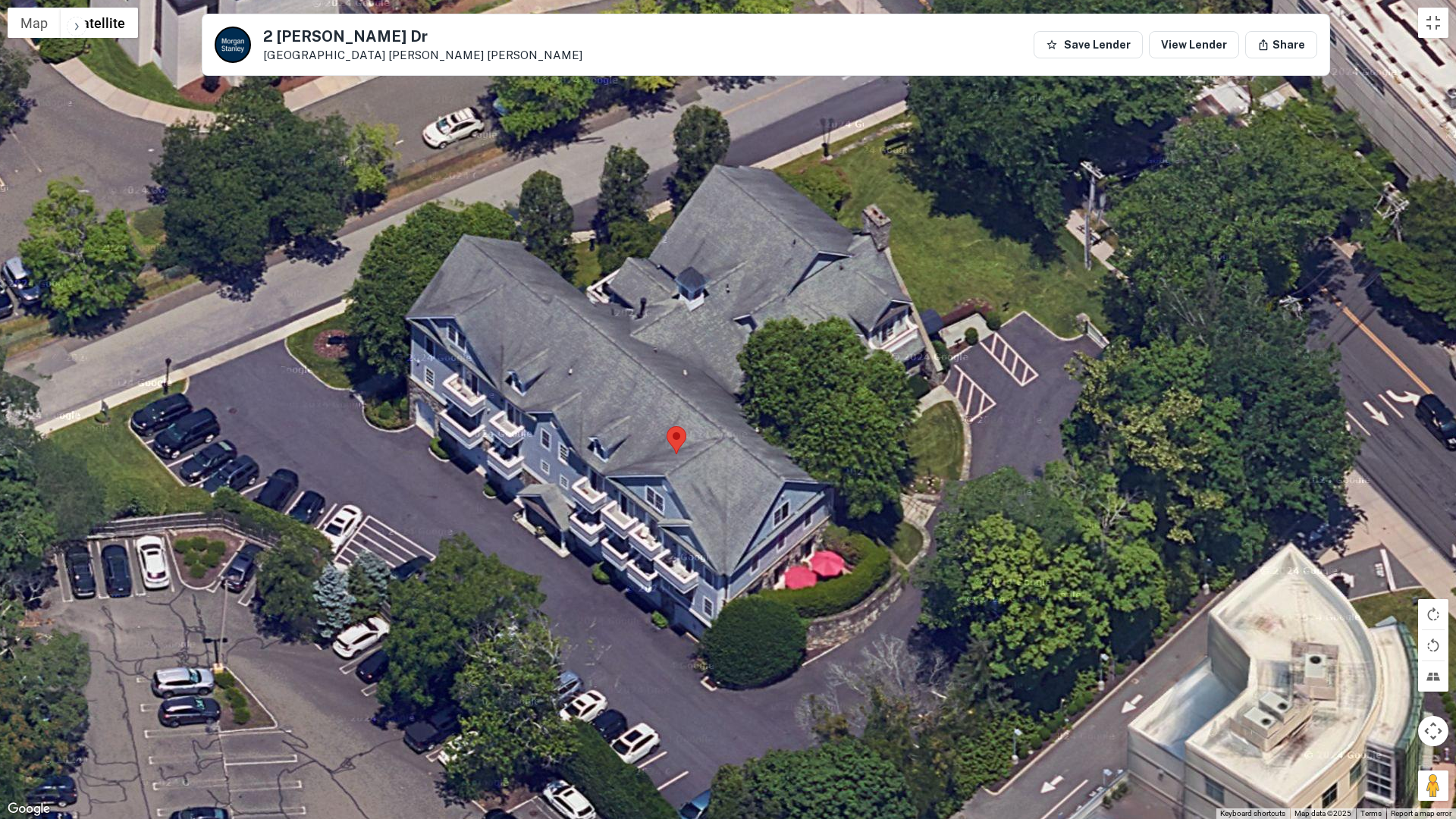
drag, startPoint x: 611, startPoint y: 365, endPoint x: 915, endPoint y: 732, distance: 476.6
click at [915, 658] on div at bounding box center [728, 409] width 1456 height 819
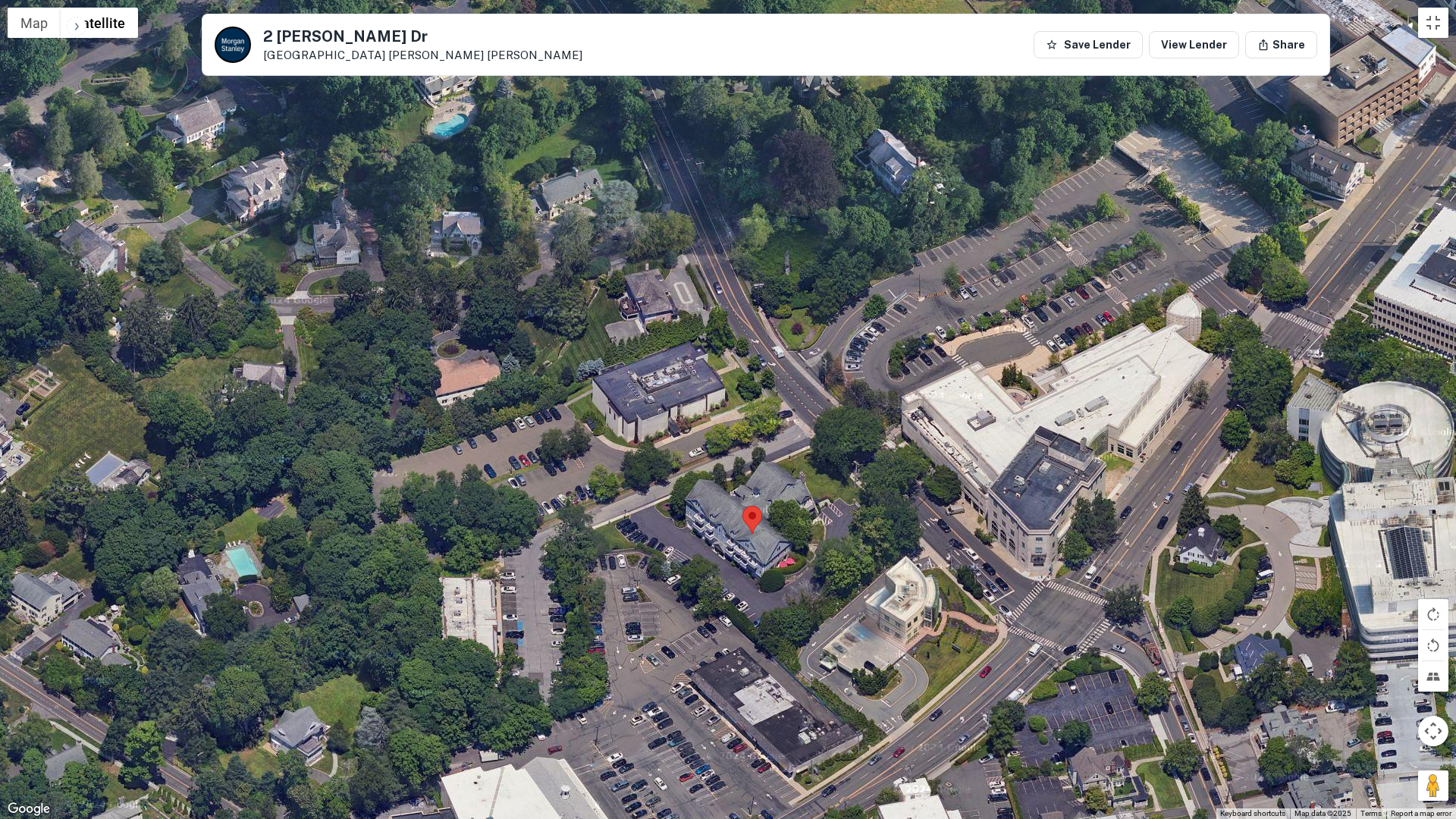
click at [1432, 658] on button "Map camera controls" at bounding box center [1433, 731] width 31 height 31
click at [1430, 25] on button "Toggle fullscreen view" at bounding box center [1433, 23] width 31 height 31
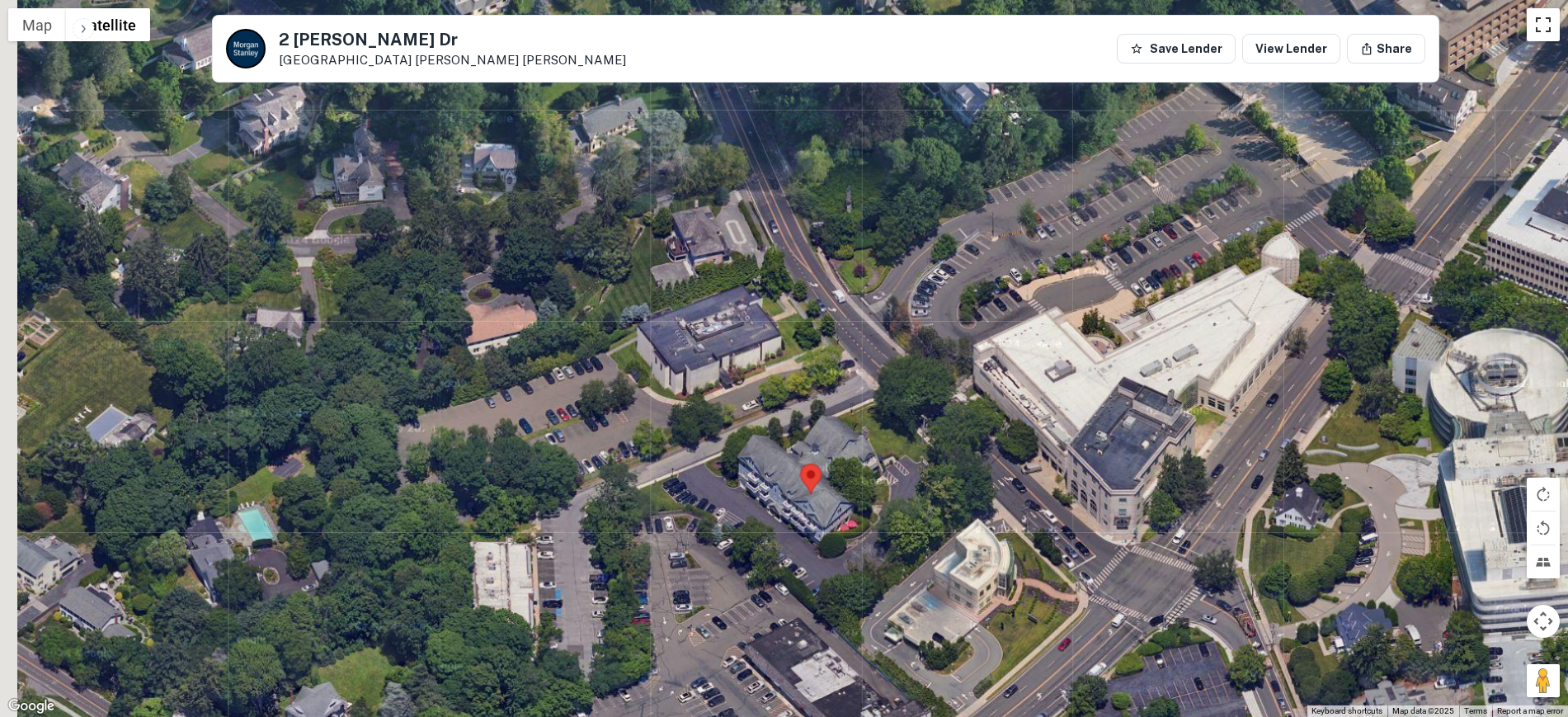
scroll to position [1753, 0]
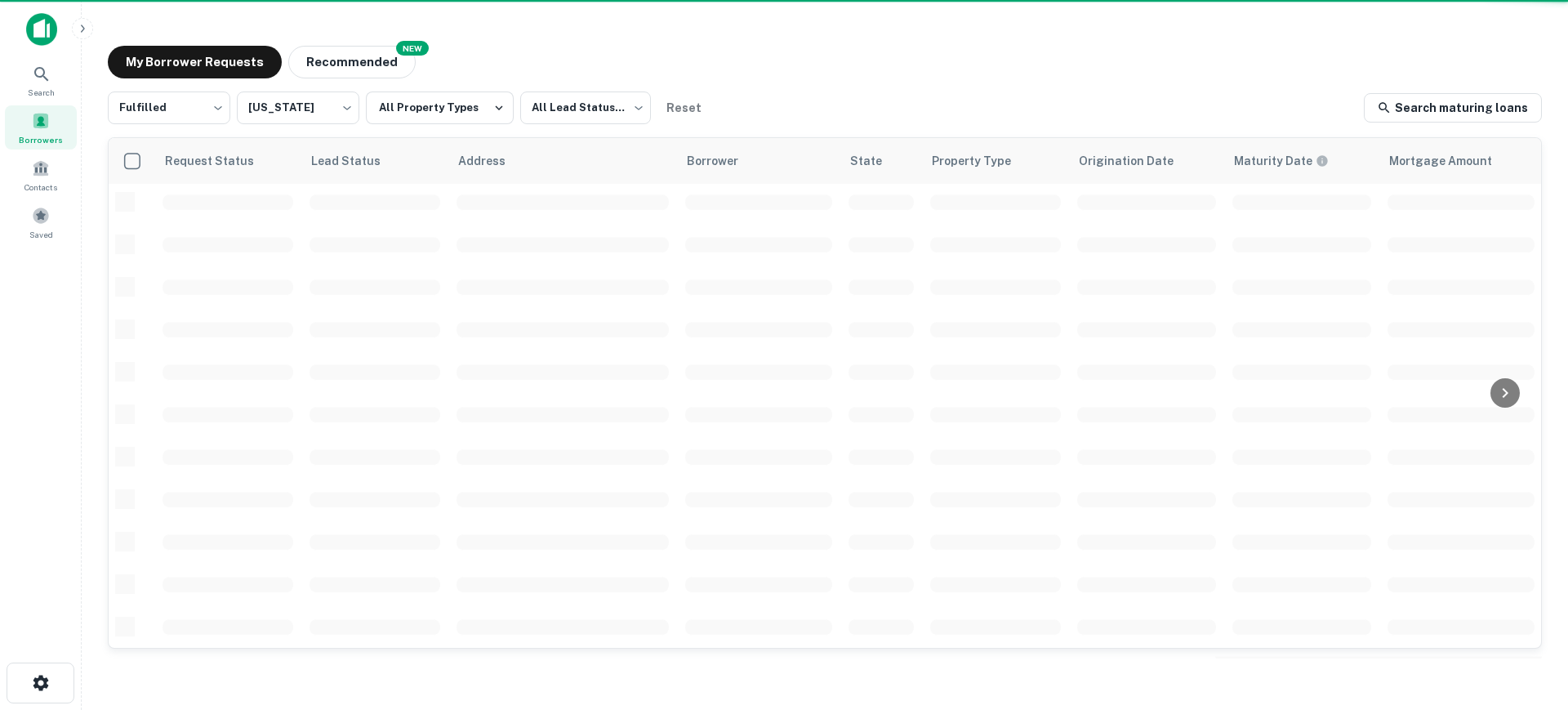
scroll to position [409, 0]
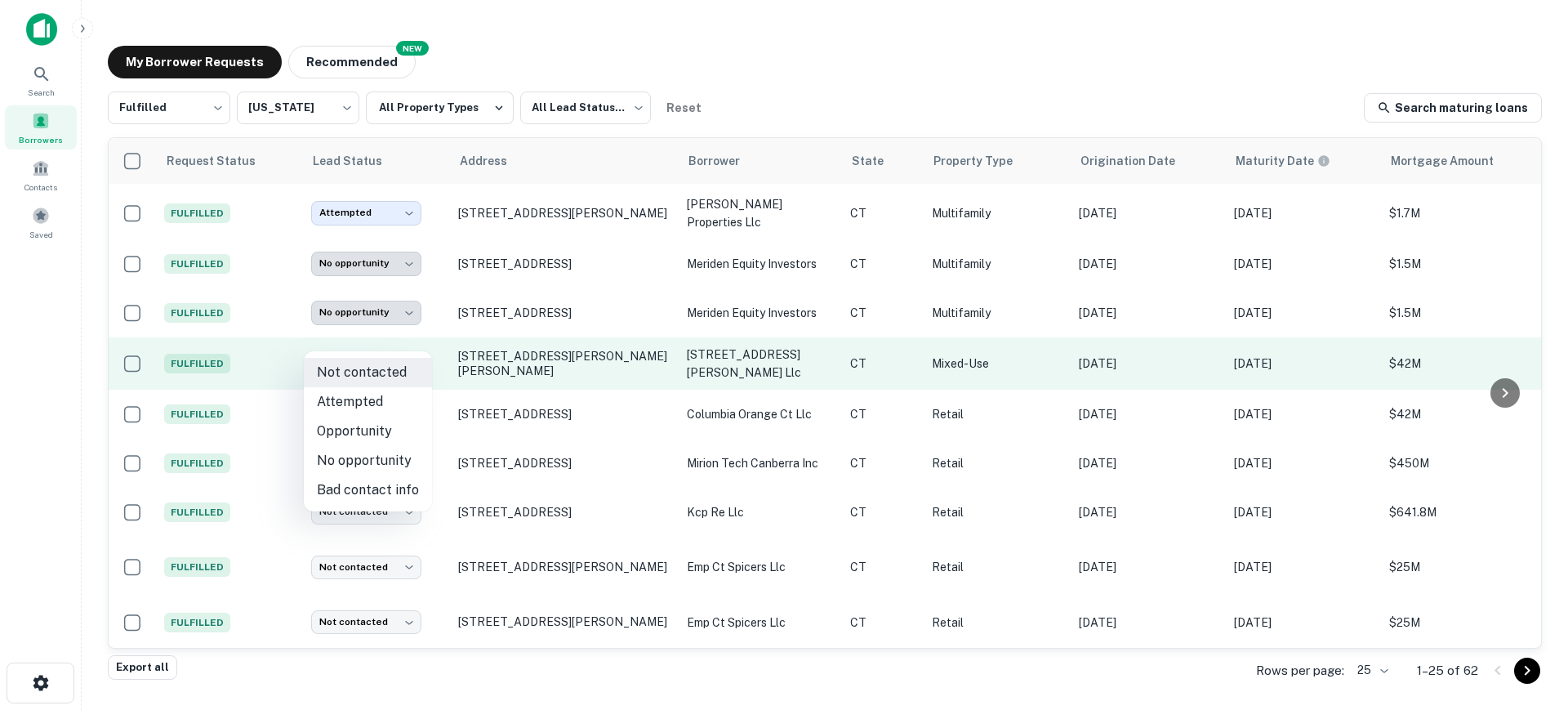
click at [400, 346] on body "**********" at bounding box center [784, 355] width 1568 height 710
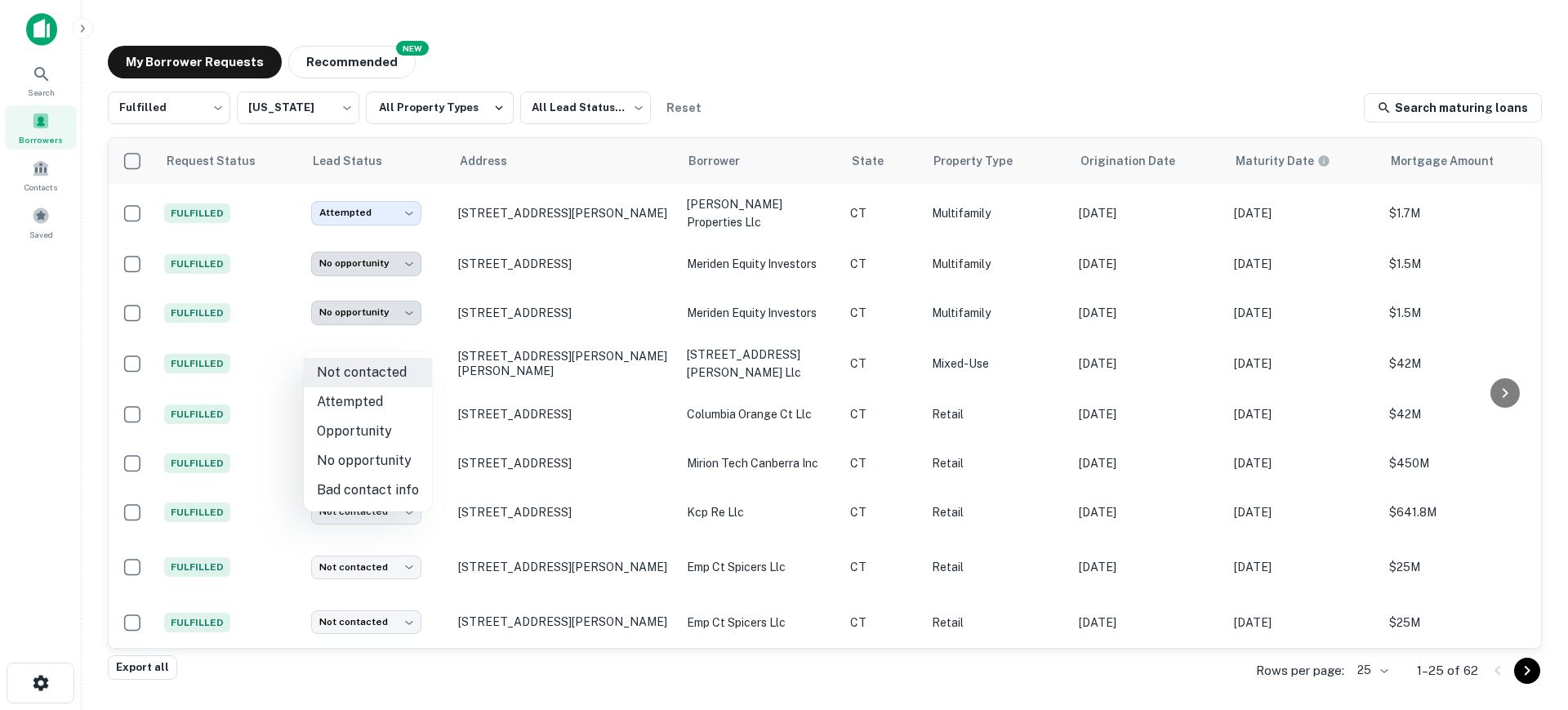
click at [387, 403] on li "Attempted" at bounding box center [367, 402] width 128 height 30
type input "*********"
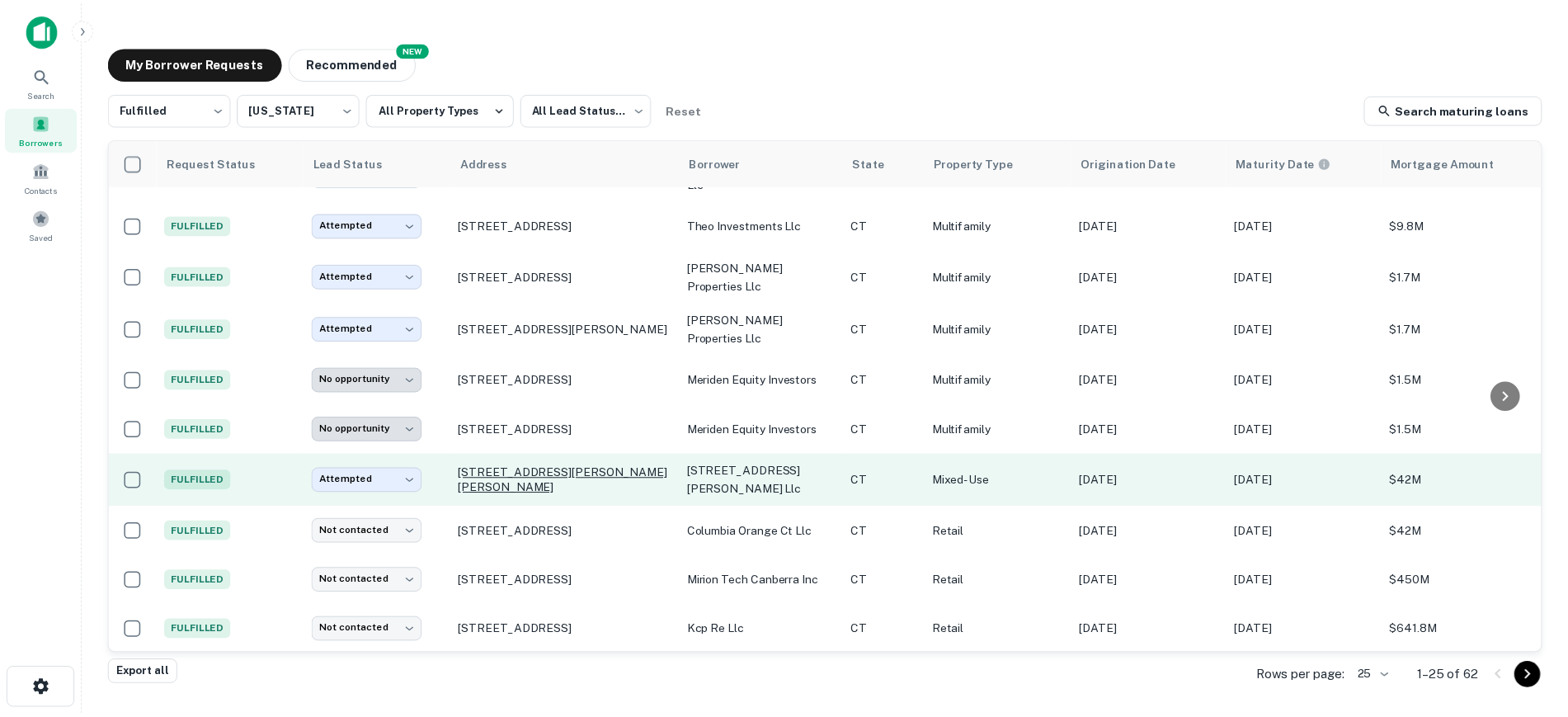
scroll to position [310, 0]
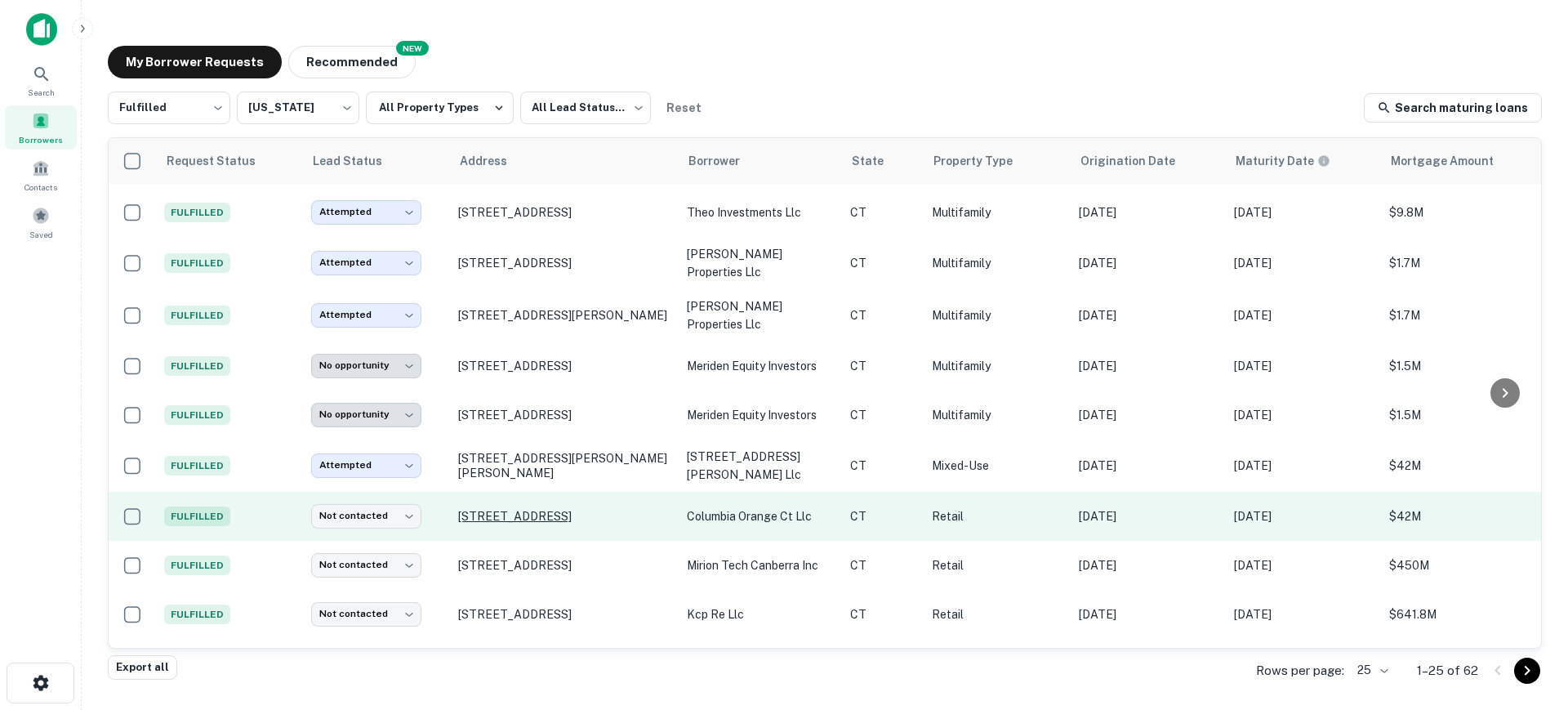
click at [513, 509] on p "197 Indian River Rd Orange, CT06477" at bounding box center [564, 516] width 212 height 15
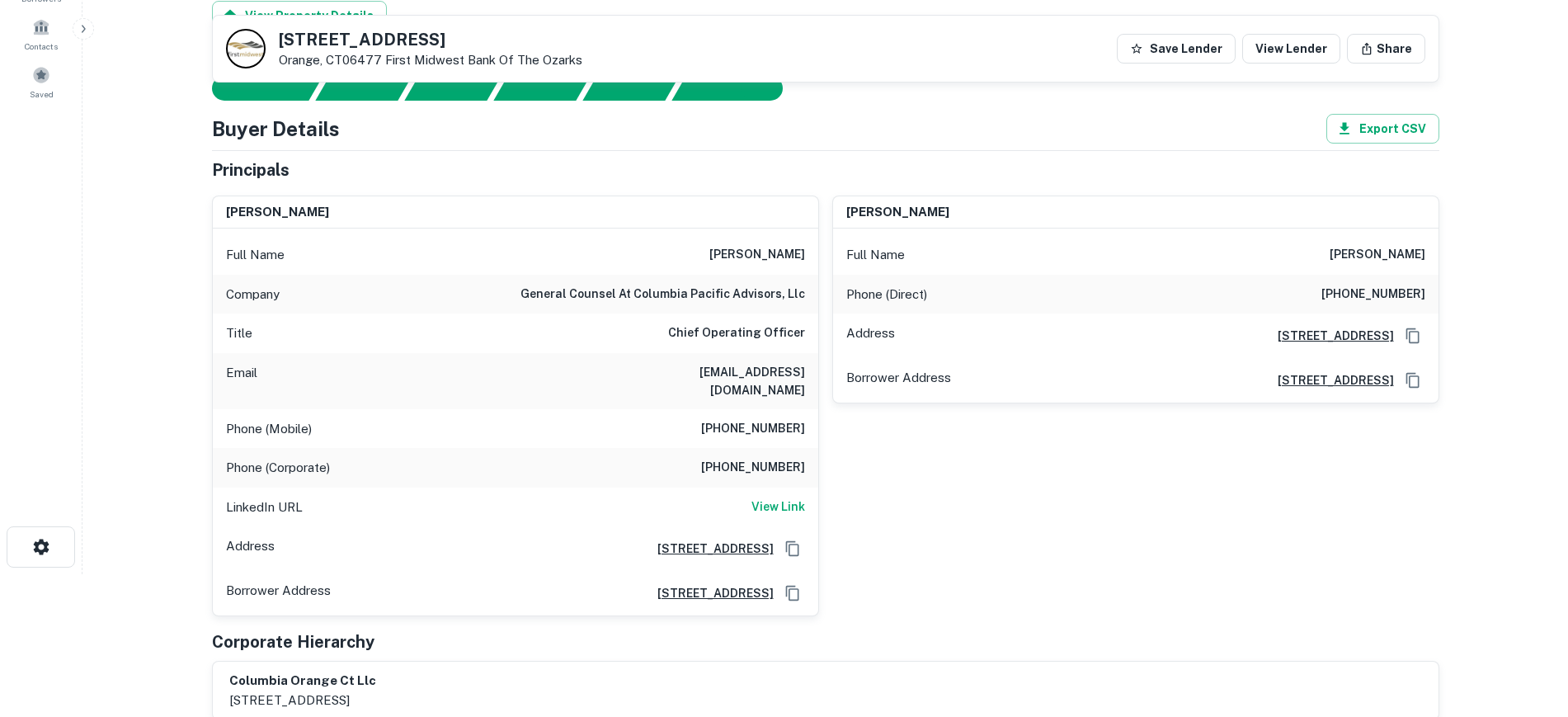
scroll to position [103, 0]
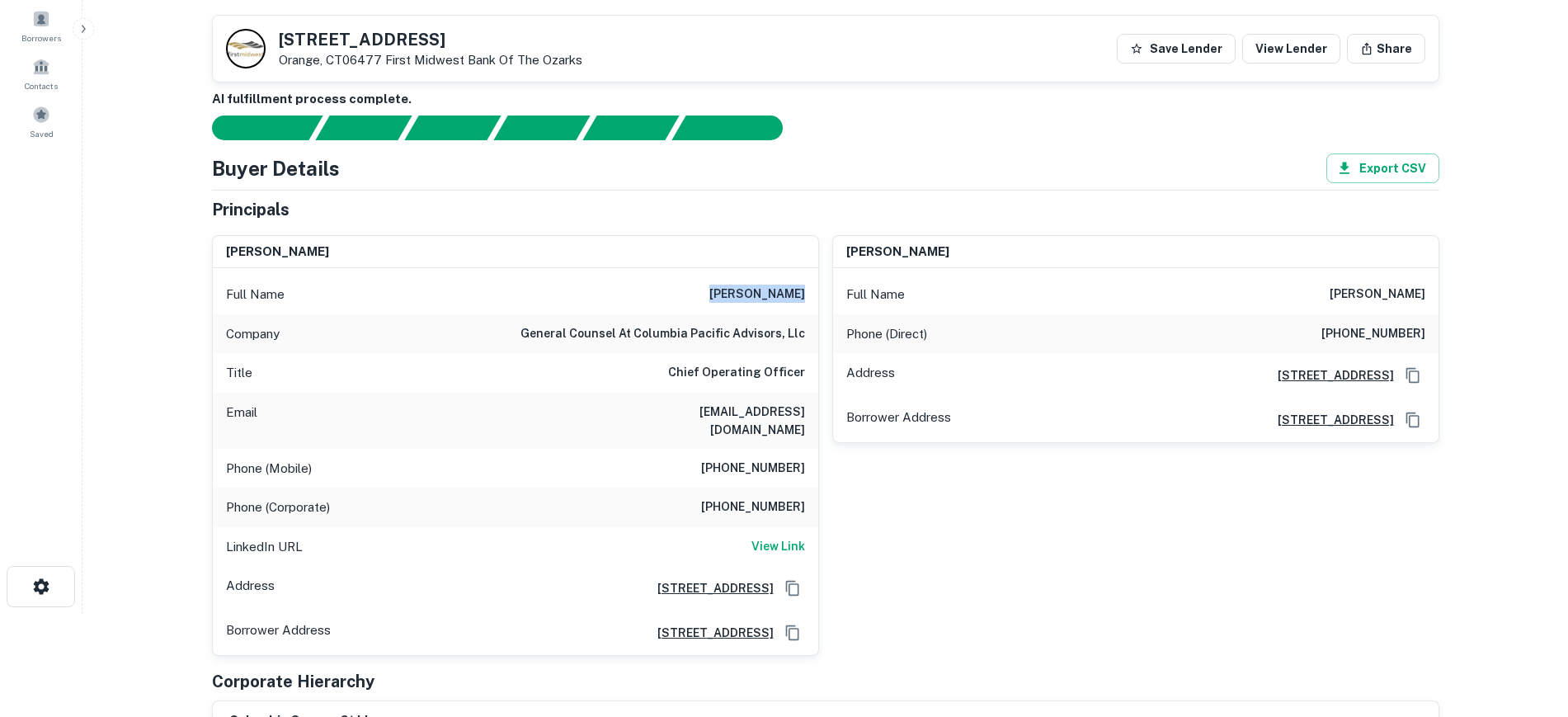
drag, startPoint x: 722, startPoint y: 296, endPoint x: 815, endPoint y: 295, distance: 93.0
click at [815, 295] on div "Full Name alan spragins" at bounding box center [515, 294] width 606 height 40
copy h6 "alan spragins"
click at [101, 237] on main "Back to borrower requests 197 Indian River Rd Orange, CT06477 First Midwest Ban…" at bounding box center [825, 255] width 1485 height 717
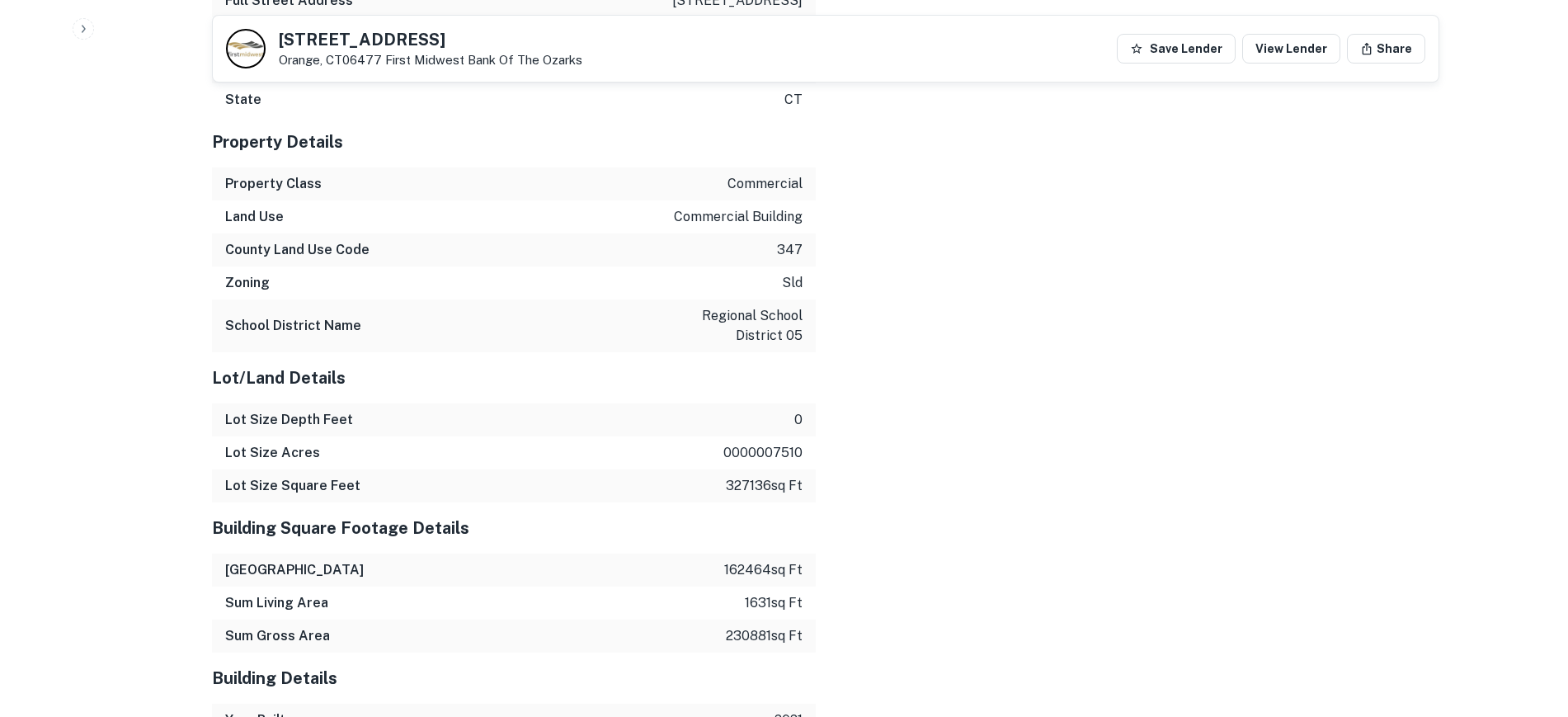
scroll to position [1341, 0]
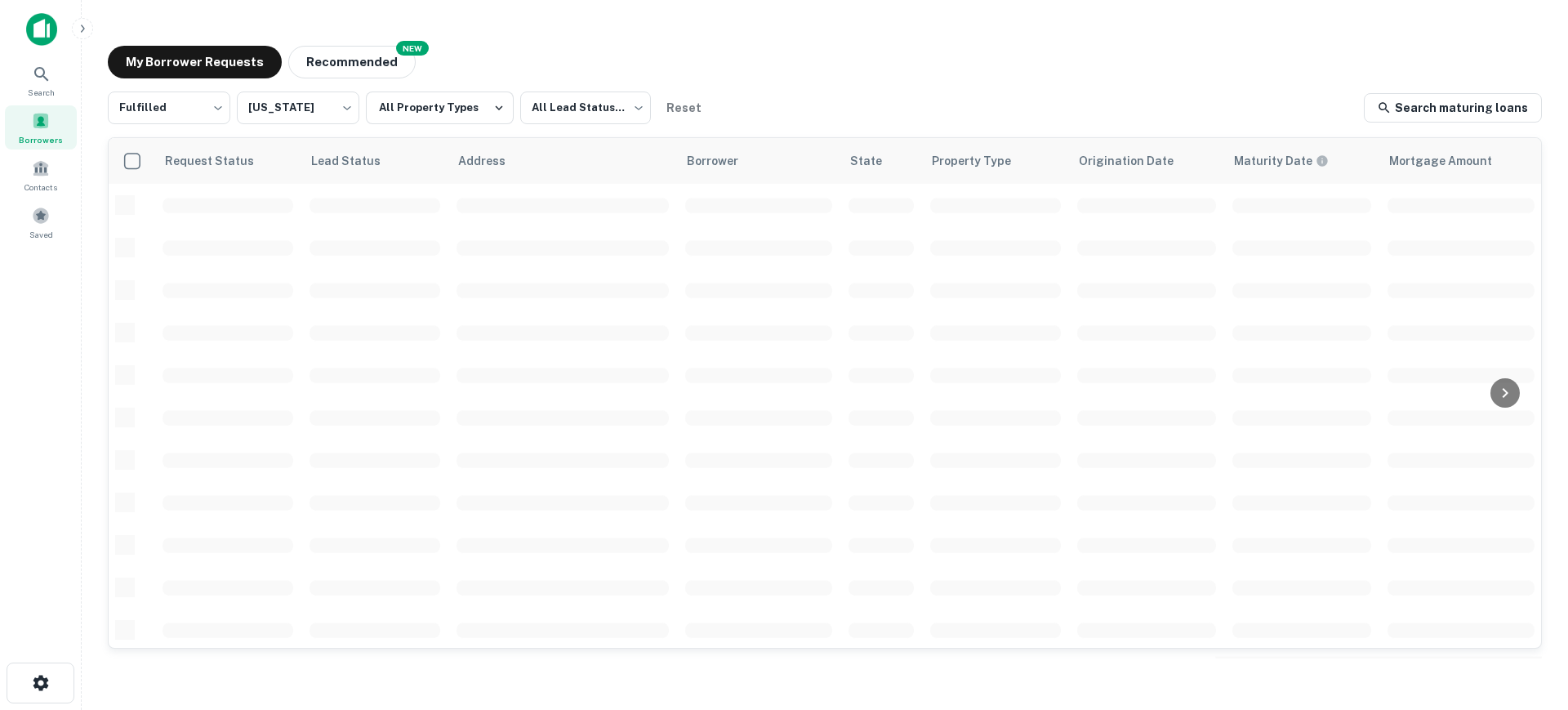
scroll to position [307, 0]
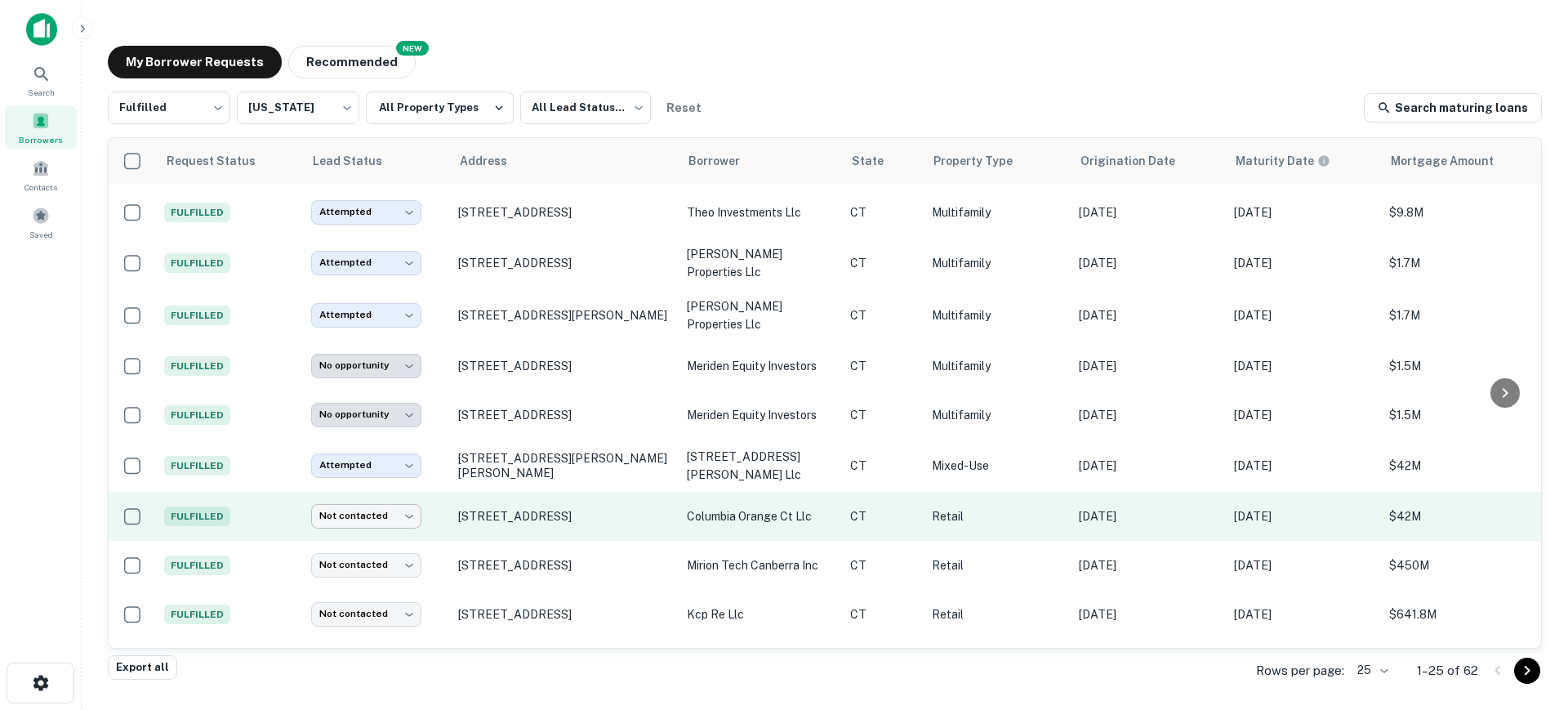
click at [407, 487] on body "**********" at bounding box center [784, 355] width 1568 height 710
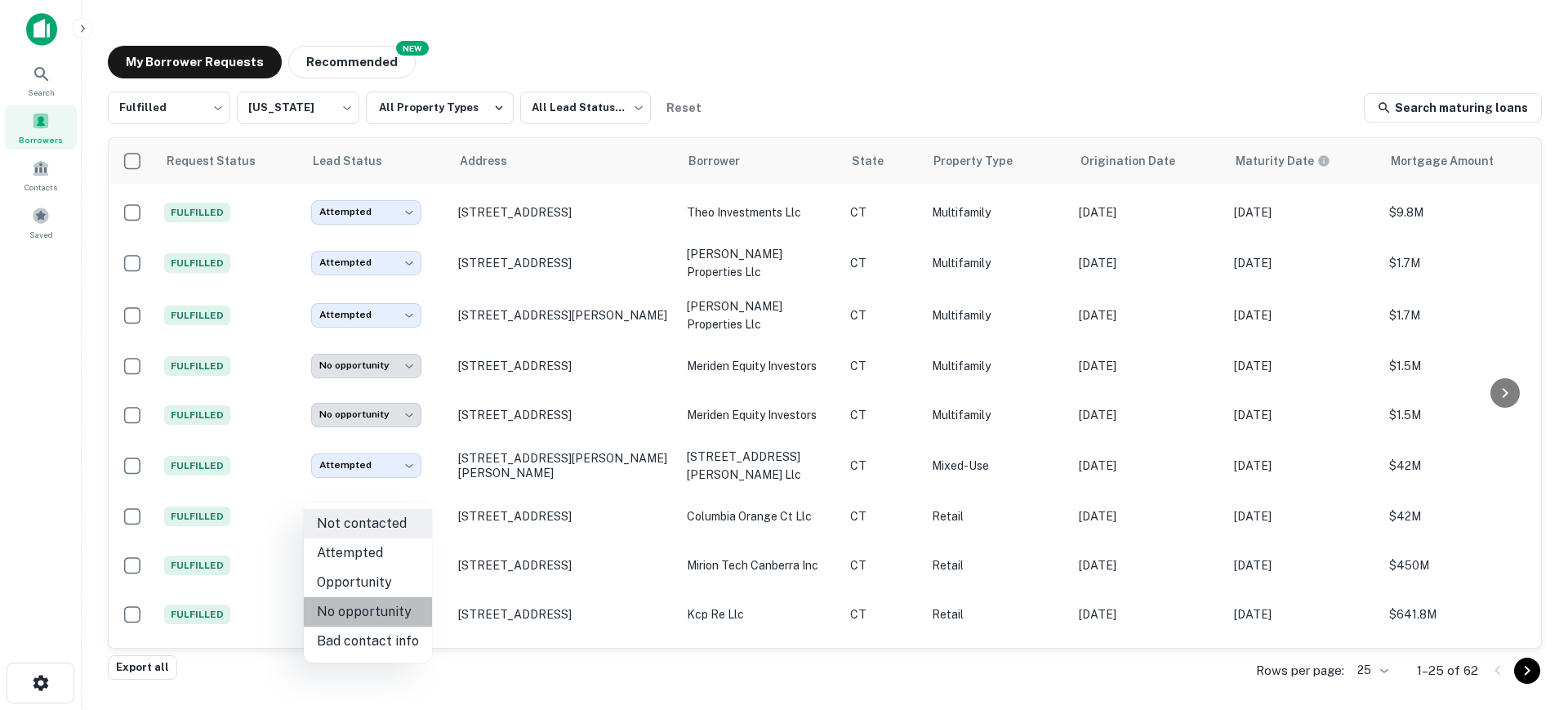
click at [394, 619] on li "No opportunity" at bounding box center [367, 612] width 128 height 30
type input "**********"
